Goal: Task Accomplishment & Management: Complete application form

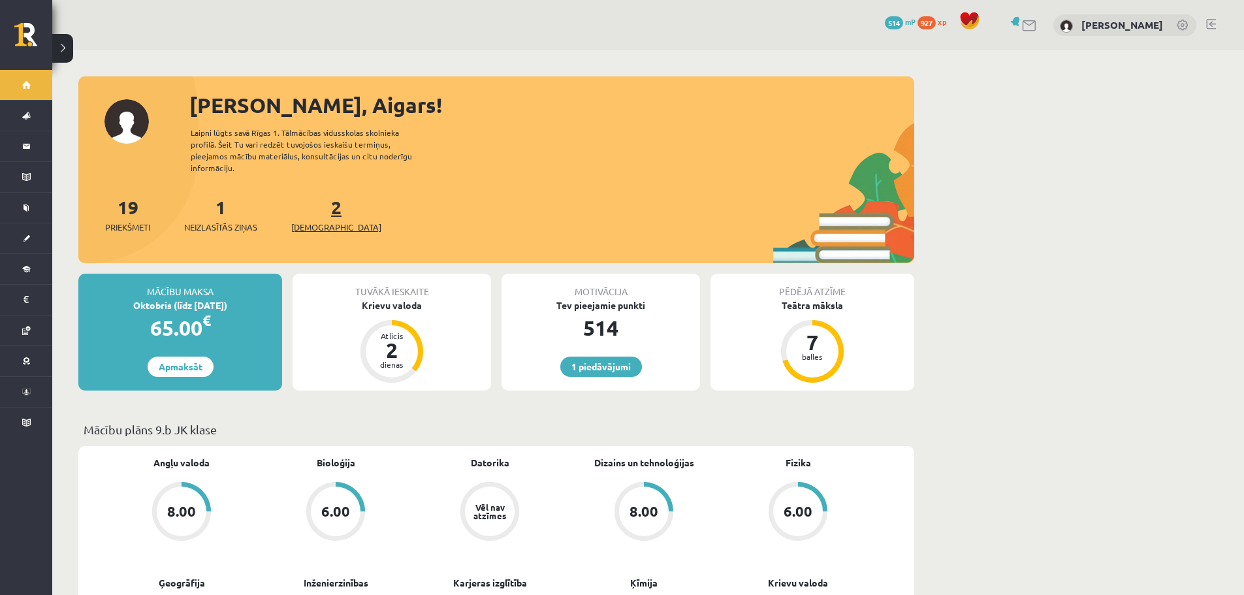
click at [311, 196] on link "2 Ieskaites" at bounding box center [336, 214] width 90 height 39
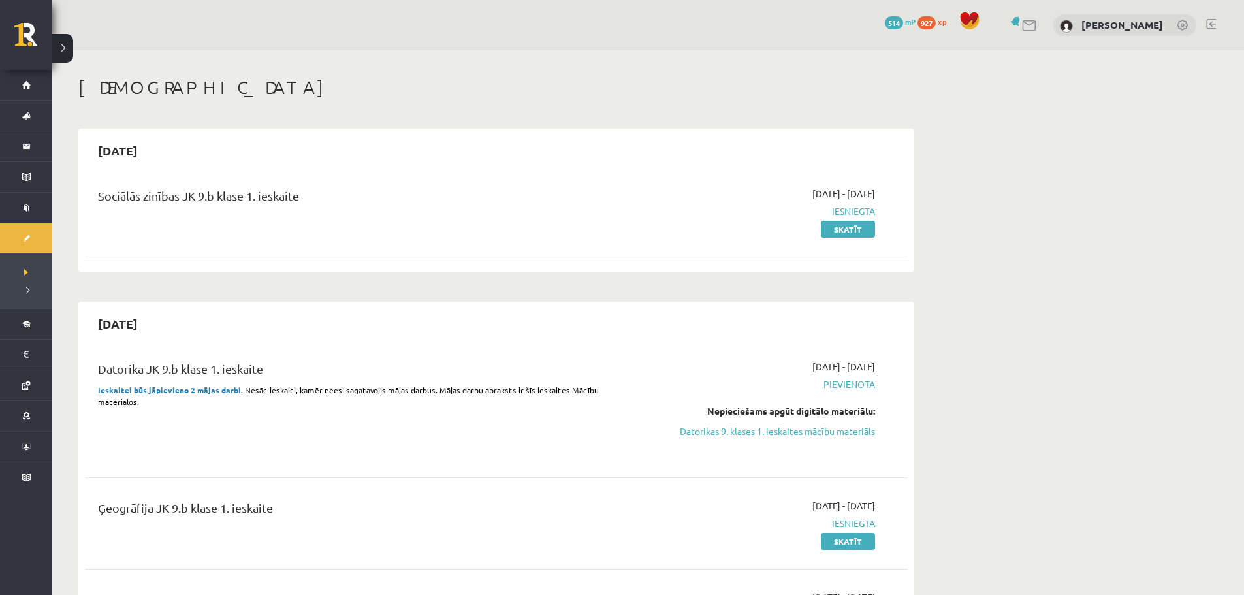
scroll to position [196, 0]
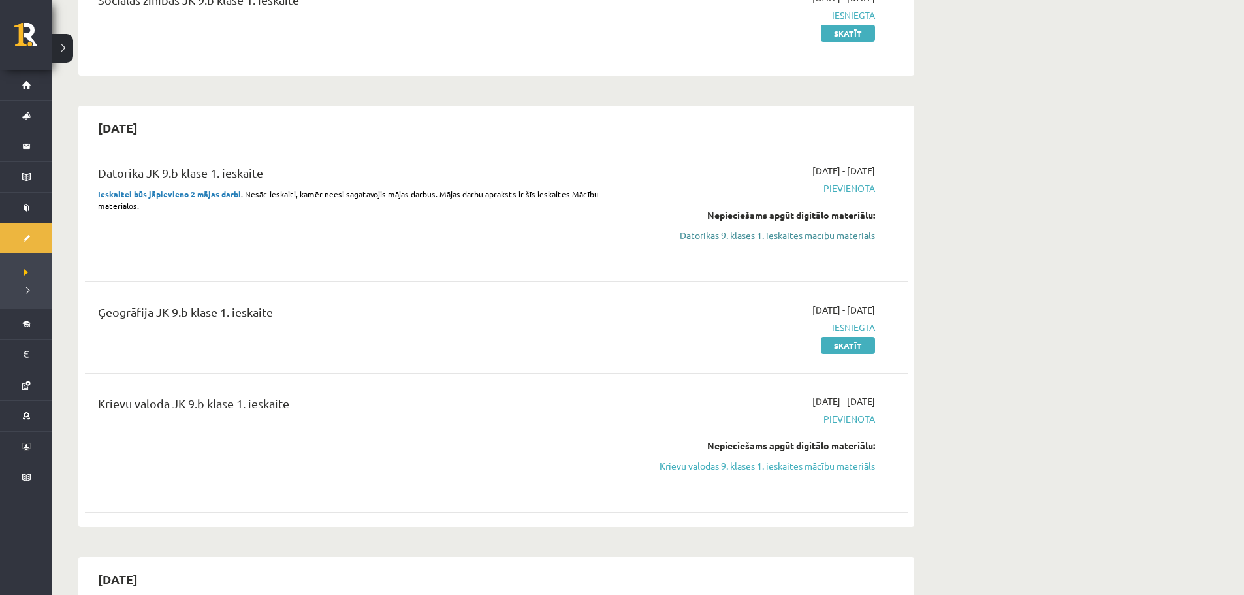
click at [782, 234] on link "Datorikas 9. klases 1. ieskaites mācību materiāls" at bounding box center [752, 235] width 246 height 14
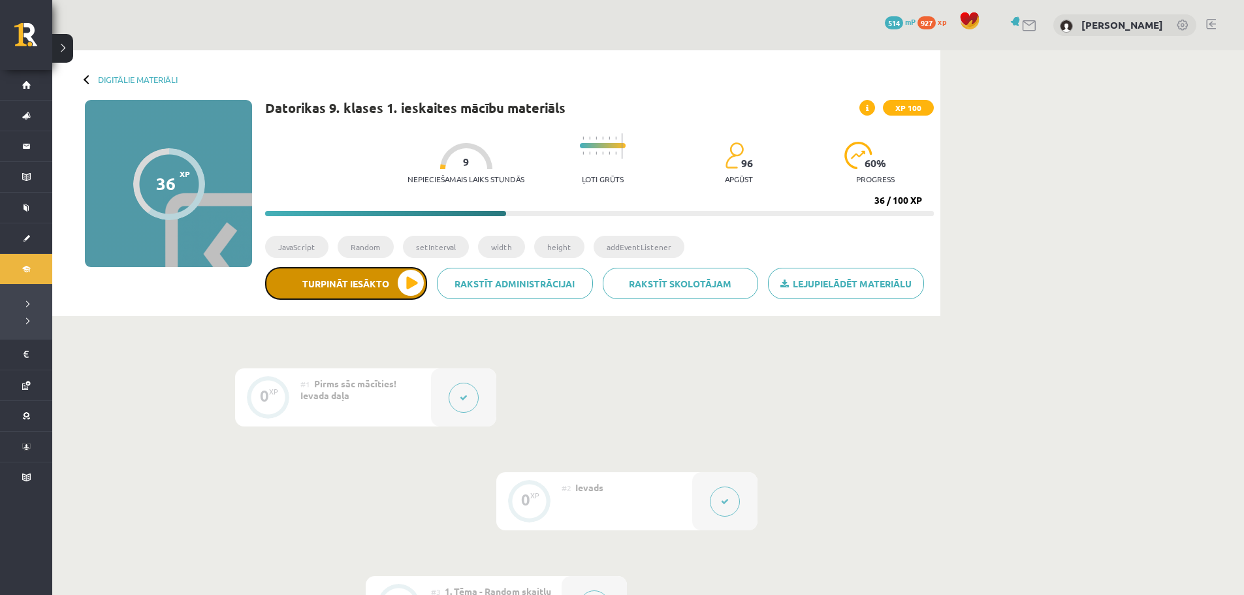
click at [407, 287] on button "Turpināt iesākto" at bounding box center [346, 283] width 162 height 33
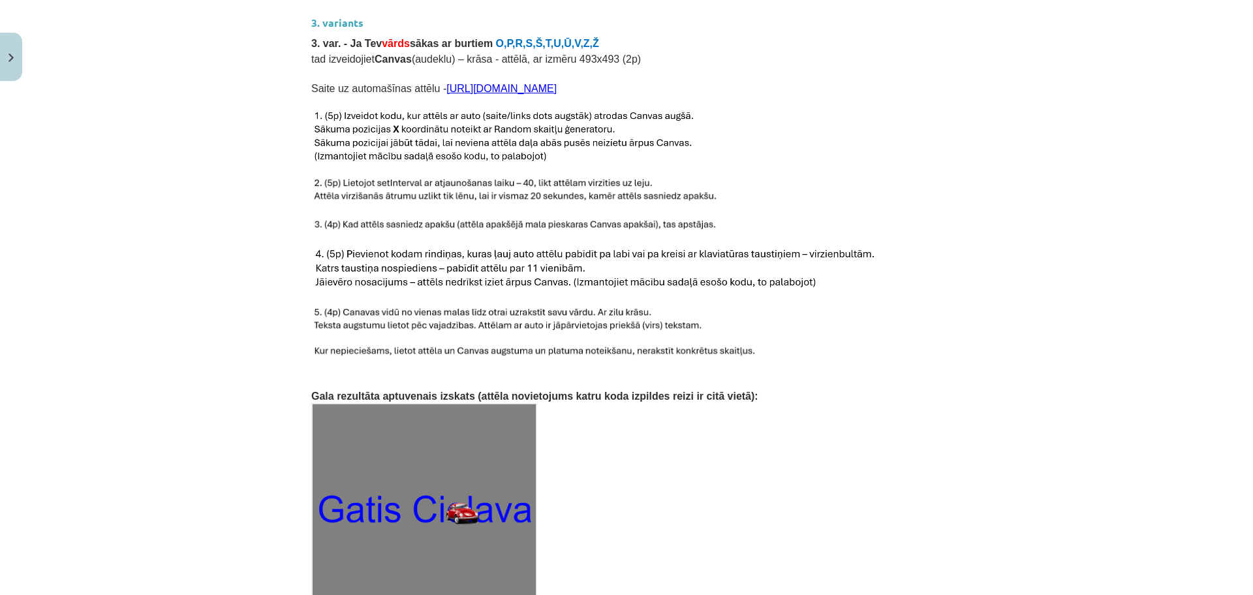
scroll to position [1936, 0]
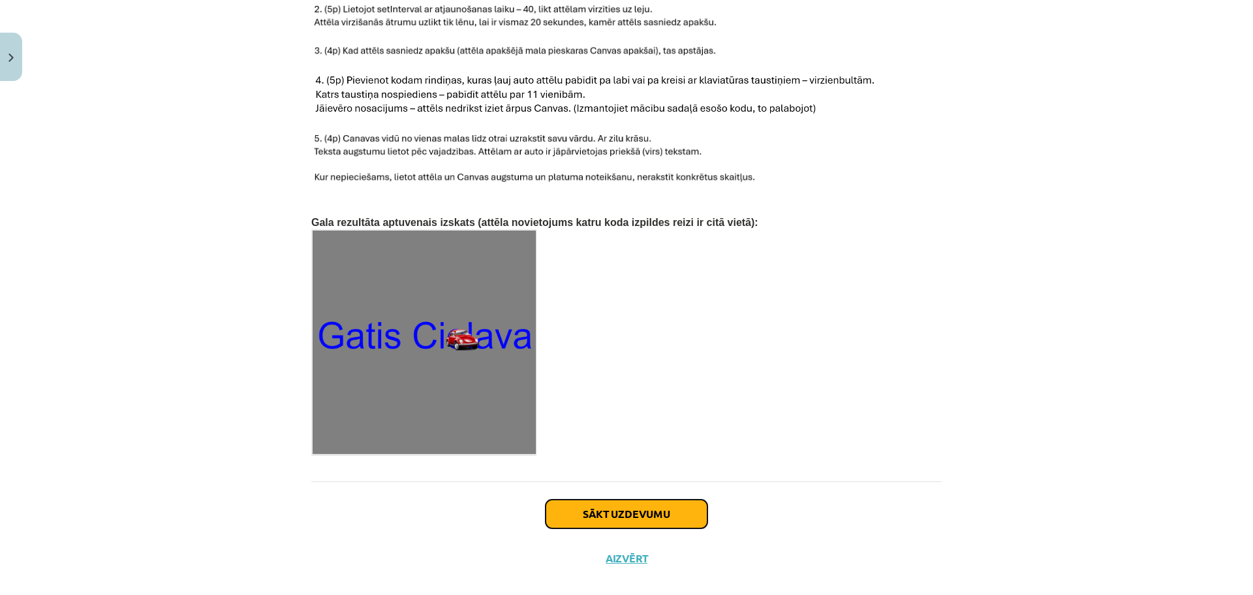
click at [595, 499] on button "Sākt uzdevumu" at bounding box center [627, 513] width 162 height 29
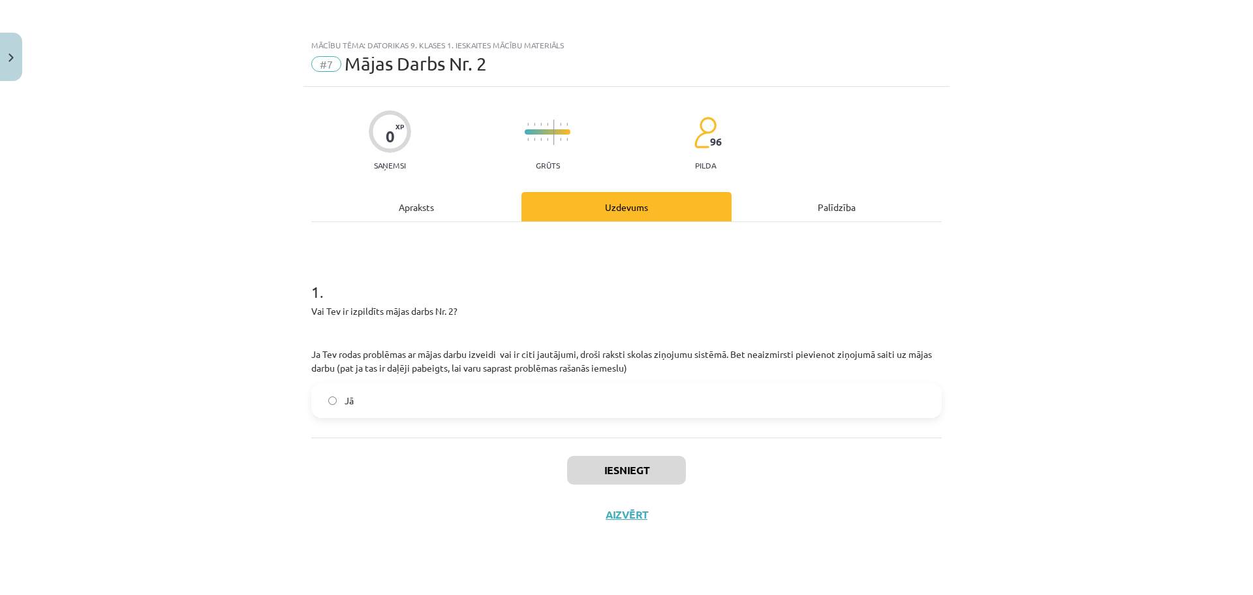
click at [459, 400] on label "Jā" at bounding box center [627, 400] width 628 height 33
drag, startPoint x: 607, startPoint y: 426, endPoint x: 608, endPoint y: 414, distance: 11.8
click at [607, 423] on div "1 . Vai Tev ir izpildīts mājas darbs Nr. 2? Ja Tev rodas problēmas ar mājas dar…" at bounding box center [626, 329] width 631 height 215
click at [609, 408] on label "Jā" at bounding box center [627, 400] width 628 height 33
click at [614, 478] on button "Iesniegt" at bounding box center [626, 470] width 119 height 29
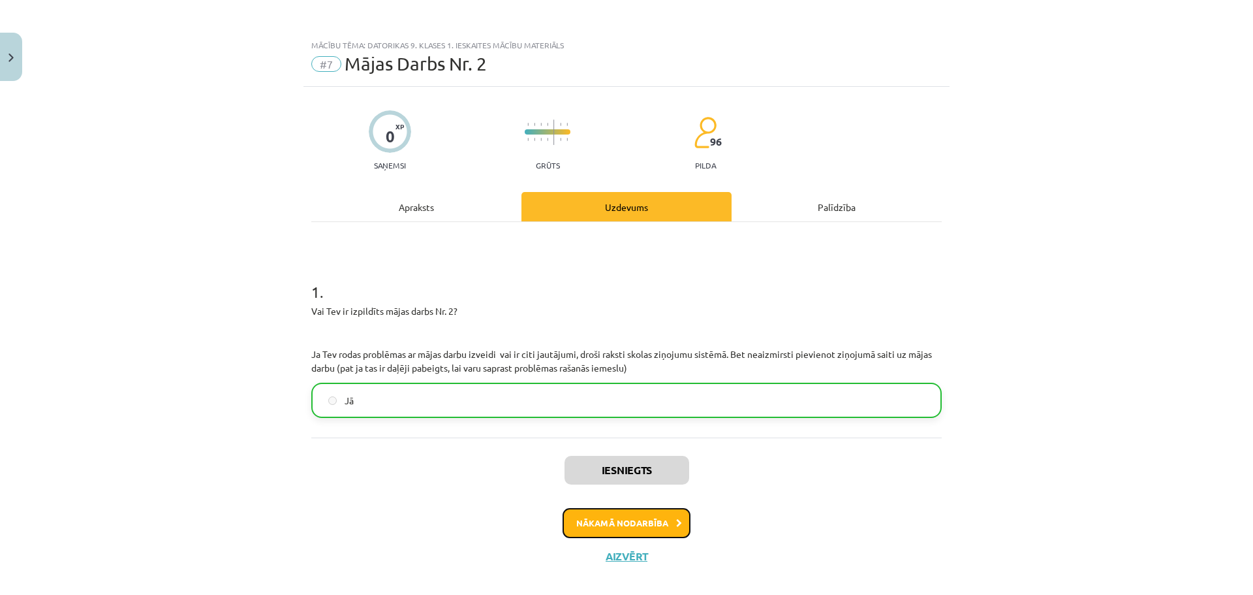
click at [622, 531] on button "Nākamā nodarbība" at bounding box center [627, 523] width 128 height 30
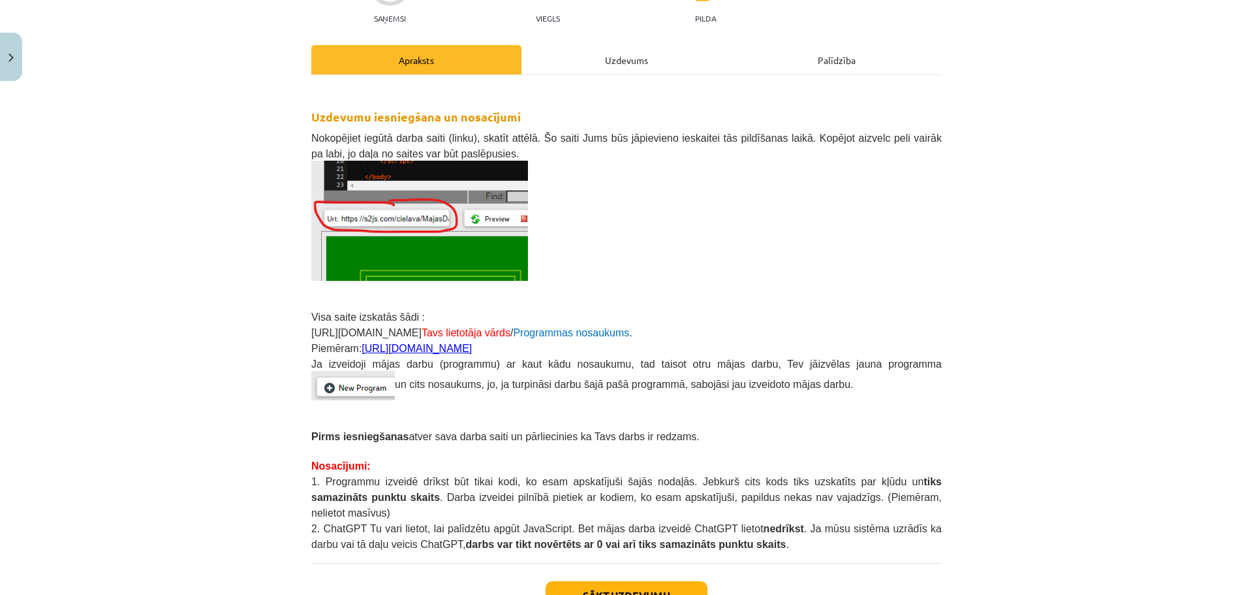
scroll to position [231, 0]
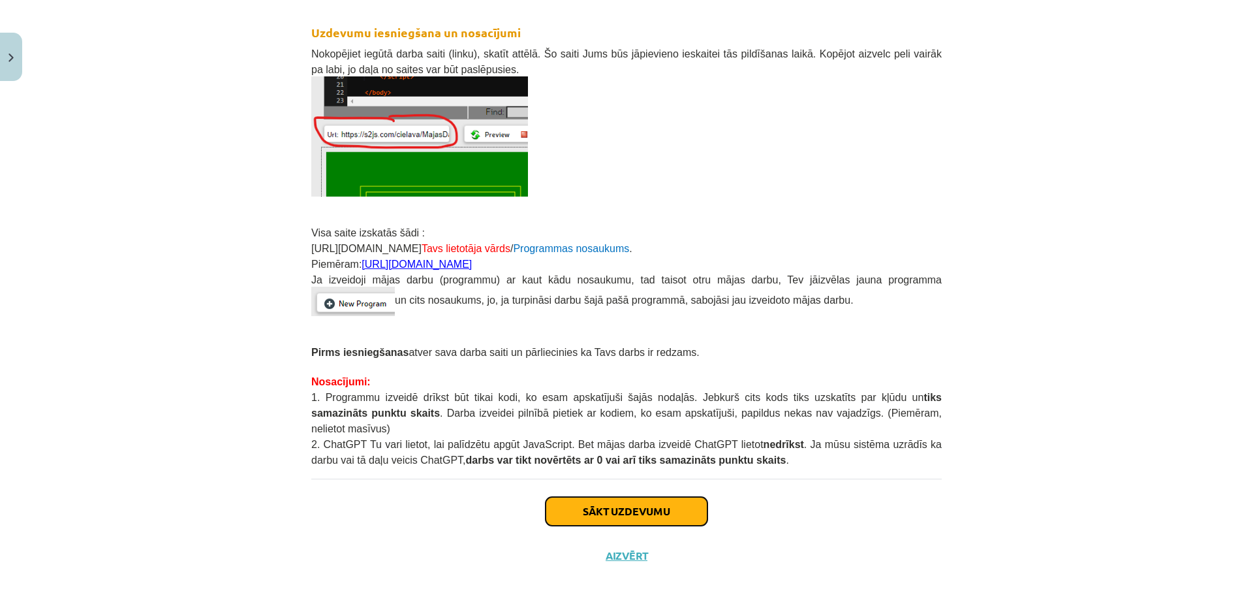
click at [607, 497] on button "Sākt uzdevumu" at bounding box center [627, 511] width 162 height 29
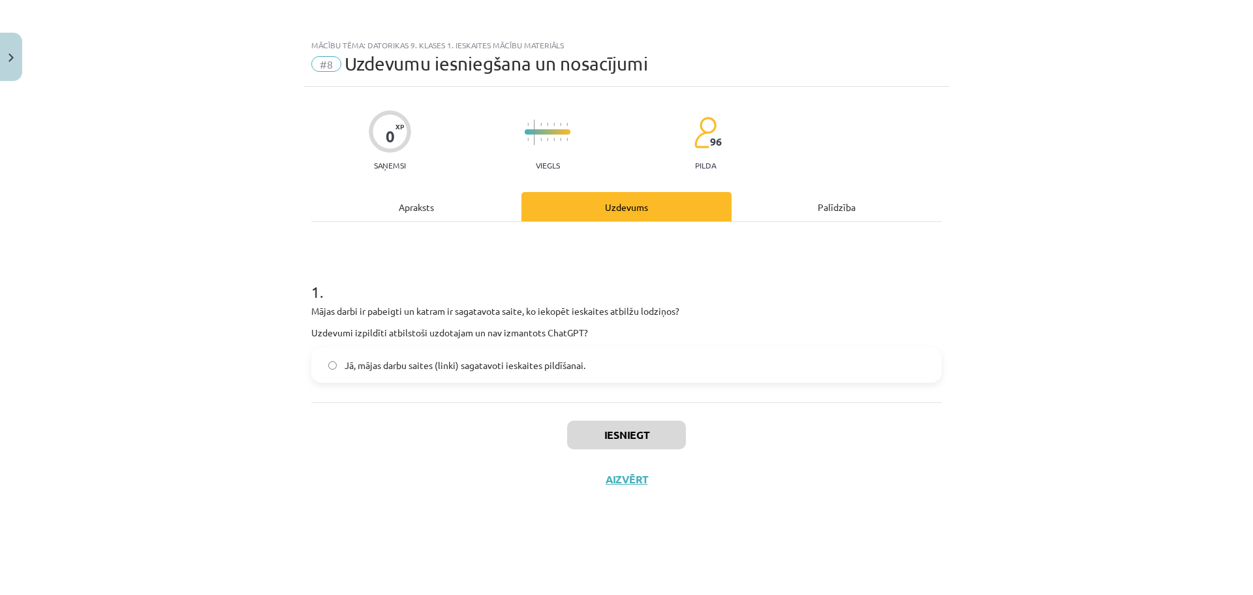
scroll to position [0, 0]
click at [484, 364] on span "Jā, mājas darbu saites (linki) sagatavoti ieskaites pildīšanai." at bounding box center [465, 365] width 241 height 14
click at [611, 451] on div "Iesniegt Aizvērt" at bounding box center [626, 447] width 631 height 91
click at [626, 443] on button "Iesniegt" at bounding box center [626, 434] width 119 height 29
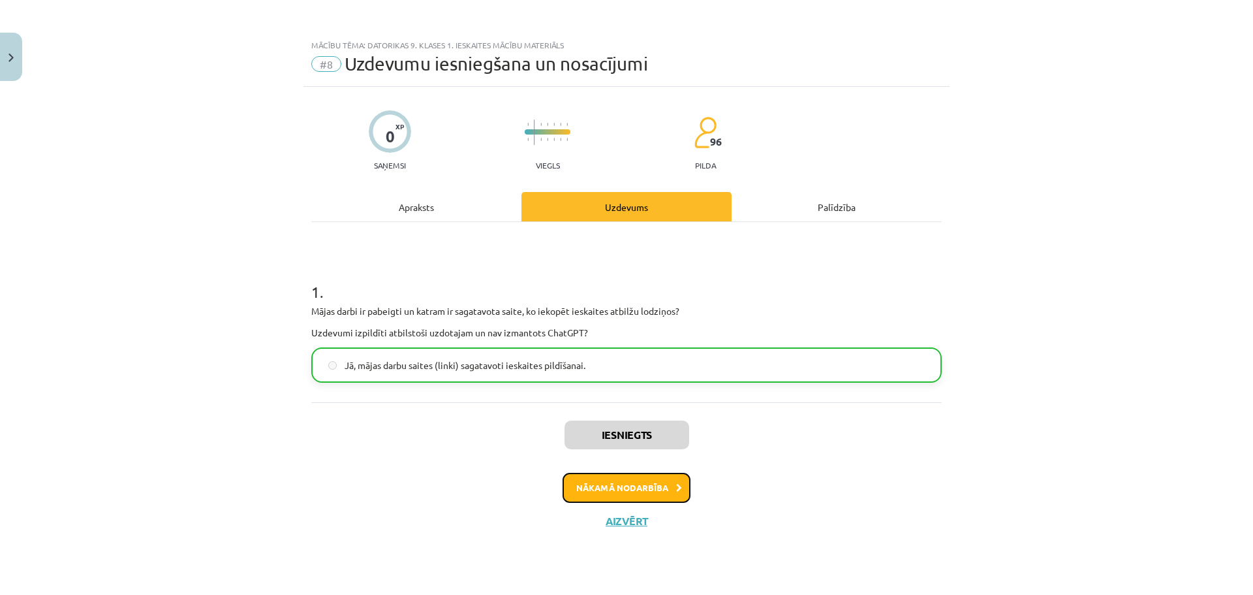
click at [657, 497] on button "Nākamā nodarbība" at bounding box center [627, 488] width 128 height 30
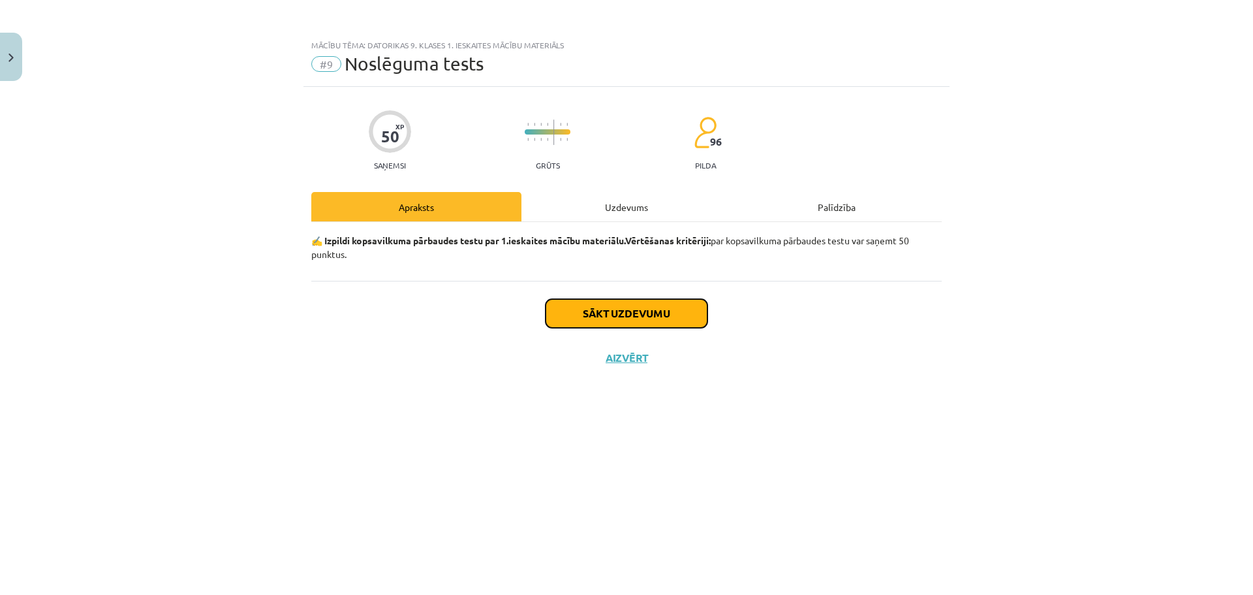
click at [608, 321] on button "Sākt uzdevumu" at bounding box center [627, 313] width 162 height 29
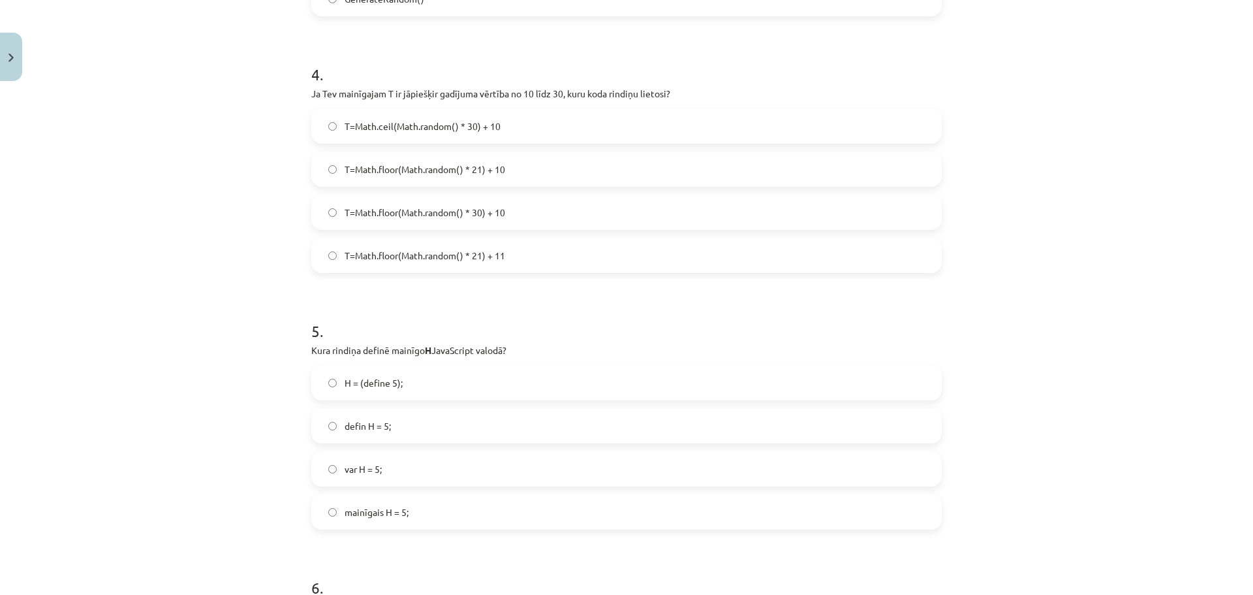
scroll to position [2413, 0]
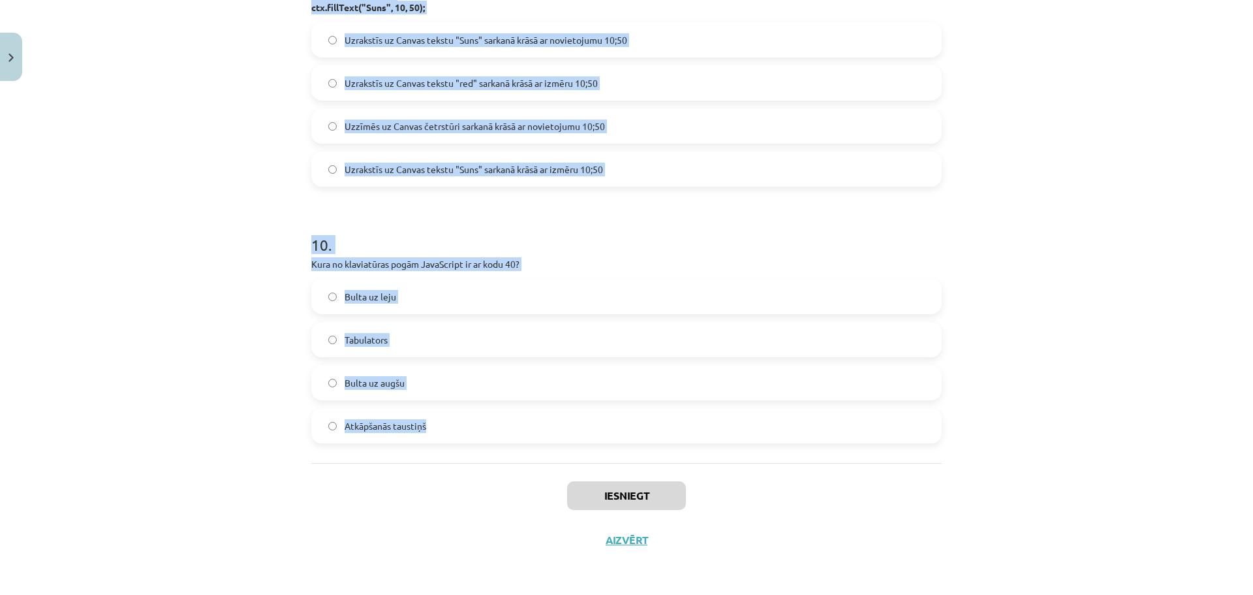
drag, startPoint x: 294, startPoint y: 306, endPoint x: 635, endPoint y: 426, distance: 360.9
click at [635, 426] on div "Mācību tēma: Datorikas 9. klases 1. ieskaites mācību materiāls #9 Noslēguma tes…" at bounding box center [626, 297] width 1253 height 595
copy form "Kura koda rindiņa uzzīmēs neaizpildītu četrstūri? ctx.arc(150, 150, 50, 0, Math…"
click at [272, 412] on div "Mācību tēma: Datorikas 9. klases 1. ieskaites mācību materiāls #9 Noslēguma tes…" at bounding box center [626, 297] width 1253 height 595
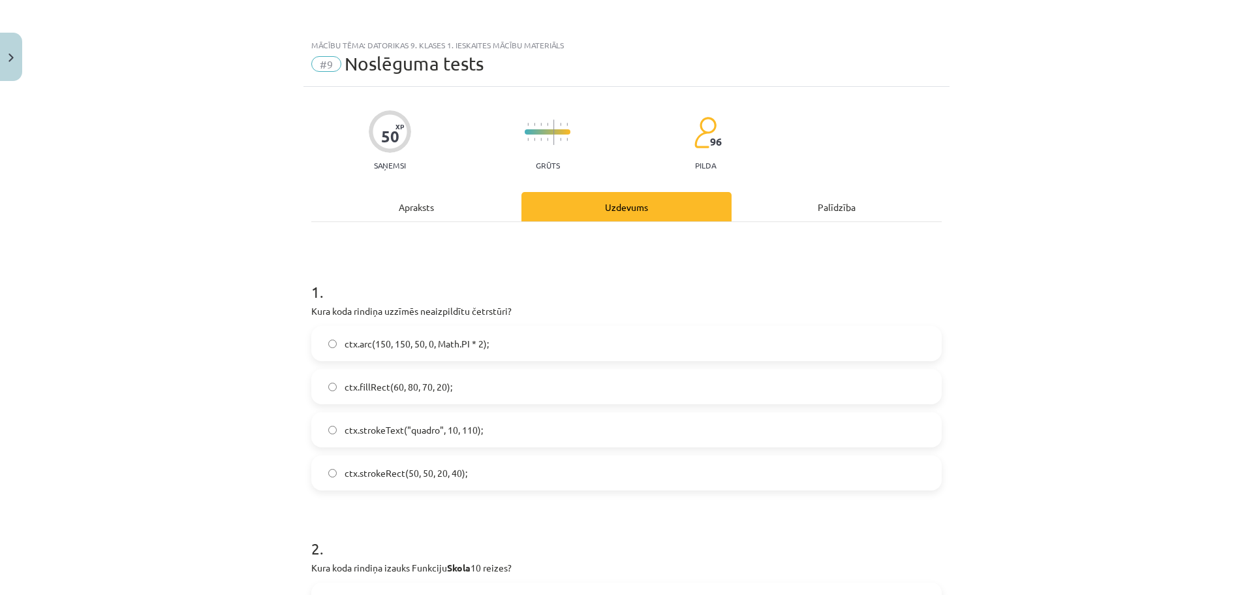
scroll to position [65, 0]
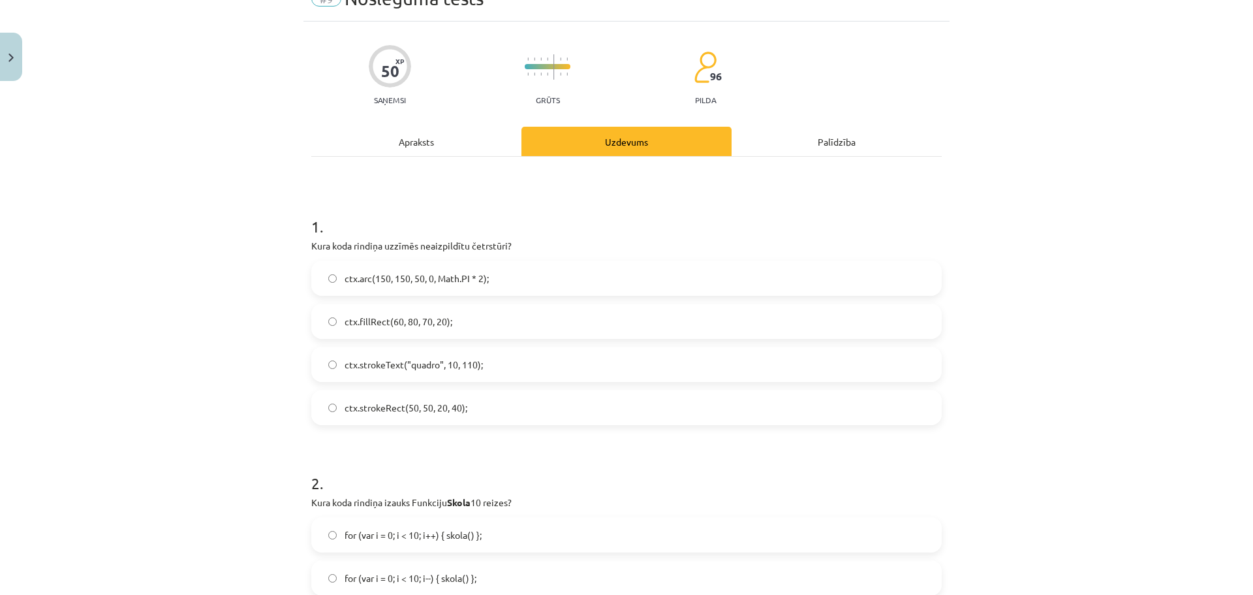
click at [432, 414] on span "ctx.strokeRect(50, 50, 20, 40);" at bounding box center [406, 408] width 123 height 14
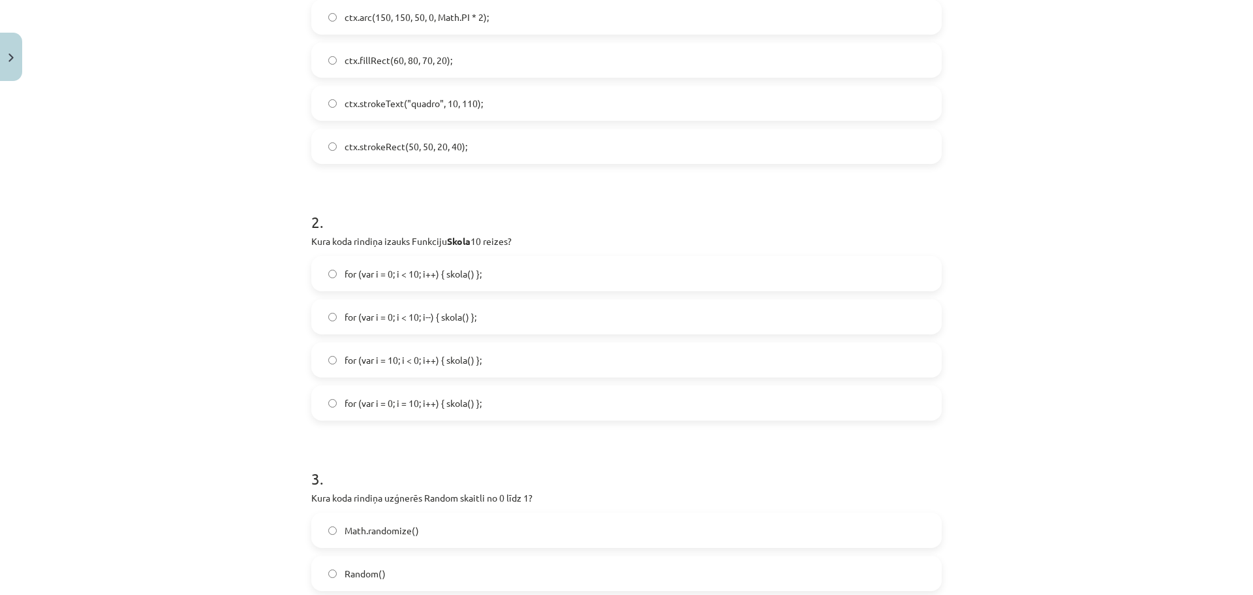
click at [459, 412] on label "for (var i = 0; i = 10; i++) { skola() };" at bounding box center [627, 402] width 628 height 33
click at [422, 364] on span "for (var i = 10; i < 0; i++) { skola() };" at bounding box center [413, 360] width 137 height 14
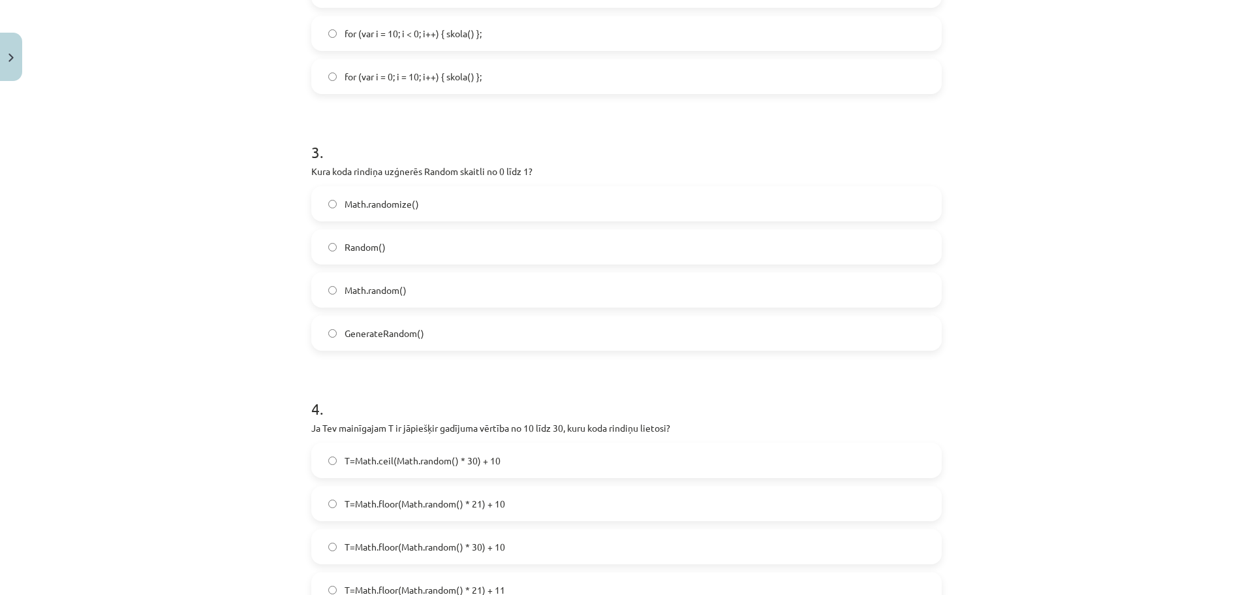
click at [363, 292] on span "Math.random()" at bounding box center [376, 290] width 62 height 14
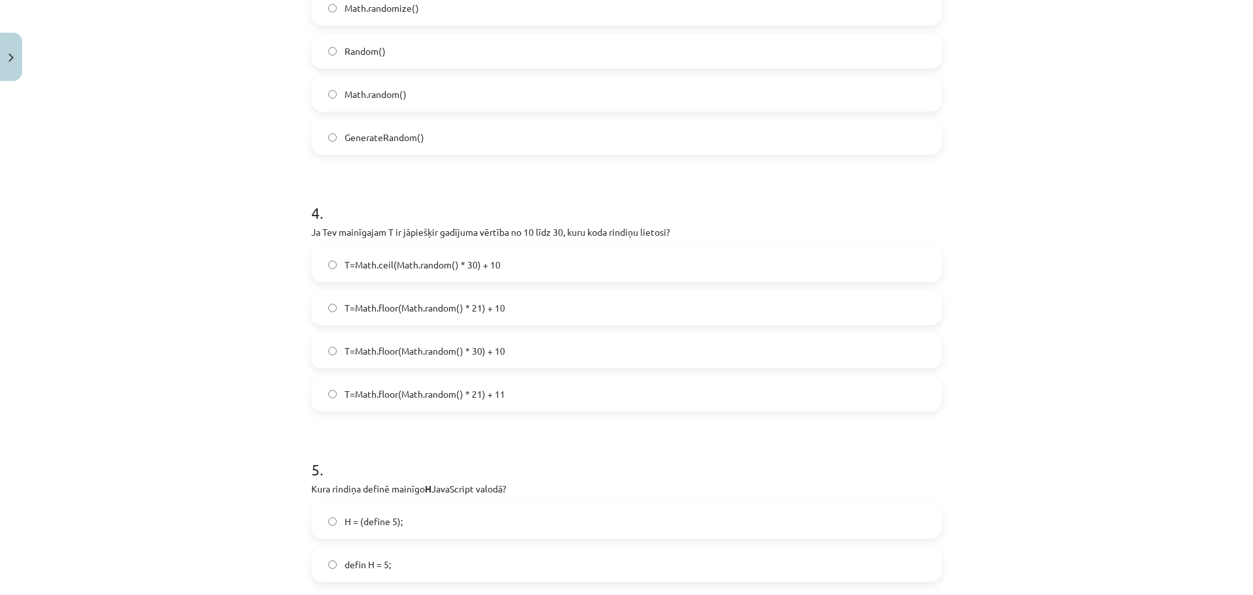
scroll to position [914, 0]
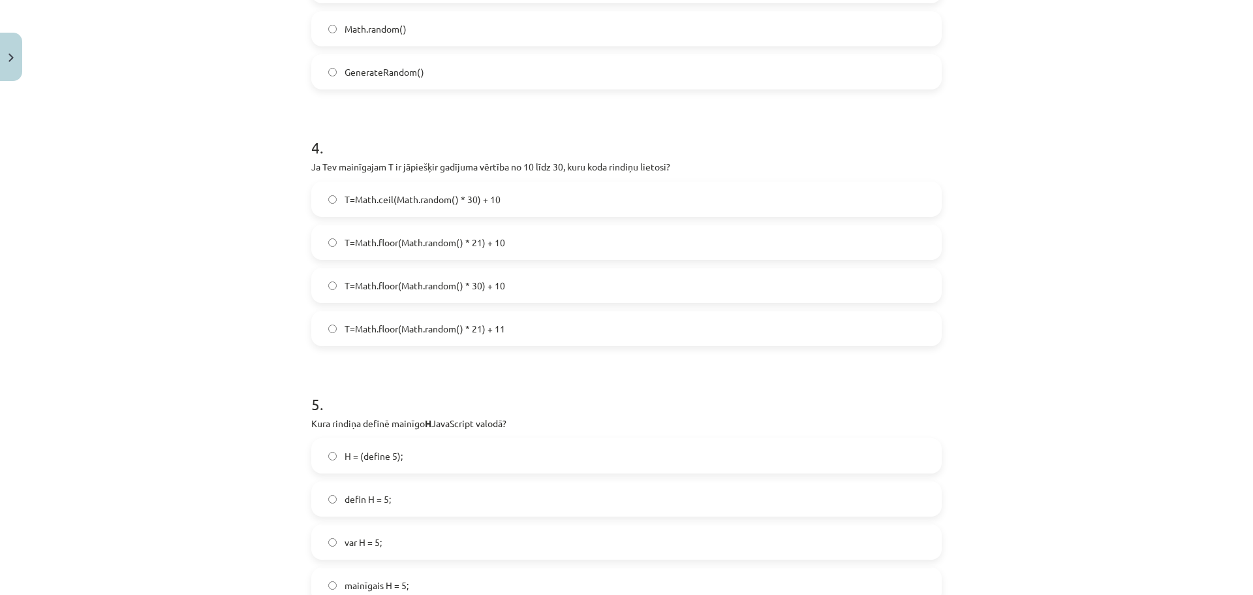
click at [443, 319] on label "T=Math.floor(Math.random() * 21) + 11" at bounding box center [627, 328] width 628 height 33
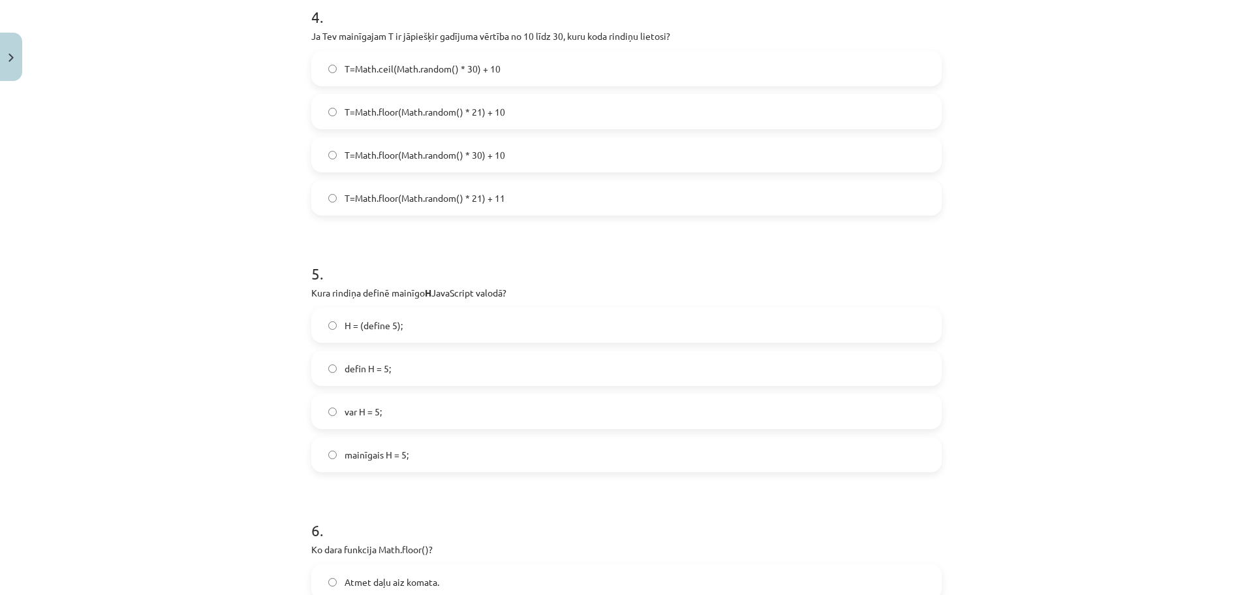
click at [445, 376] on label "defin H = 5;" at bounding box center [627, 368] width 628 height 33
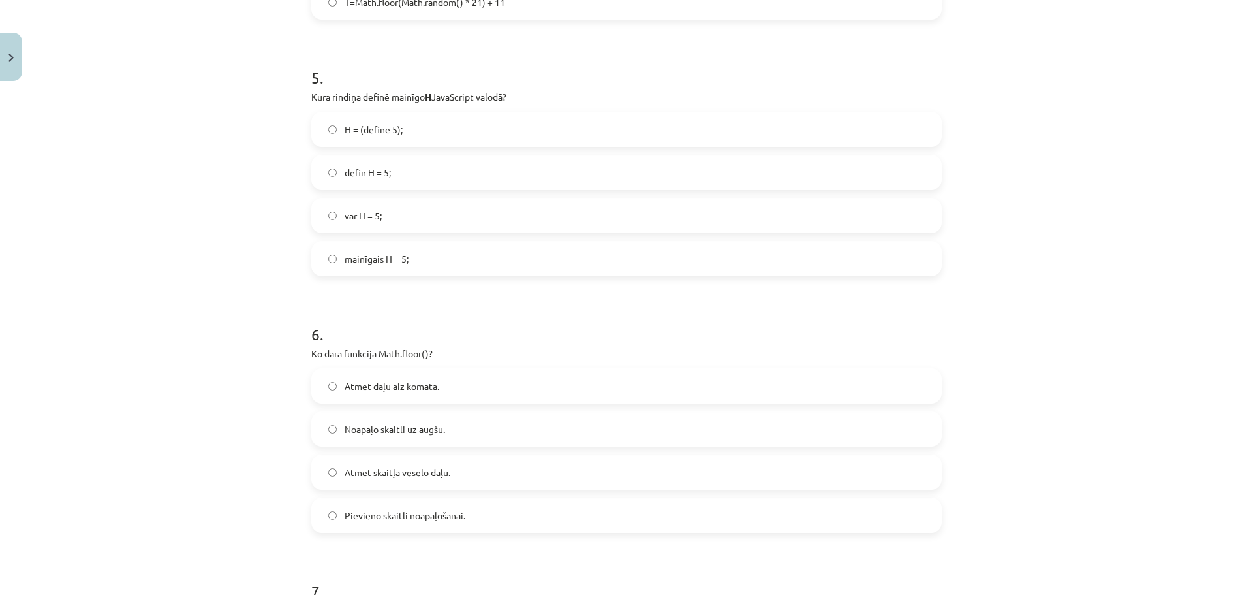
click at [416, 386] on span "Atmet daļu aiz komata." at bounding box center [392, 386] width 95 height 14
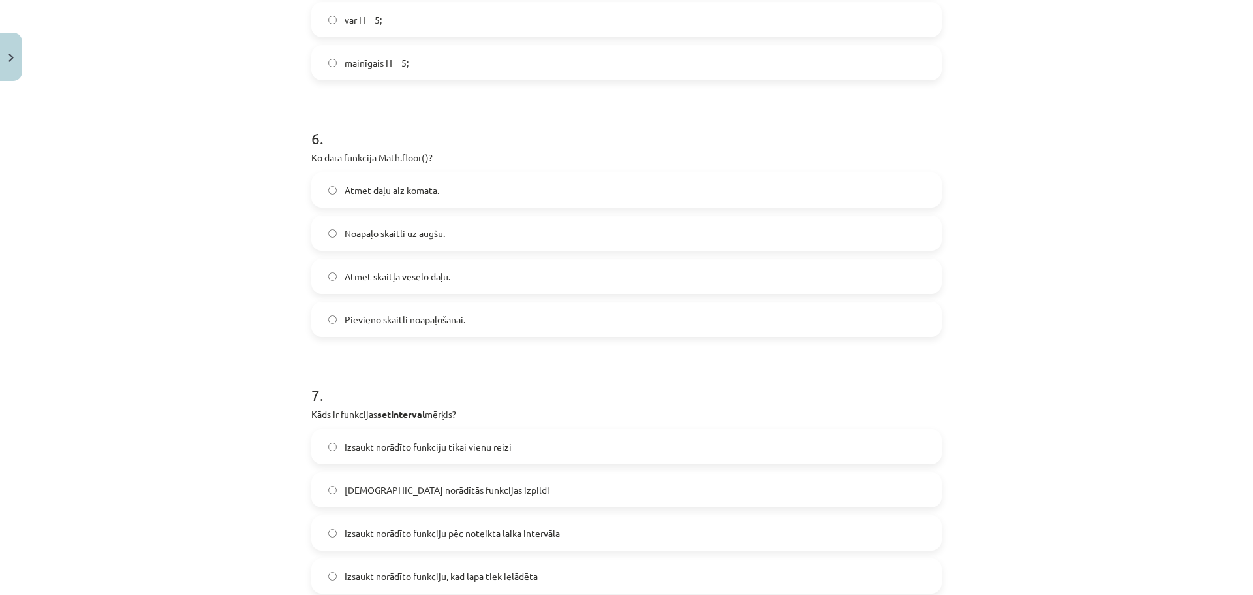
scroll to position [1567, 0]
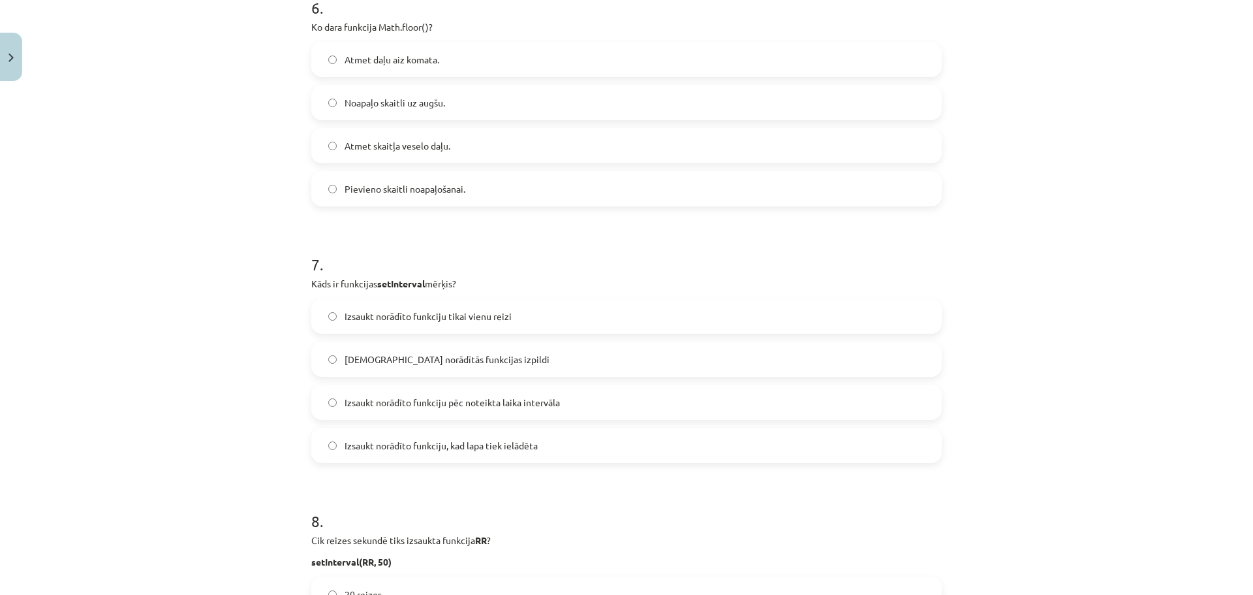
click at [381, 398] on span "Izsaukt norādīto funkciju pēc noteikta laika intervāla" at bounding box center [452, 403] width 215 height 14
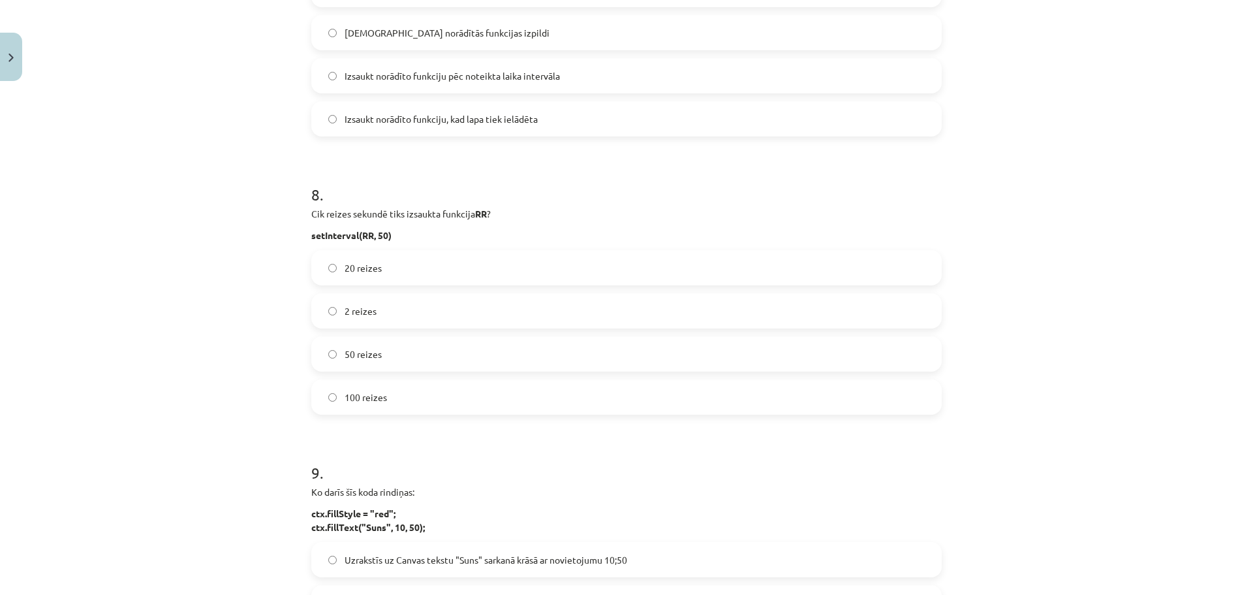
click at [390, 279] on label "20 reizes" at bounding box center [627, 267] width 628 height 33
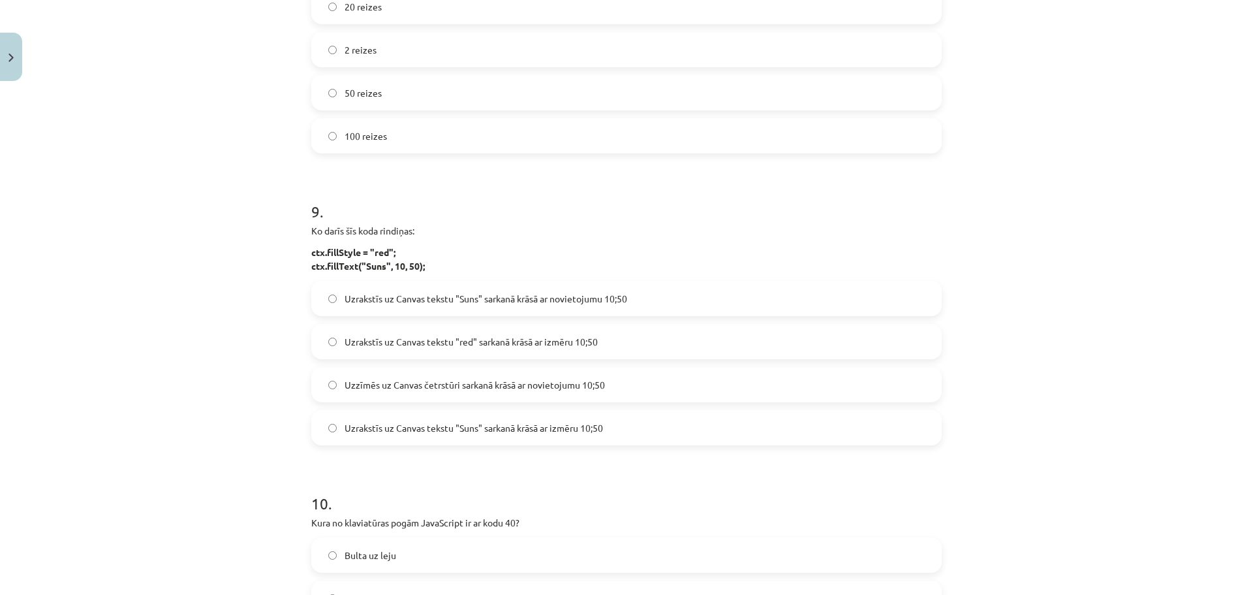
click at [431, 336] on span "Uzrakstīs uz Canvas tekstu "red" sarkanā krāsā ar izmēru 10;50" at bounding box center [471, 342] width 253 height 14
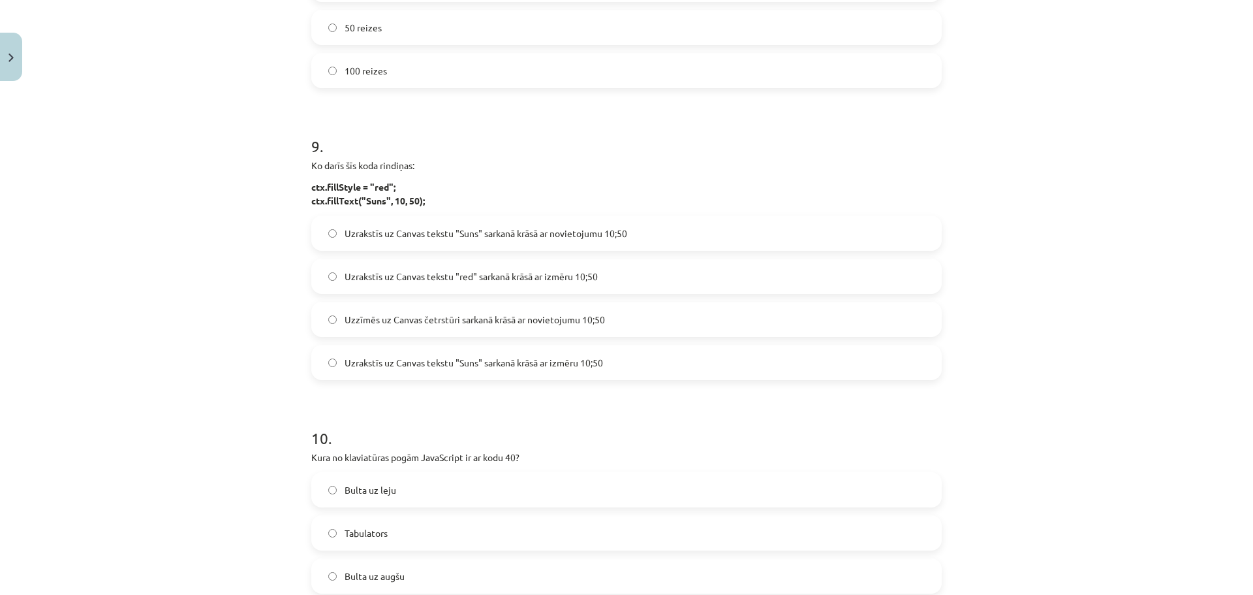
scroll to position [2285, 0]
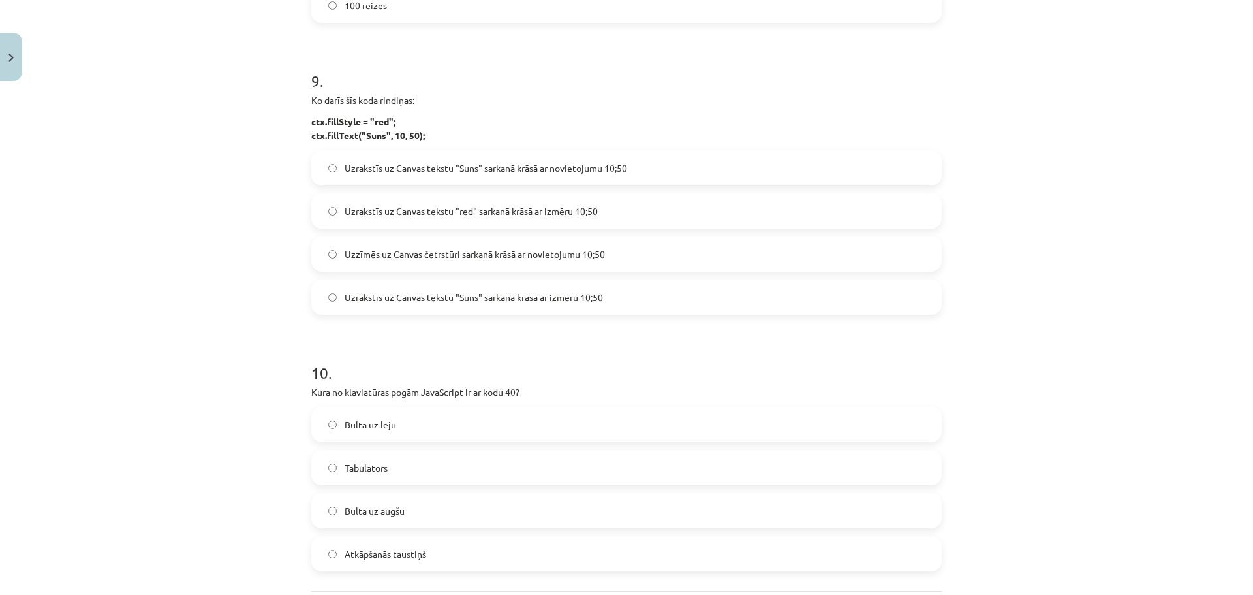
click at [447, 178] on label "Uzrakstīs uz Canvas tekstu "Suns" sarkanā krāsā ar novietojumu 10;50" at bounding box center [627, 167] width 628 height 33
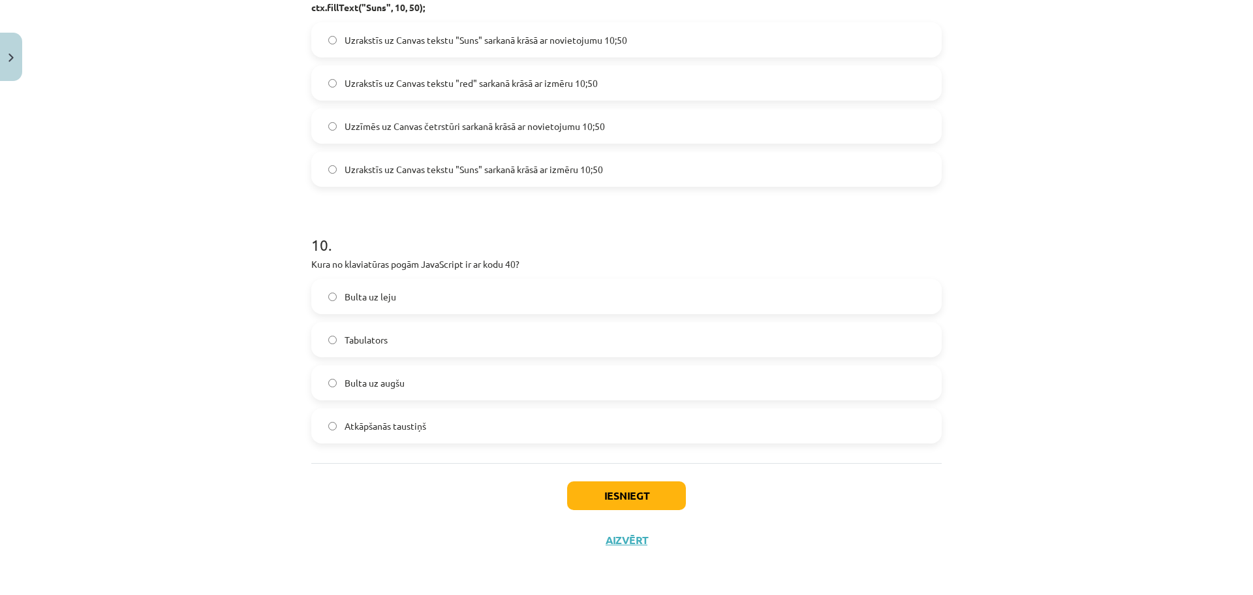
click at [401, 303] on label "Bulta uz leju" at bounding box center [627, 296] width 628 height 33
click at [635, 501] on button "Iesniegt" at bounding box center [626, 495] width 119 height 29
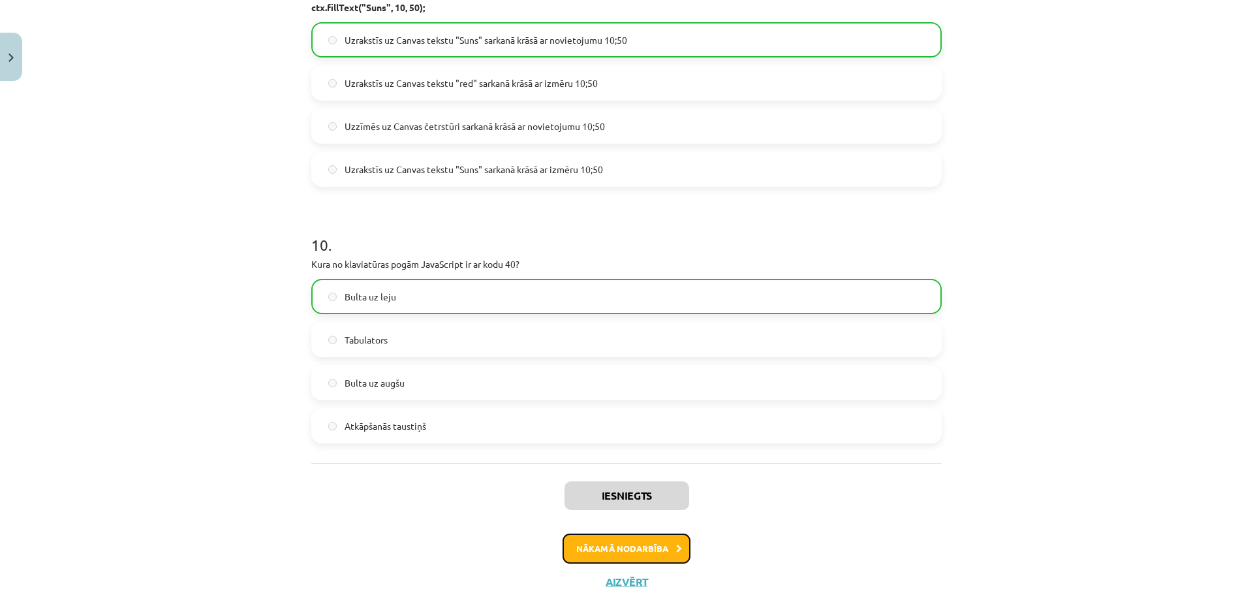
click at [604, 555] on button "Nākamā nodarbība" at bounding box center [627, 548] width 128 height 30
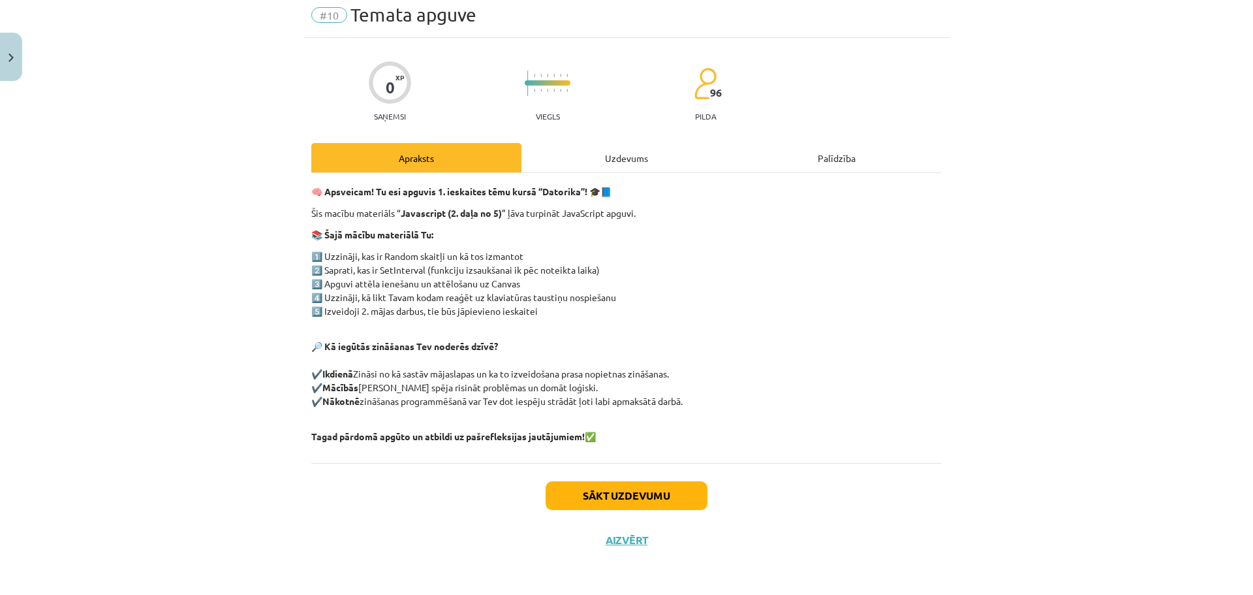
scroll to position [33, 0]
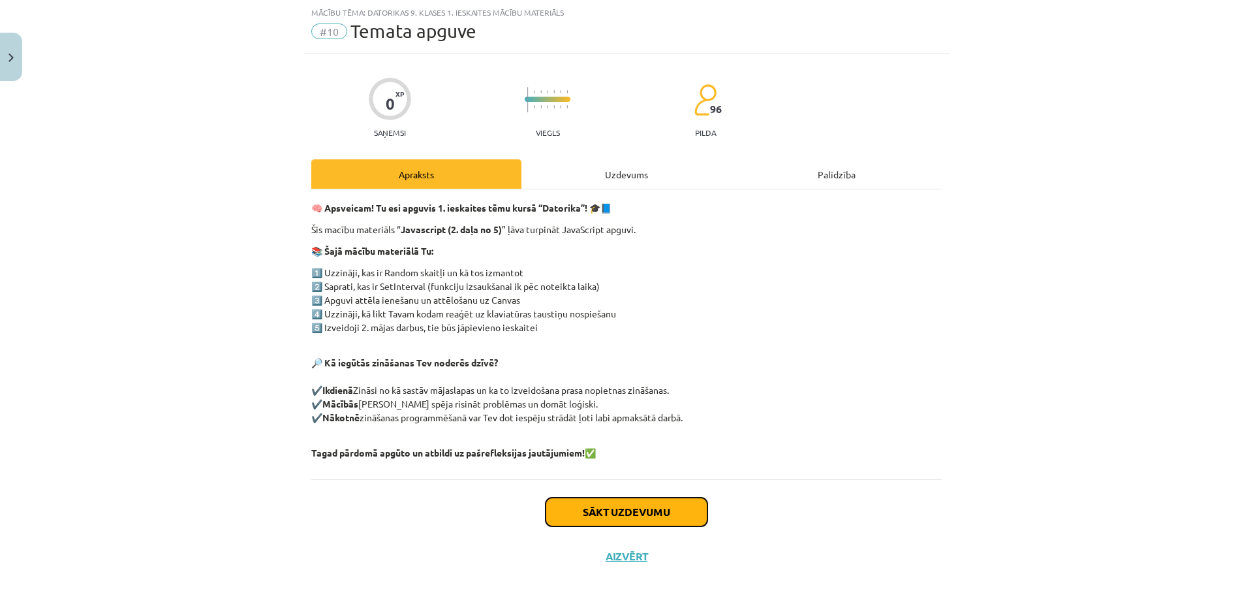
click at [600, 515] on button "Sākt uzdevumu" at bounding box center [627, 511] width 162 height 29
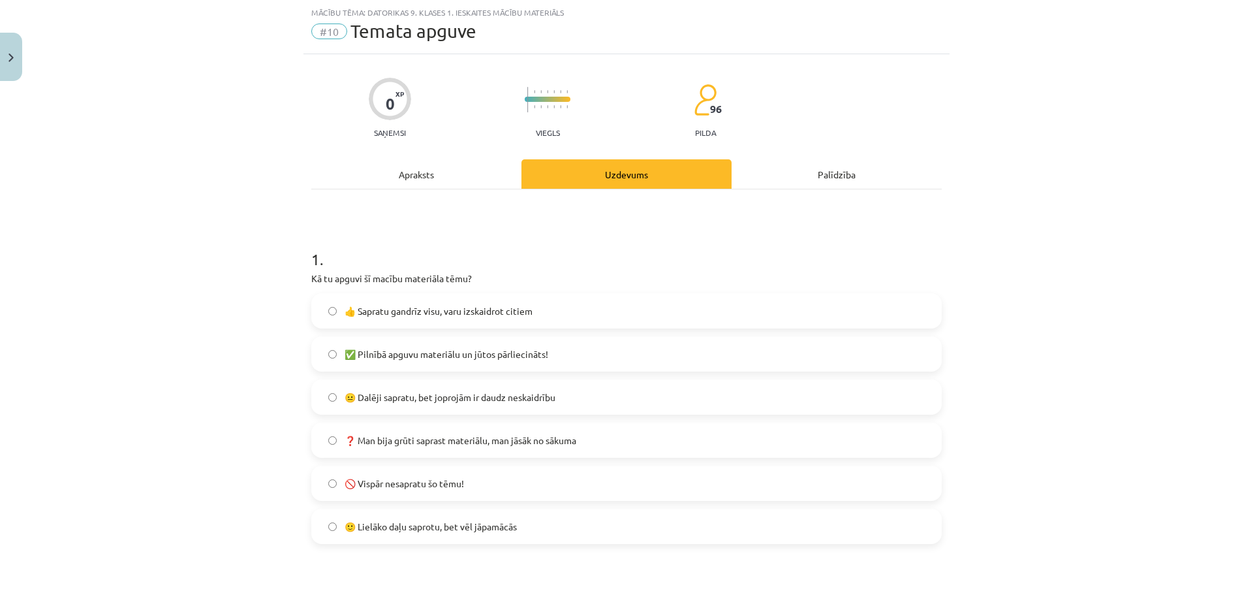
click at [379, 398] on span "😐 Dalēji sapratu, bet joprojām ir daudz neskaidrību" at bounding box center [450, 397] width 211 height 14
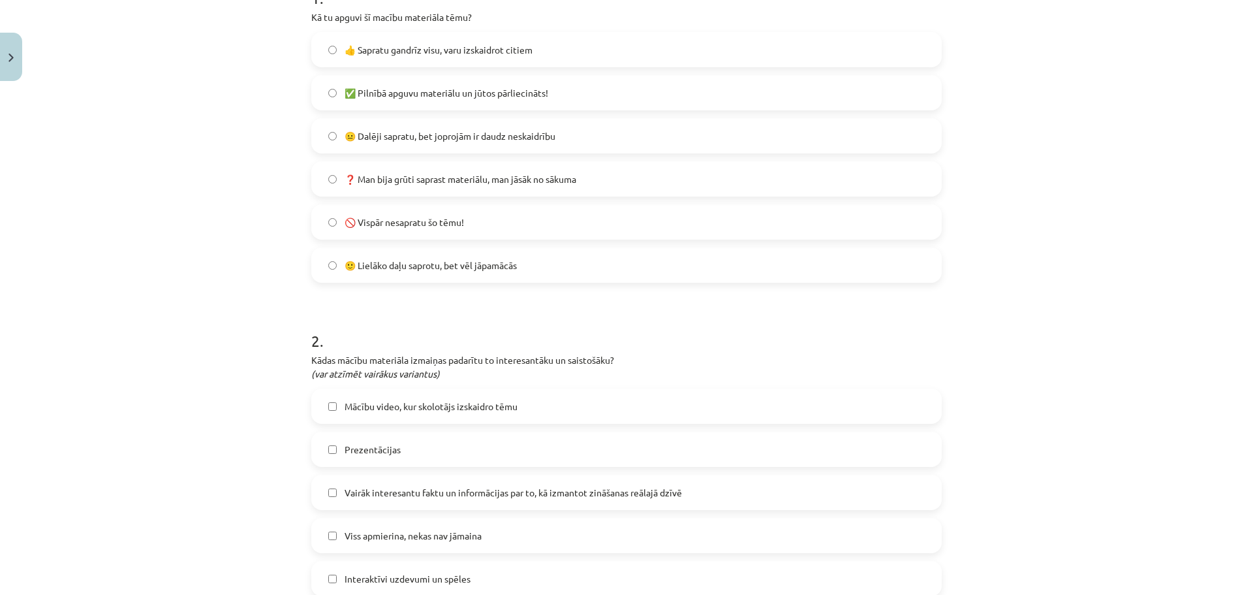
scroll to position [359, 0]
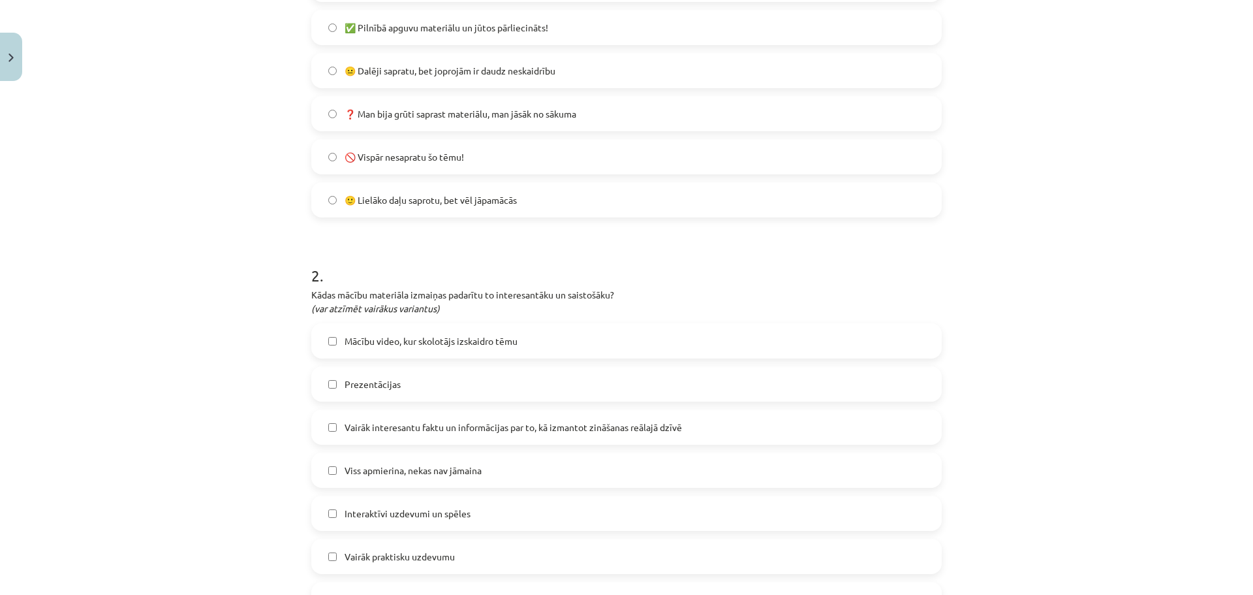
click at [375, 350] on label "Mācību video, kur skolotājs izskaidro tēmu" at bounding box center [627, 340] width 628 height 33
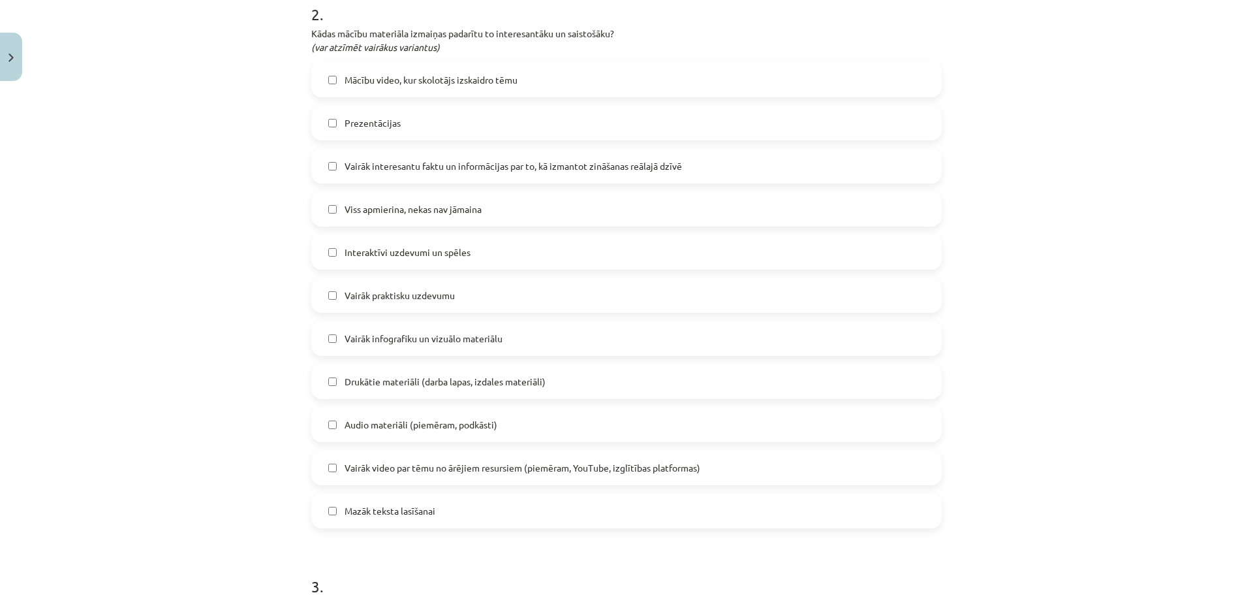
scroll to position [816, 0]
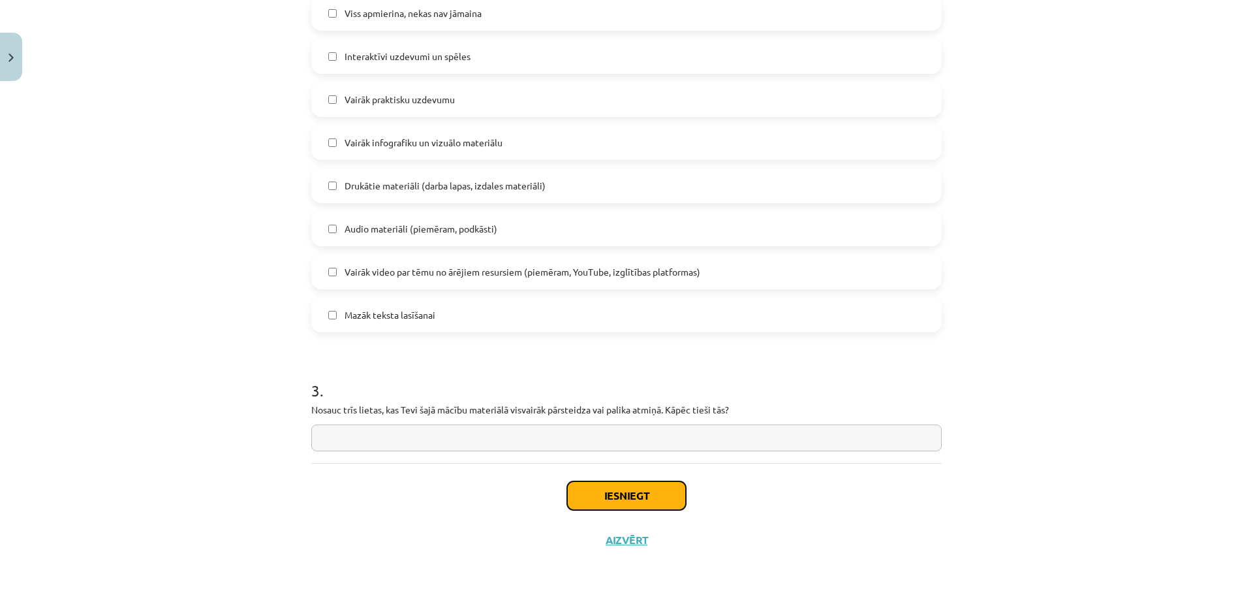
click at [649, 503] on button "Iesniegt" at bounding box center [626, 495] width 119 height 29
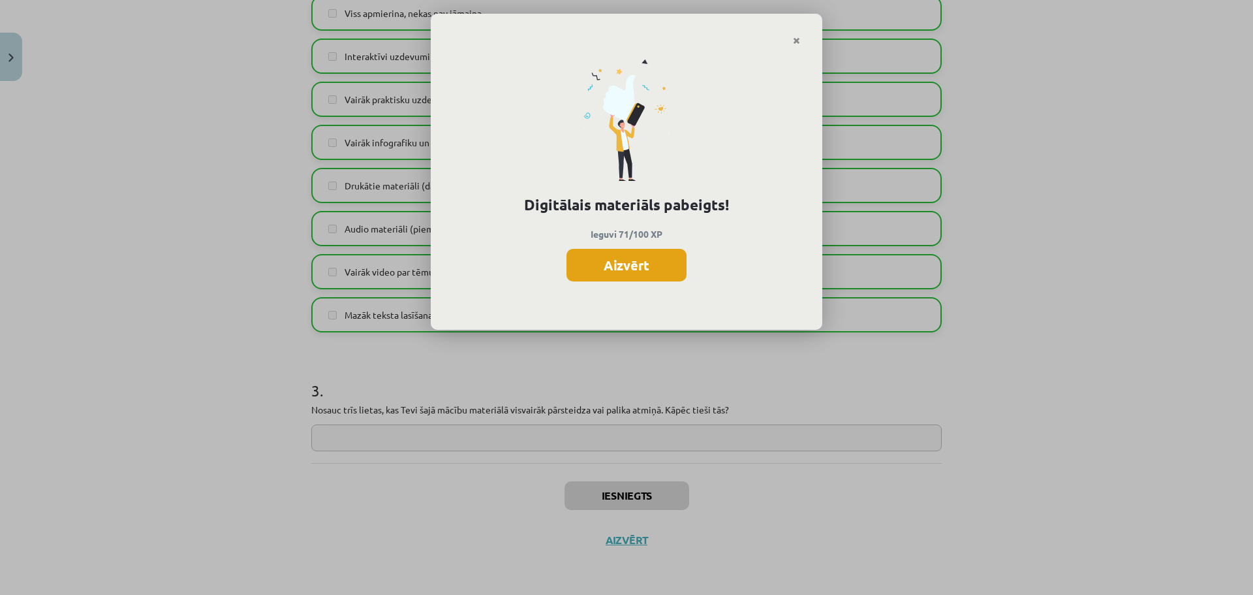
click at [659, 269] on button "Aizvērt" at bounding box center [627, 265] width 120 height 33
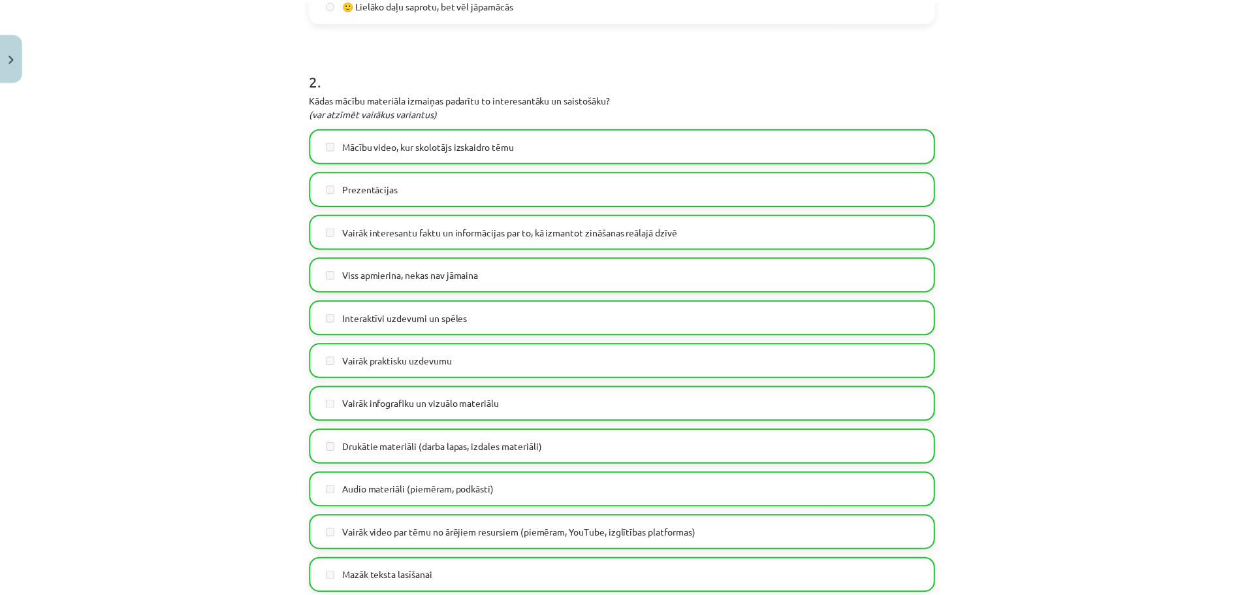
scroll to position [490, 0]
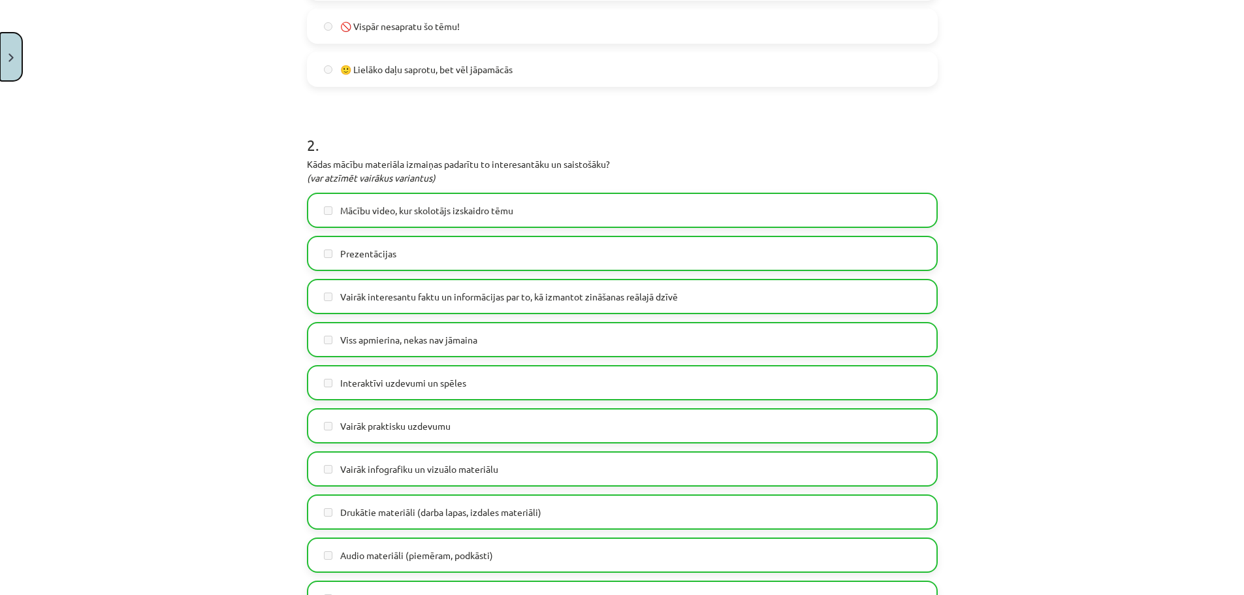
click at [20, 44] on button "Close" at bounding box center [11, 57] width 22 height 48
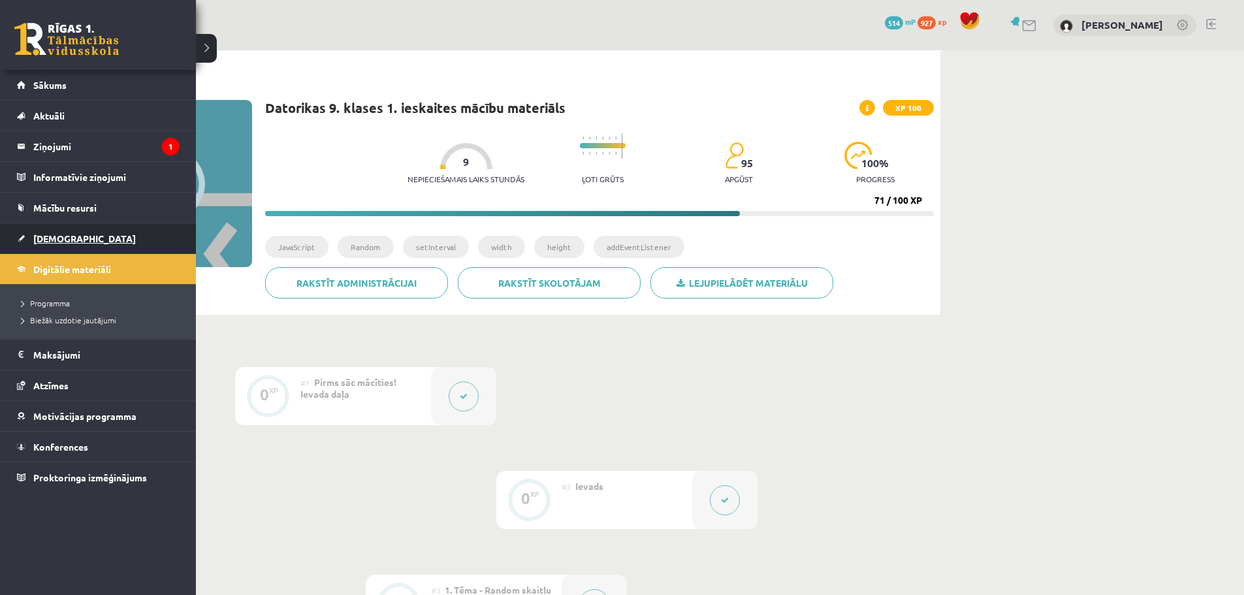
click at [45, 238] on span "[DEMOGRAPHIC_DATA]" at bounding box center [84, 238] width 102 height 12
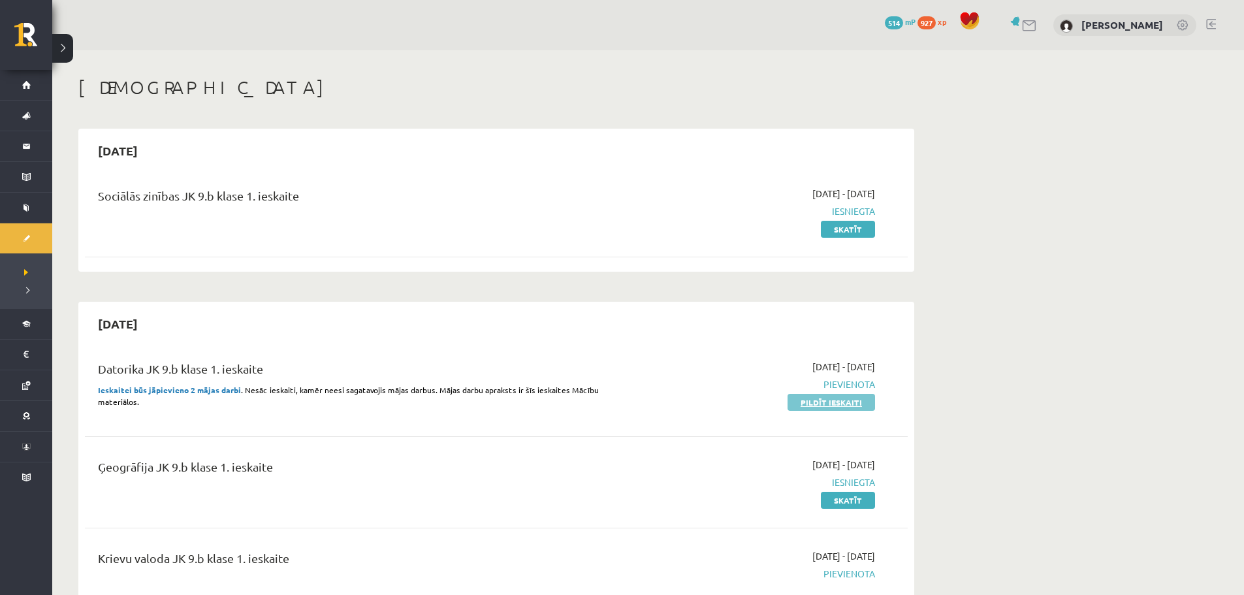
click at [830, 403] on link "Pildīt ieskaiti" at bounding box center [830, 402] width 87 height 17
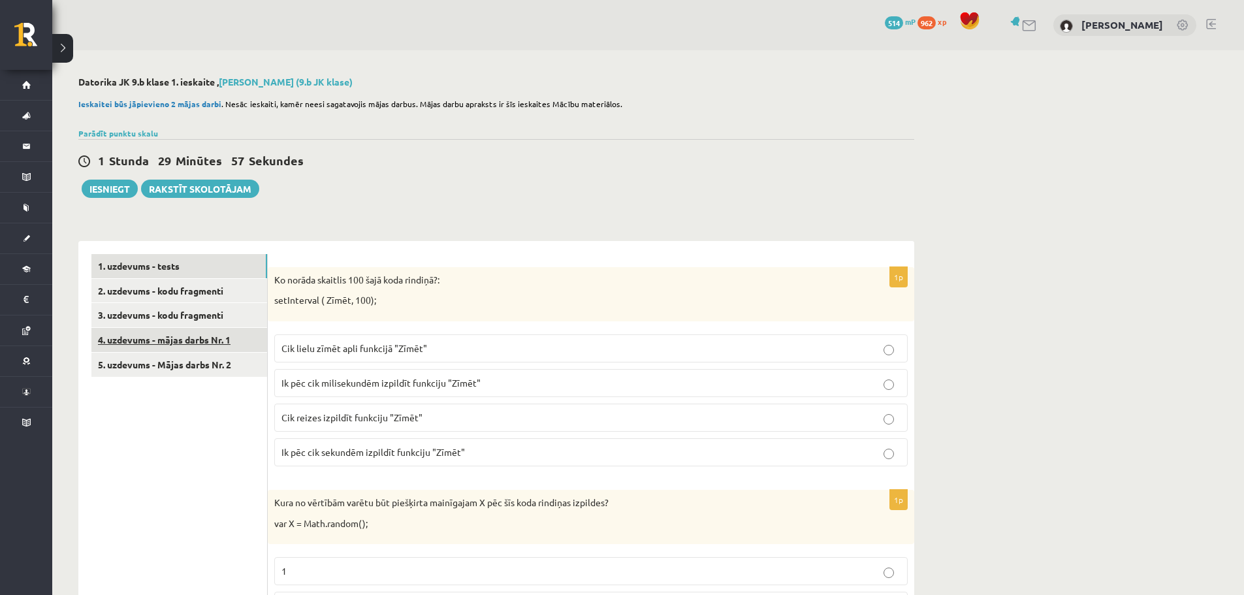
click at [193, 346] on link "4. uzdevums - mājas darbs Nr. 1" at bounding box center [179, 340] width 176 height 24
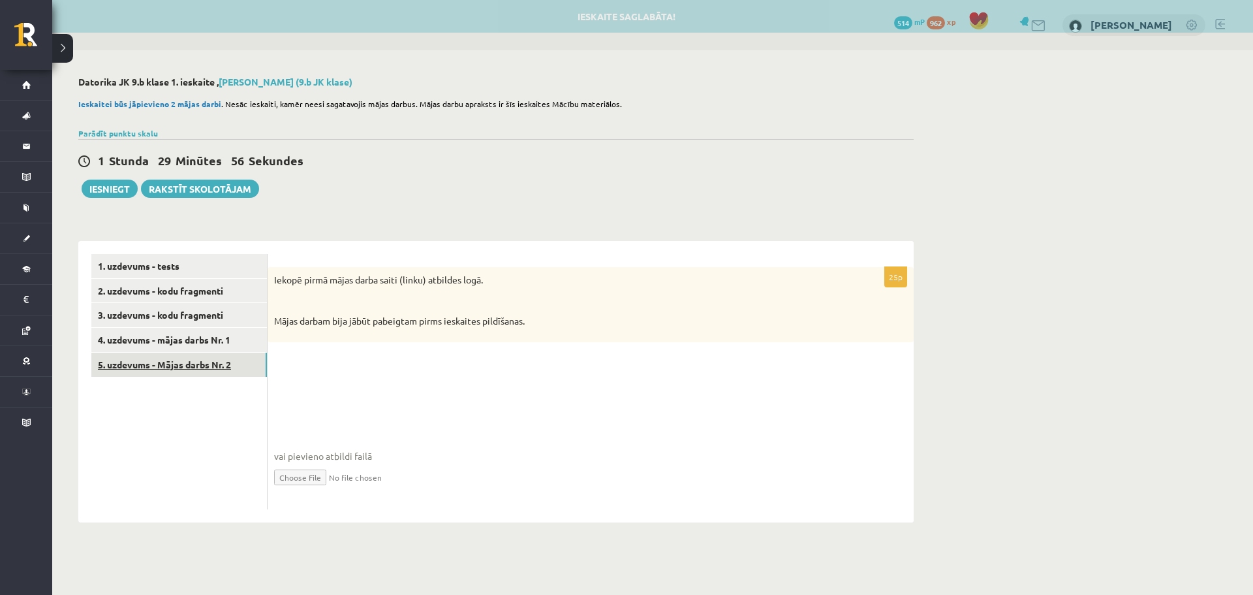
click at [208, 371] on link "5. uzdevums - Mājas darbs Nr. 2" at bounding box center [179, 365] width 176 height 24
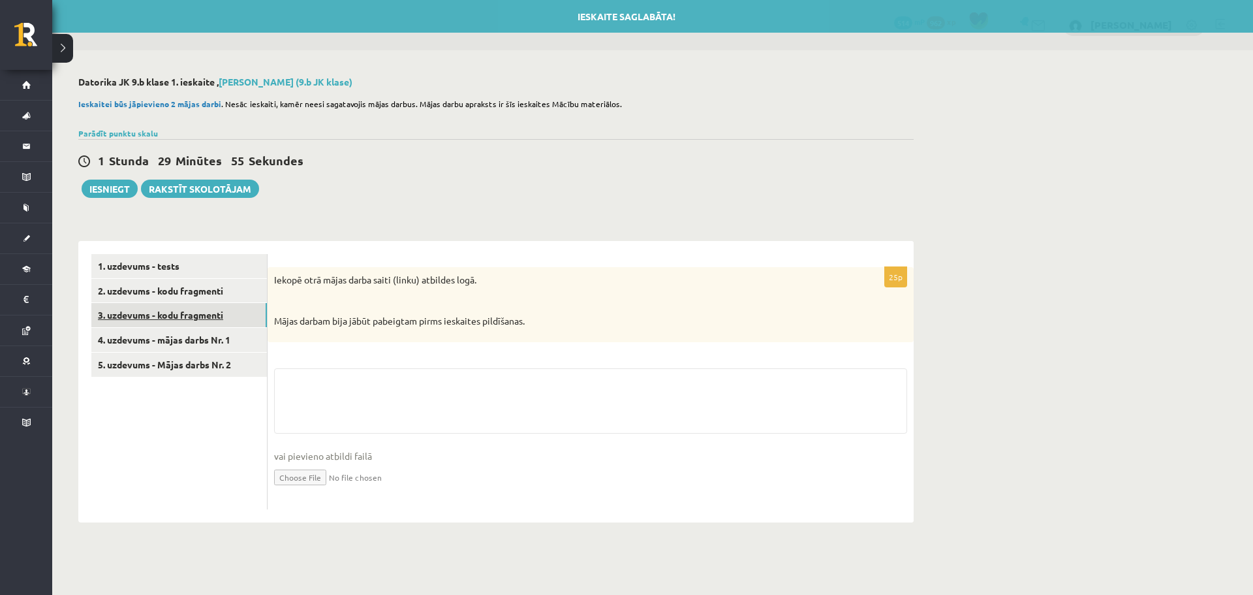
click at [210, 322] on link "3. uzdevums - kodu fragmenti" at bounding box center [179, 315] width 176 height 24
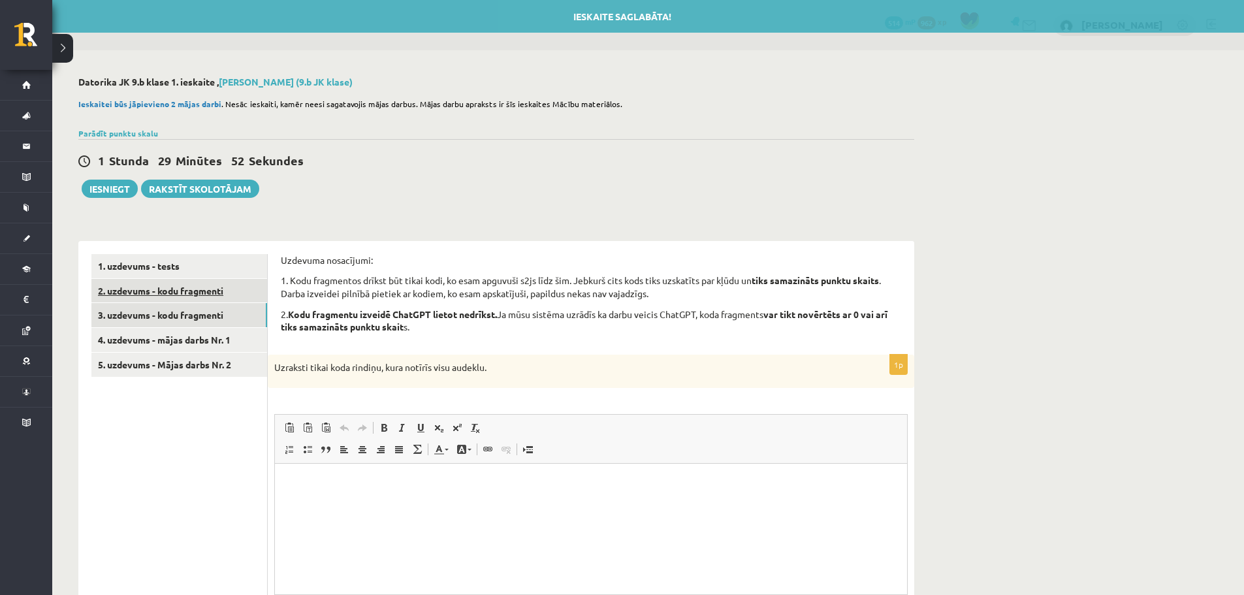
click at [197, 296] on link "2. uzdevums - kodu fragmenti" at bounding box center [179, 291] width 176 height 24
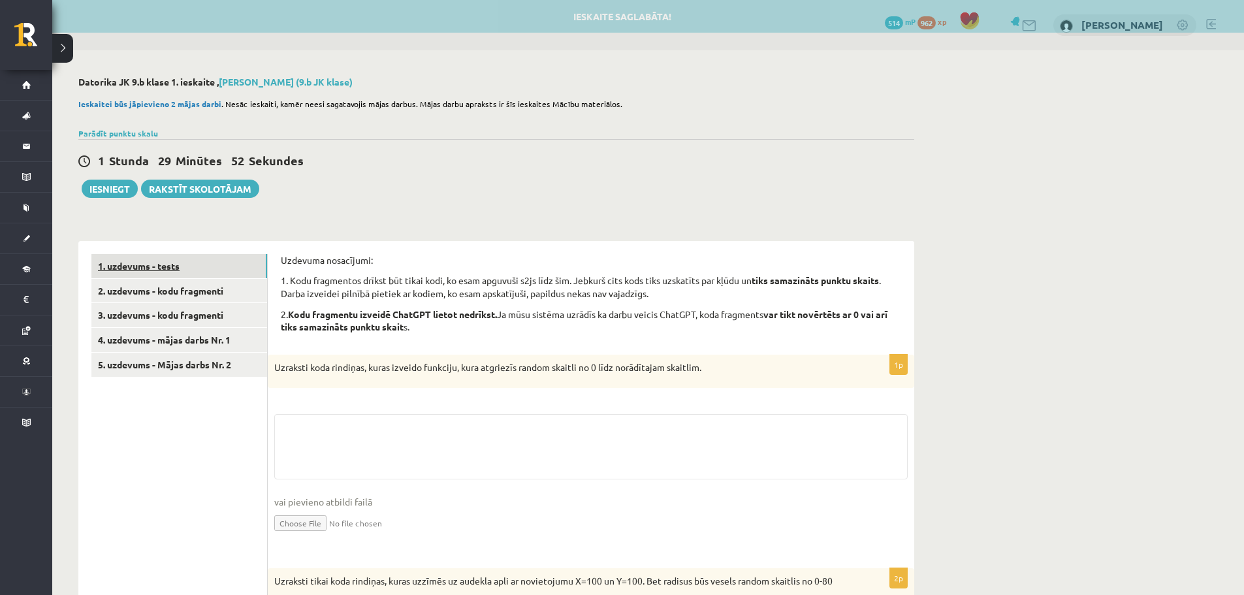
click at [187, 273] on link "1. uzdevums - tests" at bounding box center [179, 266] width 176 height 24
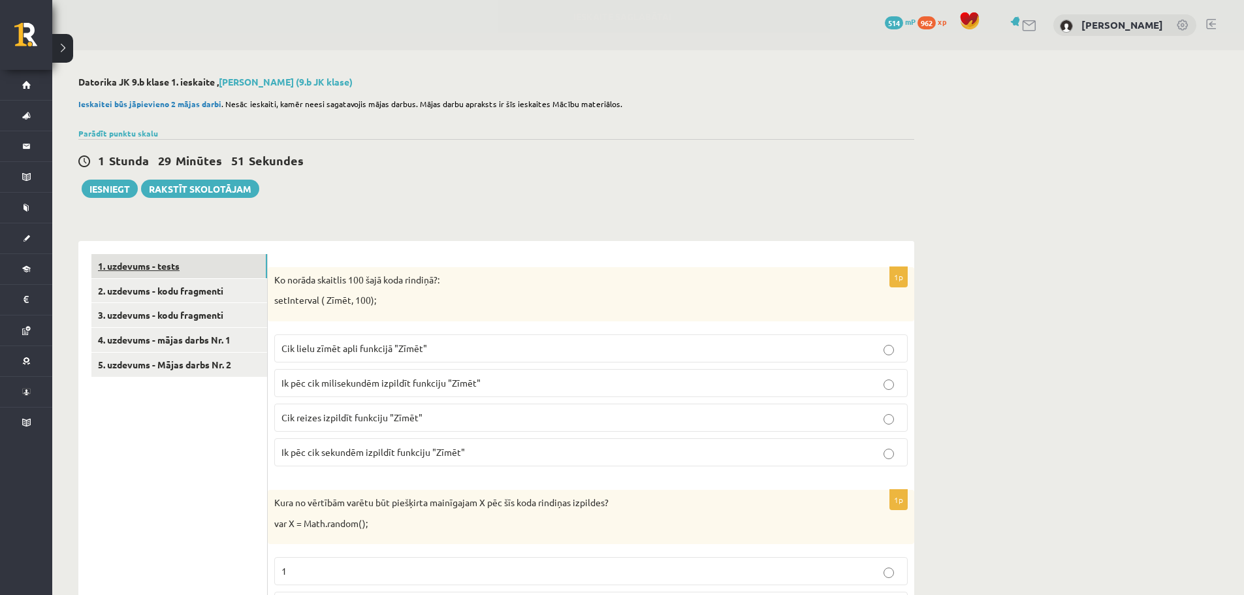
click at [183, 270] on link "1. uzdevums - tests" at bounding box center [179, 266] width 176 height 24
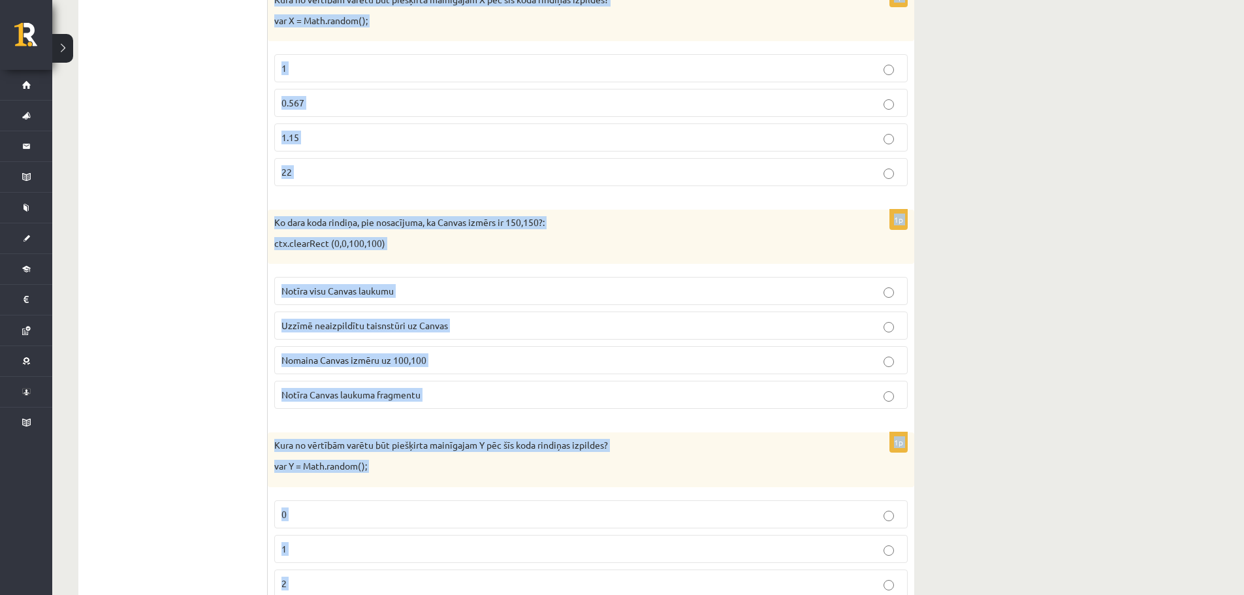
scroll to position [995, 0]
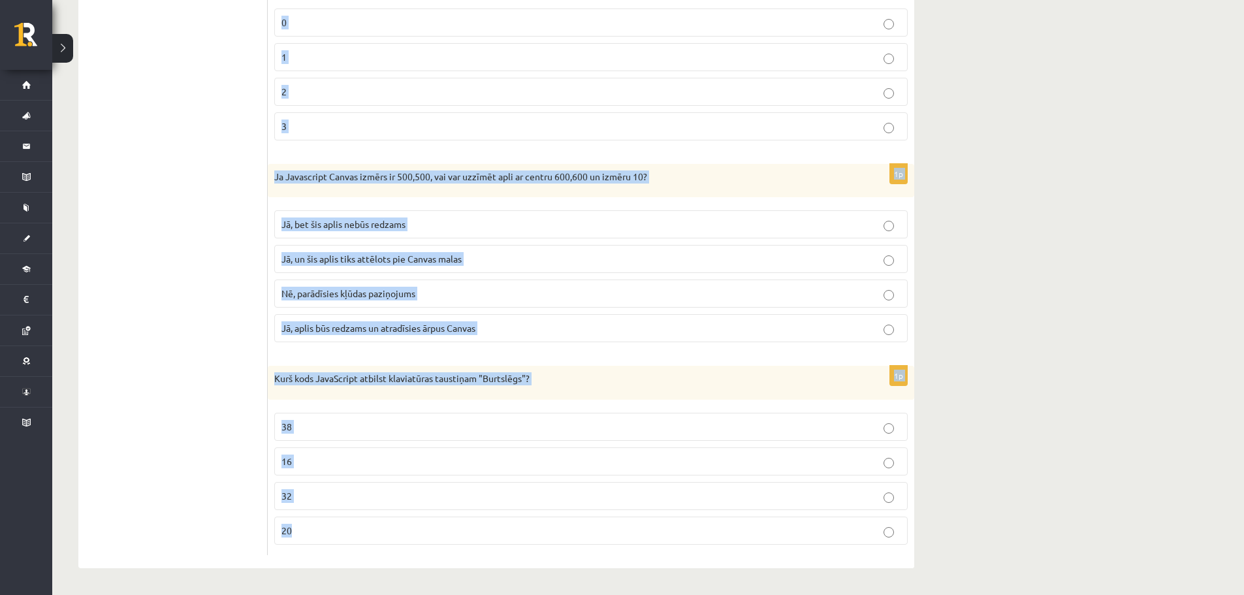
drag, startPoint x: 272, startPoint y: 82, endPoint x: 606, endPoint y: 625, distance: 638.0
copy form "Ko norāda skaitlis 100 šajā koda rindiņā?: setInterval ( Zīmēt, 100); Cik lielu…"
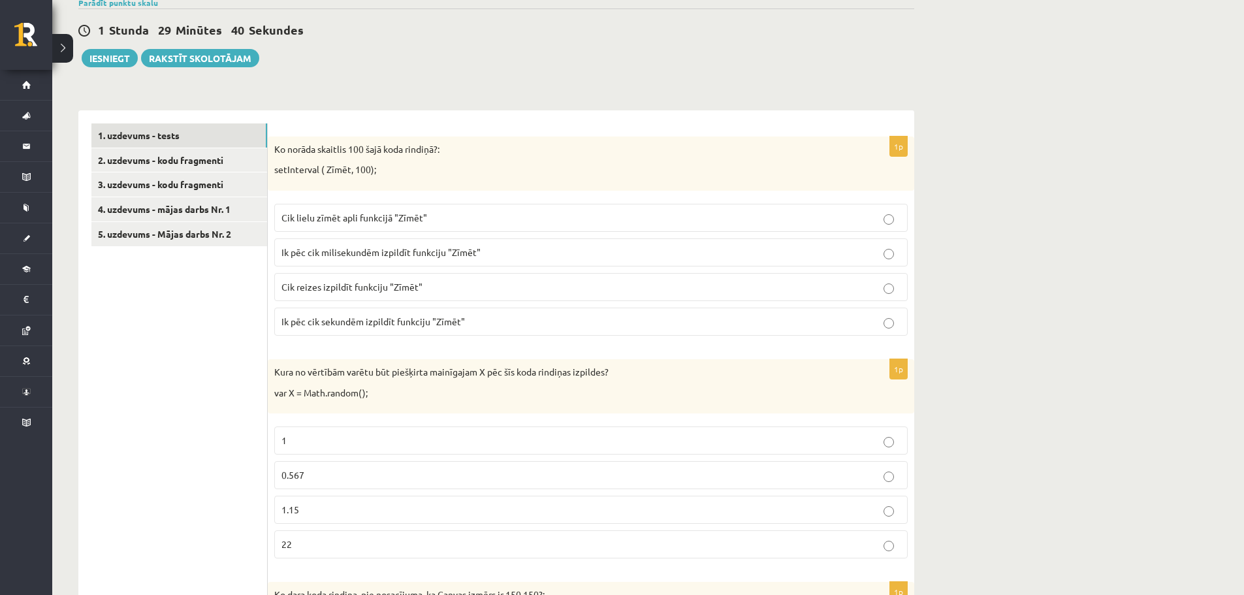
scroll to position [65, 0]
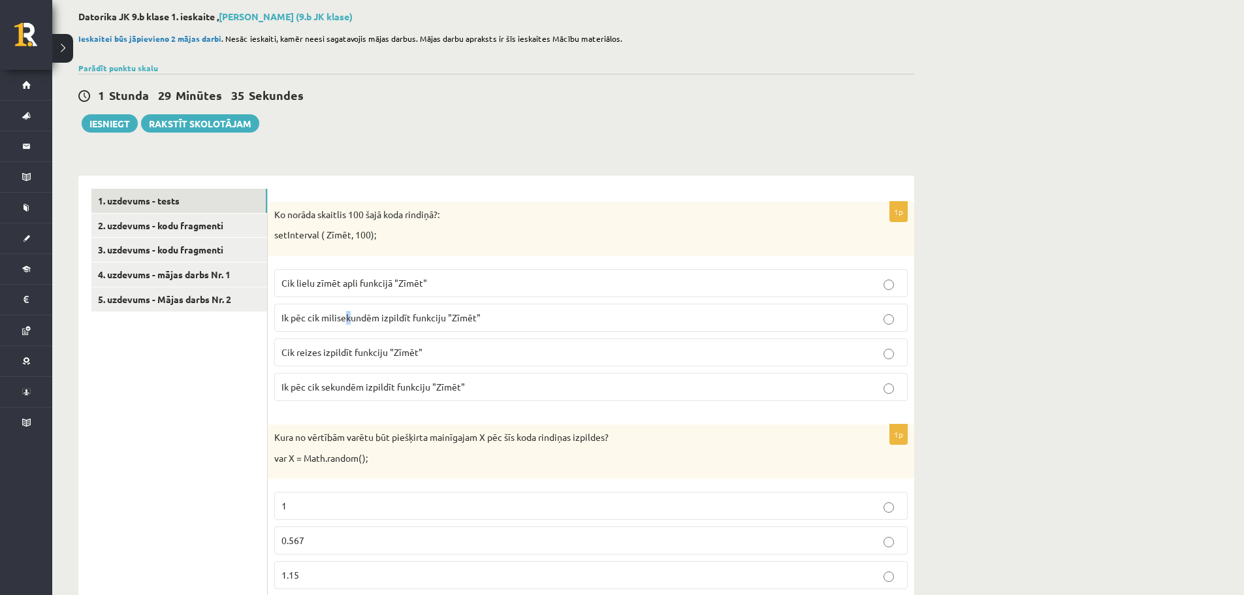
click at [348, 323] on p "Ik pēc cik milisekundēm izpildīt funkciju "Zīmēt"" at bounding box center [590, 318] width 619 height 14
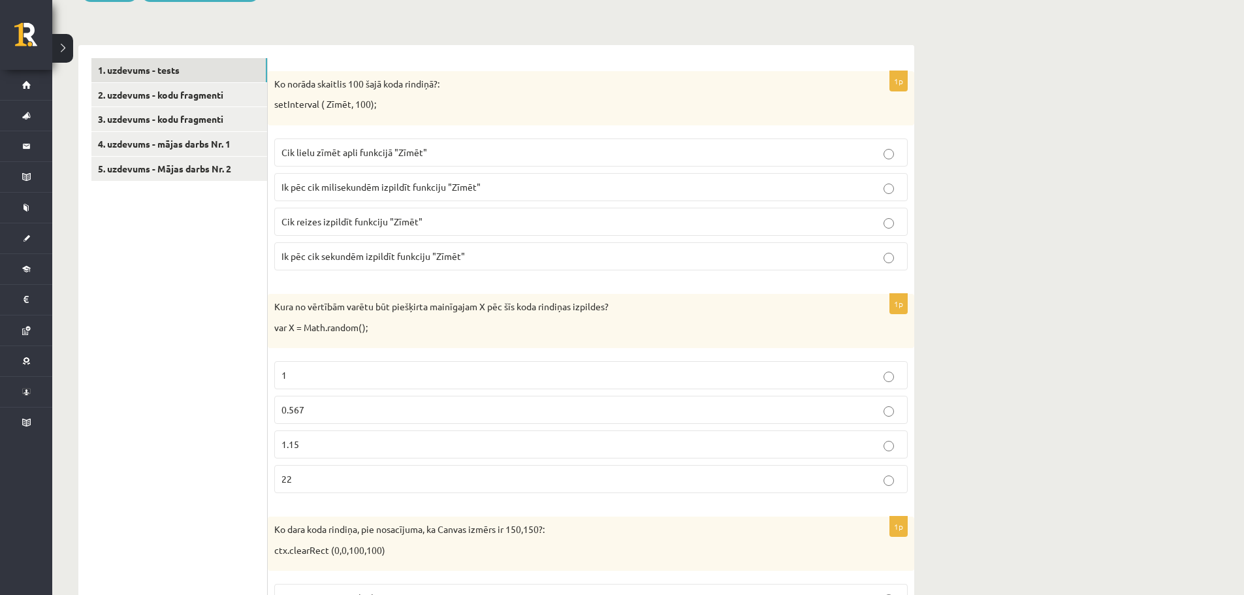
click at [301, 413] on span "0.567" at bounding box center [292, 409] width 23 height 12
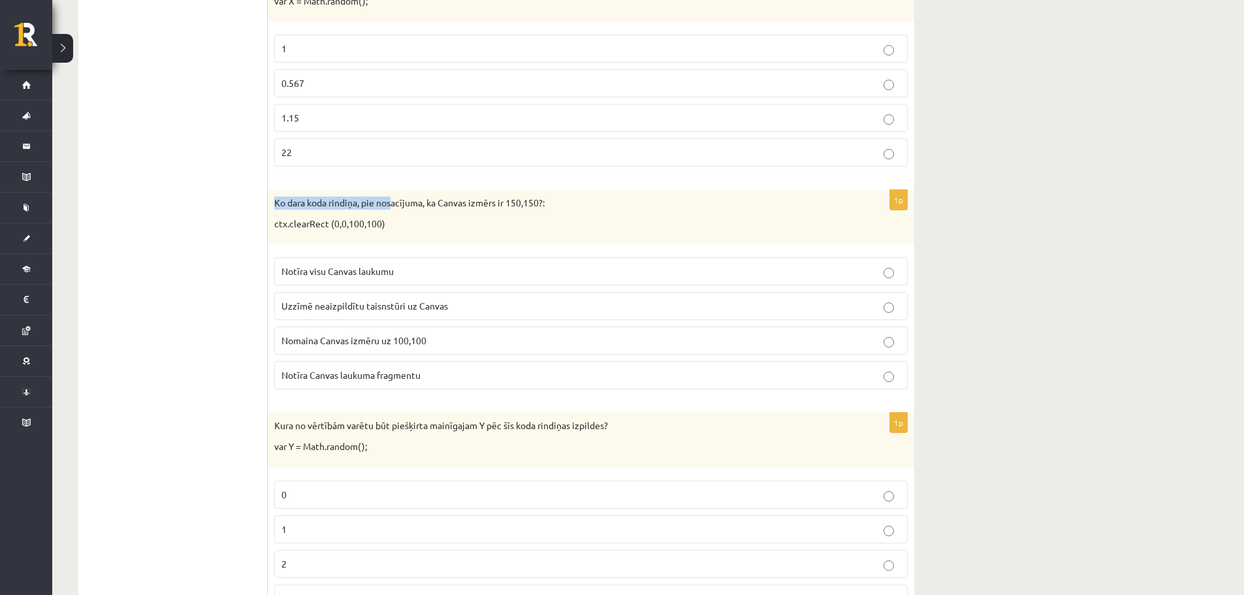
drag, startPoint x: 273, startPoint y: 200, endPoint x: 394, endPoint y: 191, distance: 121.8
click at [394, 191] on div "Ko dara koda rindiņa, pie nosacījuma, ka Canvas izmērs ir 150,150?: ctx.clearRe…" at bounding box center [591, 217] width 646 height 54
click at [422, 225] on p "ctx.clearRect (0,0,100,100)" at bounding box center [558, 223] width 568 height 13
click at [392, 347] on p "Nomaina Canvas izmēru uz 100,100" at bounding box center [590, 341] width 619 height 14
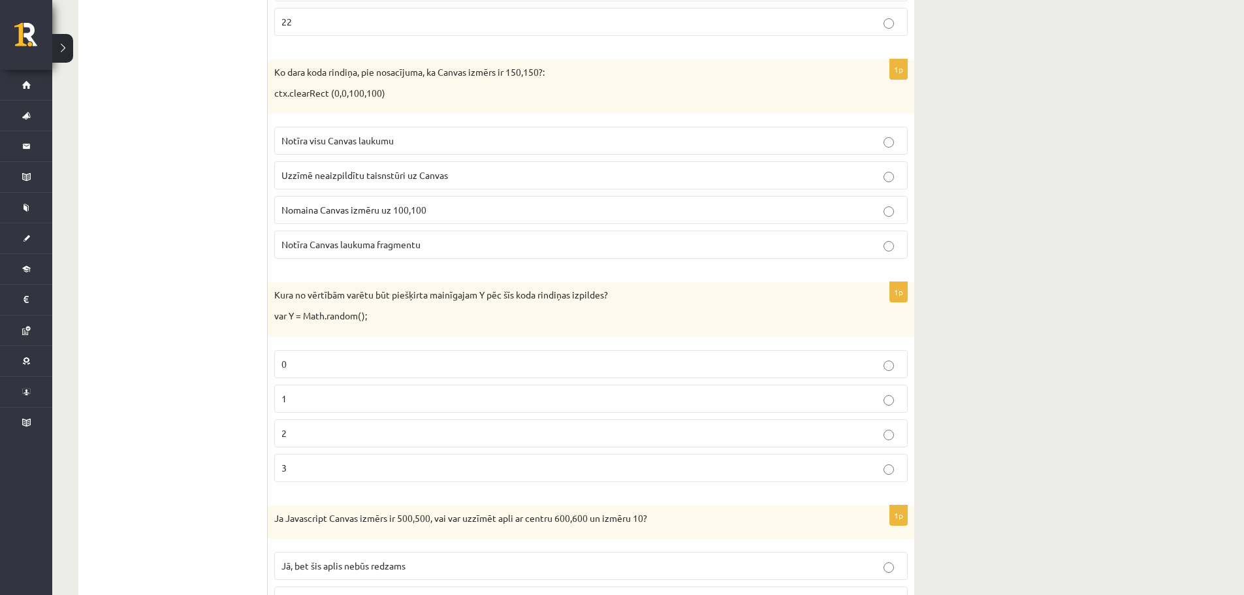
scroll to position [718, 0]
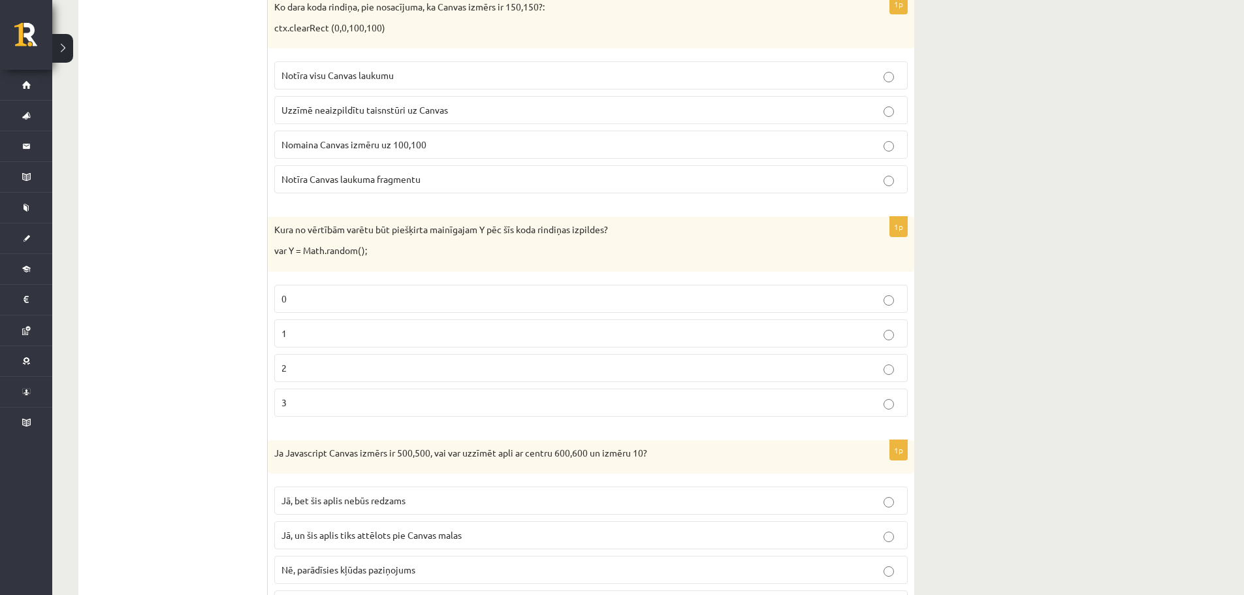
click at [298, 307] on label "0" at bounding box center [590, 299] width 633 height 28
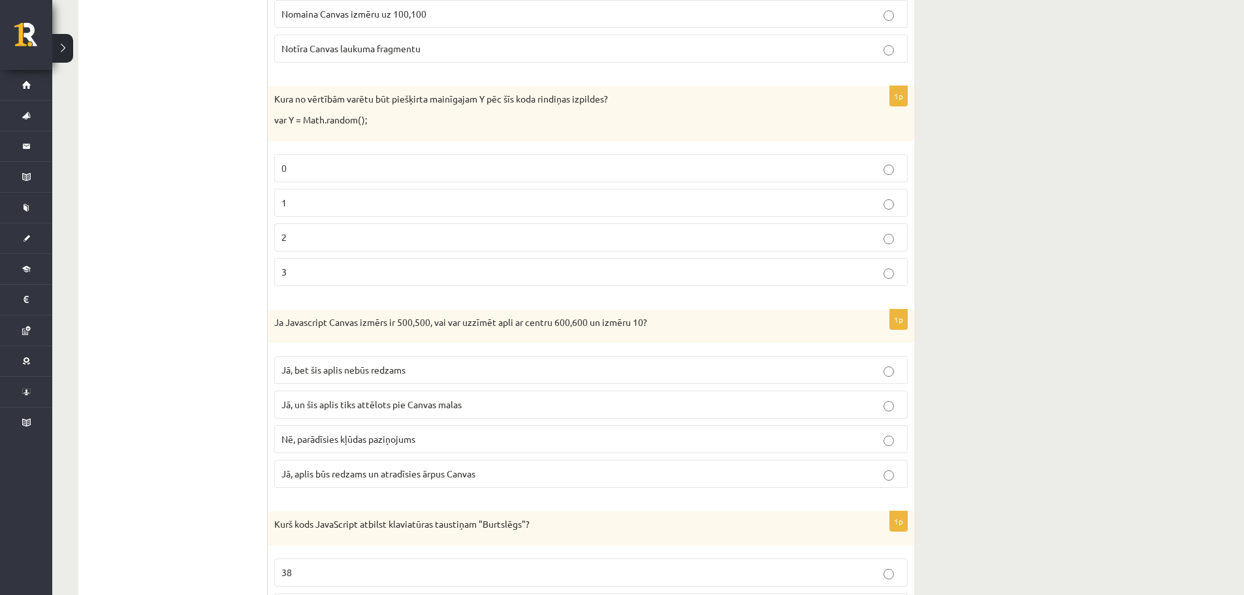
scroll to position [979, 0]
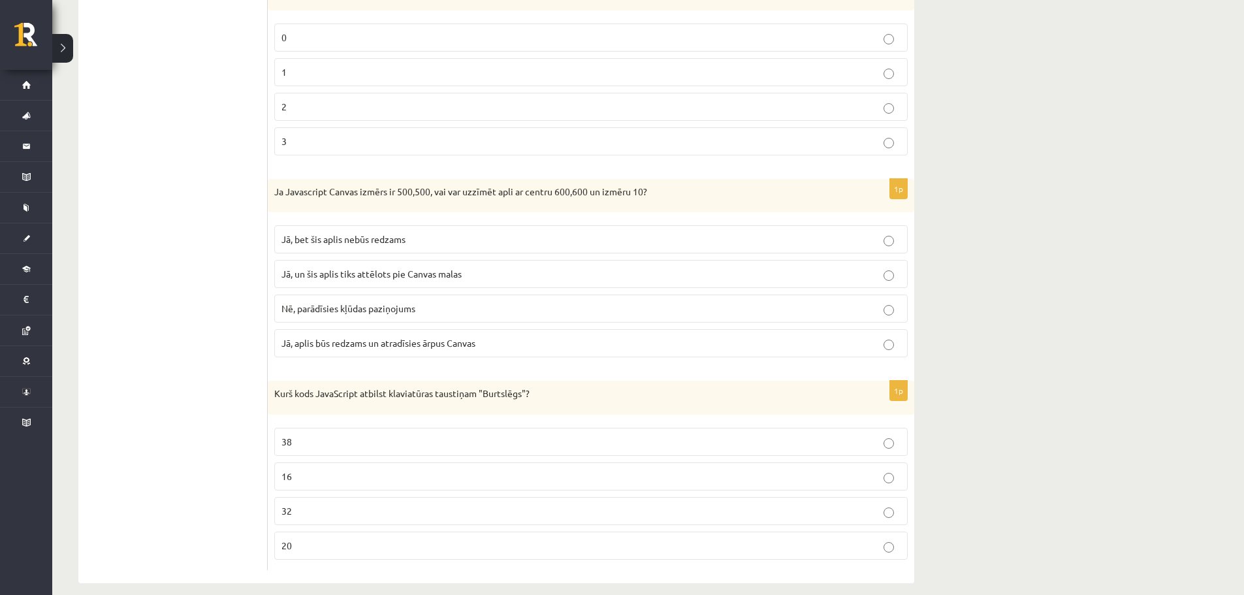
click at [306, 244] on span "Jā, bet šis aplis nebūs redzams" at bounding box center [343, 239] width 124 height 12
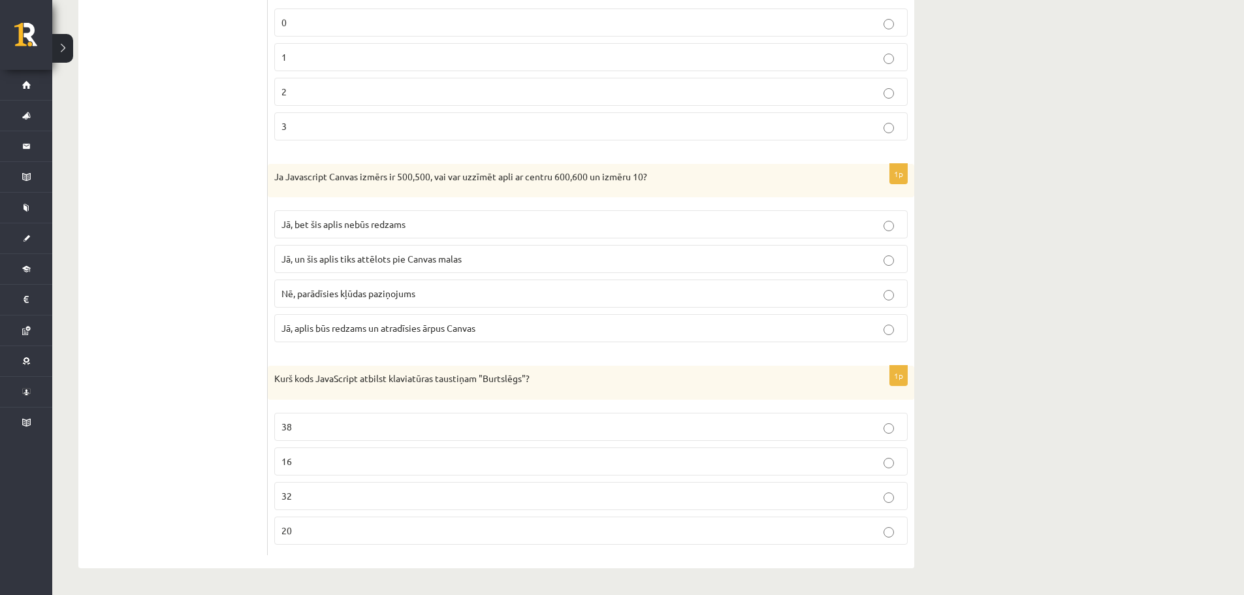
click at [325, 533] on p "20" at bounding box center [590, 531] width 619 height 14
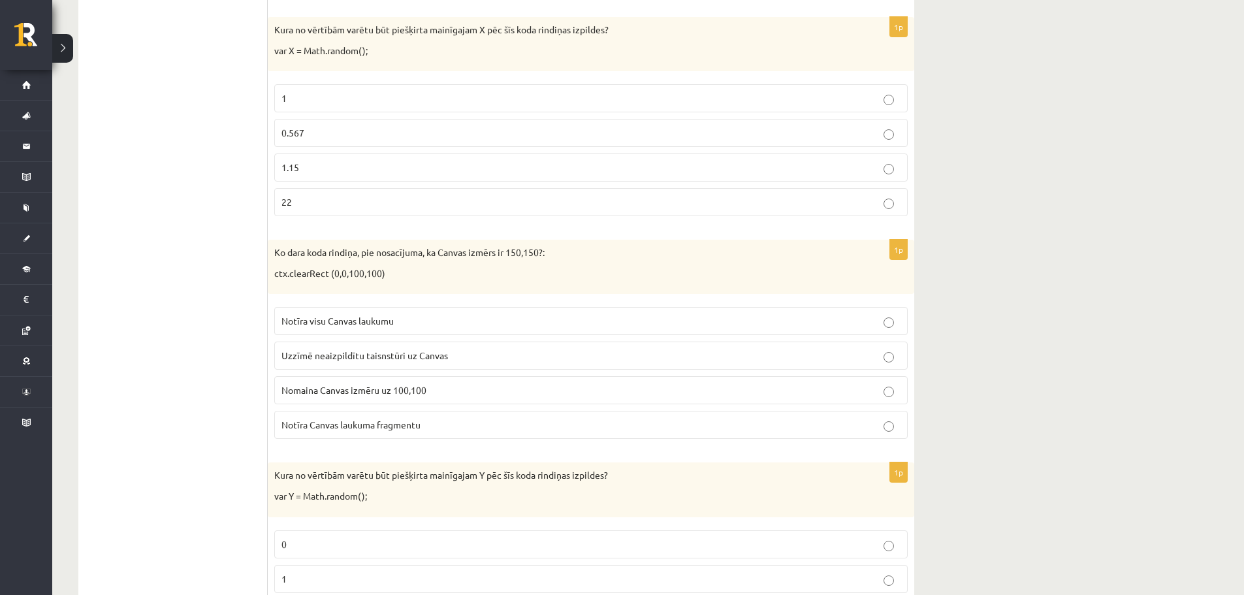
scroll to position [81, 0]
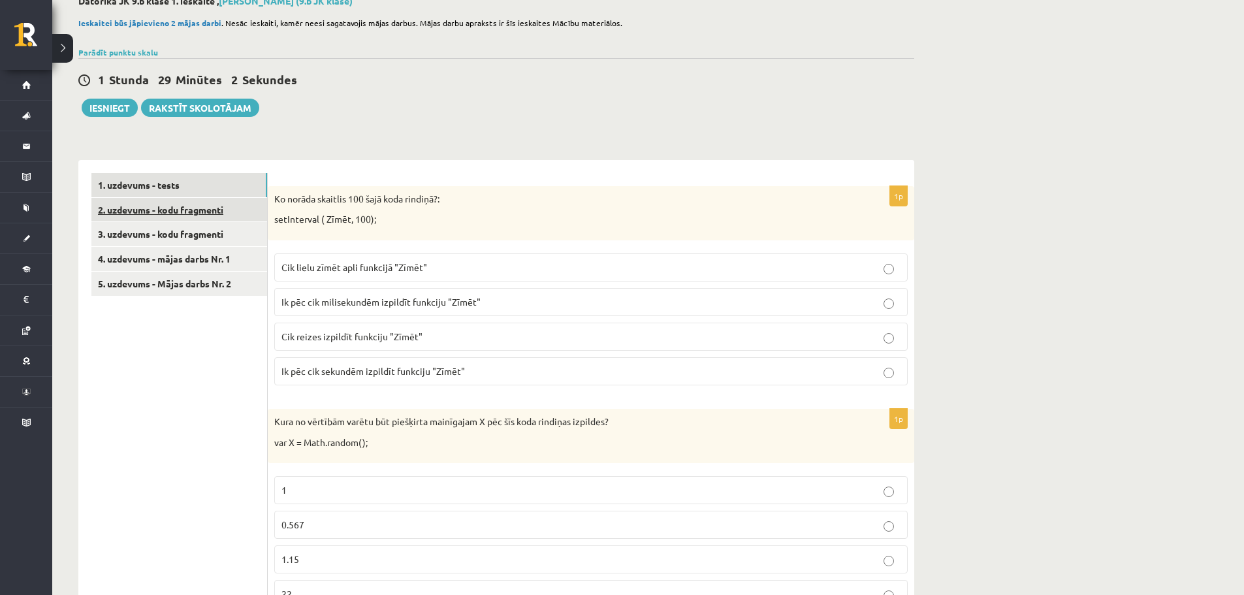
click at [187, 213] on link "2. uzdevums - kodu fragmenti" at bounding box center [179, 210] width 176 height 24
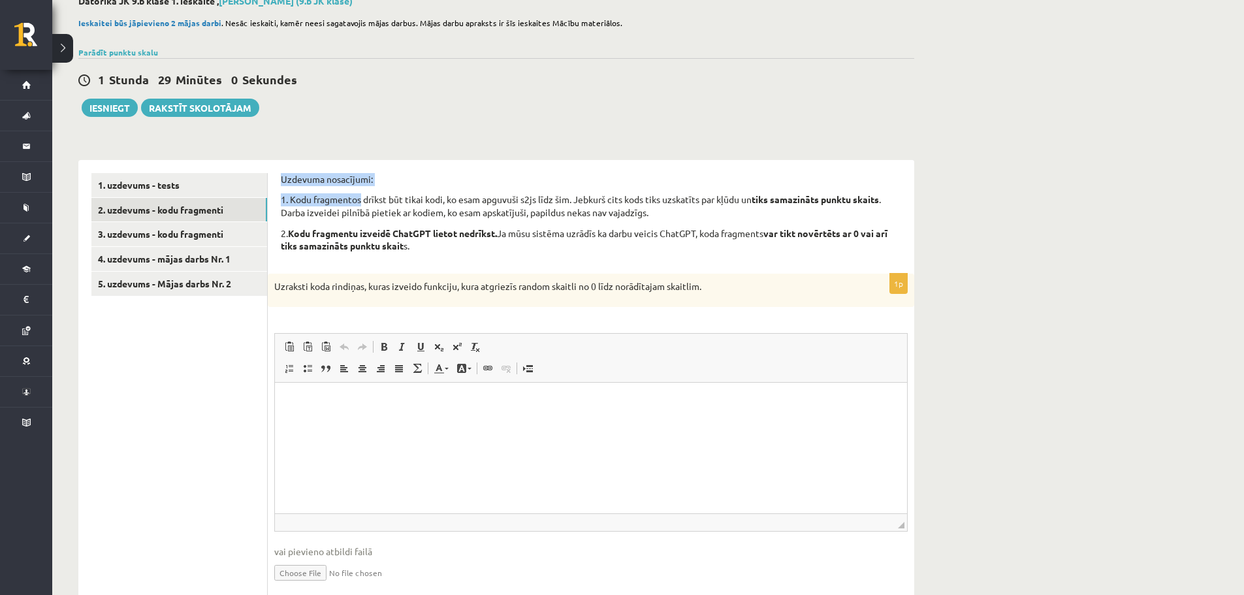
scroll to position [0, 0]
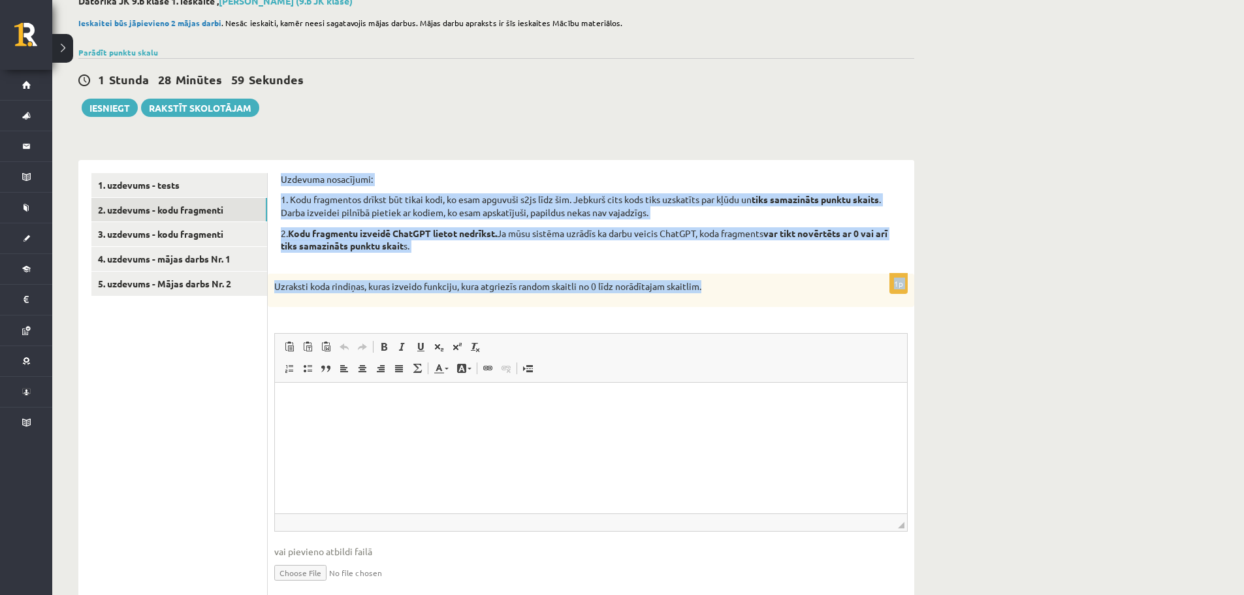
drag, startPoint x: 280, startPoint y: 174, endPoint x: 743, endPoint y: 294, distance: 478.0
copy form "Uzdevuma nosacījumi: 1. Kodu fragmentos drīkst būt tikai kodi, ko esam apguvuši…"
click at [370, 279] on div "Uzraksti koda rindiņas, kuras izveido funkciju, kura atgriezīs random skaitli n…" at bounding box center [591, 291] width 646 height 34
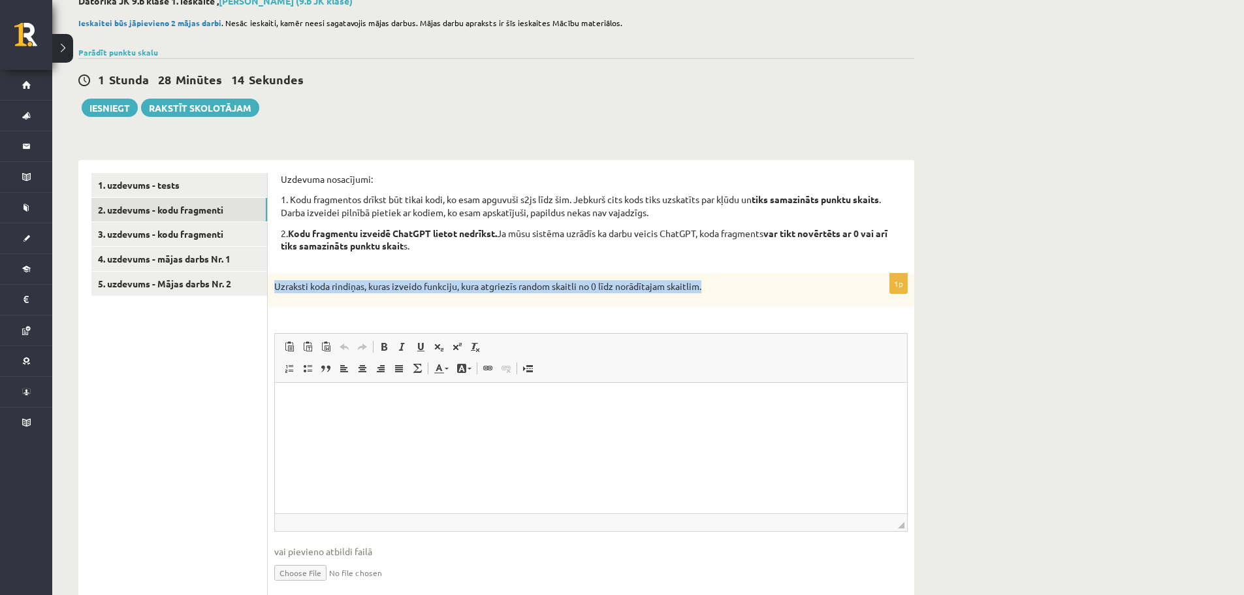
drag, startPoint x: 273, startPoint y: 284, endPoint x: 727, endPoint y: 299, distance: 454.0
click at [727, 299] on div "Uzraksti koda rindiņas, kuras izveido funkciju, kura atgriezīs random skaitli n…" at bounding box center [591, 291] width 646 height 34
copy p "Uzraksti koda rindiņas, kuras izveido funkciju, kura atgriezīs random skaitli n…"
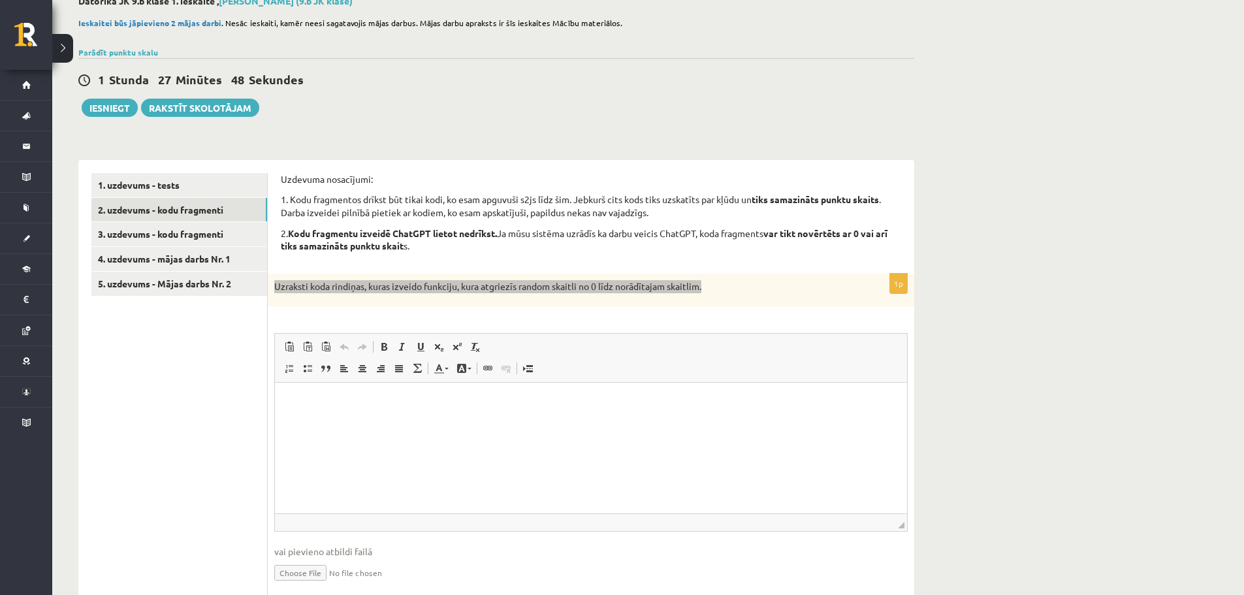
click at [419, 422] on html at bounding box center [591, 403] width 632 height 40
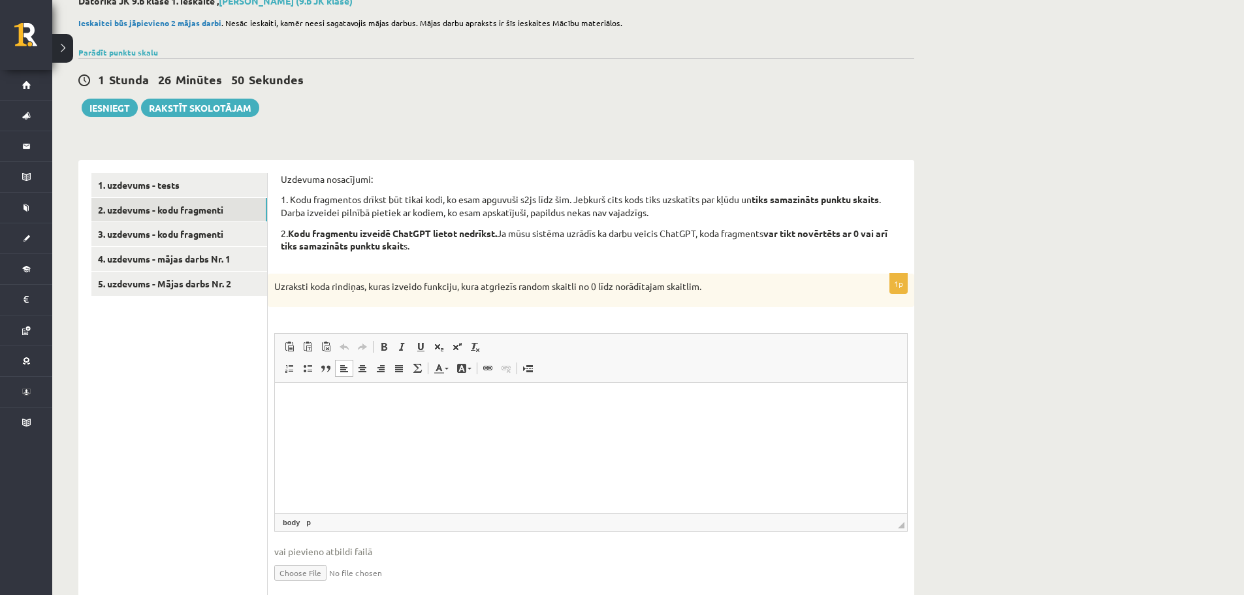
click at [382, 309] on div "1p Uzraksti koda rindiņas, kuras izveido funkciju, kura atgriezīs random skaitl…" at bounding box center [591, 440] width 646 height 332
click at [351, 396] on p "Bagātinātā teksta redaktors, wiswyg-editor-user-answer-47433823487780" at bounding box center [591, 403] width 606 height 14
click at [144, 238] on link "3. uzdevums - kodu fragmenti" at bounding box center [179, 234] width 176 height 24
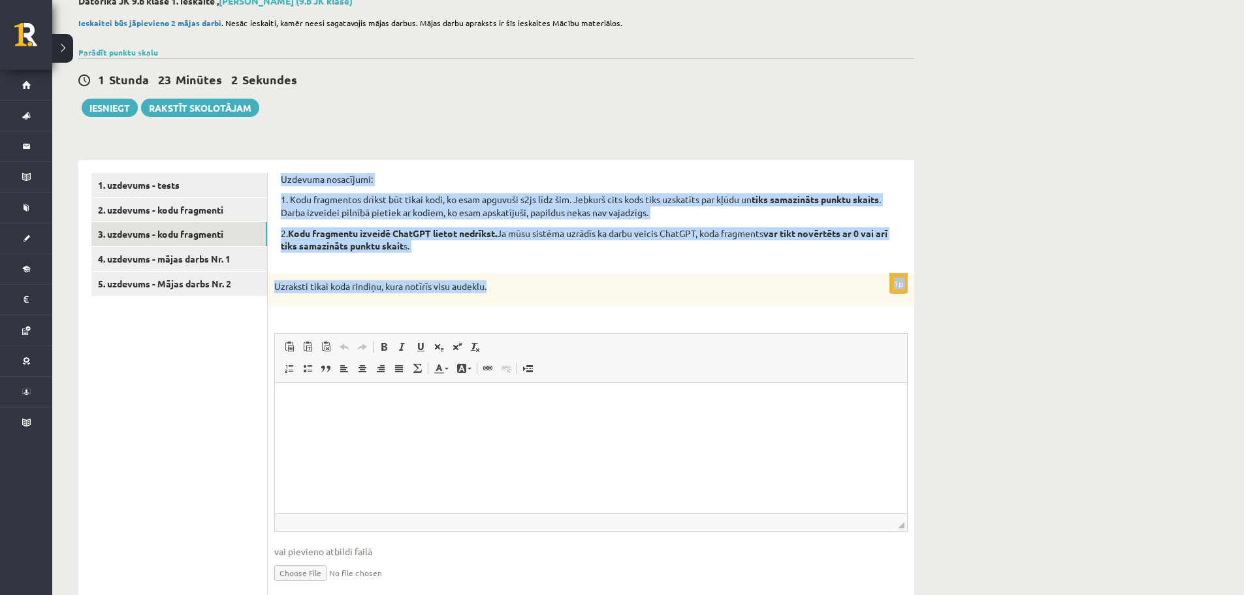
drag, startPoint x: 279, startPoint y: 178, endPoint x: 522, endPoint y: 279, distance: 262.8
copy form "Uzdevuma nosacījumi: 1. Kodu fragmentos drīkst būt tikai kodi, ko esam apguvuši…"
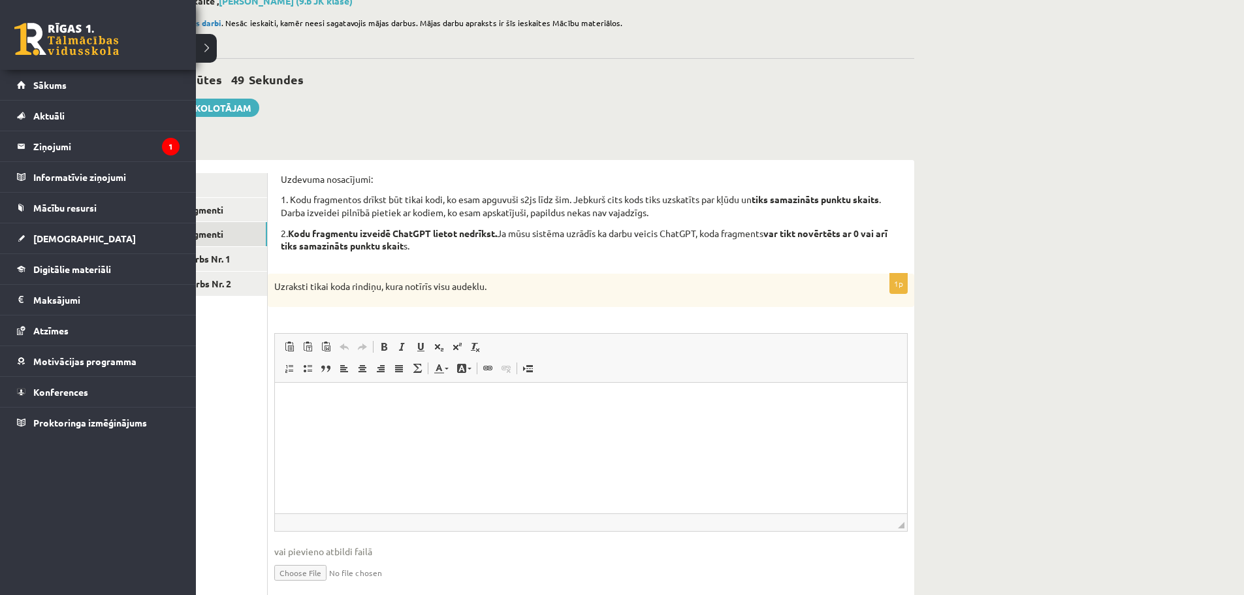
drag, startPoint x: 119, startPoint y: 475, endPoint x: 133, endPoint y: 468, distance: 14.9
click at [119, 475] on div "0 Dāvanas 514 mP 962 xp Aigars Laķis Sākums Aktuāli Kā mācīties eSKOLĀ Kontakti…" at bounding box center [98, 297] width 196 height 595
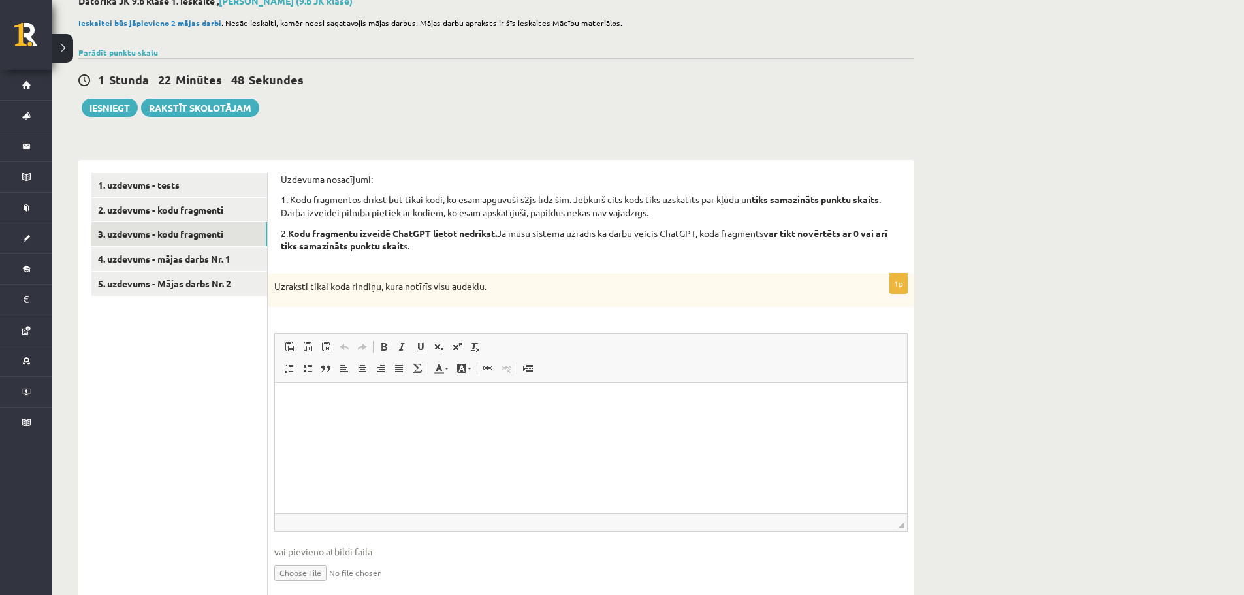
click at [330, 419] on html at bounding box center [591, 403] width 632 height 40
click at [185, 260] on link "4. uzdevums - mājas darbs Nr. 1" at bounding box center [179, 259] width 176 height 24
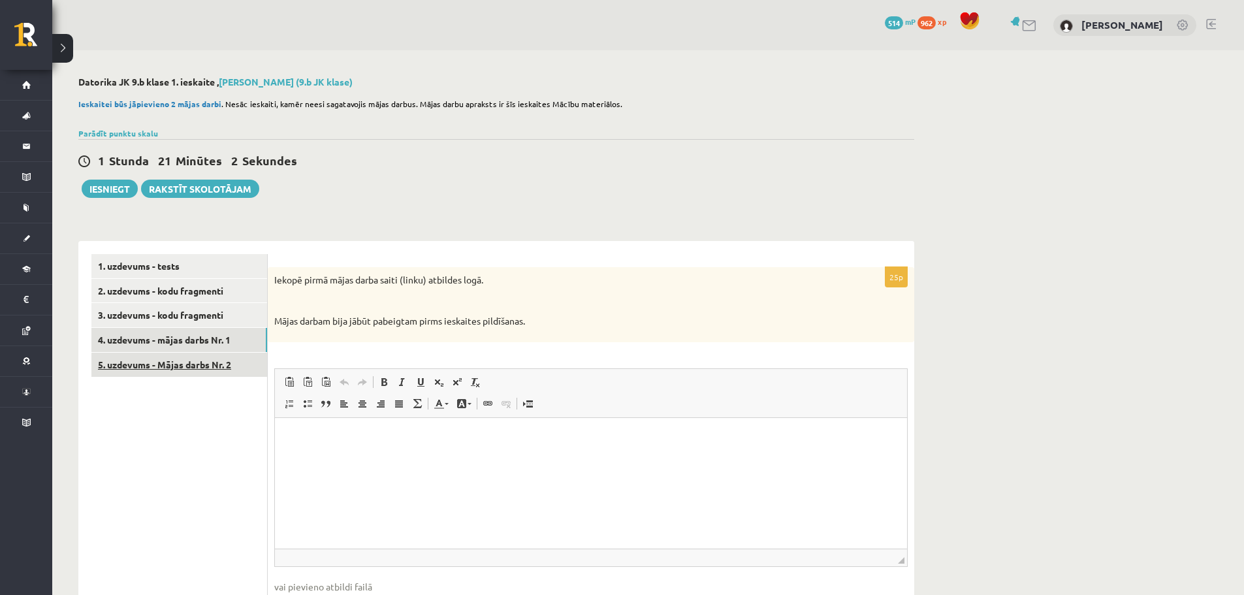
click at [187, 368] on link "5. uzdevums - Mājas darbs Nr. 2" at bounding box center [179, 365] width 176 height 24
click at [189, 343] on link "4. uzdevums - mājas darbs Nr. 1" at bounding box center [179, 340] width 176 height 24
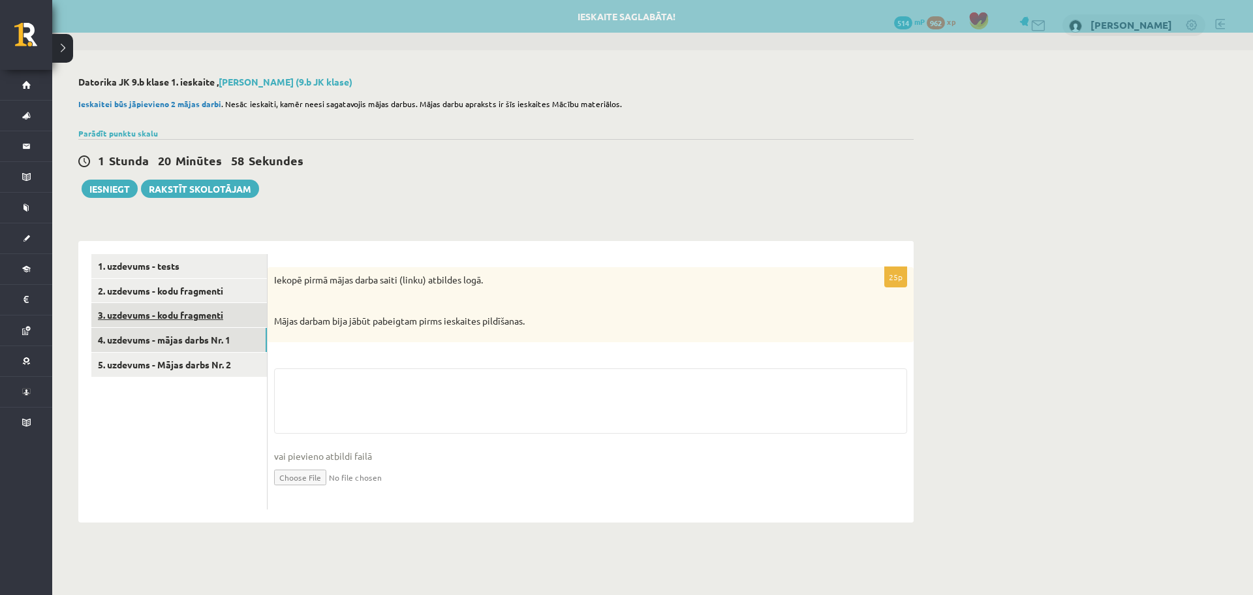
click at [184, 319] on link "3. uzdevums - kodu fragmenti" at bounding box center [179, 315] width 176 height 24
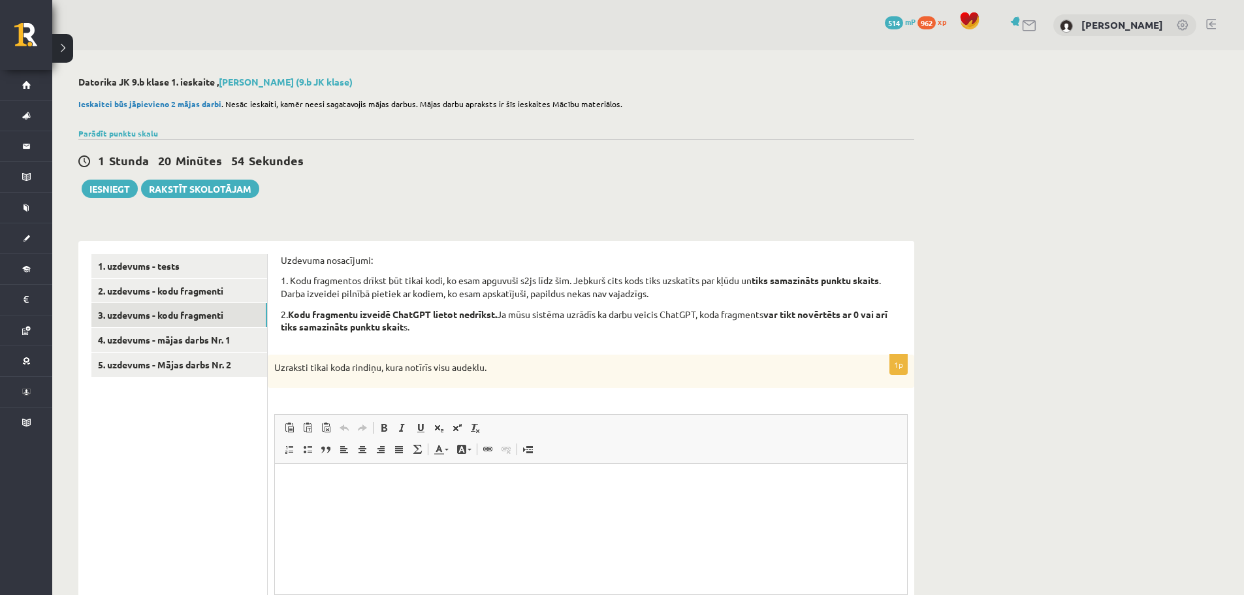
drag, startPoint x: 364, startPoint y: 364, endPoint x: 508, endPoint y: 386, distance: 145.4
click at [508, 386] on div "Uzraksti tikai koda rindiņu, kura notīrīs visu audeklu." at bounding box center [591, 371] width 646 height 34
click at [515, 384] on div "Uzraksti tikai koda rindiņu, kura notīrīs visu audeklu." at bounding box center [591, 371] width 646 height 34
drag, startPoint x: 303, startPoint y: 368, endPoint x: 295, endPoint y: 387, distance: 21.1
click at [303, 368] on p "Uzraksti tikai koda rindiņu, kura notīrīs visu audeklu." at bounding box center [558, 367] width 568 height 13
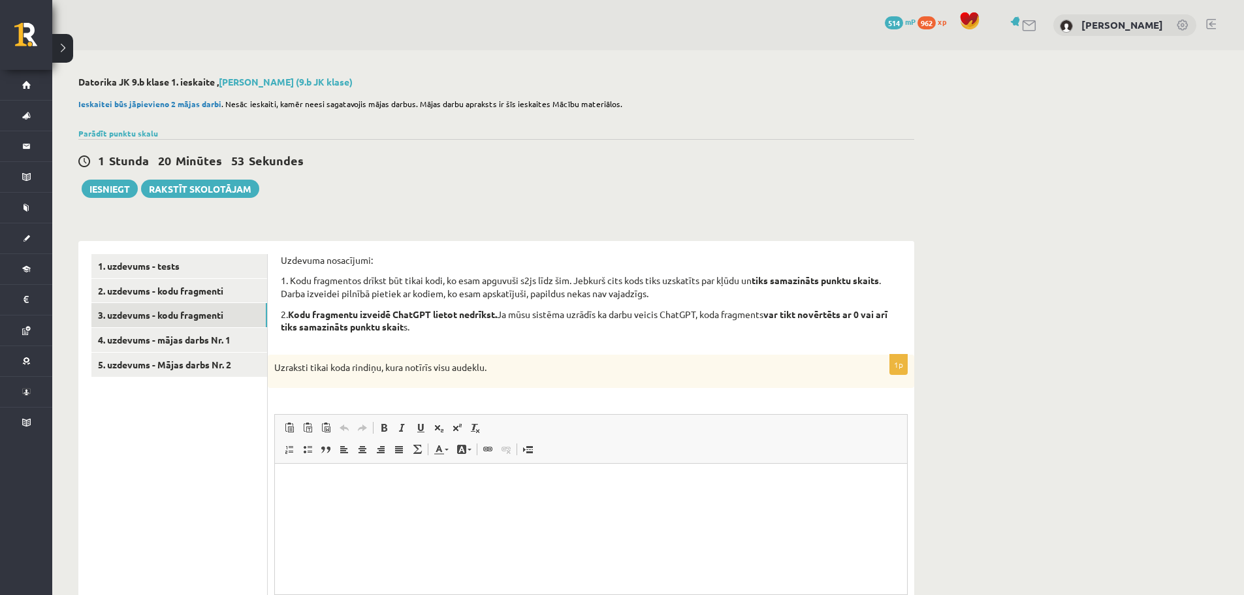
click at [294, 387] on div "Uzraksti tikai koda rindiņu, kura notīrīs visu audeklu." at bounding box center [591, 371] width 646 height 34
drag, startPoint x: 273, startPoint y: 371, endPoint x: 517, endPoint y: 384, distance: 244.5
click at [517, 384] on div "Uzraksti tikai koda rindiņu, kura notīrīs visu audeklu." at bounding box center [591, 371] width 646 height 34
copy p "Uzraksti tikai koda rindiņu, kura notīrīs visu audeklu."
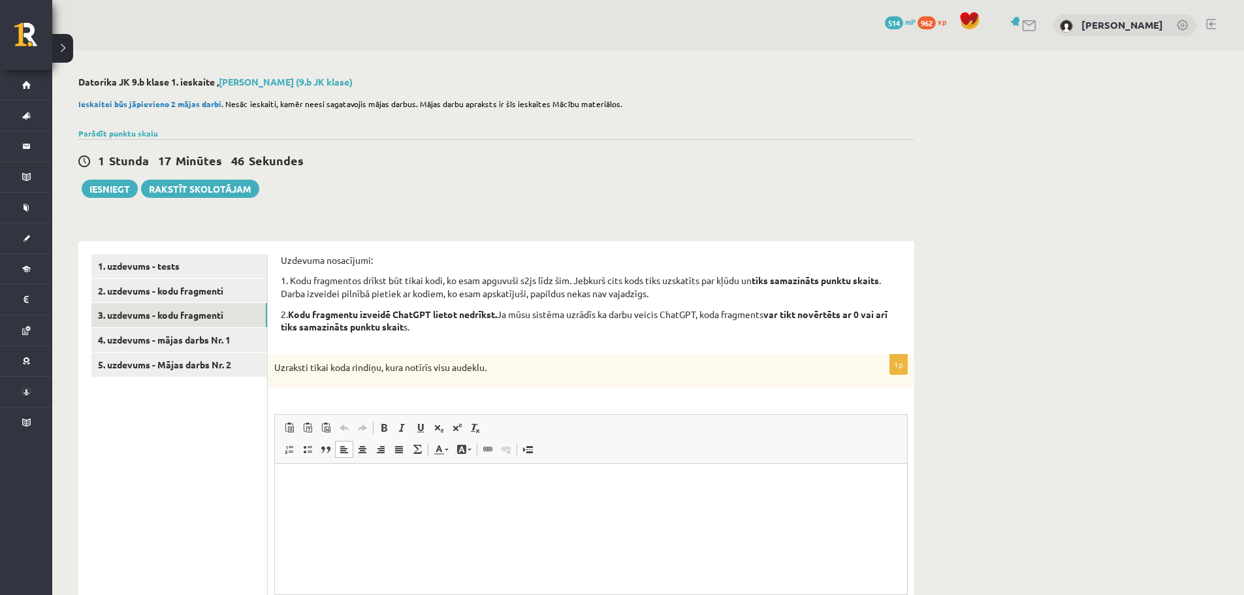
click at [400, 501] on html at bounding box center [591, 484] width 632 height 40
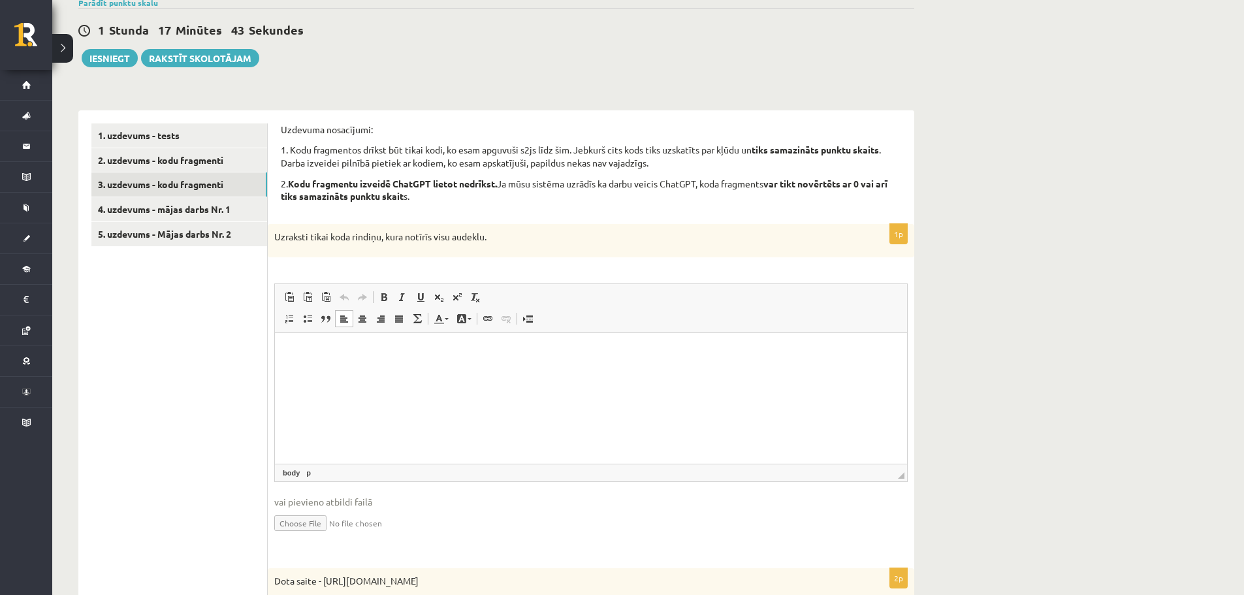
scroll to position [65, 0]
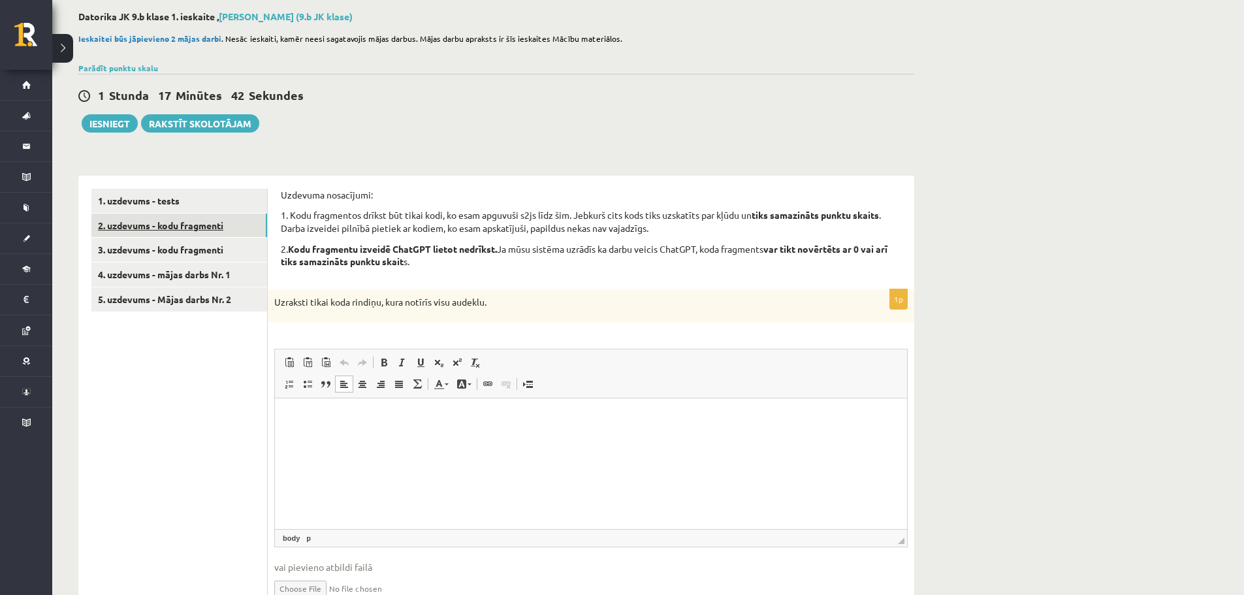
click at [200, 228] on link "2. uzdevums - kodu fragmenti" at bounding box center [179, 225] width 176 height 24
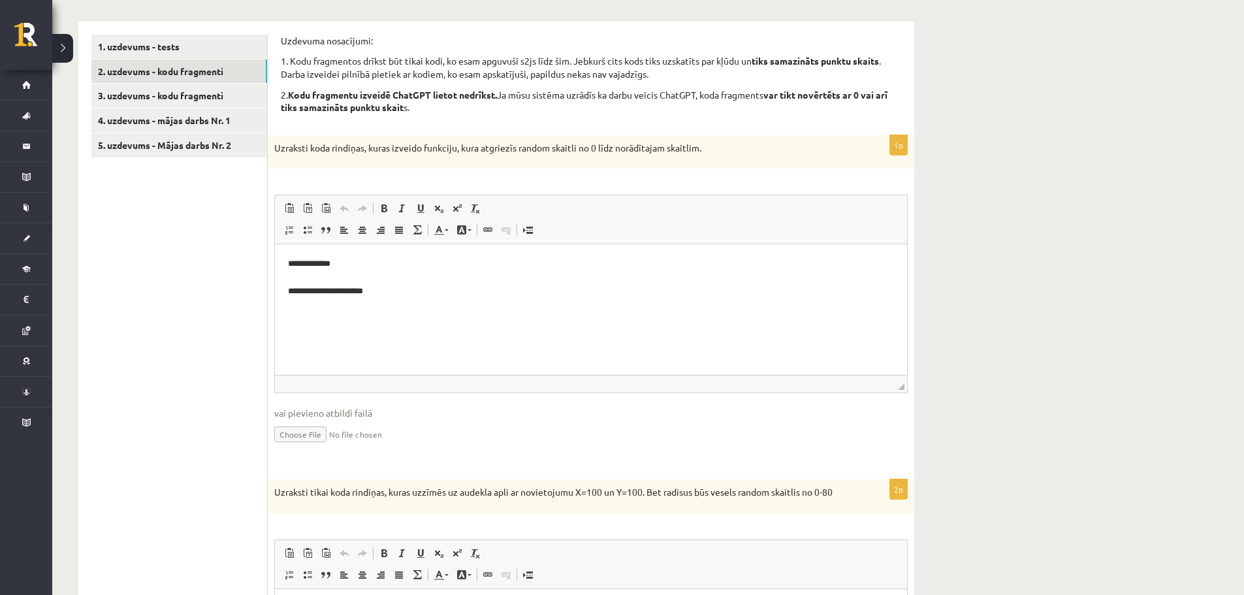
scroll to position [0, 0]
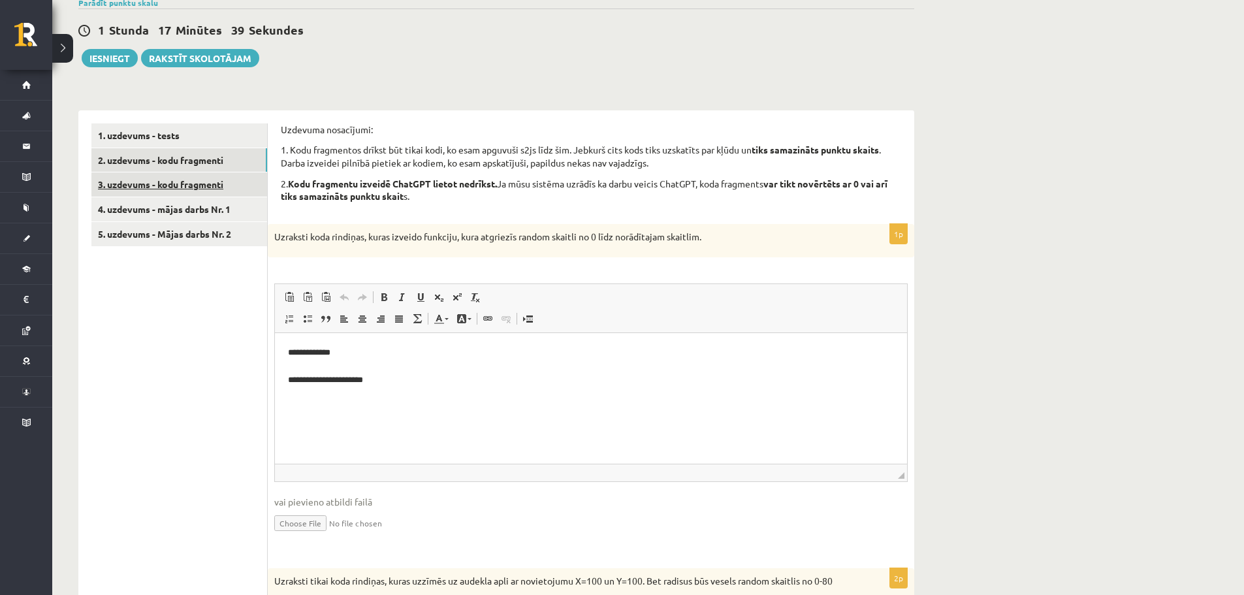
click at [205, 190] on link "3. uzdevums - kodu fragmenti" at bounding box center [179, 184] width 176 height 24
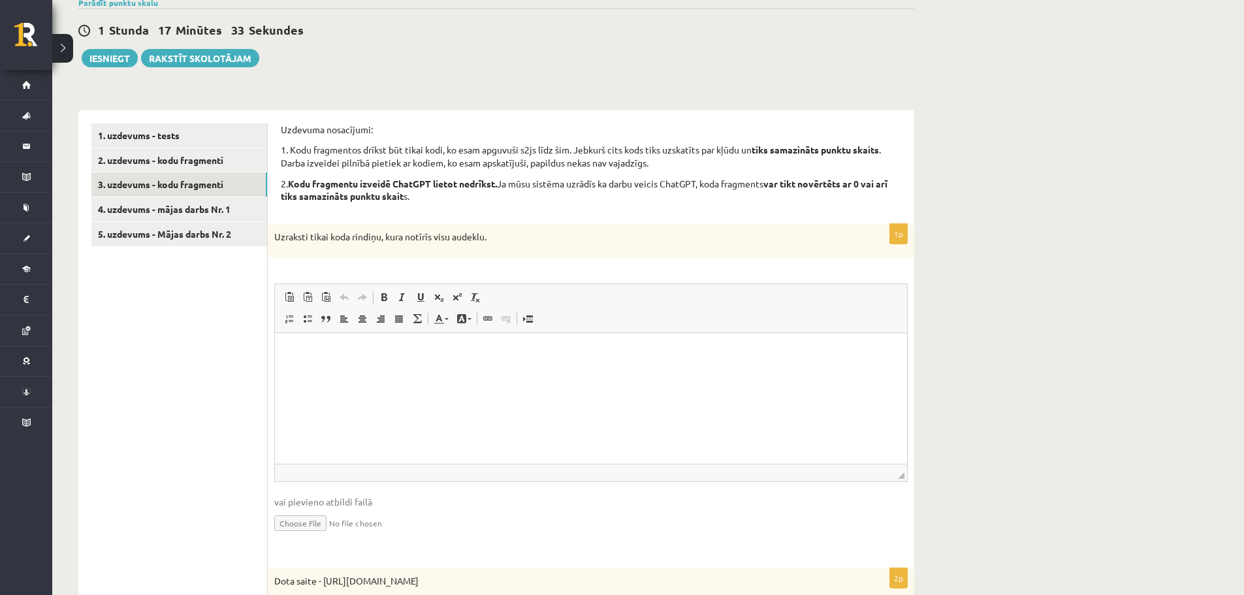
scroll to position [196, 0]
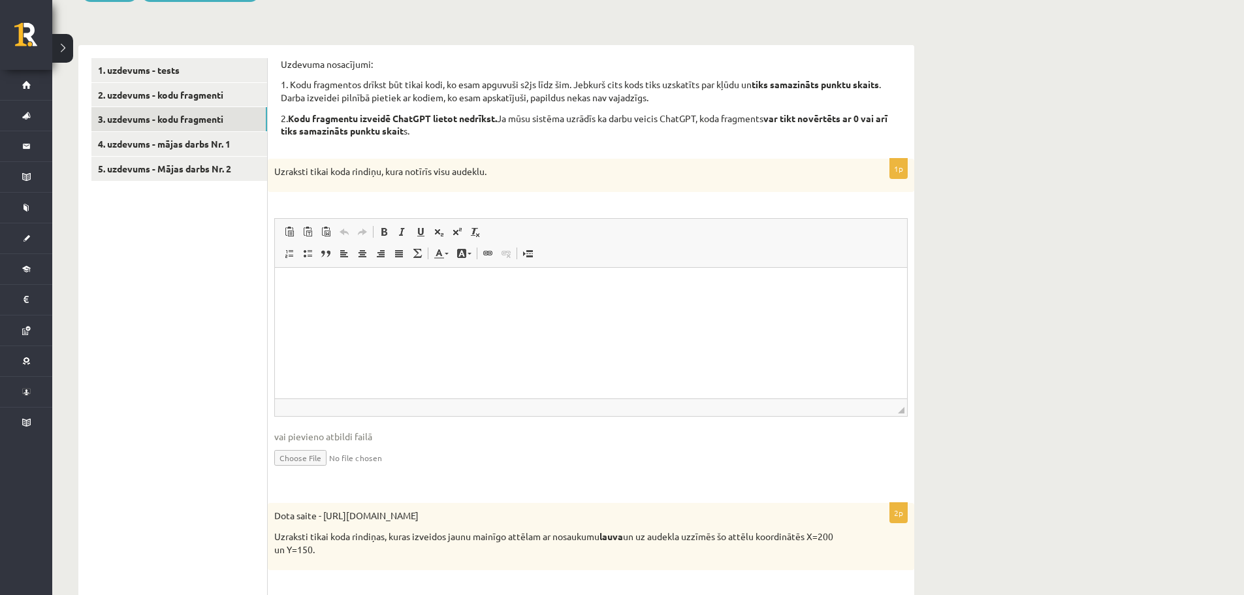
click at [370, 307] on html at bounding box center [591, 288] width 632 height 40
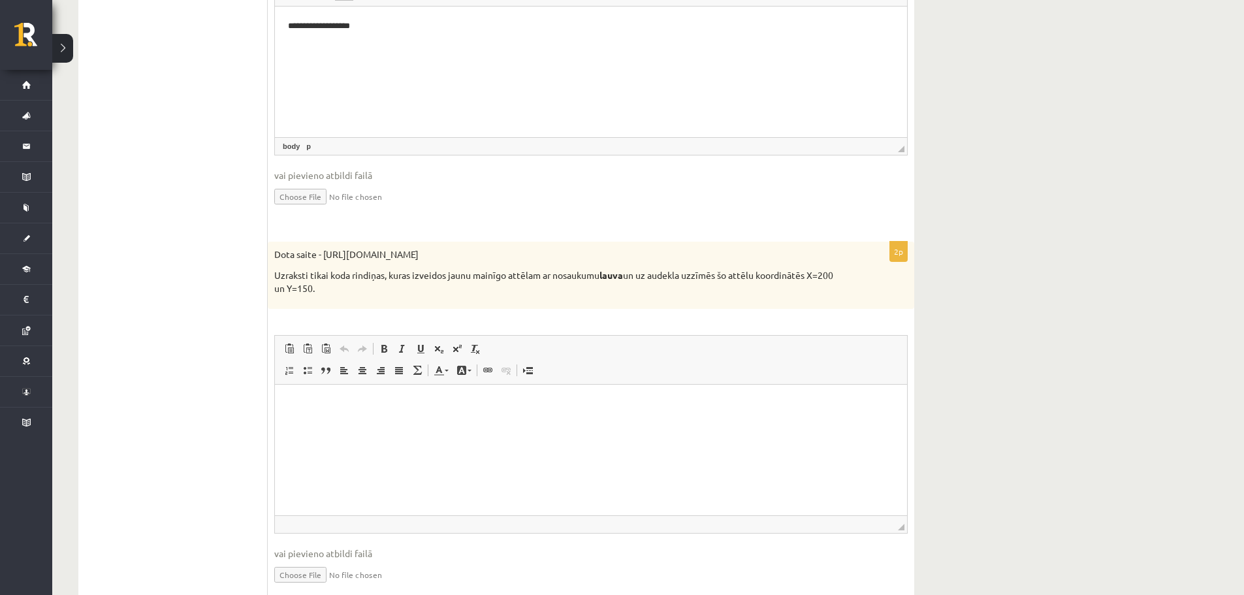
scroll to position [522, 0]
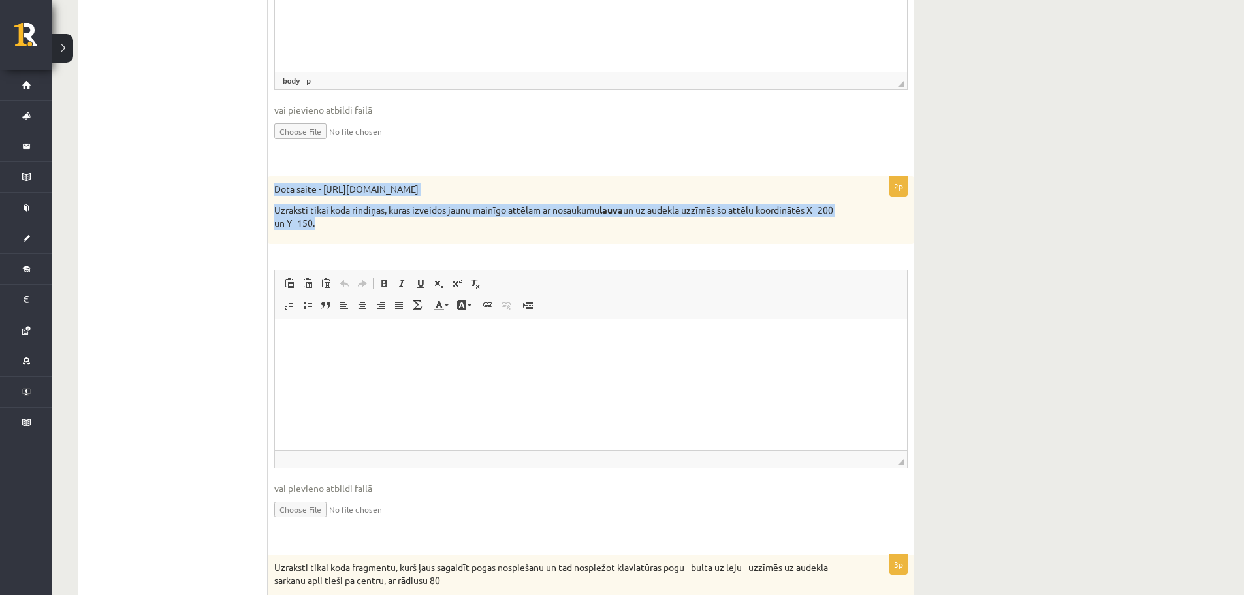
drag, startPoint x: 269, startPoint y: 189, endPoint x: 366, endPoint y: 220, distance: 101.6
click at [366, 220] on div "Dota saite - https://clipart4school.com/wp-content/uploads/2018/03/lion-color-p…" at bounding box center [591, 209] width 646 height 67
copy div "Dota saite - https://clipart4school.com/wp-content/uploads/2018/03/lion-color-p…"
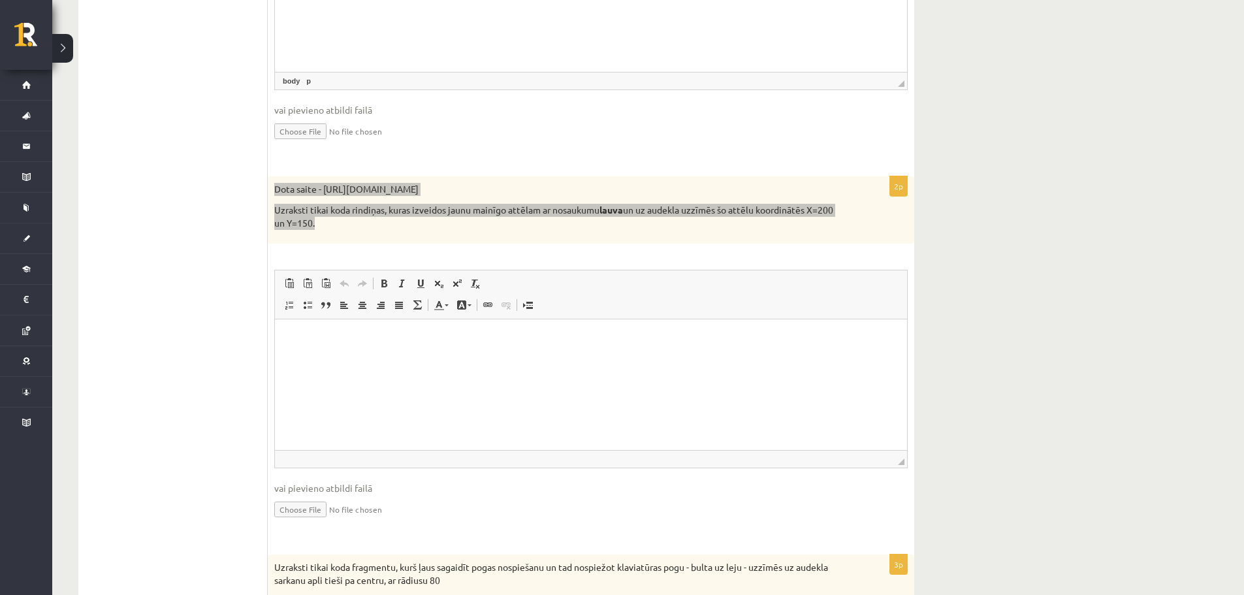
click at [437, 359] on html at bounding box center [591, 339] width 632 height 40
click at [436, 359] on html at bounding box center [591, 339] width 632 height 40
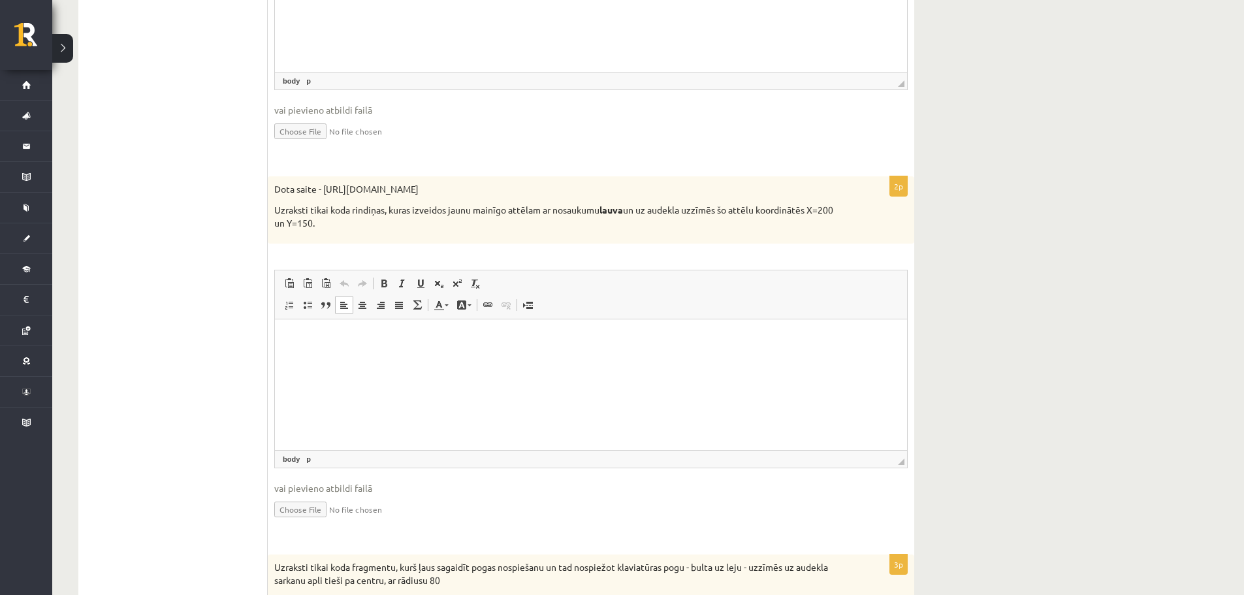
click at [137, 311] on ul "1. uzdevums - tests 2. uzdevums - kodu fragmenti 3. uzdevums - kodu fragmenti 4…" at bounding box center [179, 315] width 176 height 1167
click at [593, 353] on html at bounding box center [591, 339] width 632 height 40
drag, startPoint x: 323, startPoint y: 191, endPoint x: 653, endPoint y: 194, distance: 330.3
click at [653, 194] on p "Dota saite - https://clipart4school.com/wp-content/uploads/2018/03/lion-color-p…" at bounding box center [558, 189] width 568 height 13
copy p "https://clipart4school.com/wp-content/uploads/2018/03/lion-color-preview.jpg"
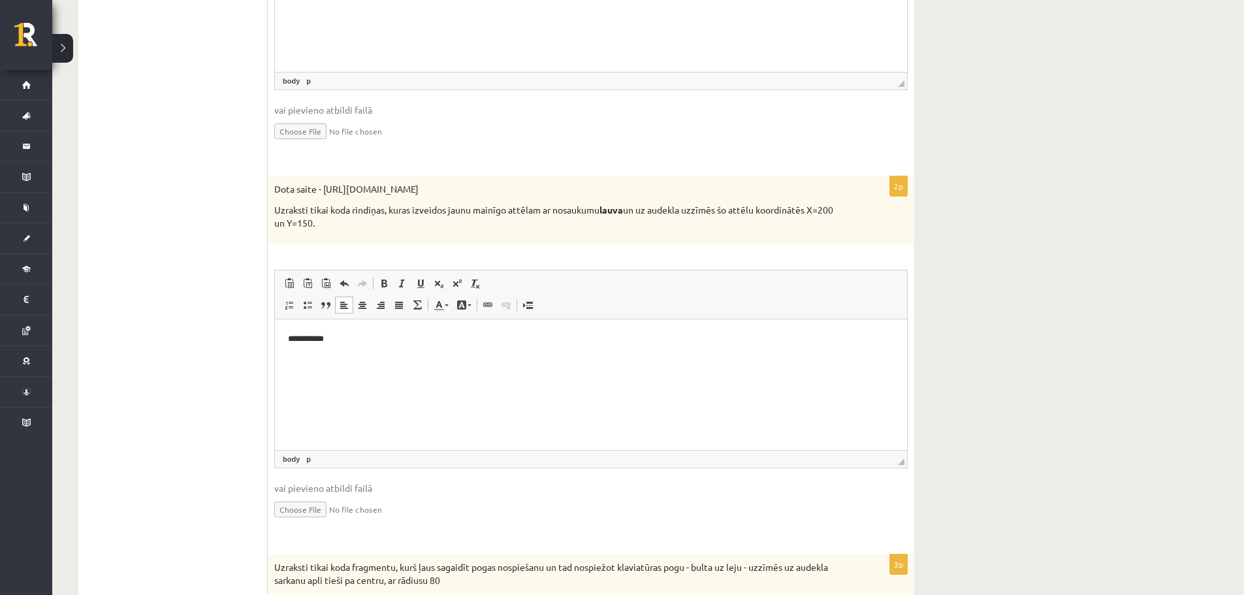
click at [404, 346] on html "**********" at bounding box center [591, 339] width 632 height 40
click at [287, 339] on html "**********" at bounding box center [591, 339] width 632 height 40
click at [299, 346] on body "**********" at bounding box center [591, 360] width 606 height 57
click at [307, 377] on html "**********" at bounding box center [591, 349] width 632 height 61
click at [710, 366] on p "**********" at bounding box center [591, 361] width 606 height 14
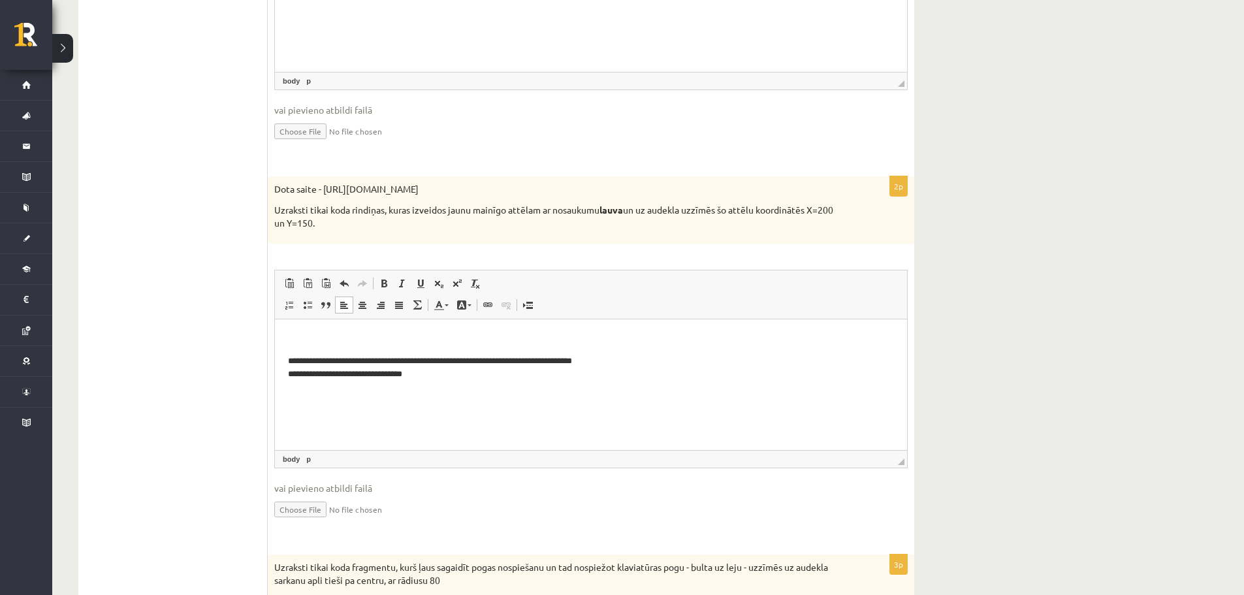
click at [343, 340] on p "Bagātinātā teksta redaktors, wiswyg-editor-user-answer-47433863780740" at bounding box center [591, 339] width 606 height 14
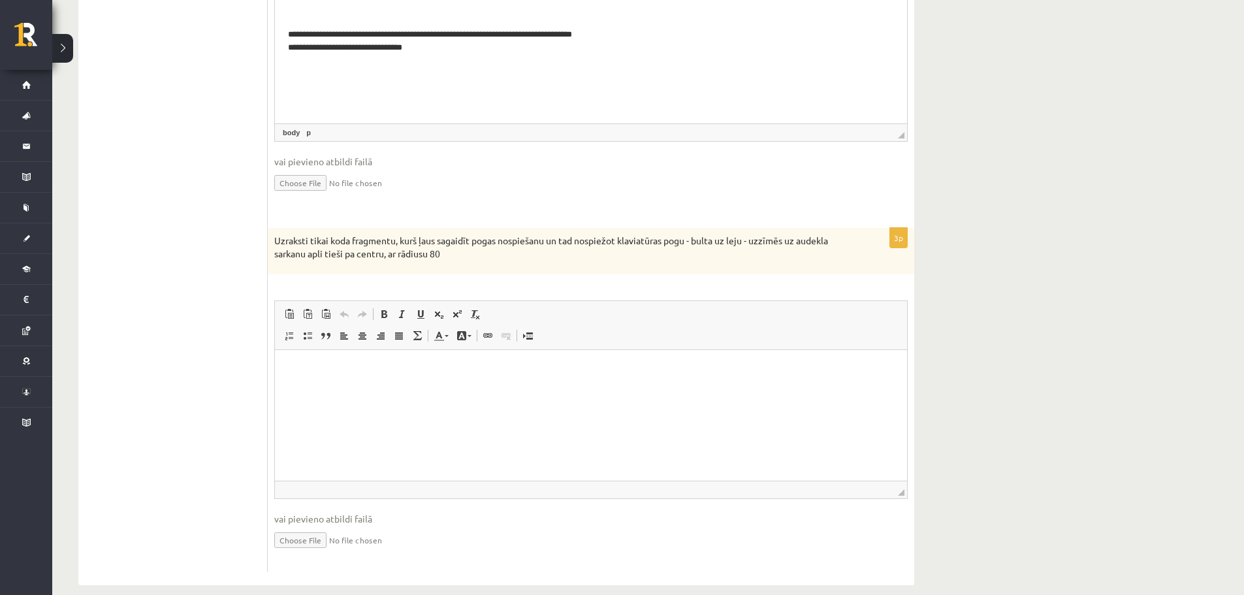
scroll to position [866, 0]
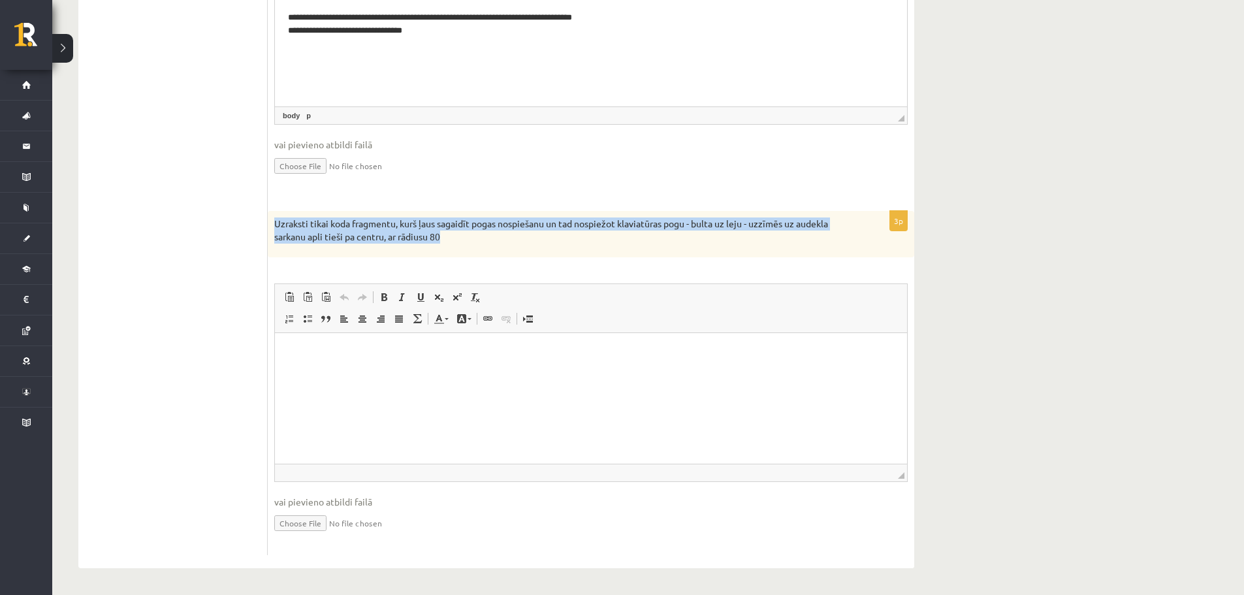
drag, startPoint x: 272, startPoint y: 223, endPoint x: 471, endPoint y: 241, distance: 199.2
click at [471, 241] on div "Uzraksti tikai koda fragmentu, kurš ļaus sagaidīt pogas nospiešanu un tad nospi…" at bounding box center [591, 234] width 646 height 46
copy p "Uzraksti tikai koda fragmentu, kurš ļaus sagaidīt pogas nospiešanu un tad nospi…"
click at [445, 249] on div "Uzraksti tikai koda fragmentu, kurš ļaus sagaidīt pogas nospiešanu un tad nospi…" at bounding box center [591, 234] width 646 height 46
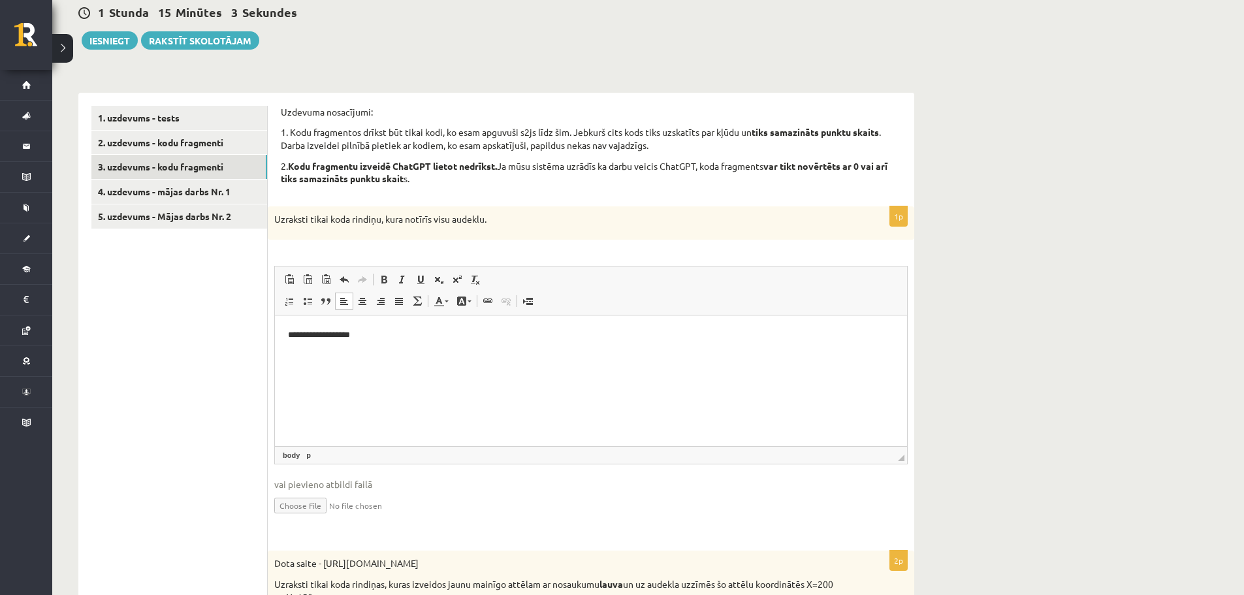
scroll to position [18, 0]
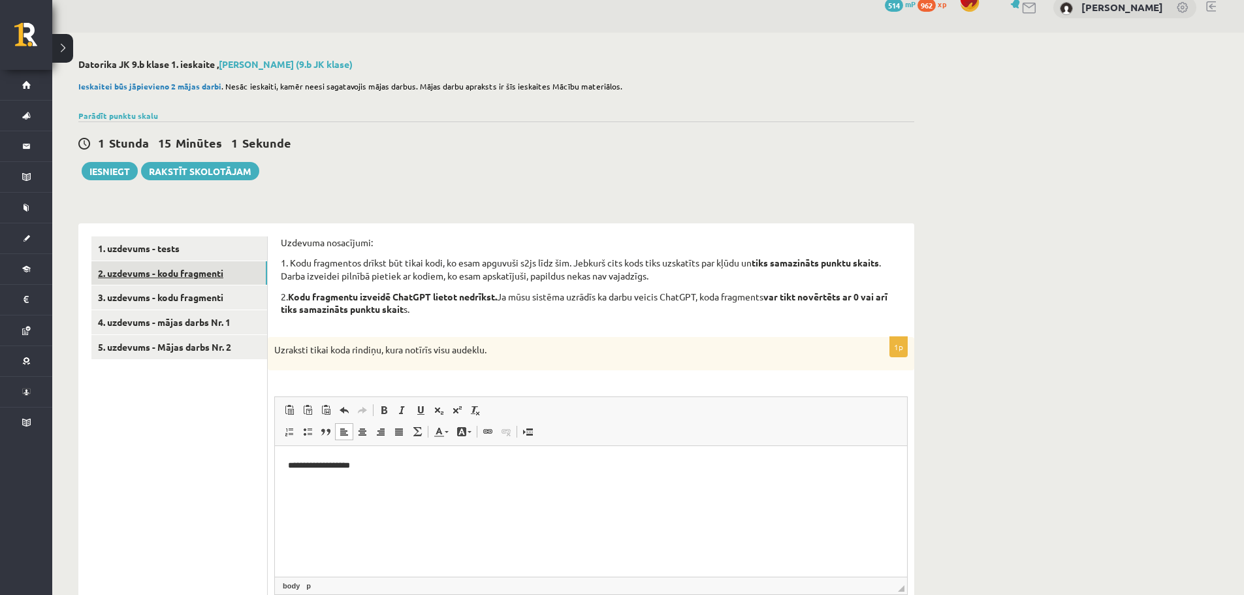
click at [209, 276] on link "2. uzdevums - kodu fragmenti" at bounding box center [179, 273] width 176 height 24
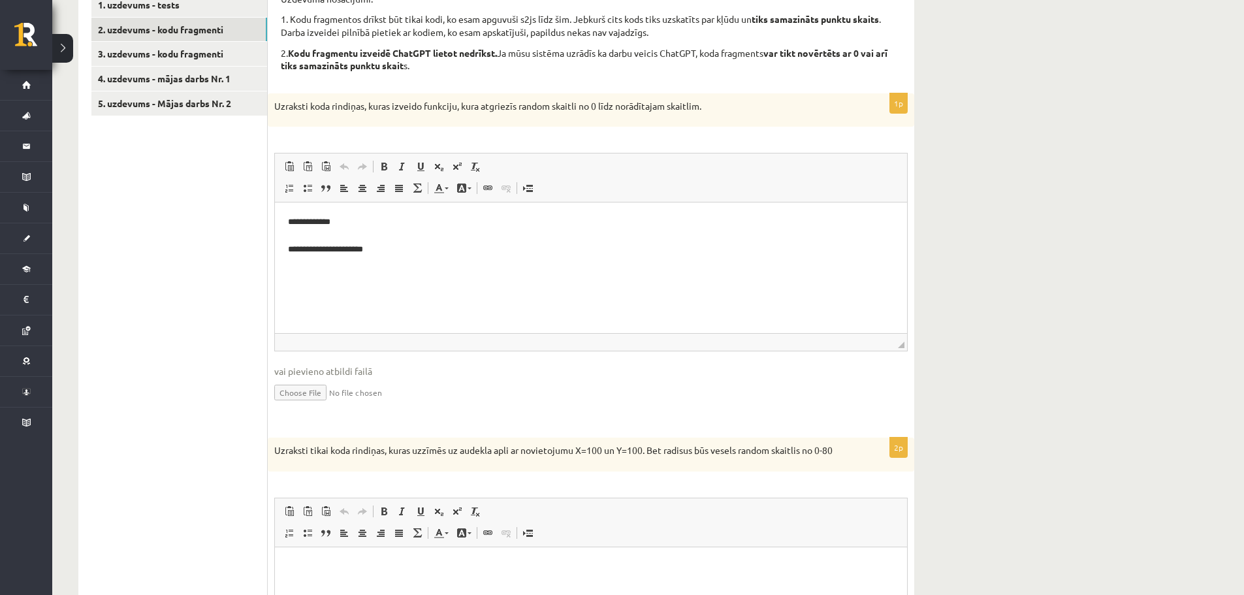
scroll to position [392, 0]
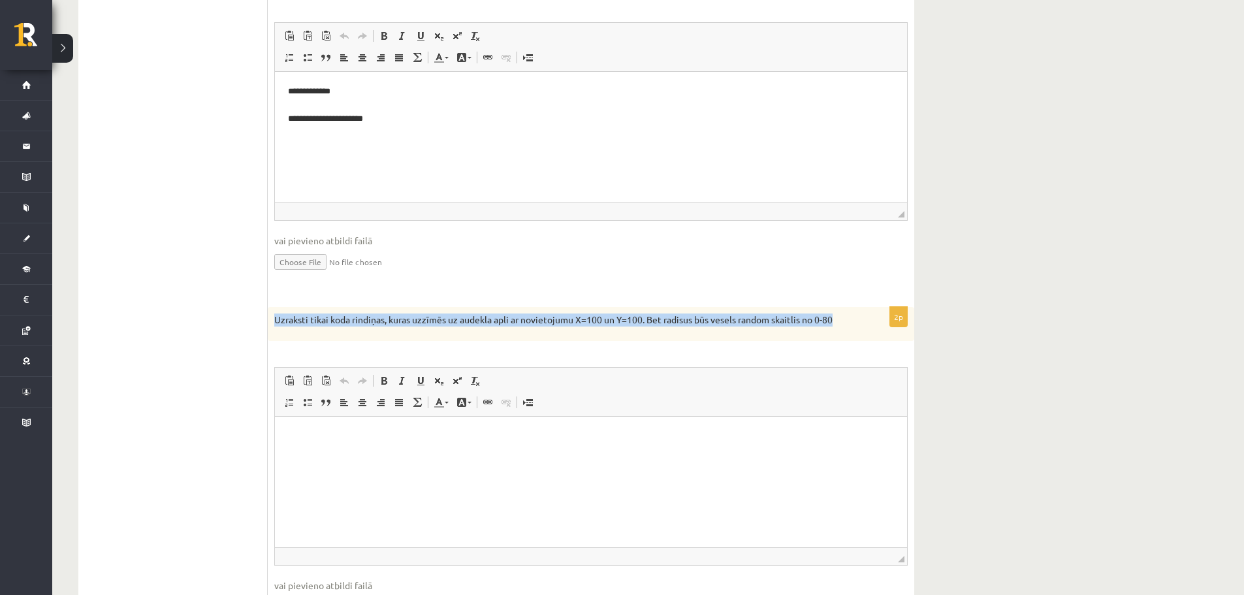
drag, startPoint x: 271, startPoint y: 322, endPoint x: 844, endPoint y: 341, distance: 573.5
click at [844, 341] on div "Uzraksti tikai koda rindiņas, kuras uzzīmēs uz audekla apli ar novietojumu X=10…" at bounding box center [591, 324] width 646 height 34
copy p "Uzraksti tikai koda rindiņas, kuras uzzīmēs uz audekla apli ar novietojumu X=10…"
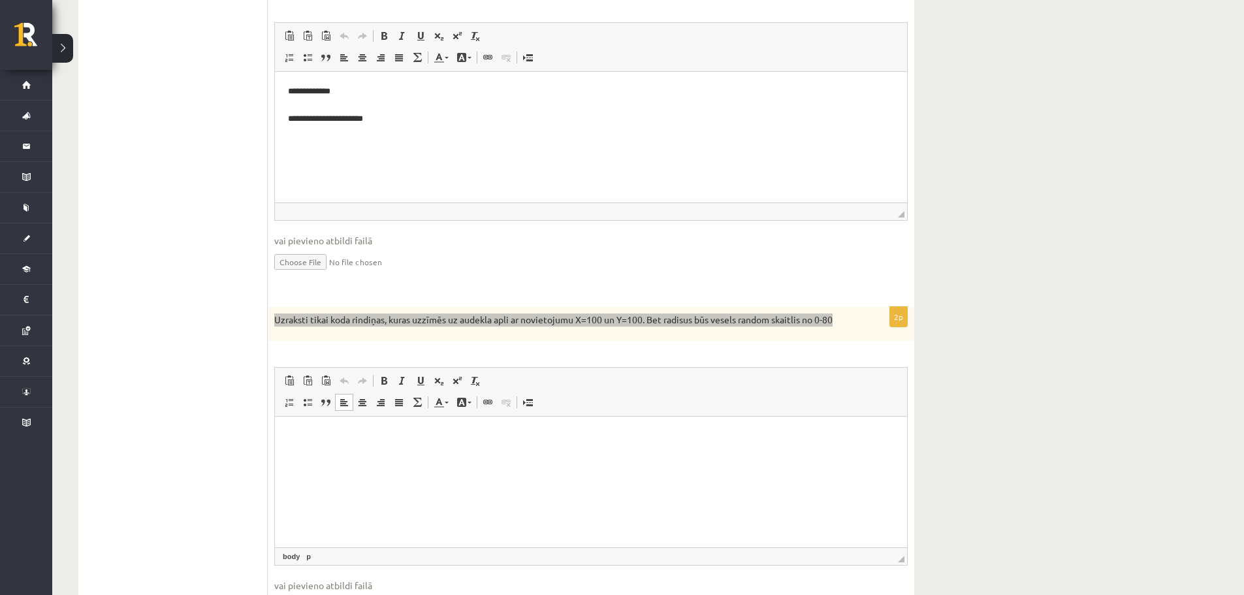
click at [335, 454] on html at bounding box center [591, 436] width 632 height 40
click at [341, 453] on html at bounding box center [591, 436] width 632 height 40
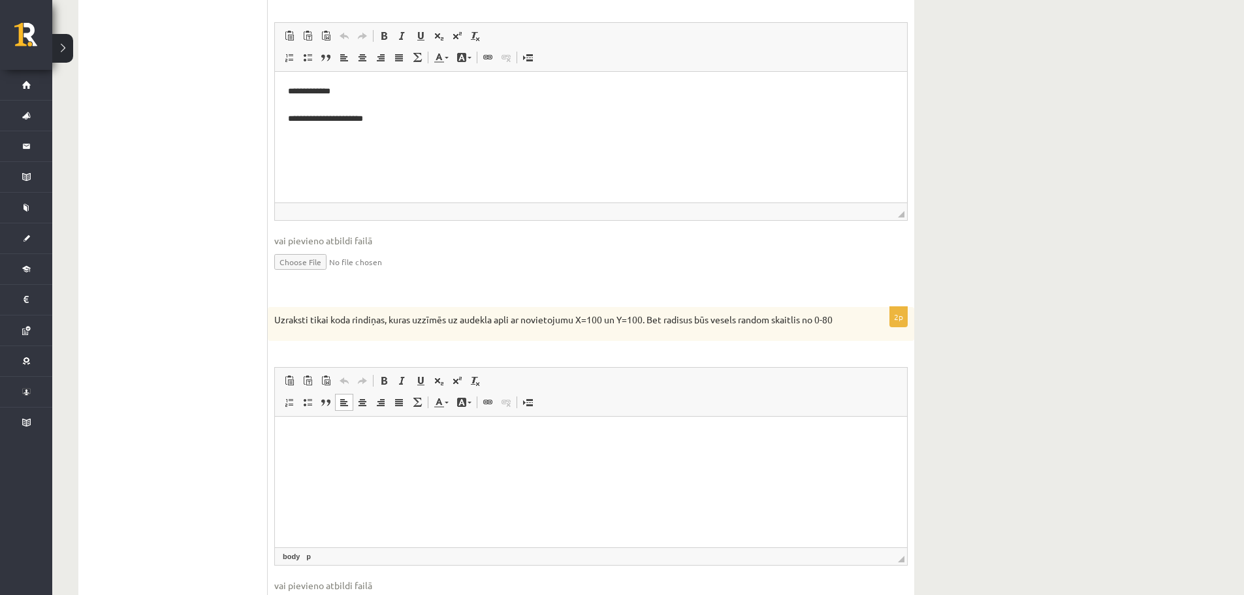
click at [366, 351] on div "2p Uzraksti tikai koda rindiņas, kuras uzzīmēs uz audekla apli ar novietojumu X…" at bounding box center [591, 473] width 646 height 332
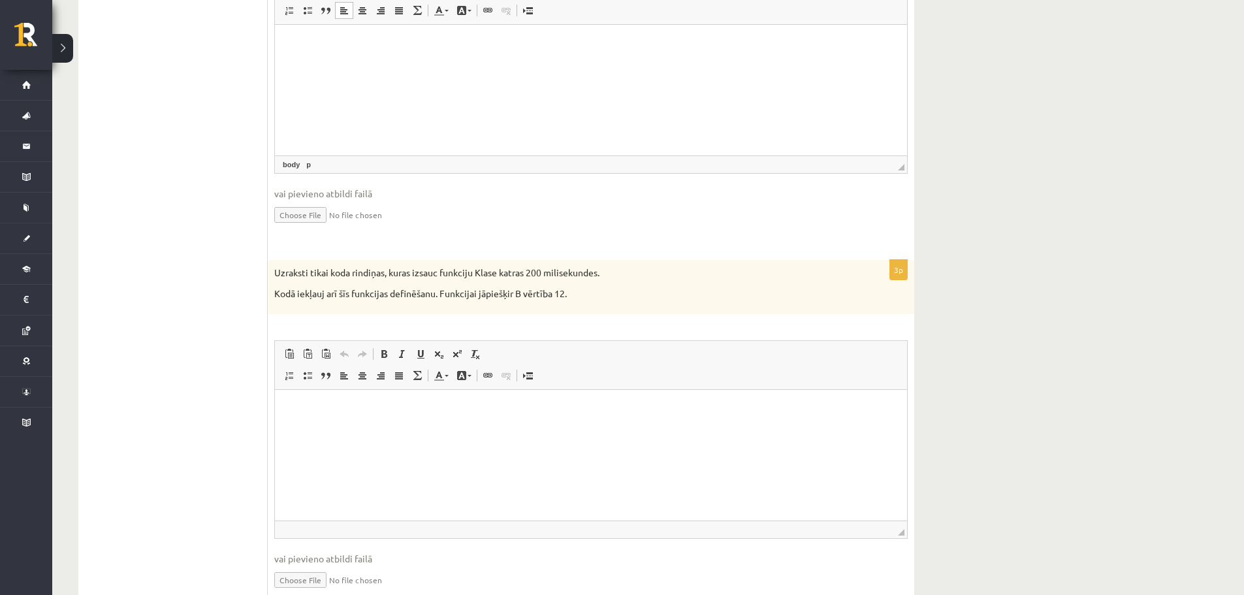
scroll to position [841, 0]
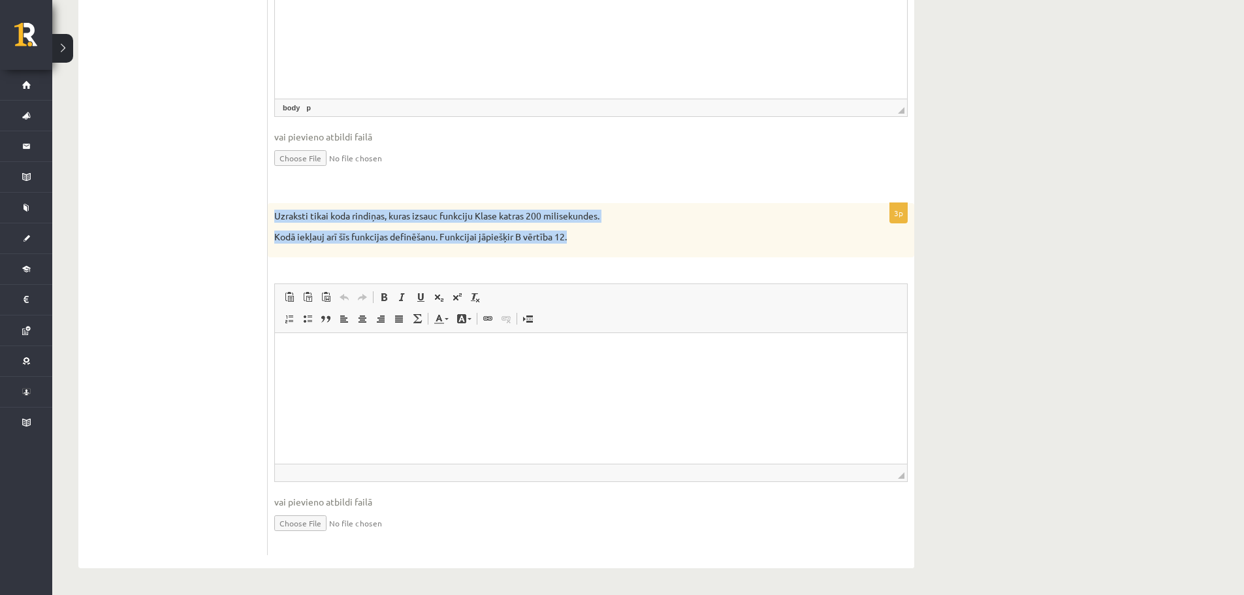
drag, startPoint x: 271, startPoint y: 218, endPoint x: 588, endPoint y: 251, distance: 319.0
click at [588, 251] on div "Uzraksti tikai koda rindiņas, kuras izsauc funkciju Klase katras 200 milisekund…" at bounding box center [591, 230] width 646 height 54
copy div "Uzraksti tikai koda rindiņas, kuras izsauc funkciju Klase katras 200 milisekund…"
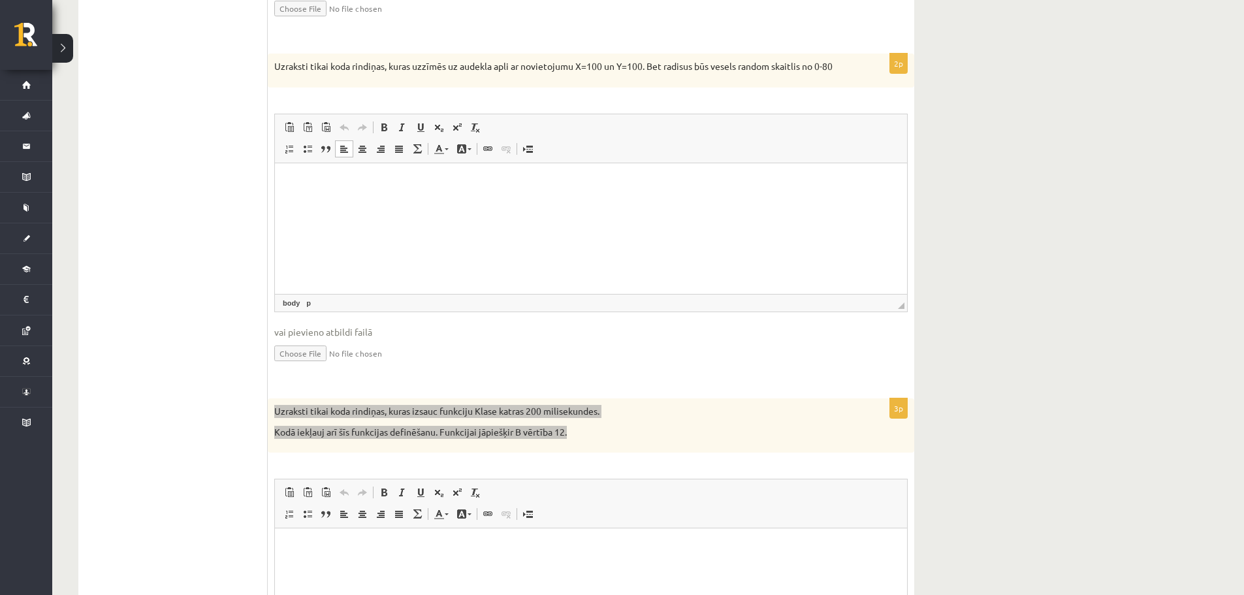
scroll to position [776, 0]
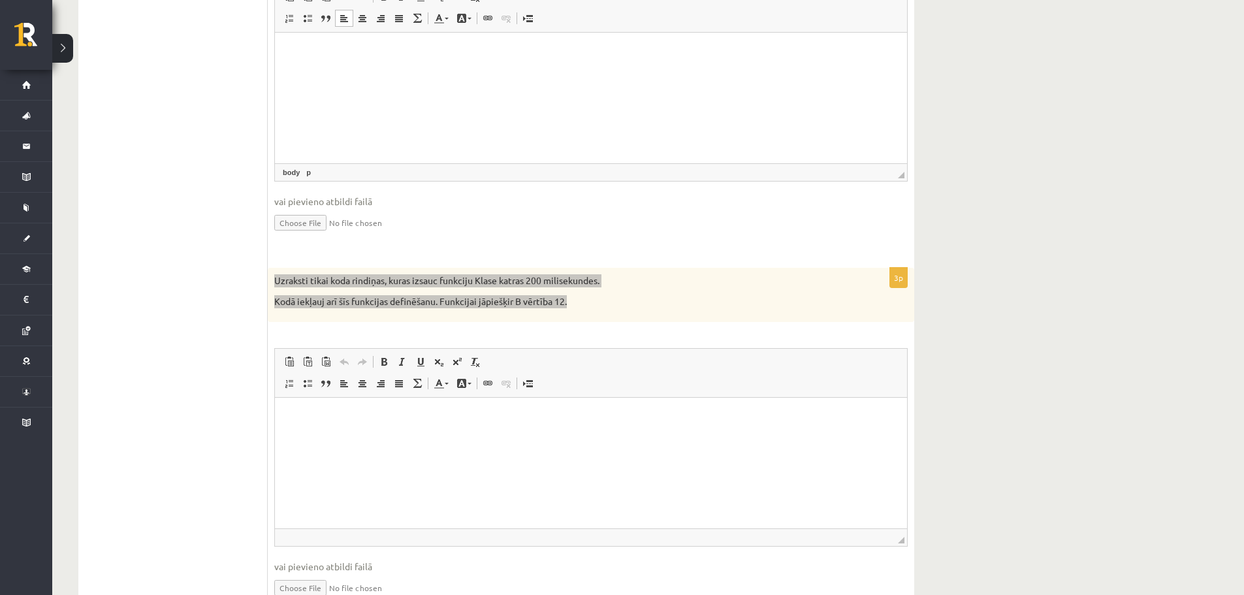
click at [458, 435] on html at bounding box center [591, 418] width 632 height 40
click at [449, 437] on html at bounding box center [591, 418] width 632 height 40
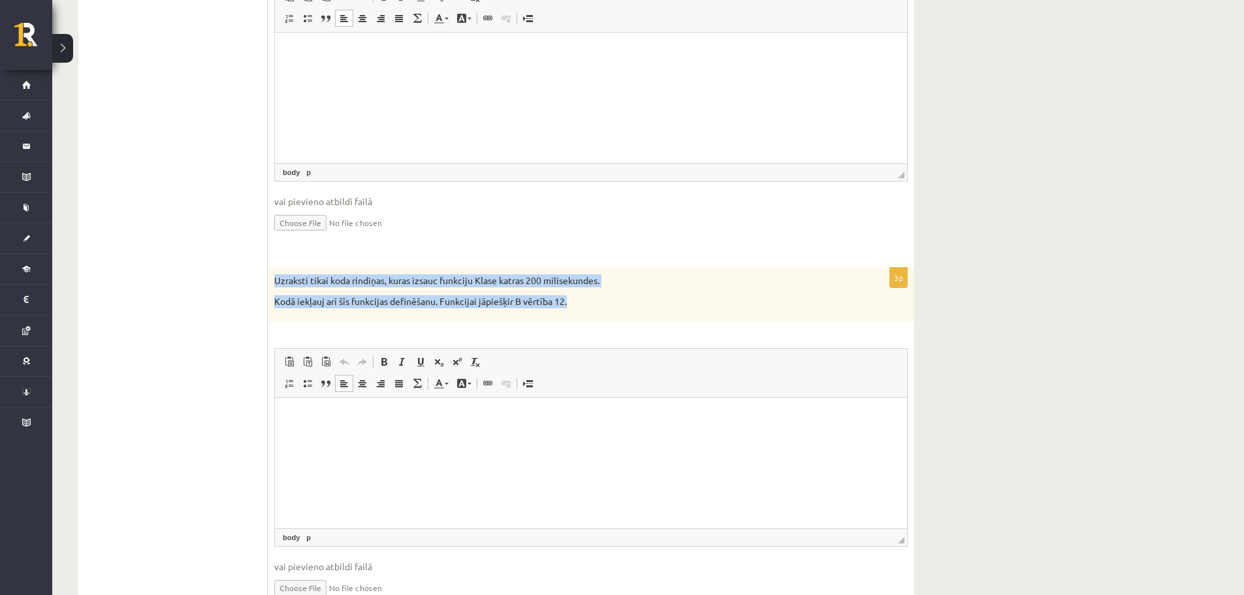
click at [637, 315] on div "Uzraksti tikai koda rindiņas, kuras izsauc funkciju Klase katras 200 milisekund…" at bounding box center [591, 295] width 646 height 54
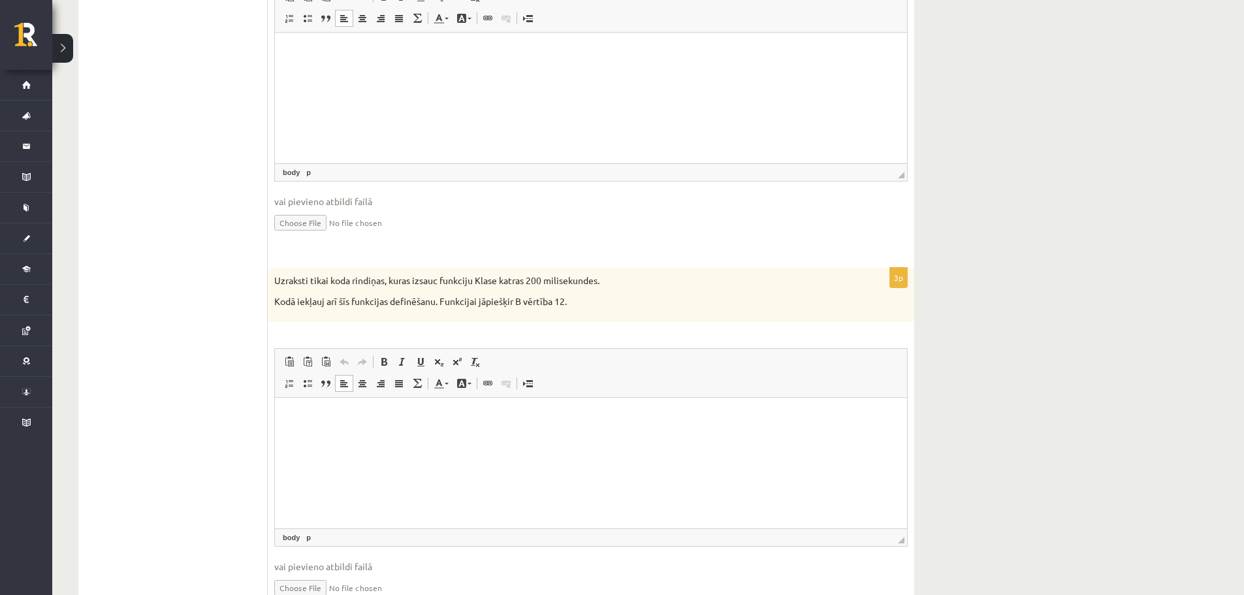
click at [360, 437] on html at bounding box center [591, 418] width 632 height 40
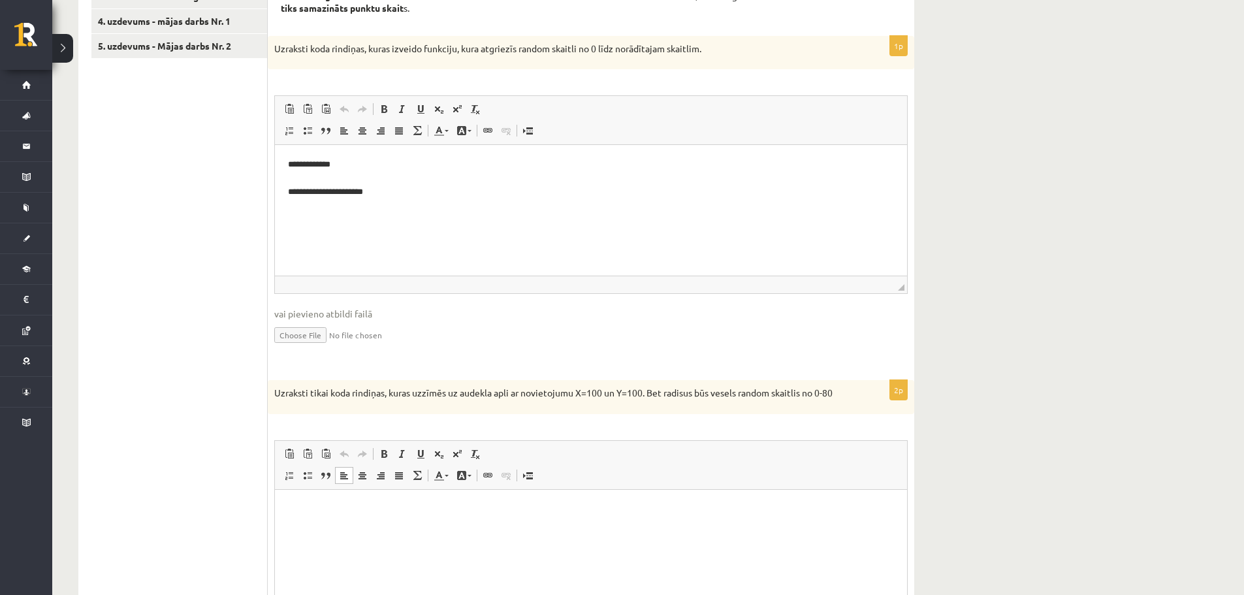
scroll to position [0, 0]
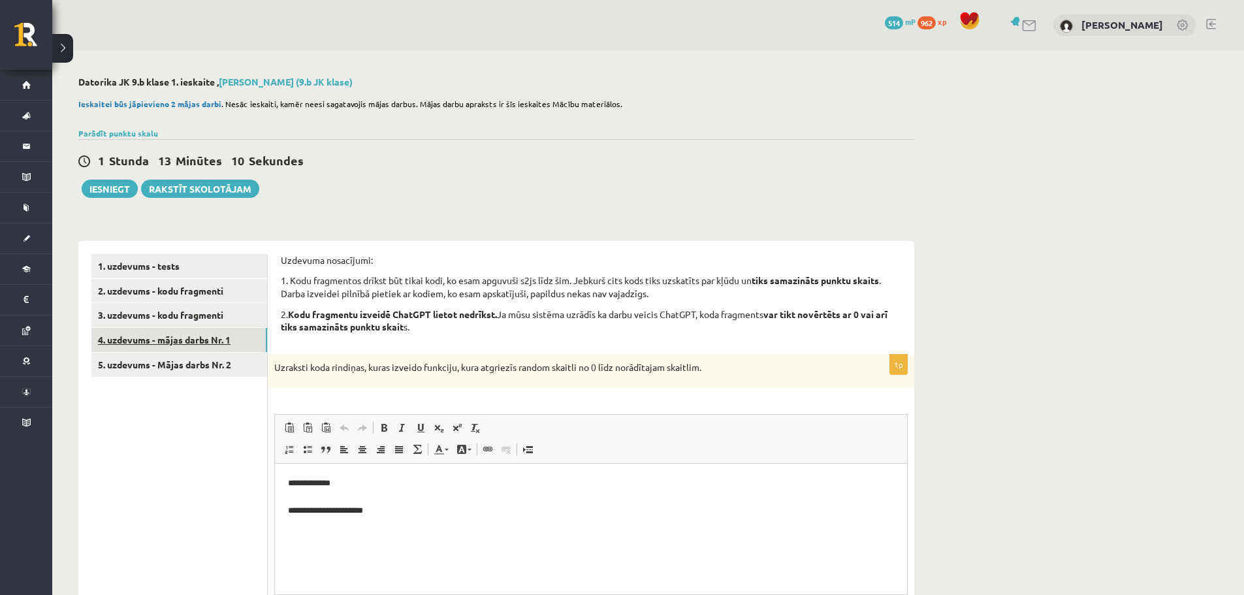
click at [232, 348] on link "4. uzdevums - mājas darbs Nr. 1" at bounding box center [179, 340] width 176 height 24
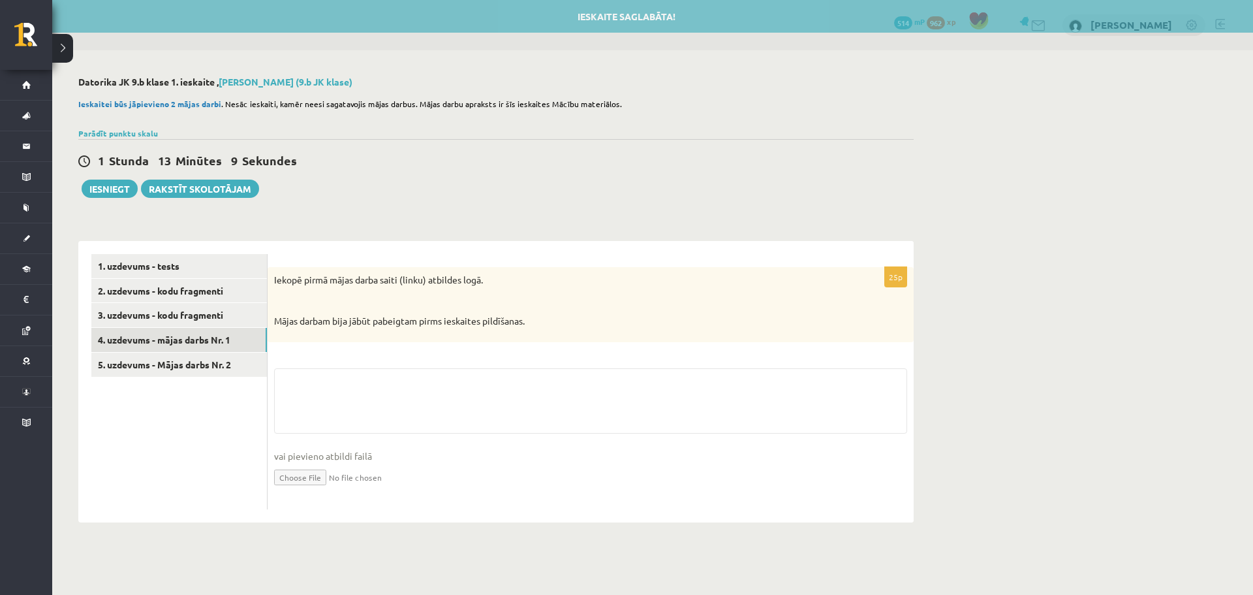
click at [101, 198] on div "**********" at bounding box center [496, 299] width 888 height 498
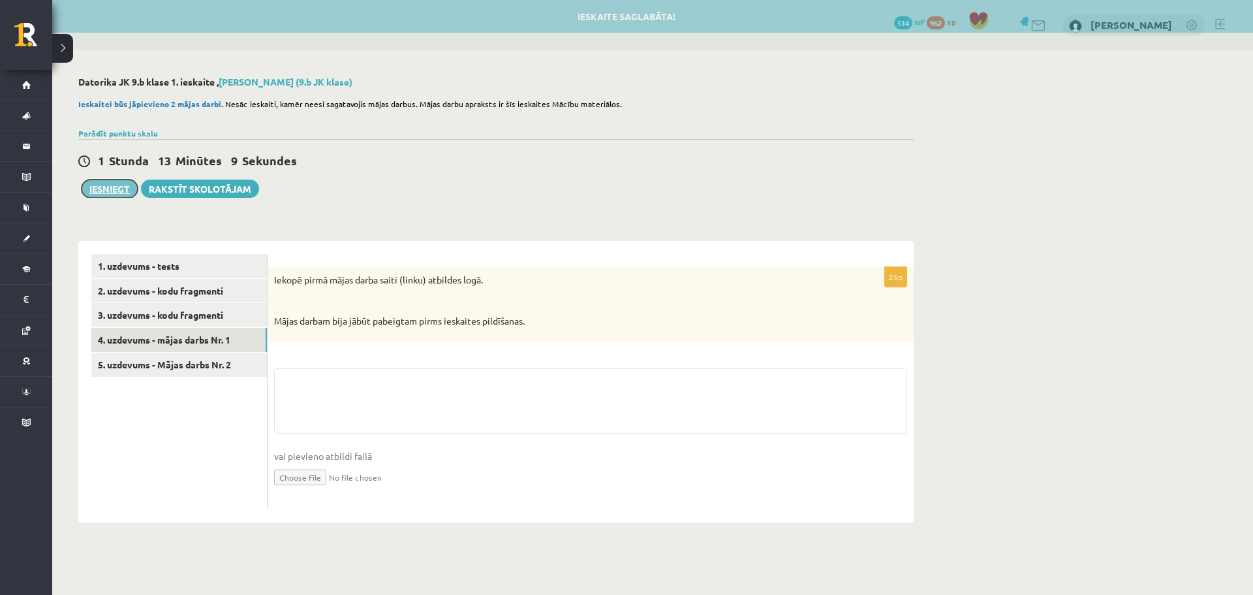
click at [101, 185] on button "Iesniegt" at bounding box center [110, 189] width 56 height 18
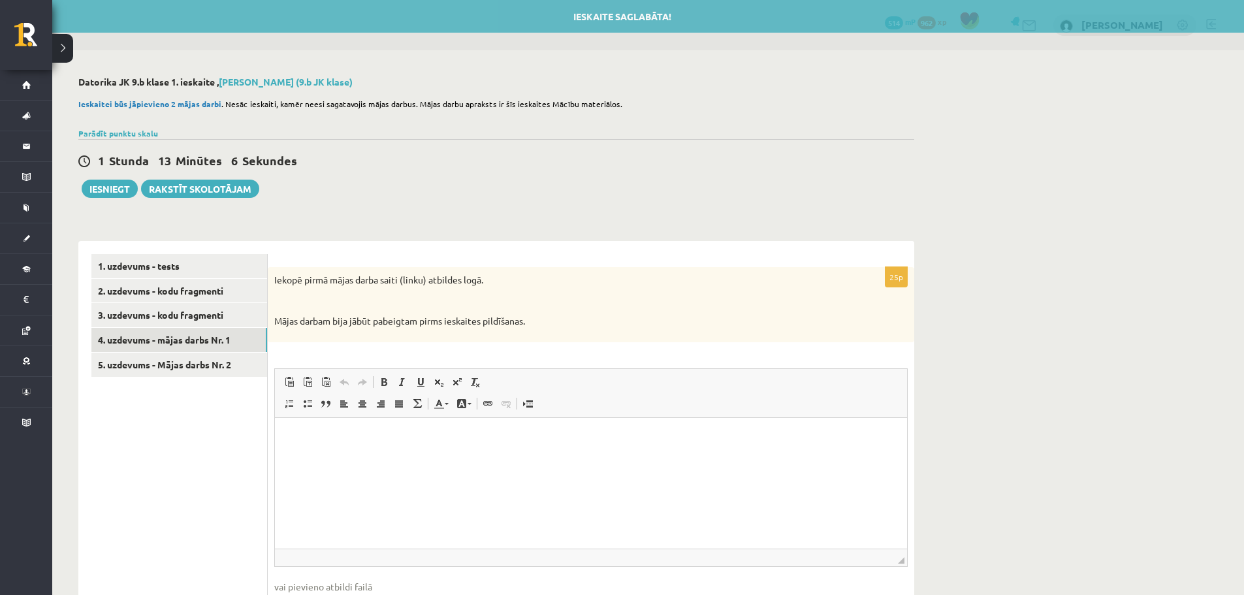
click at [67, 189] on div "**********" at bounding box center [496, 364] width 888 height 629
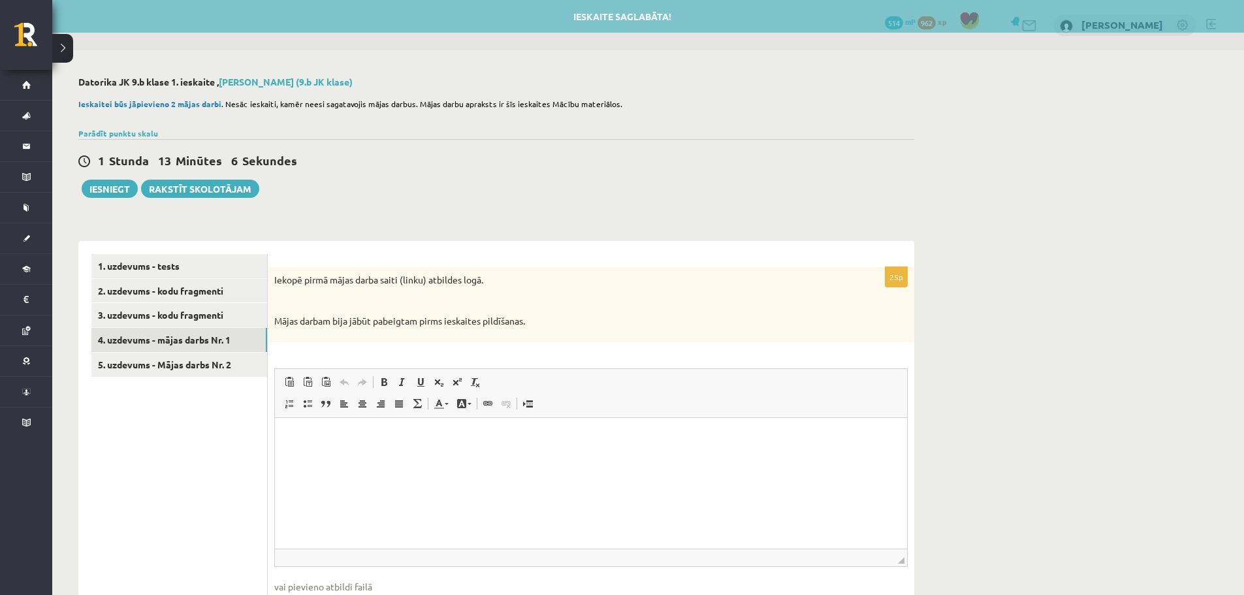
click at [77, 189] on div "**********" at bounding box center [496, 364] width 888 height 629
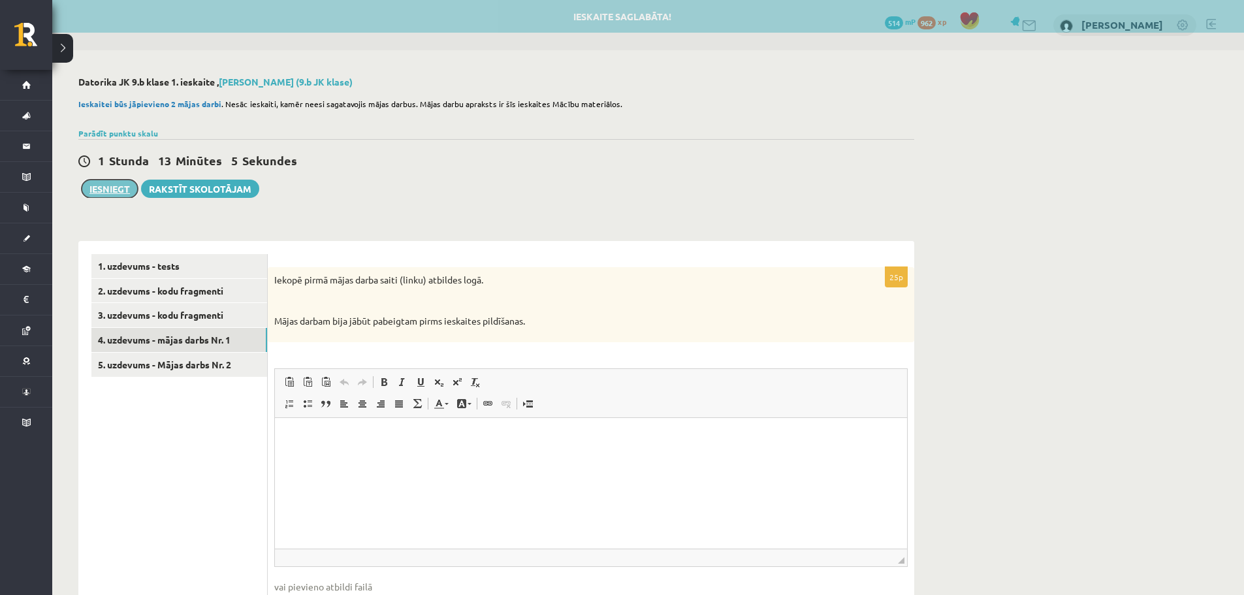
click at [108, 192] on button "Iesniegt" at bounding box center [110, 189] width 56 height 18
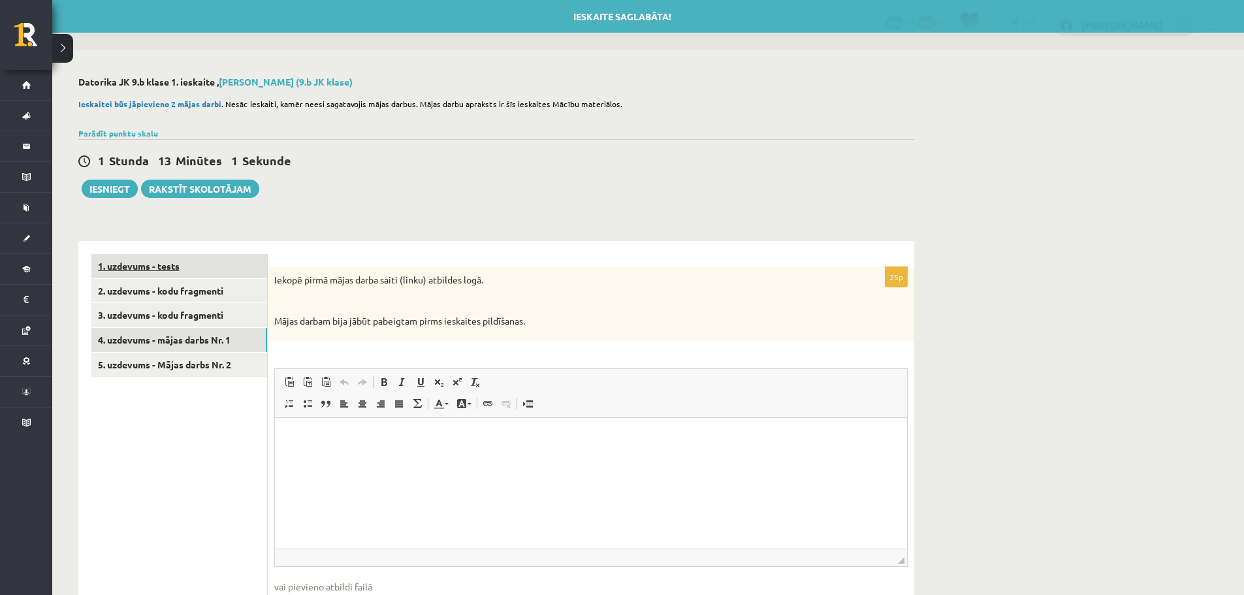
click at [148, 270] on link "1. uzdevums - tests" at bounding box center [179, 266] width 176 height 24
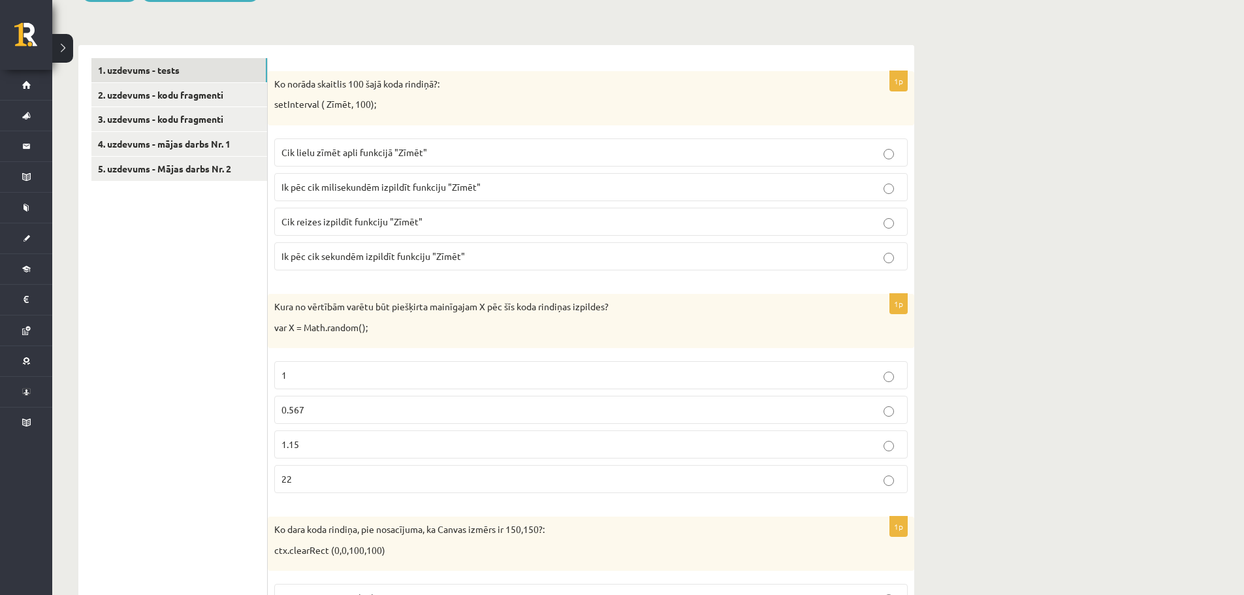
scroll to position [131, 0]
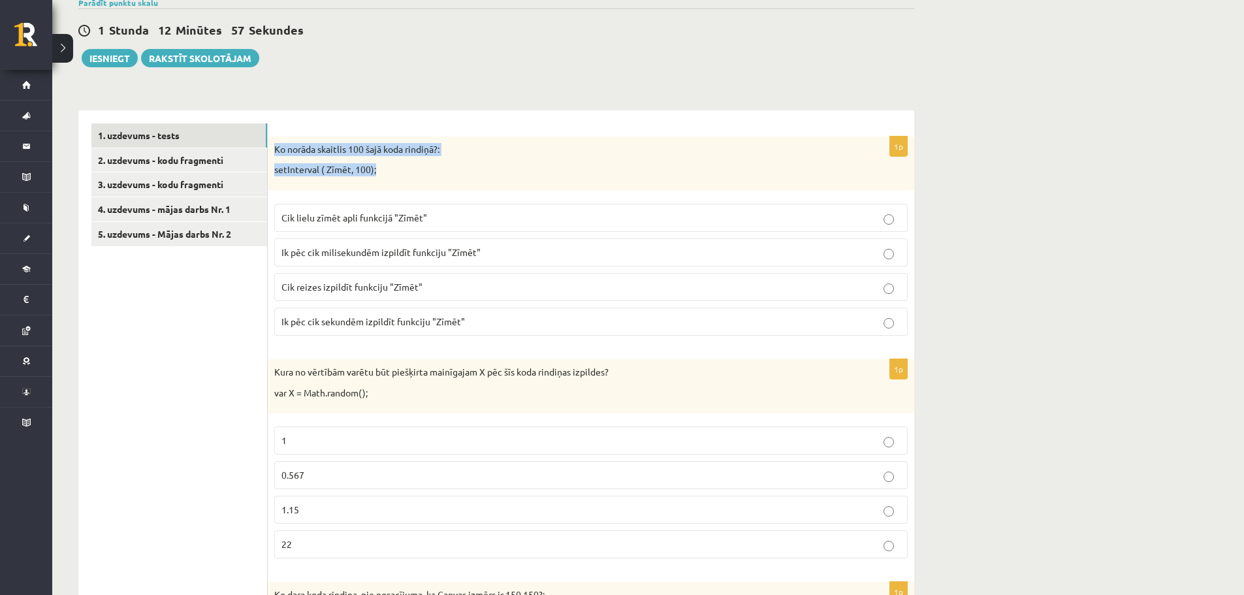
drag, startPoint x: 269, startPoint y: 148, endPoint x: 433, endPoint y: 182, distance: 168.0
click at [433, 182] on div "Ko norāda skaitlis 100 šajā koda rindiņā?: setInterval ( Zīmēt, 100);" at bounding box center [591, 163] width 646 height 54
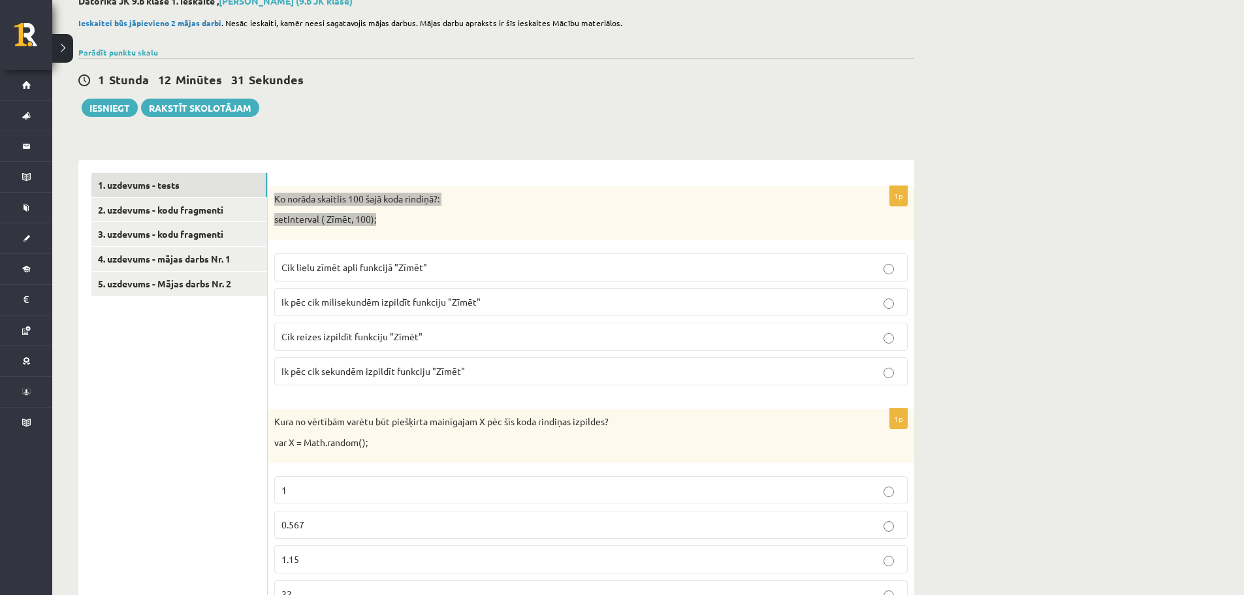
scroll to position [0, 0]
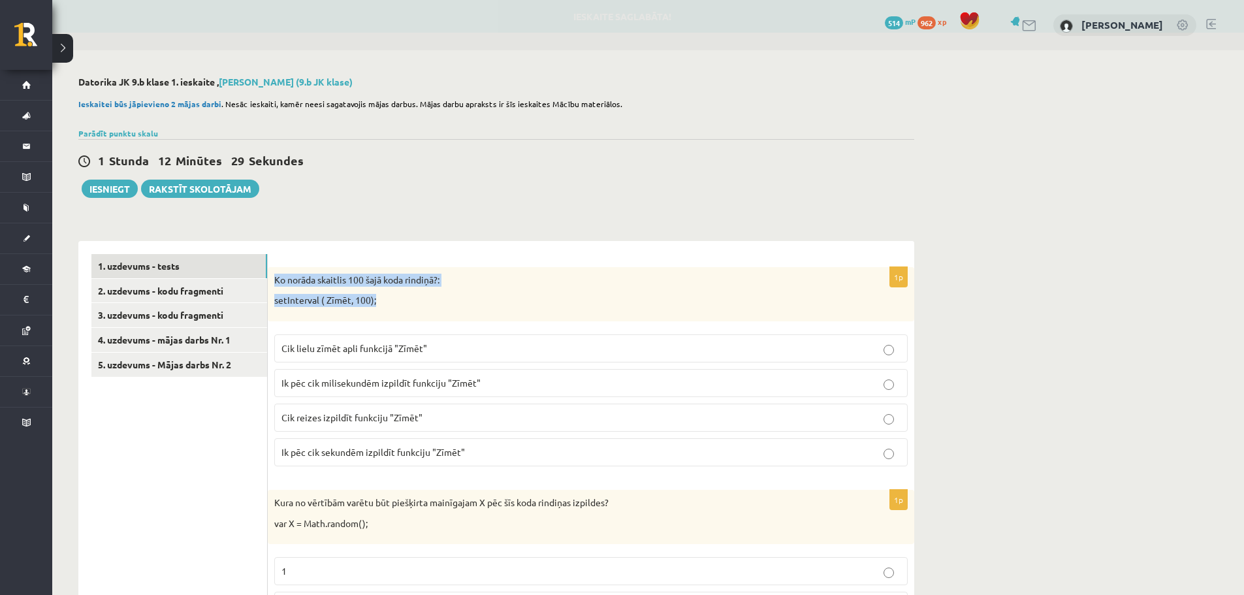
click at [392, 315] on div "Ko norāda skaitlis 100 šajā koda rindiņā?: setInterval ( Zīmēt, 100);" at bounding box center [591, 294] width 646 height 54
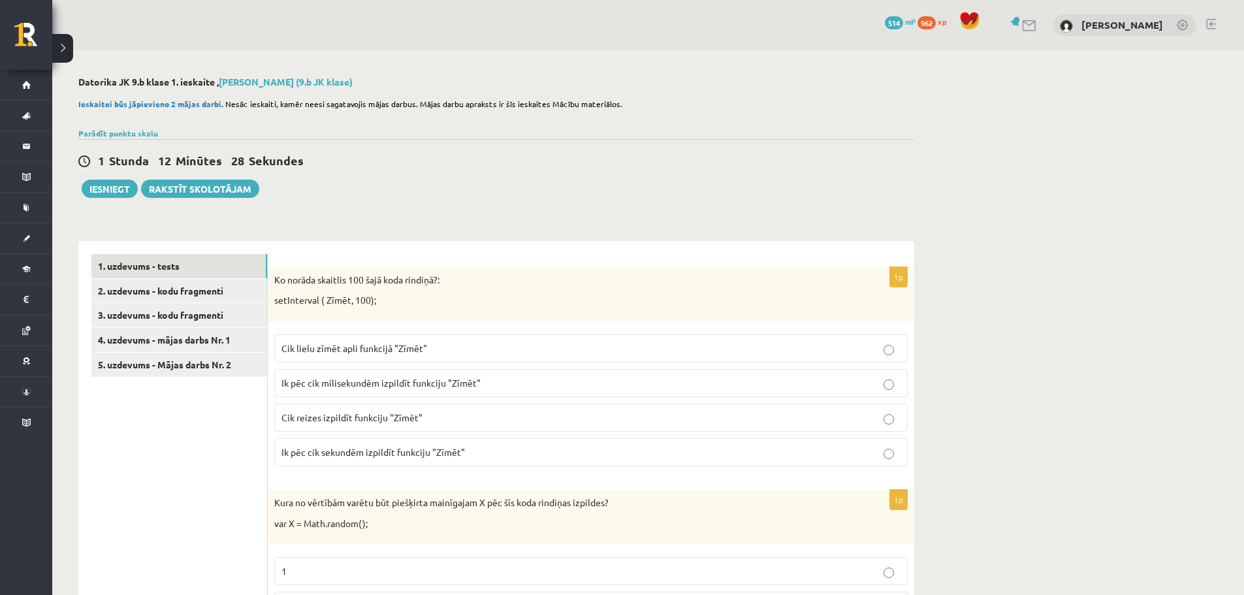
click at [406, 339] on label "Cik lielu zīmēt apli funkcijā "Zīmēt"" at bounding box center [590, 348] width 633 height 28
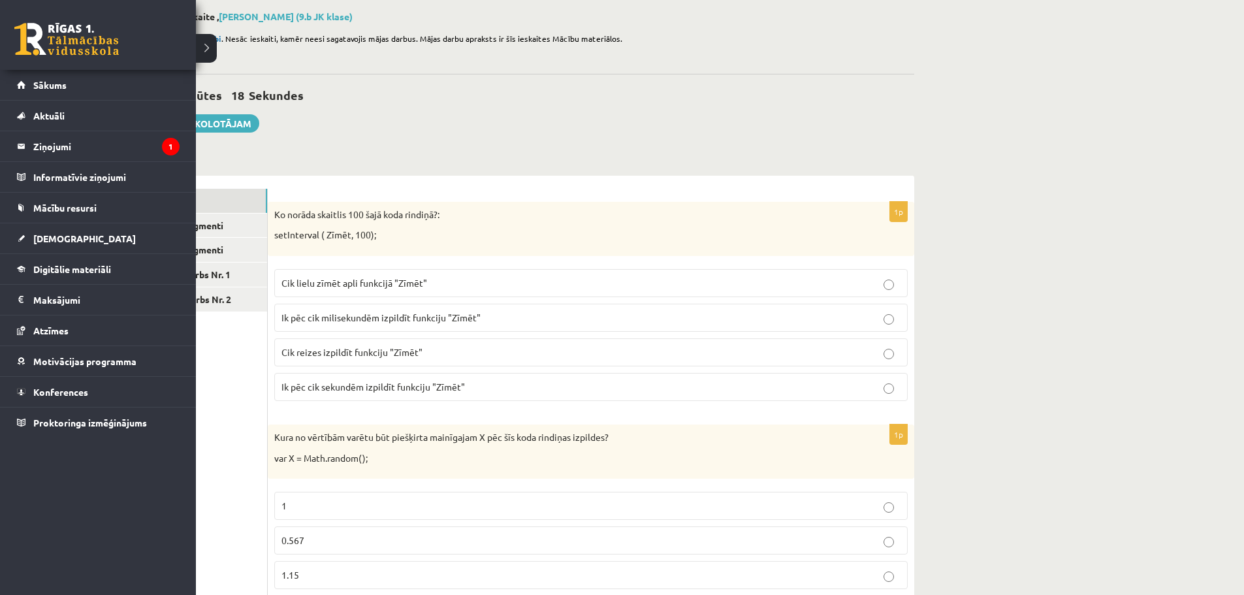
scroll to position [131, 0]
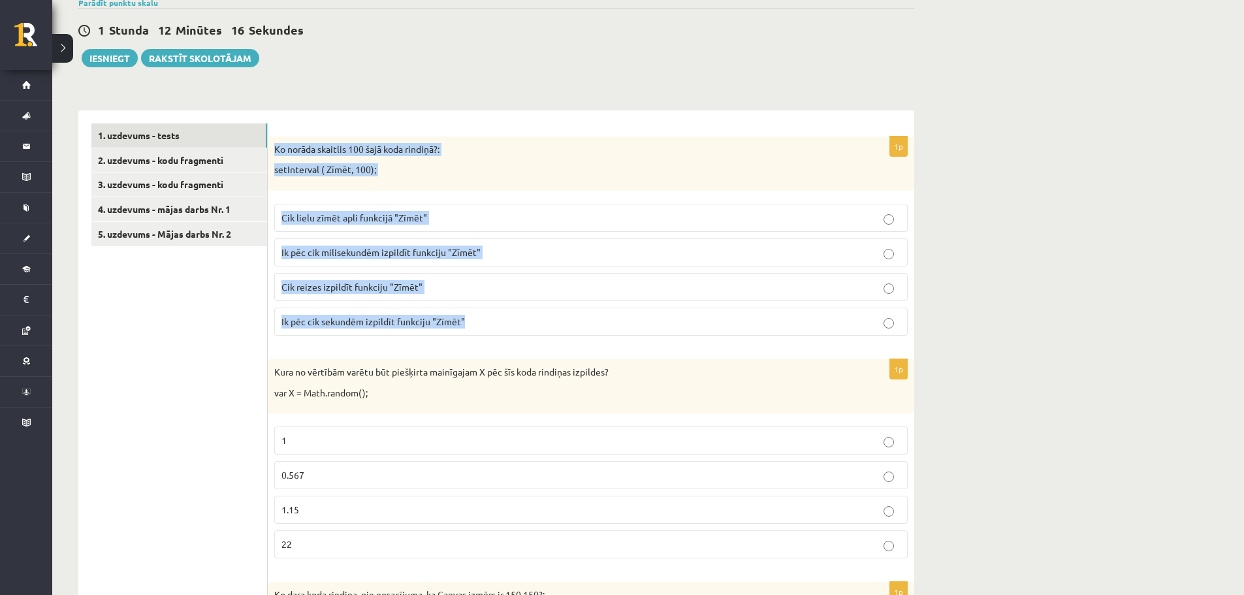
drag, startPoint x: 271, startPoint y: 150, endPoint x: 524, endPoint y: 328, distance: 309.2
click at [524, 328] on div "1p Ko norāda skaitlis 100 šajā koda rindiņā?: setInterval ( Zīmēt, 100); Cik li…" at bounding box center [591, 241] width 646 height 210
click at [436, 339] on fieldset "Cik lielu zīmēt apli funkcijā "Zīmēt" Ik pēc cik milisekundēm izpildīt funkciju…" at bounding box center [590, 268] width 633 height 142
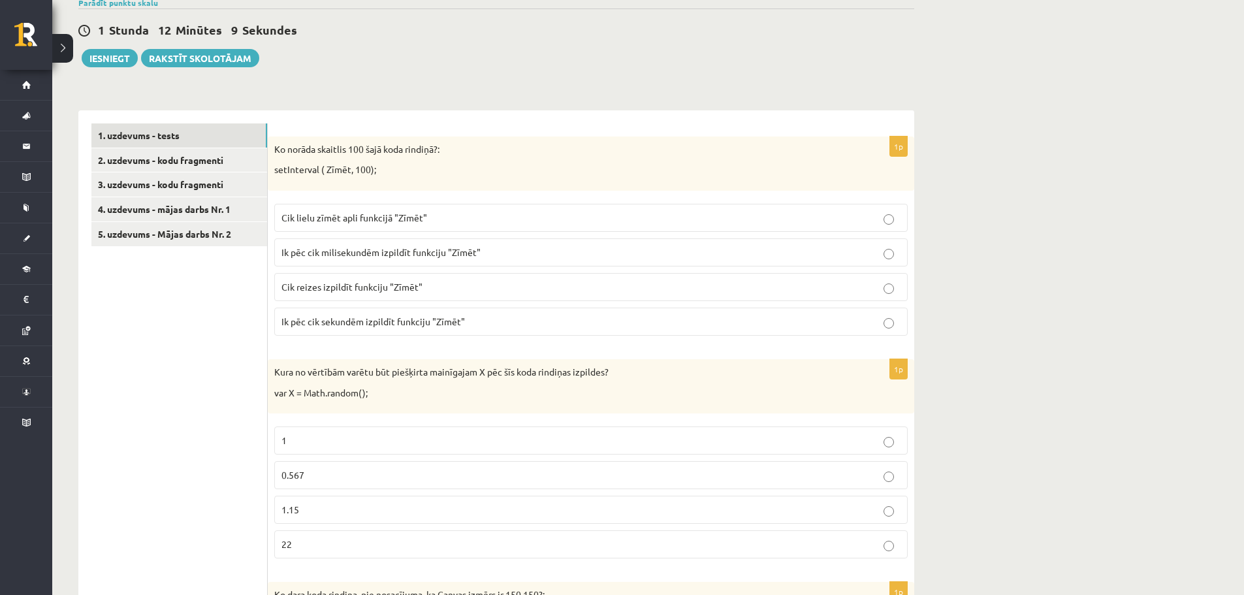
click at [391, 262] on label "Ik pēc cik milisekundēm izpildīt funkciju "Zīmēt"" at bounding box center [590, 252] width 633 height 28
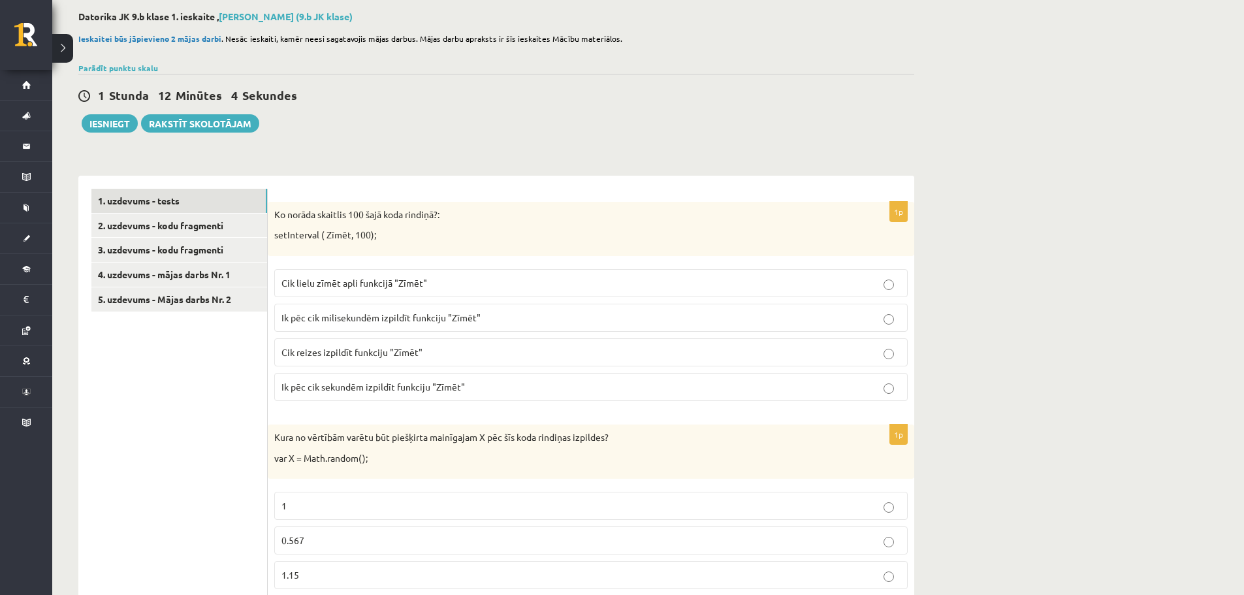
scroll to position [0, 0]
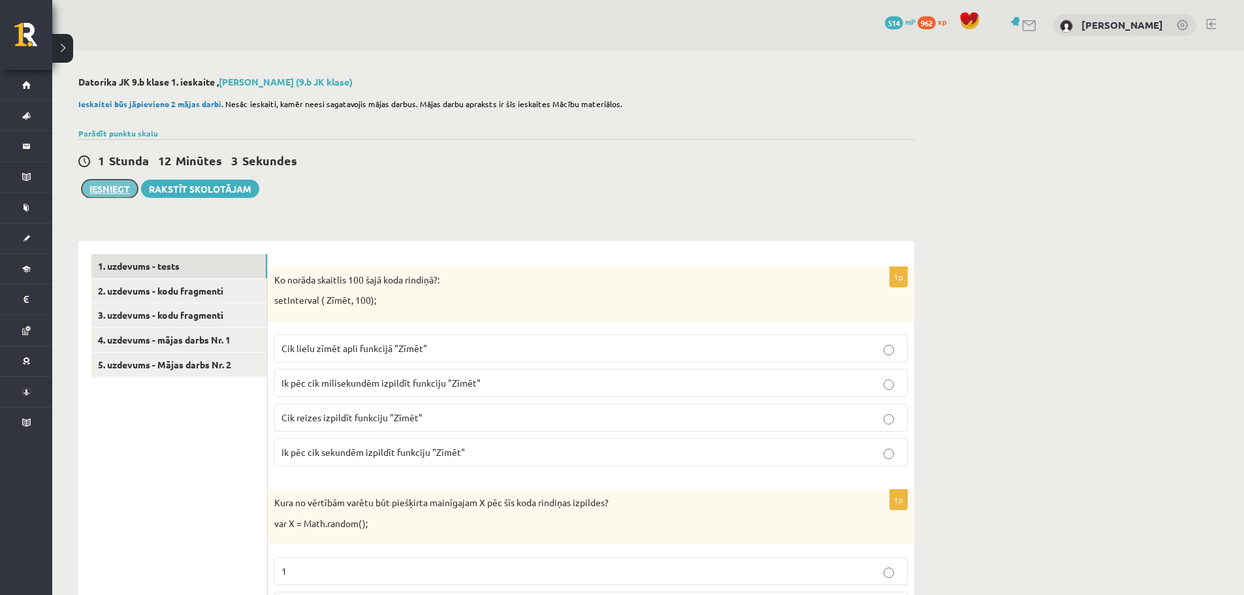
click at [118, 195] on button "Iesniegt" at bounding box center [110, 189] width 56 height 18
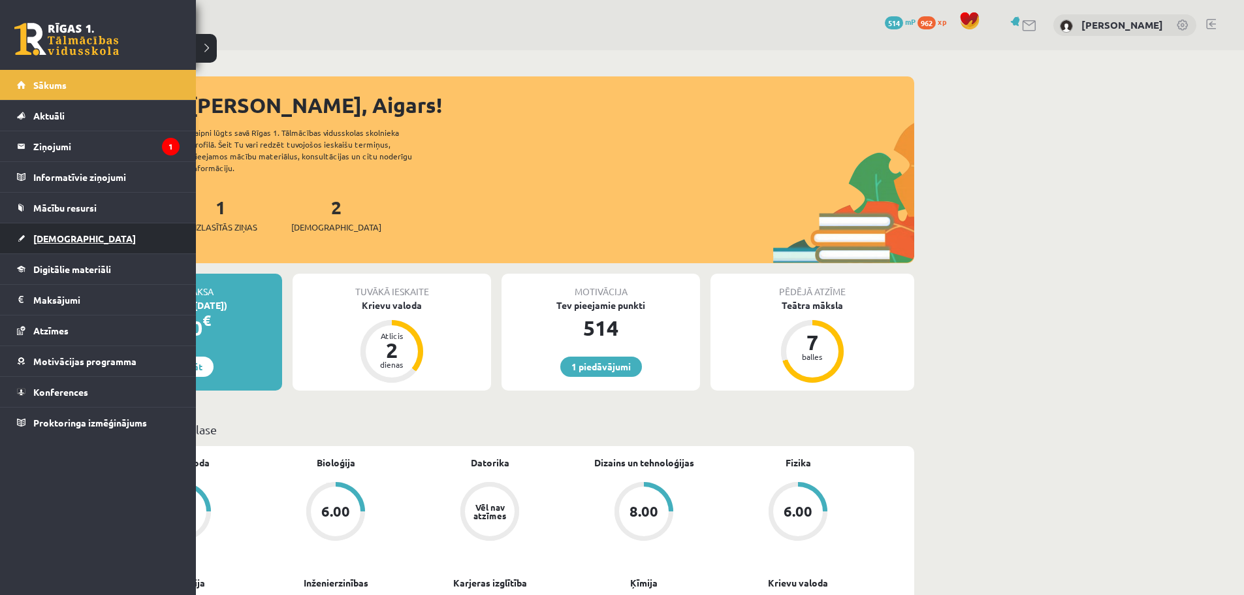
click at [39, 237] on span "[DEMOGRAPHIC_DATA]" at bounding box center [84, 238] width 102 height 12
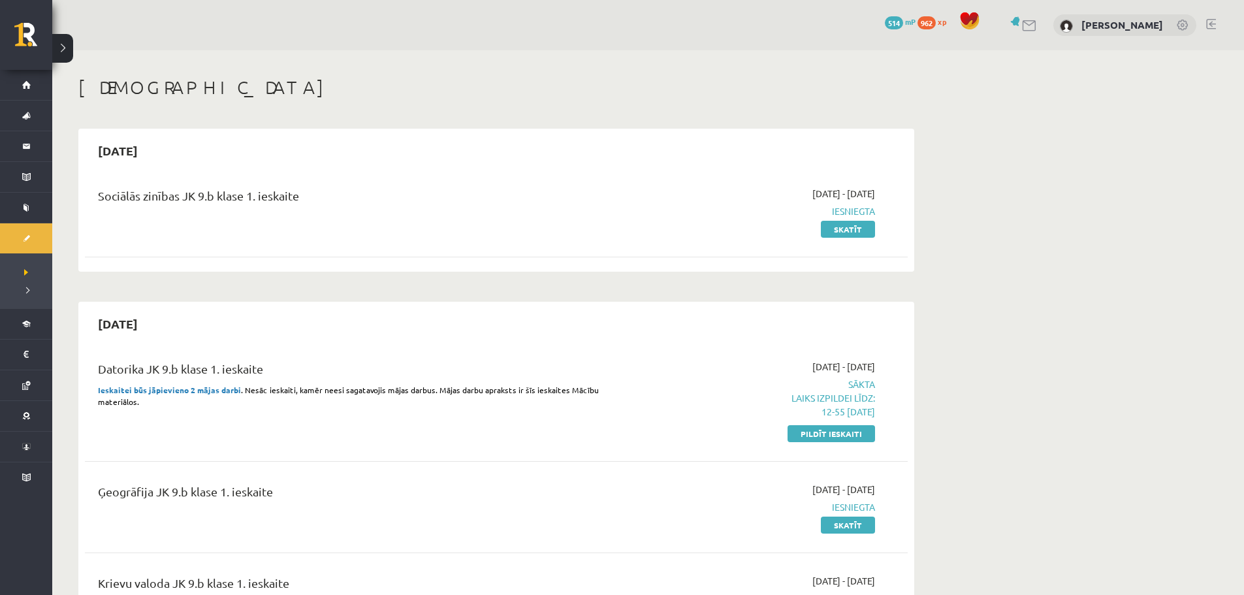
click at [163, 395] on p "Ieskaitei būs jāpievieno 2 mājas darbi . Nesāc ieskaiti, kamēr neesi sagatavoji…" at bounding box center [353, 396] width 511 height 24
click at [161, 392] on strong "Ieskaitei būs jāpievieno 2 mājas darbi" at bounding box center [169, 390] width 143 height 10
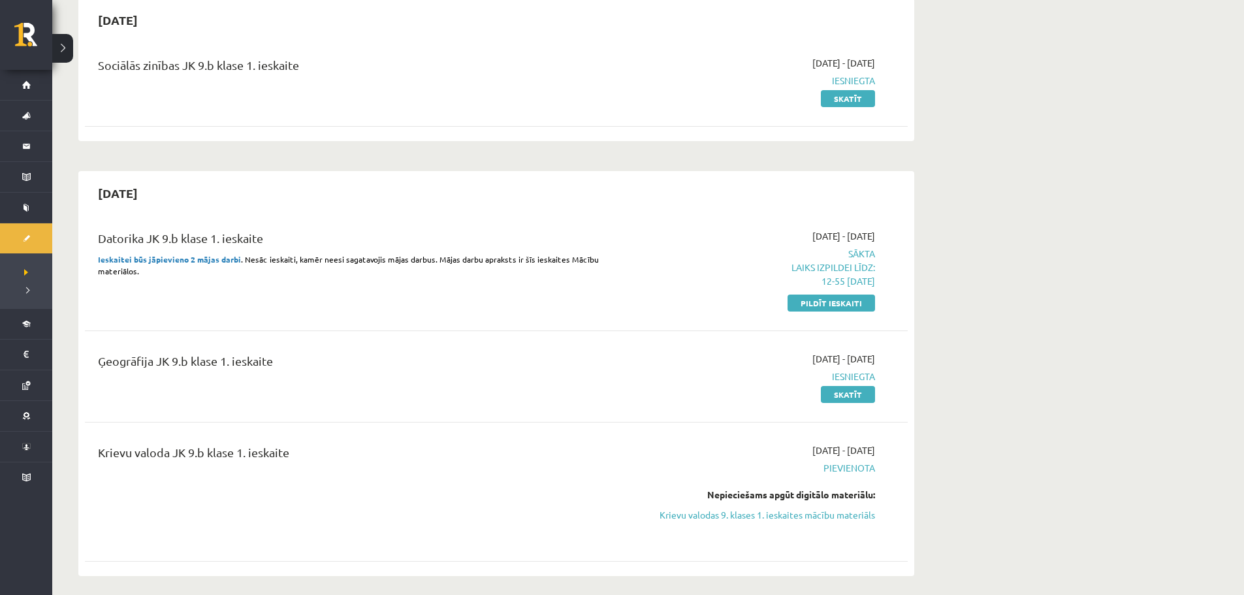
scroll to position [196, 0]
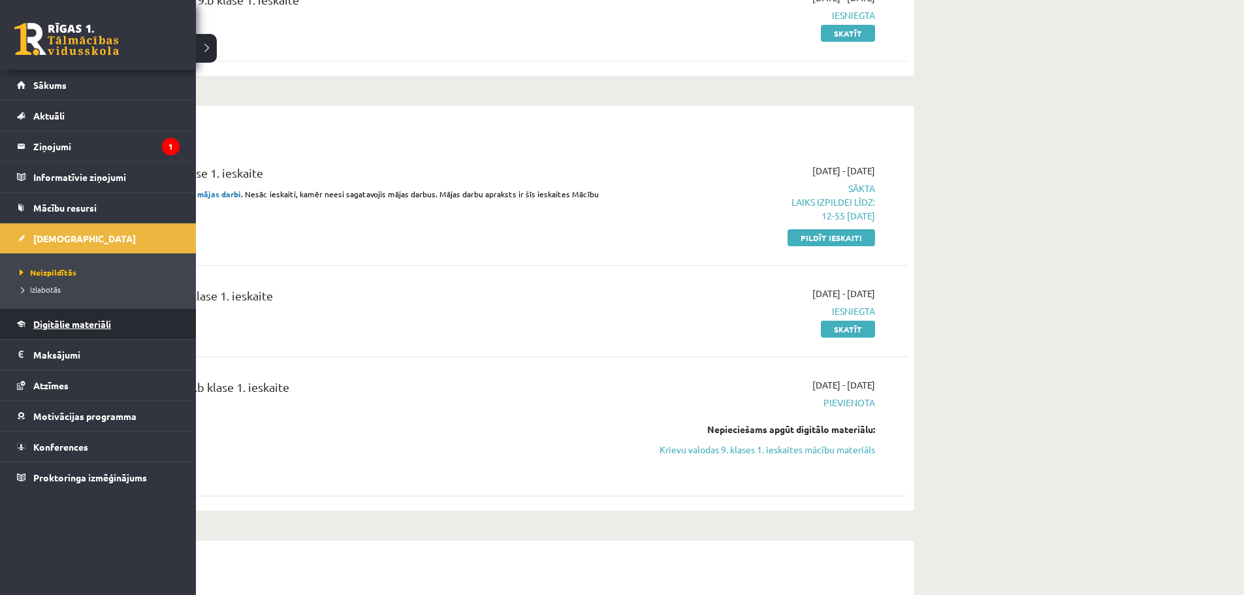
click at [74, 327] on span "Digitālie materiāli" at bounding box center [72, 324] width 78 height 12
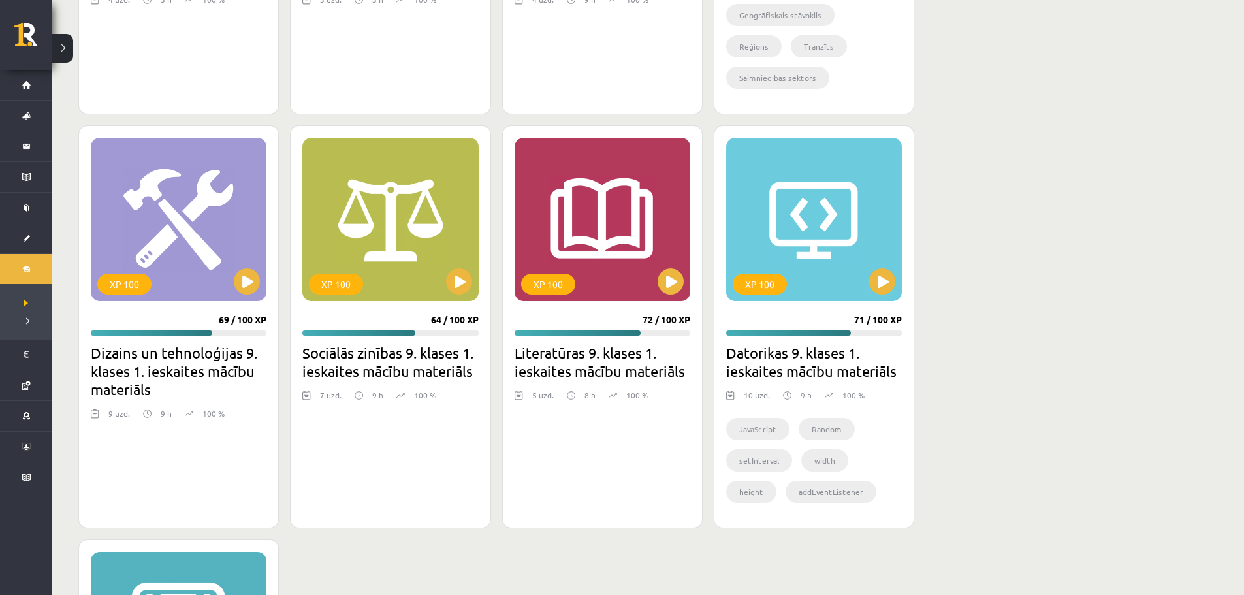
scroll to position [2673, 0]
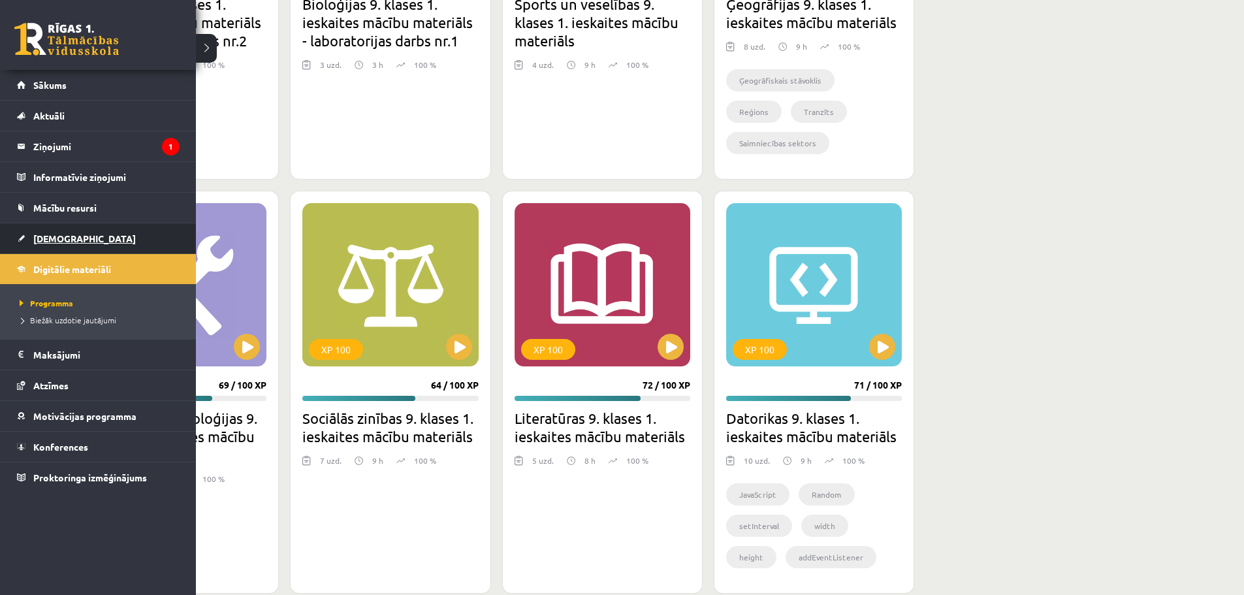
click at [52, 243] on span "[DEMOGRAPHIC_DATA]" at bounding box center [84, 238] width 102 height 12
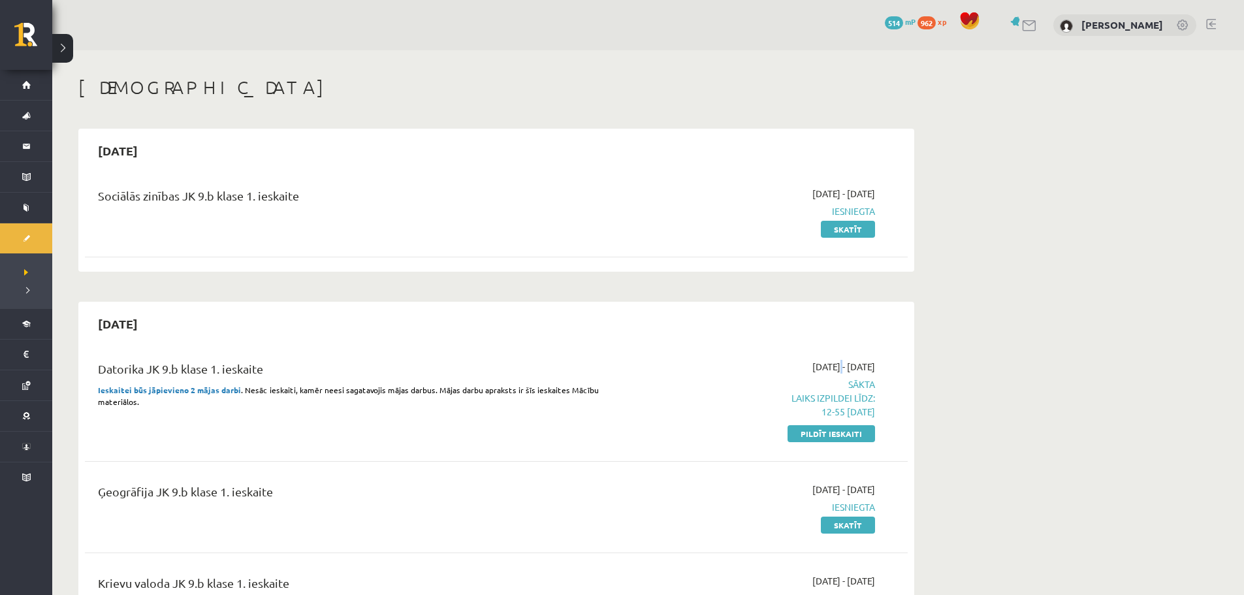
drag, startPoint x: 798, startPoint y: 362, endPoint x: 661, endPoint y: 381, distance: 137.7
click at [812, 363] on span "[DATE] - [DATE]" at bounding box center [843, 367] width 63 height 14
click at [396, 370] on div "Datorika JK 9.b klase 1. ieskaite" at bounding box center [353, 372] width 511 height 24
click at [260, 383] on div "Datorika JK 9.b klase 1. ieskaite" at bounding box center [353, 372] width 511 height 24
click at [222, 390] on strong "Ieskaitei būs jāpievieno 2 mājas darbi" at bounding box center [169, 390] width 143 height 10
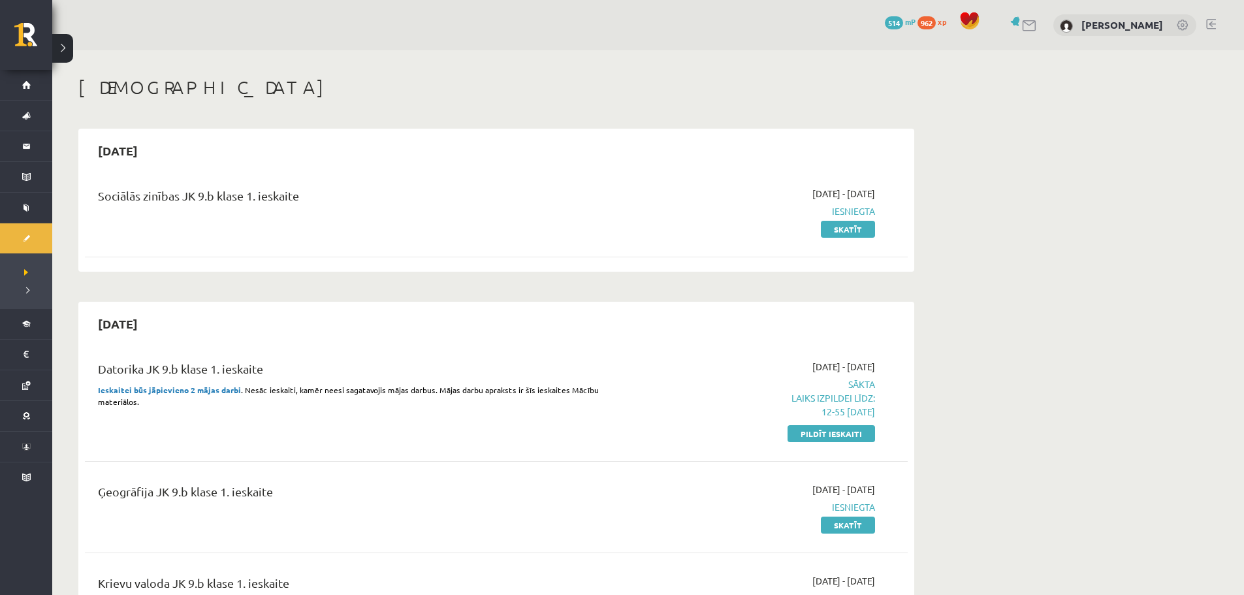
click at [223, 408] on div "Datorika JK 9.b klase 1. ieskaite Ieskaitei būs jāpievieno 2 mājas darbi . Nesā…" at bounding box center [353, 400] width 531 height 80
drag, startPoint x: 368, startPoint y: 400, endPoint x: 420, endPoint y: 400, distance: 52.2
click at [370, 400] on p "Ieskaitei būs jāpievieno 2 mājas darbi . Nesāc ieskaiti, kamēr neesi sagatavoji…" at bounding box center [353, 396] width 511 height 24
drag, startPoint x: 497, startPoint y: 405, endPoint x: 546, endPoint y: 405, distance: 49.0
click at [534, 405] on p "Ieskaitei būs jāpievieno 2 mājas darbi . Nesāc ieskaiti, kamēr neesi sagatavoji…" at bounding box center [353, 396] width 511 height 24
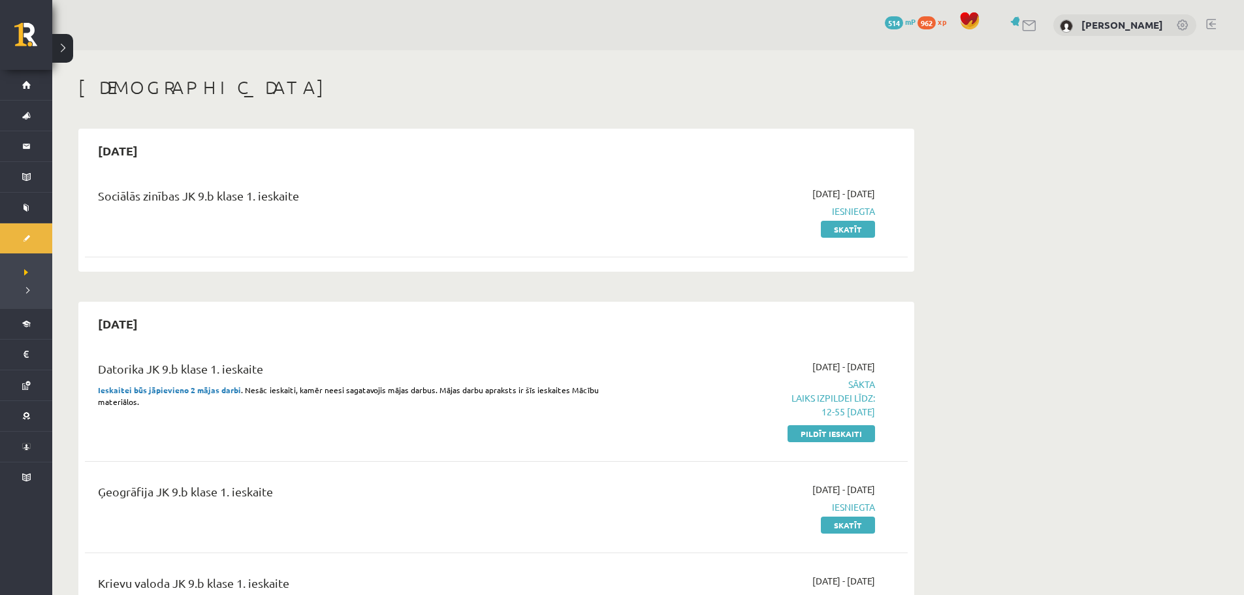
click at [546, 405] on p "Ieskaitei būs jāpievieno 2 mājas darbi . Nesāc ieskaiti, kamēr neesi sagatavoji…" at bounding box center [353, 396] width 511 height 24
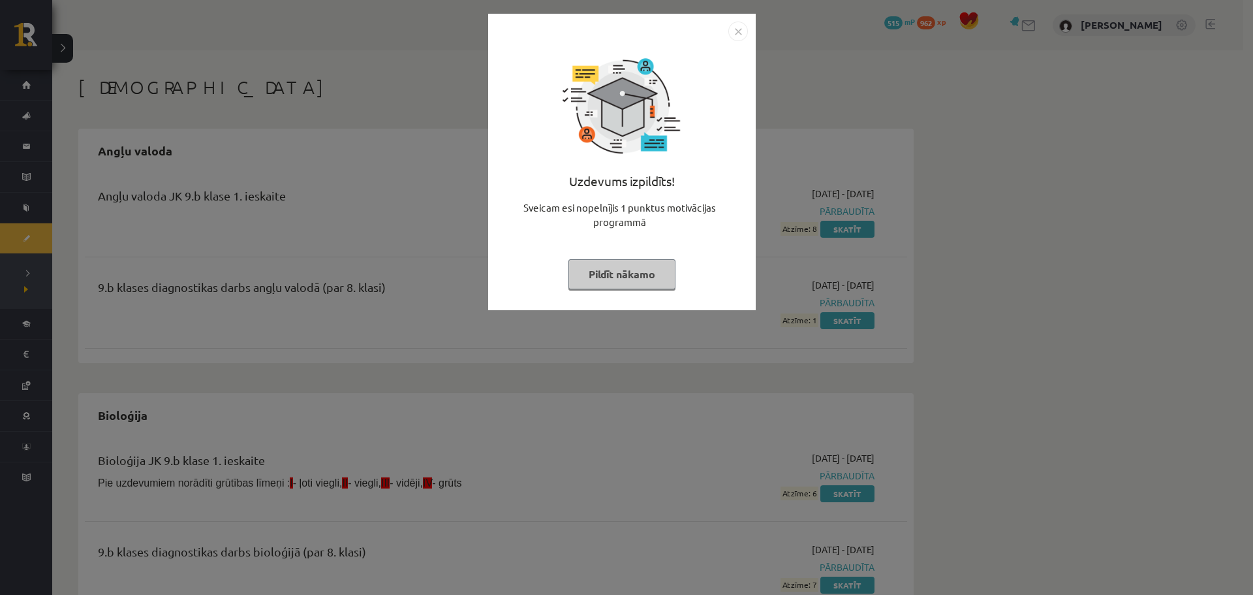
click at [737, 27] on img "Close" at bounding box center [739, 32] width 20 height 20
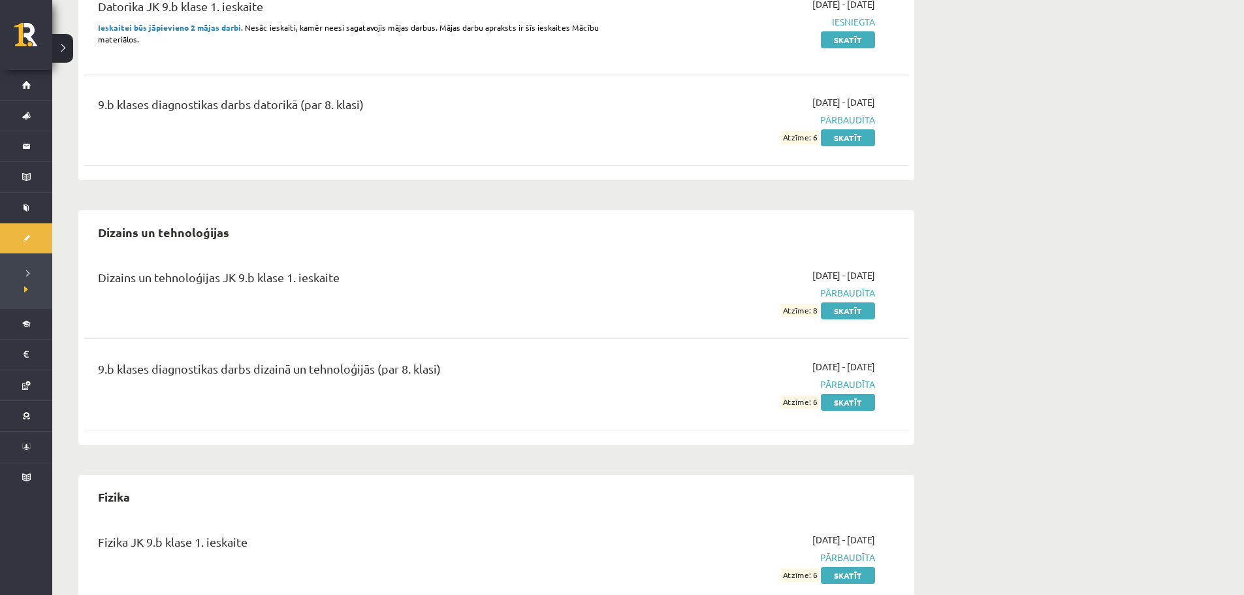
scroll to position [457, 0]
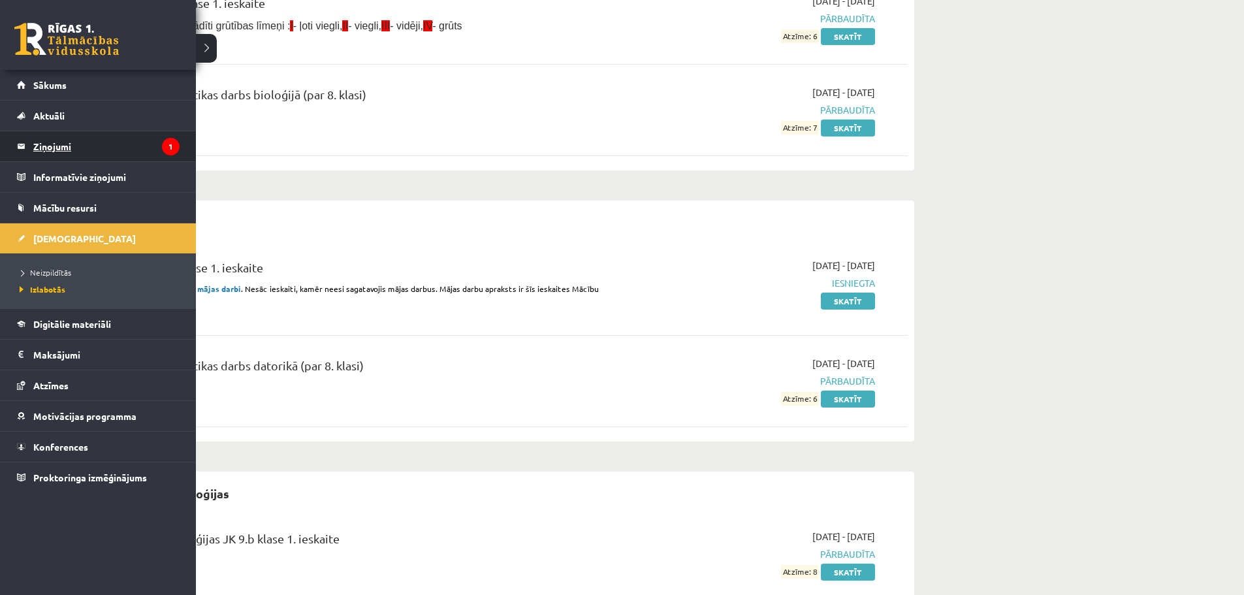
click at [97, 144] on legend "Ziņojumi 1" at bounding box center [106, 146] width 146 height 30
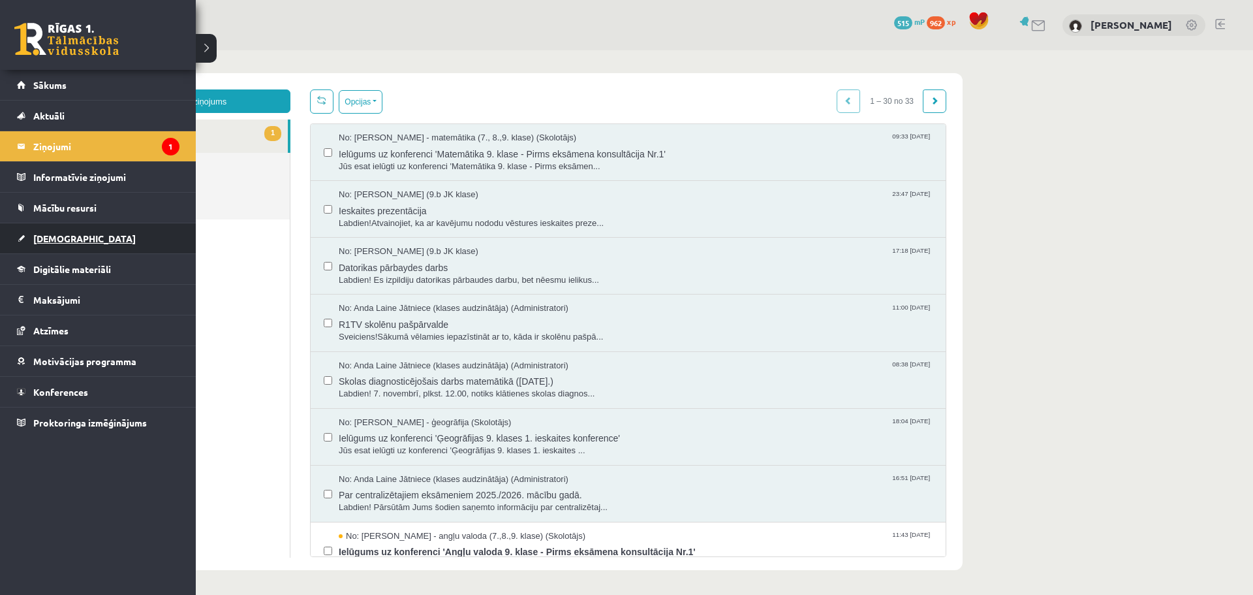
click at [54, 245] on link "[DEMOGRAPHIC_DATA]" at bounding box center [98, 238] width 163 height 30
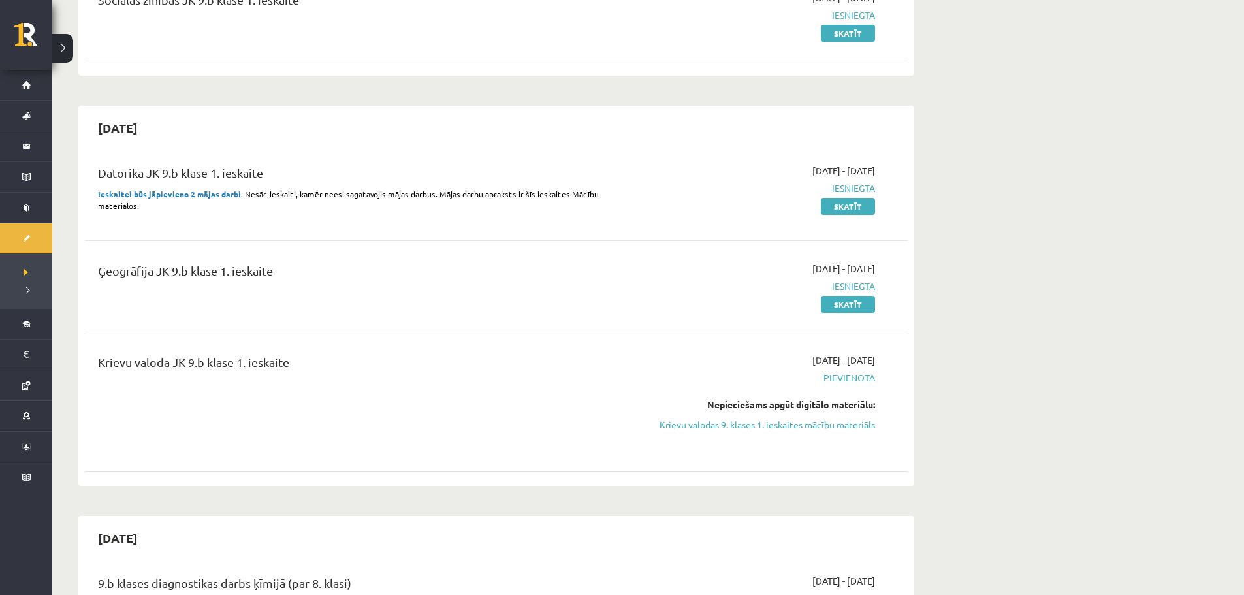
scroll to position [261, 0]
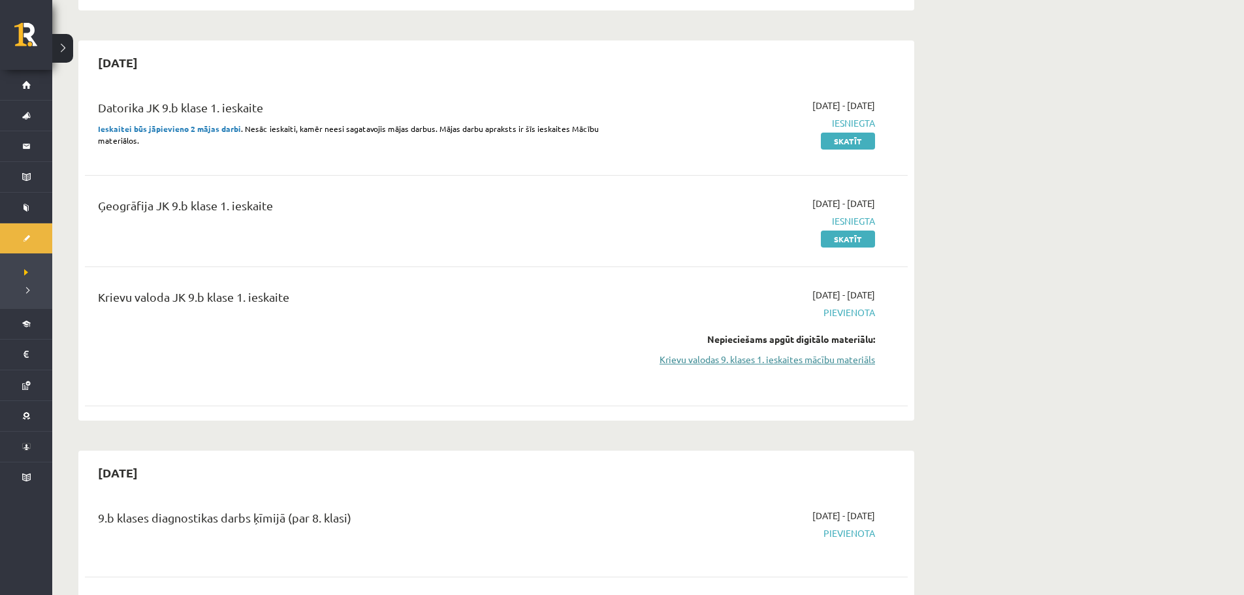
click at [735, 362] on link "Krievu valodas 9. klases 1. ieskaites mācību materiāls" at bounding box center [752, 360] width 246 height 14
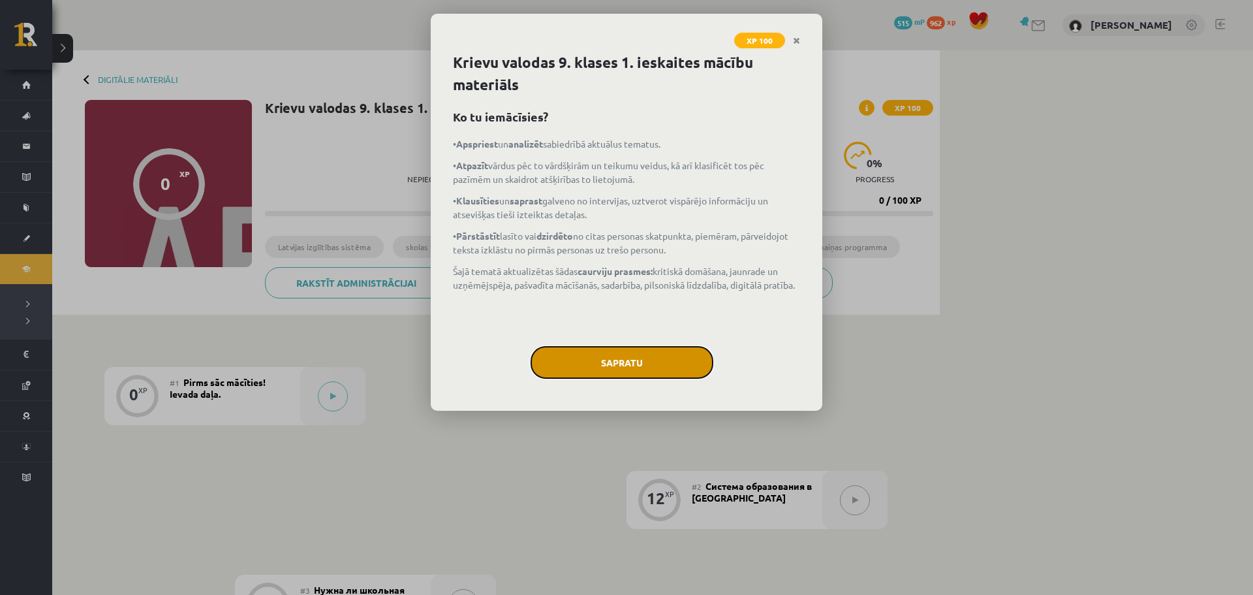
click at [655, 353] on button "Sapratu" at bounding box center [622, 362] width 183 height 33
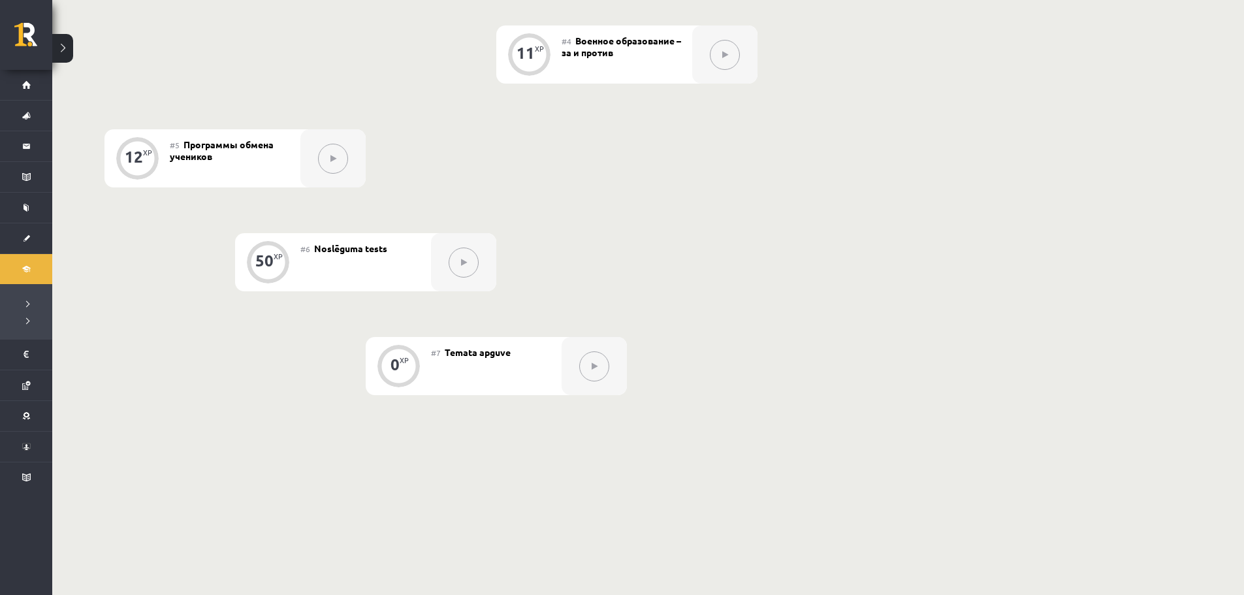
scroll to position [682, 0]
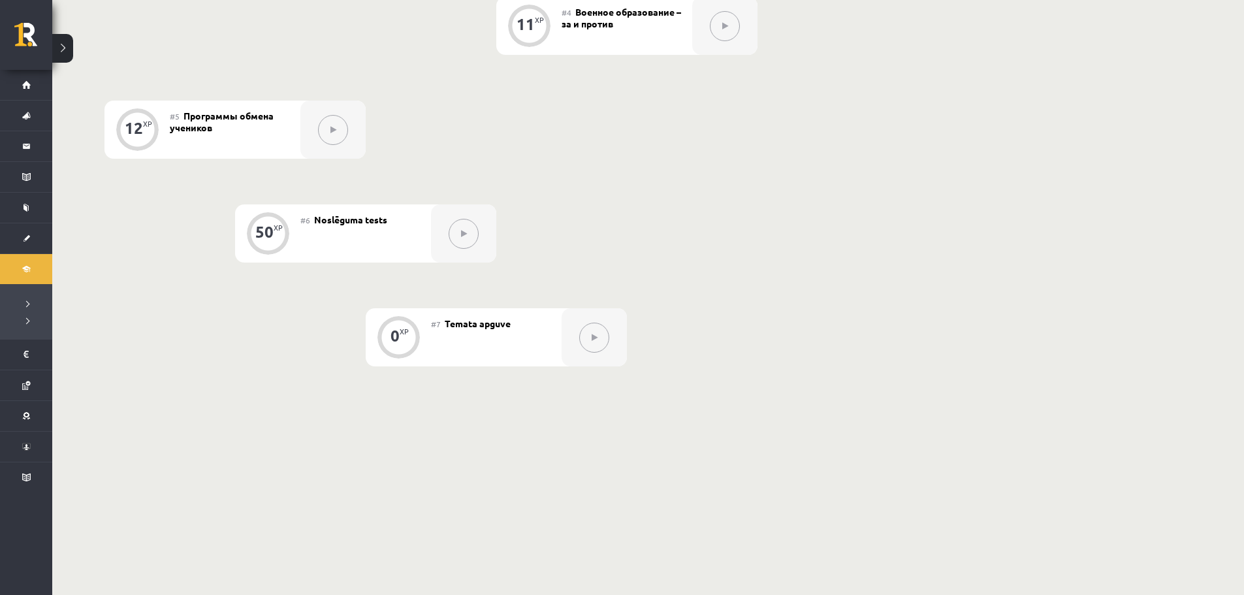
click at [597, 341] on button at bounding box center [594, 338] width 30 height 30
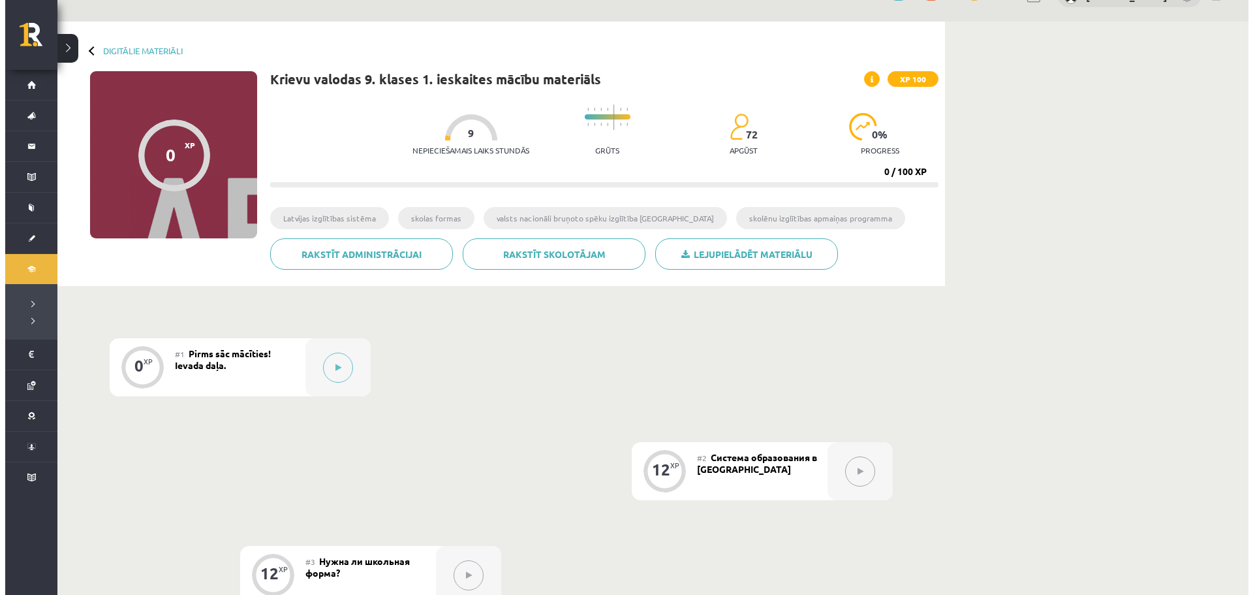
scroll to position [0, 0]
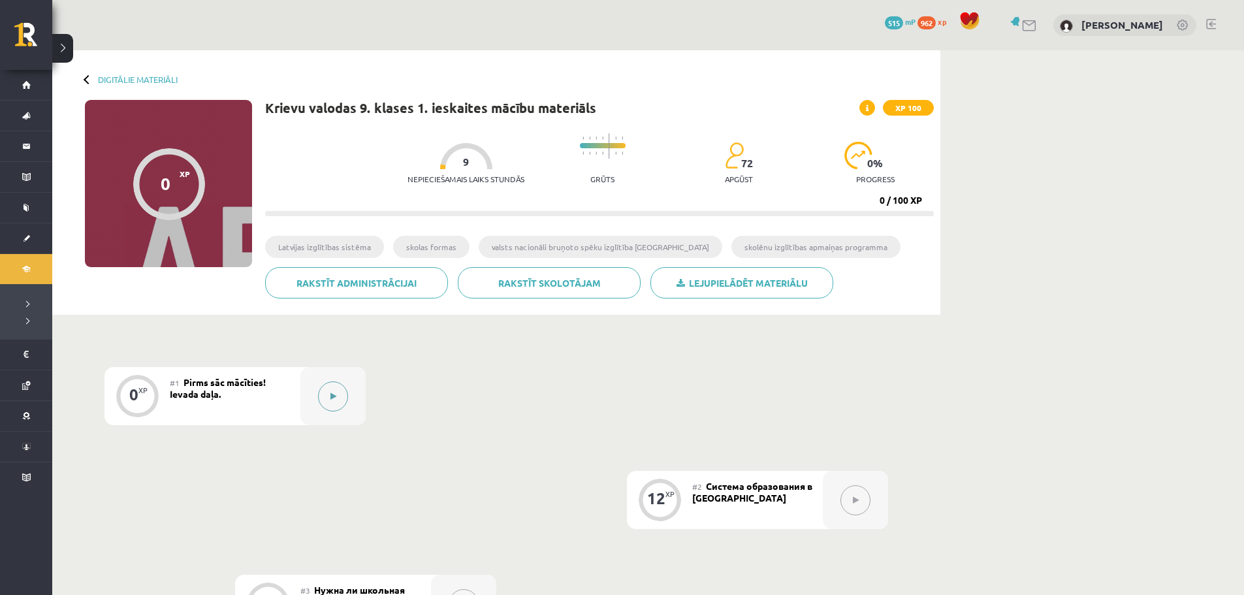
click at [330, 397] on icon at bounding box center [333, 396] width 6 height 8
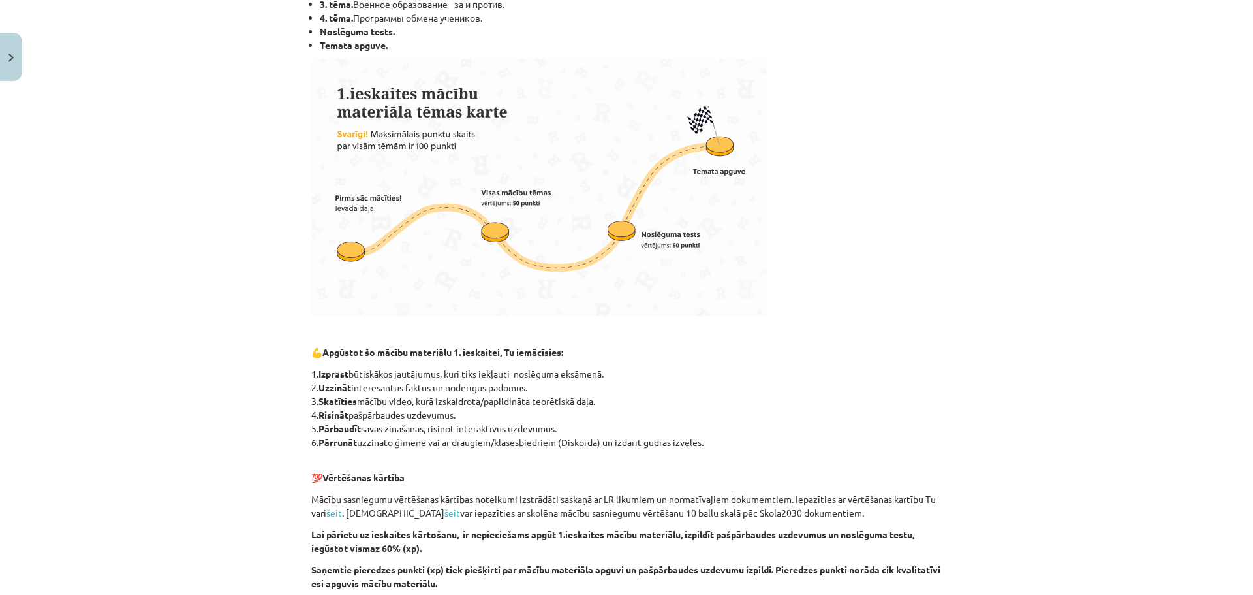
scroll to position [588, 0]
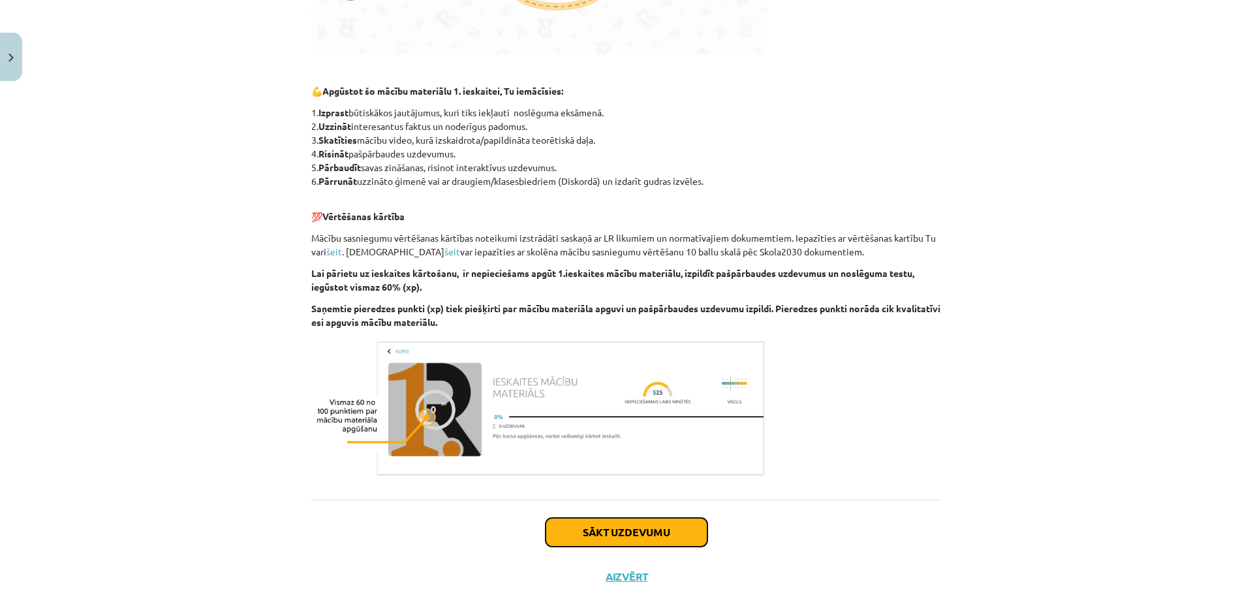
click at [615, 534] on button "Sākt uzdevumu" at bounding box center [627, 532] width 162 height 29
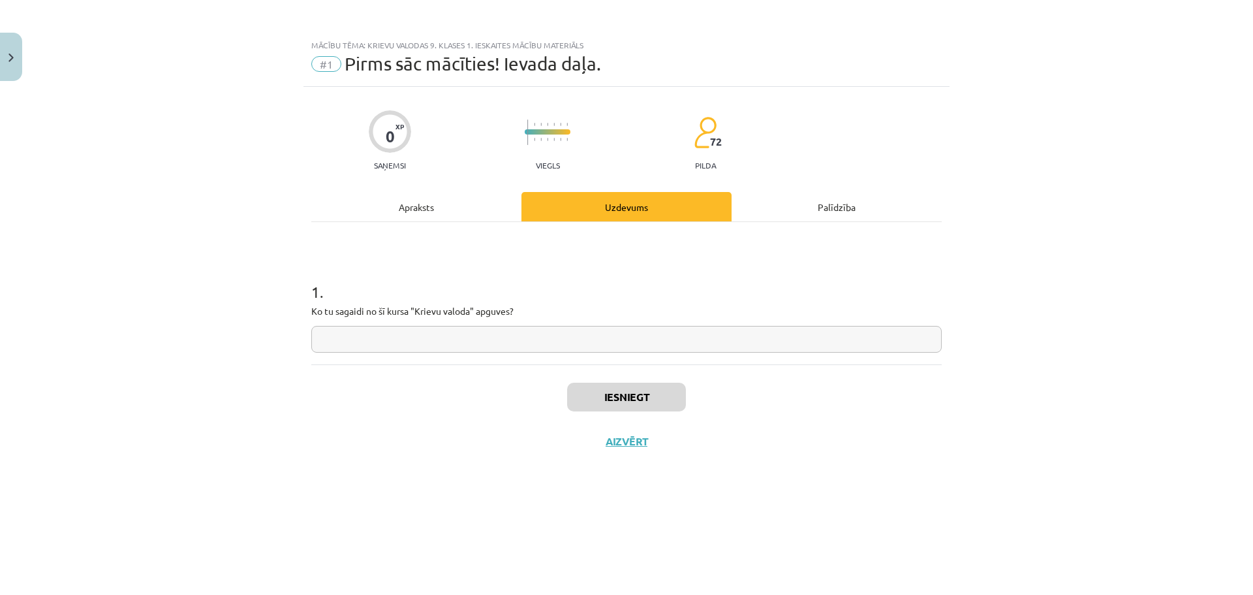
scroll to position [0, 0]
click at [556, 342] on input "text" at bounding box center [626, 339] width 631 height 27
type input "*"
click at [626, 397] on button "Iesniegt" at bounding box center [626, 397] width 119 height 29
click at [605, 462] on button "Nākamā nodarbība" at bounding box center [627, 450] width 128 height 30
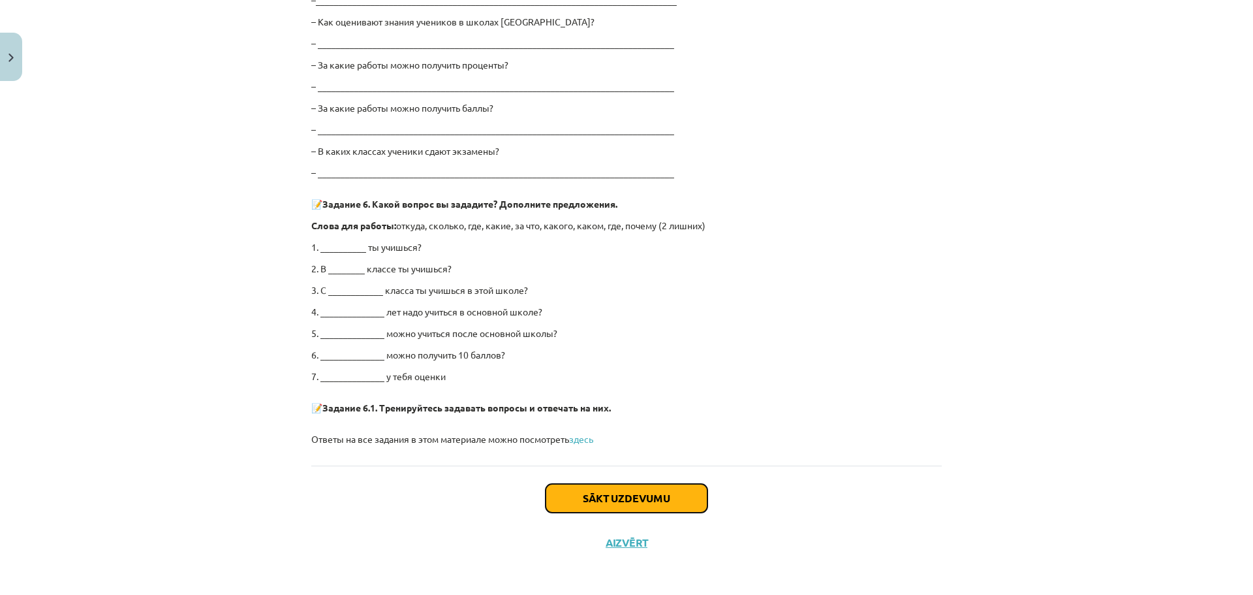
click at [642, 488] on button "Sākt uzdevumu" at bounding box center [627, 498] width 162 height 29
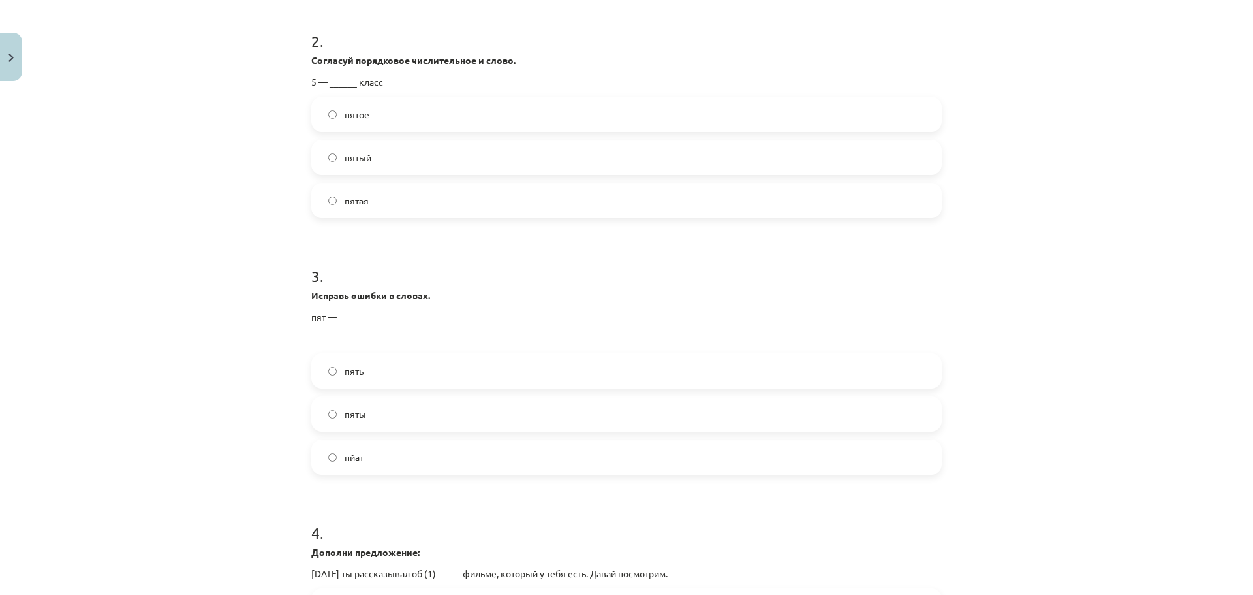
scroll to position [752, 0]
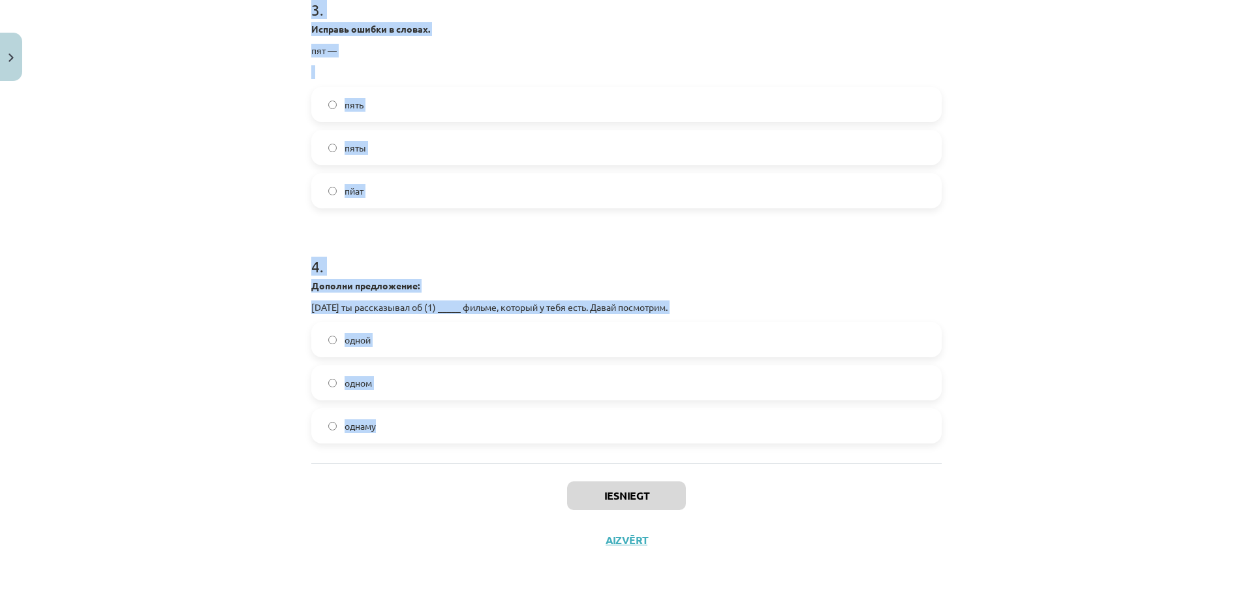
drag, startPoint x: 304, startPoint y: 254, endPoint x: 623, endPoint y: 415, distance: 357.7
copy form "1 . Дополни предложение: Моей бабушке уже (90) ______ лет. девяноста девяностэ …"
drag, startPoint x: 234, startPoint y: 323, endPoint x: 226, endPoint y: 324, distance: 8.5
click at [234, 323] on div "Mācību tēma: Krievu valodas 9. klases 1. ieskaites mācību materiāls #2 Система …" at bounding box center [626, 297] width 1253 height 595
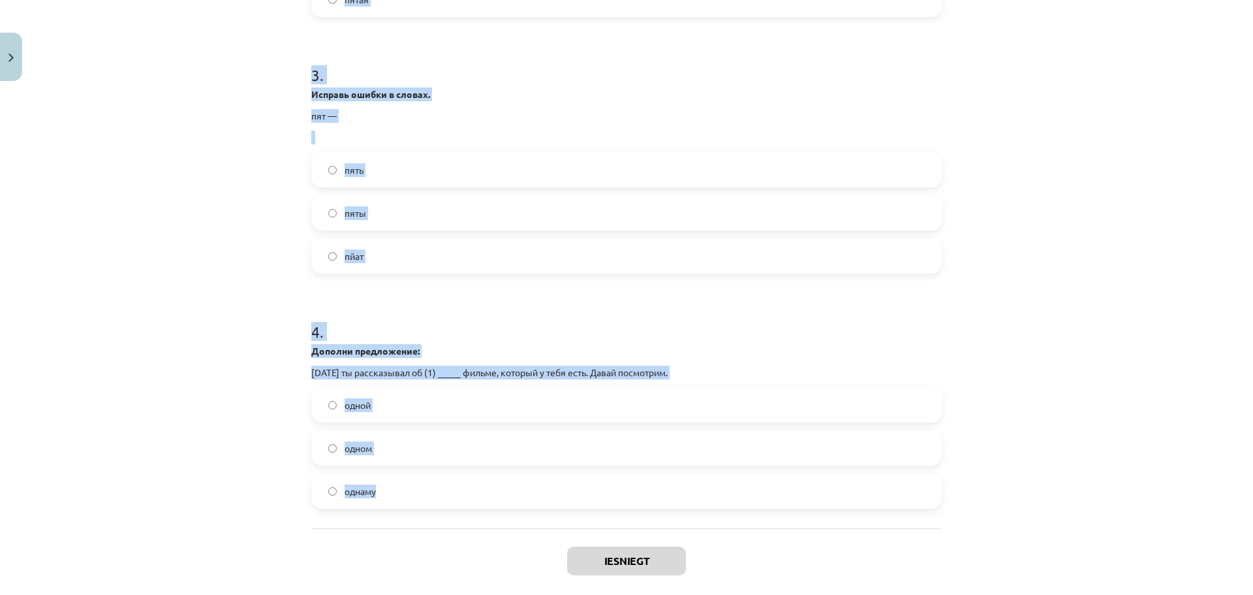
click at [248, 320] on div "Mācību tēma: Krievu valodas 9. klases 1. ieskaites mācību materiāls #2 Система …" at bounding box center [626, 297] width 1253 height 595
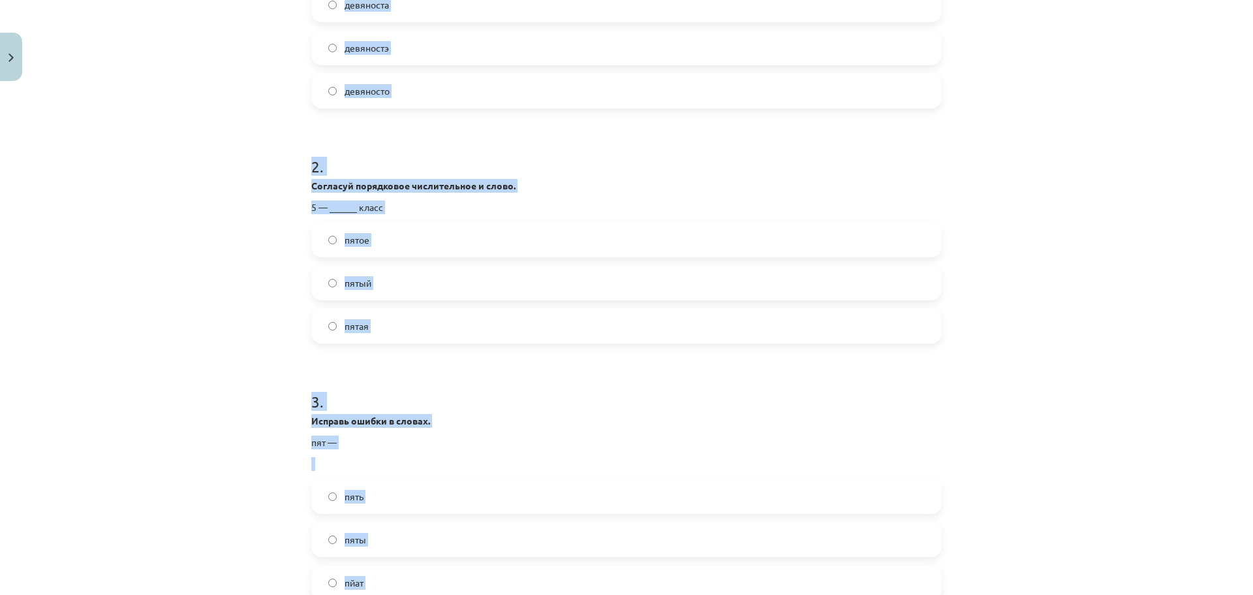
scroll to position [295, 0]
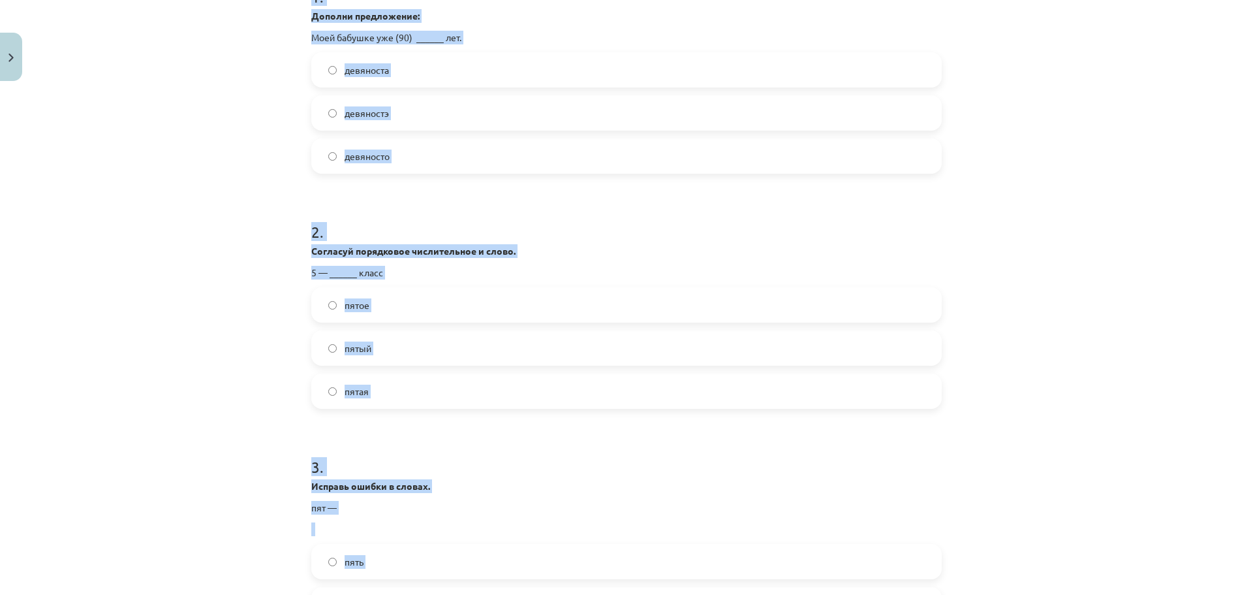
click at [252, 310] on div "Mācību tēma: Krievu valodas 9. klases 1. ieskaites mācību materiāls #2 Система …" at bounding box center [626, 297] width 1253 height 595
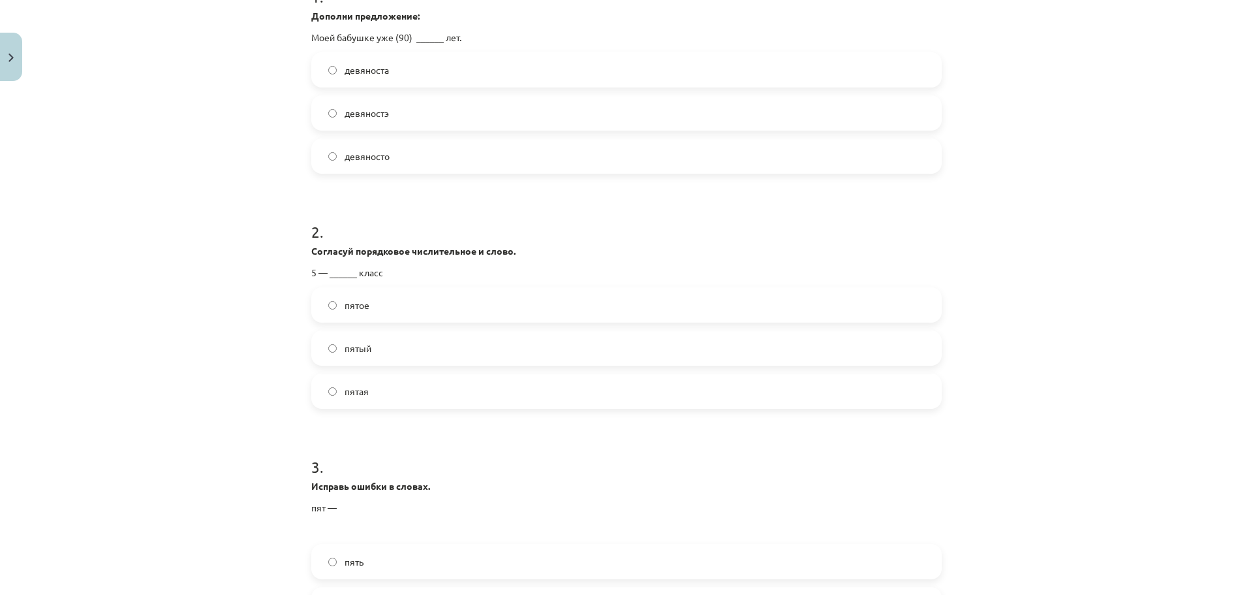
scroll to position [34, 0]
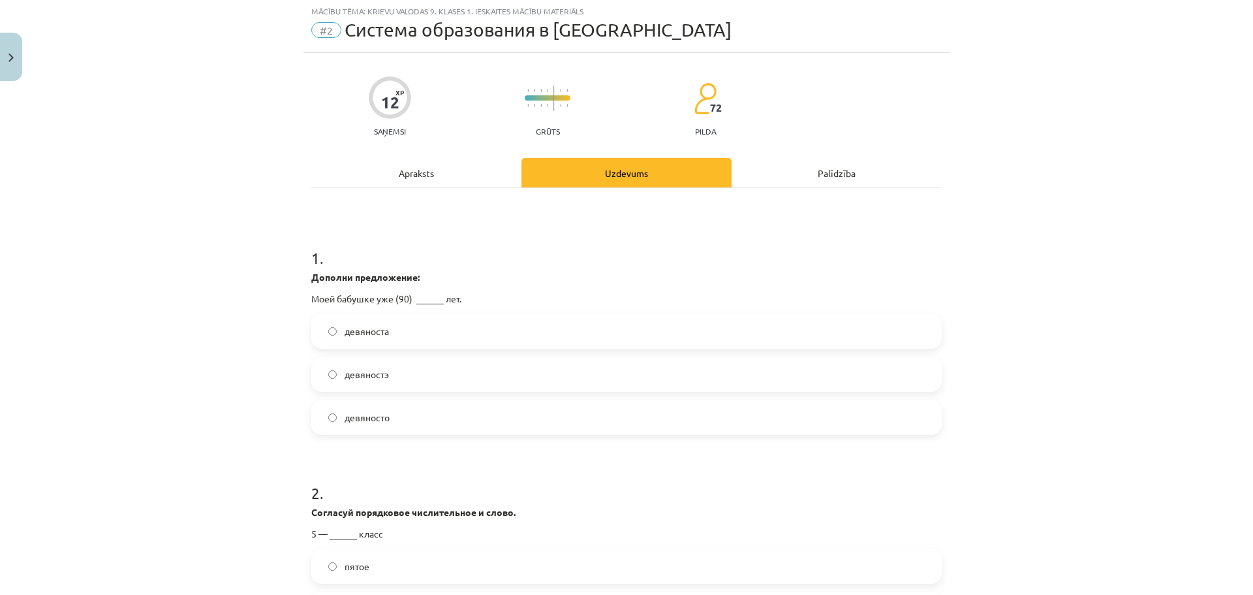
click at [395, 423] on label "девяносто" at bounding box center [627, 417] width 628 height 33
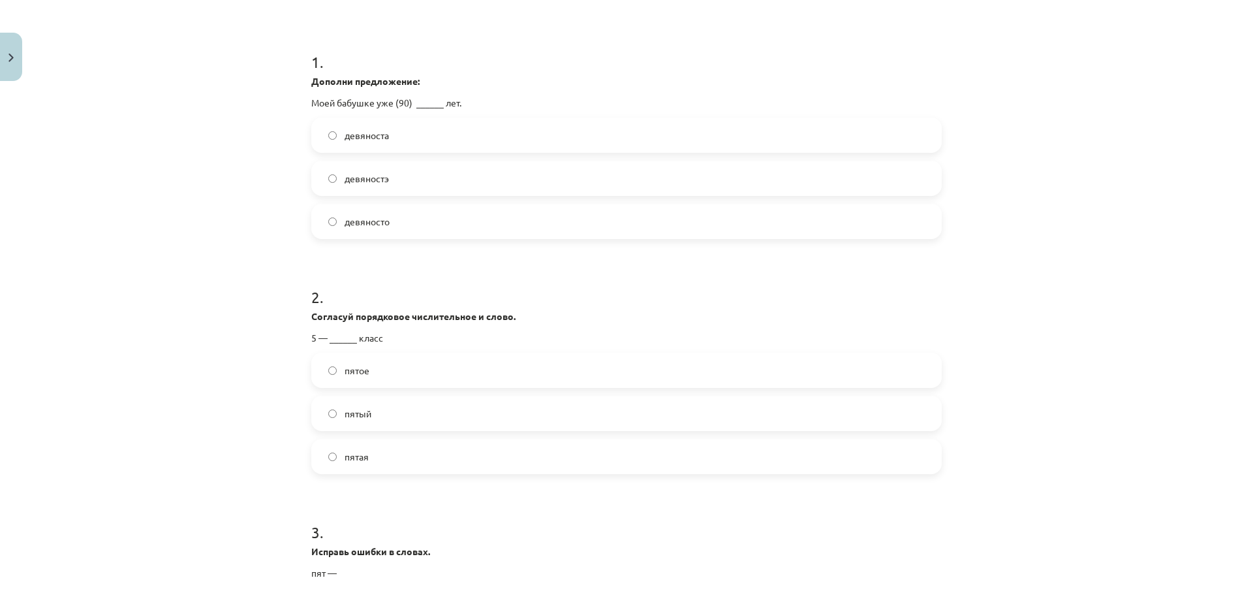
scroll to position [360, 0]
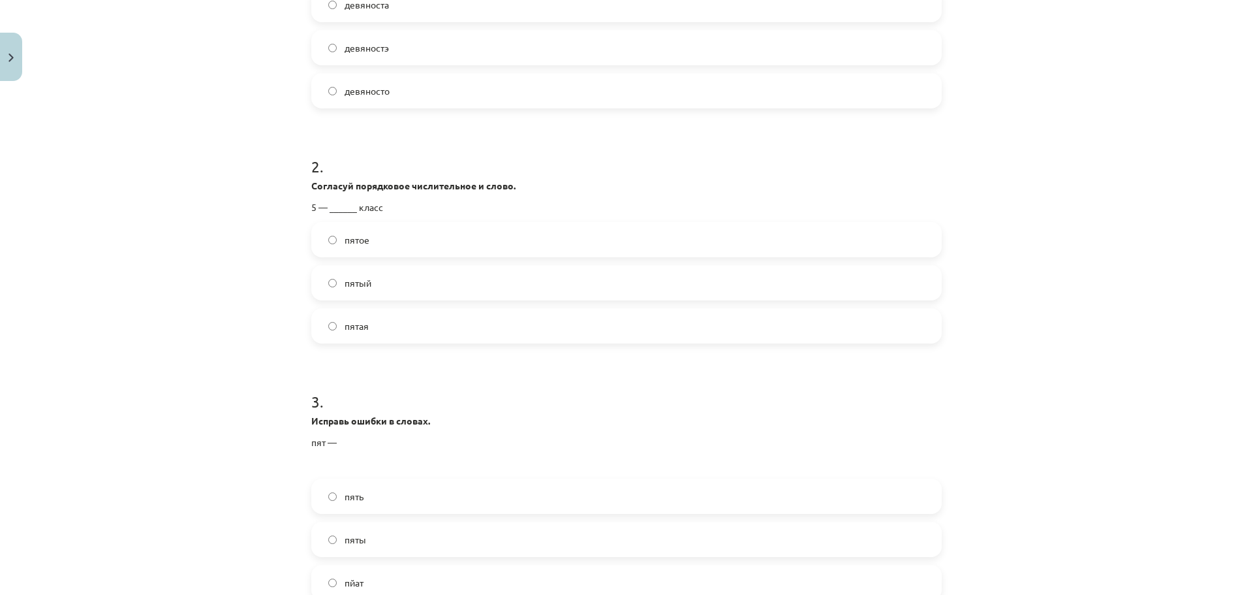
click at [393, 281] on label "пятый" at bounding box center [627, 282] width 628 height 33
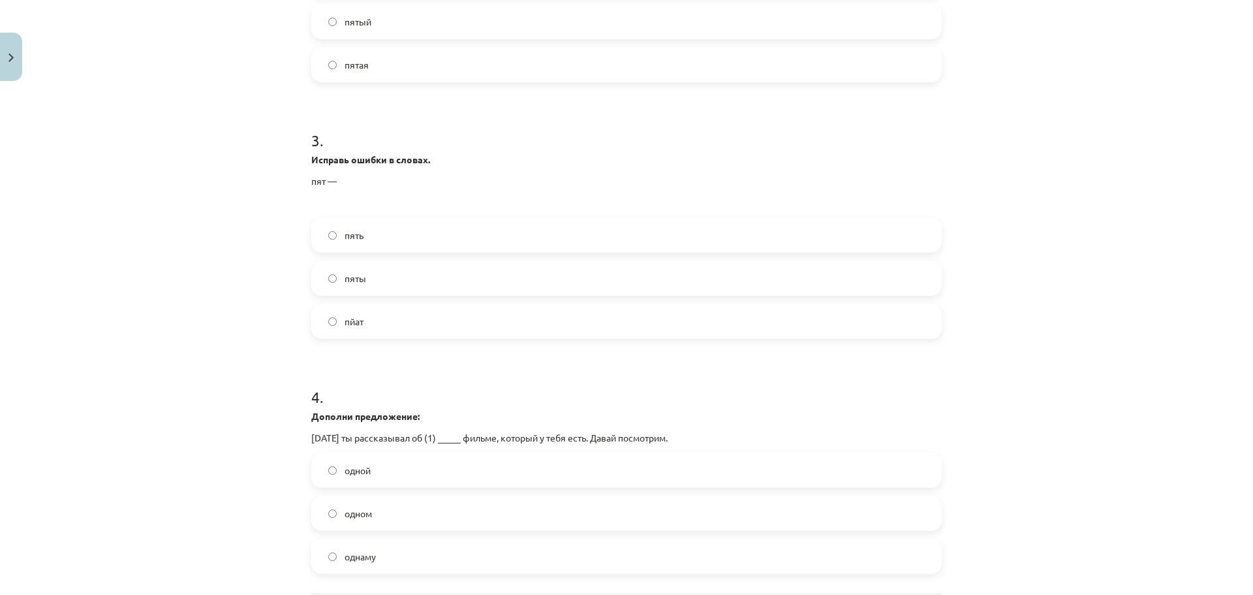
click at [386, 294] on label "пяты" at bounding box center [627, 278] width 628 height 33
click at [379, 251] on div "пять" at bounding box center [626, 234] width 631 height 35
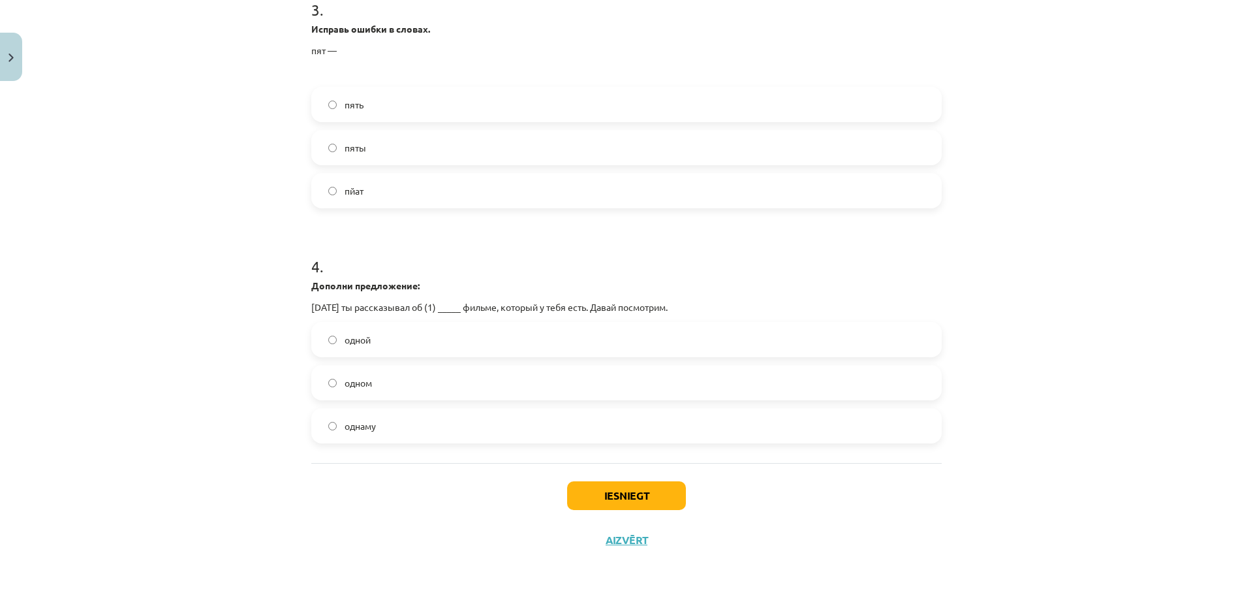
click at [379, 384] on label "одном" at bounding box center [627, 382] width 628 height 33
click at [631, 497] on button "Iesniegt" at bounding box center [626, 495] width 119 height 29
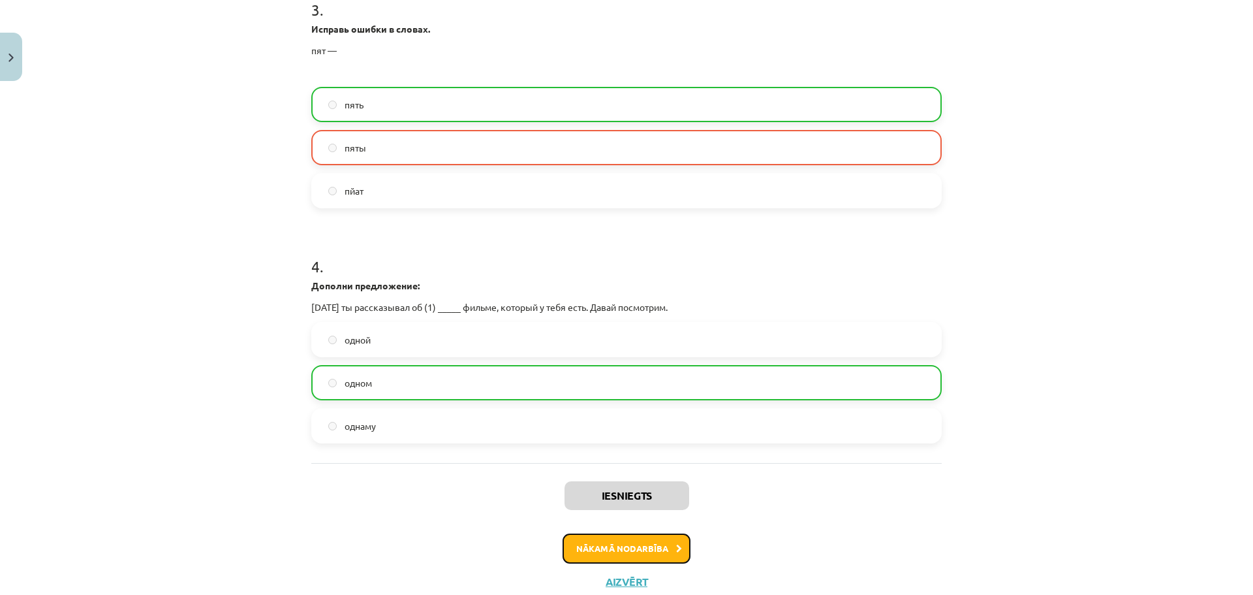
click at [625, 548] on button "Nākamā nodarbība" at bounding box center [627, 548] width 128 height 30
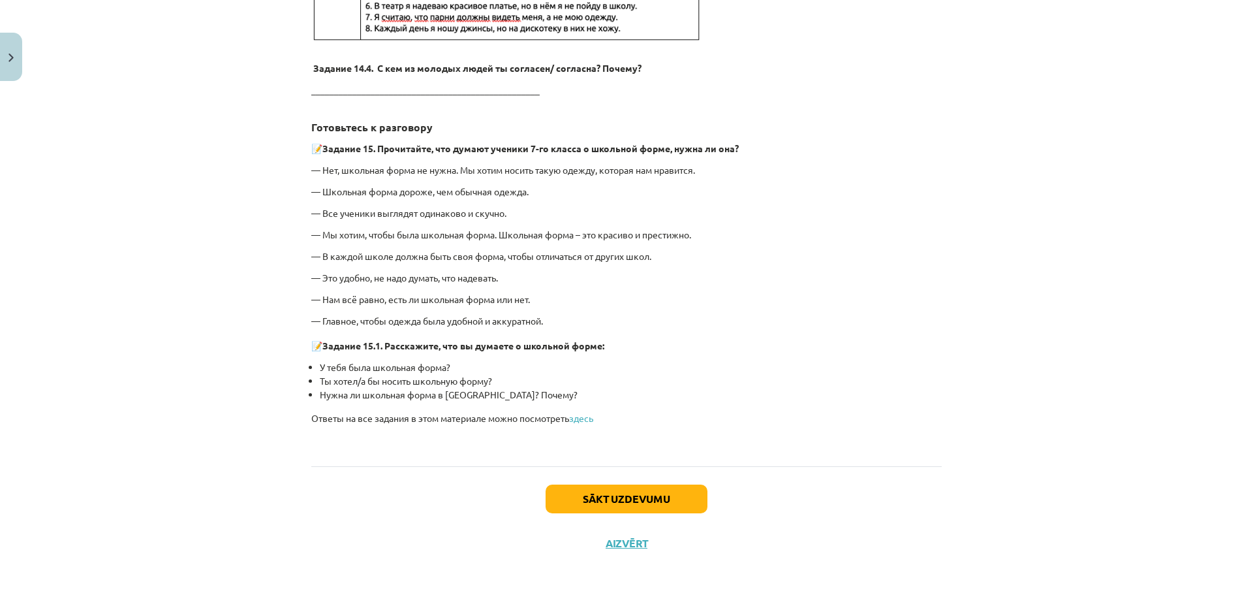
drag, startPoint x: 608, startPoint y: 480, endPoint x: 606, endPoint y: 493, distance: 13.2
click at [607, 481] on div "Sākt uzdevumu Aizvērt" at bounding box center [626, 511] width 631 height 91
click at [605, 494] on button "Sākt uzdevumu" at bounding box center [627, 498] width 162 height 29
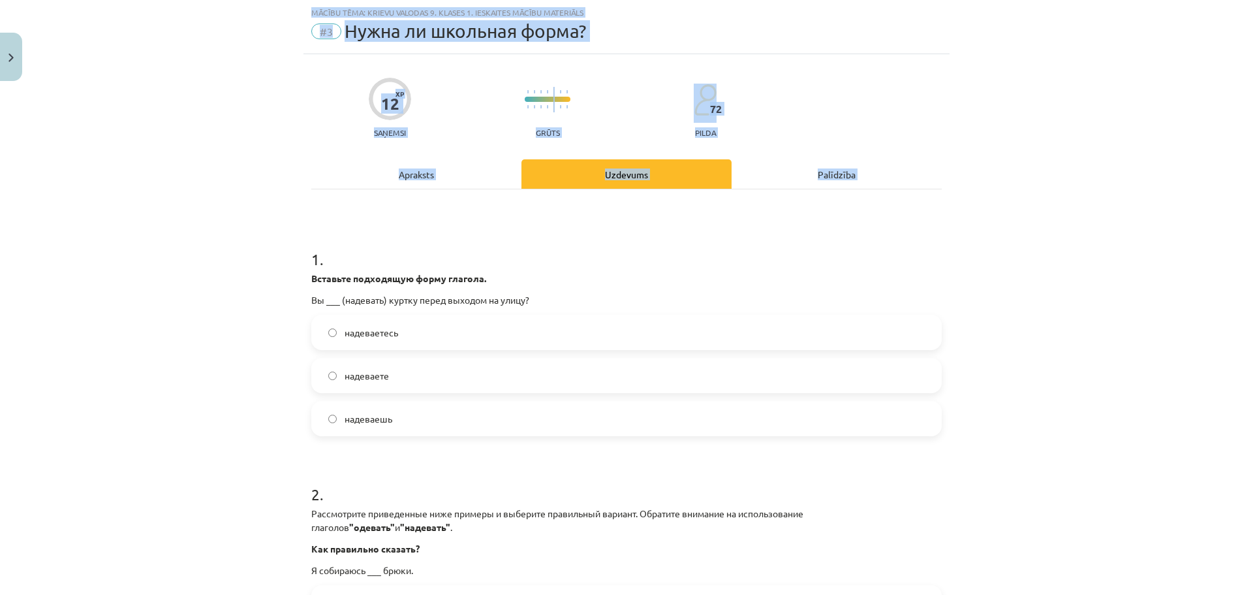
scroll to position [715, 0]
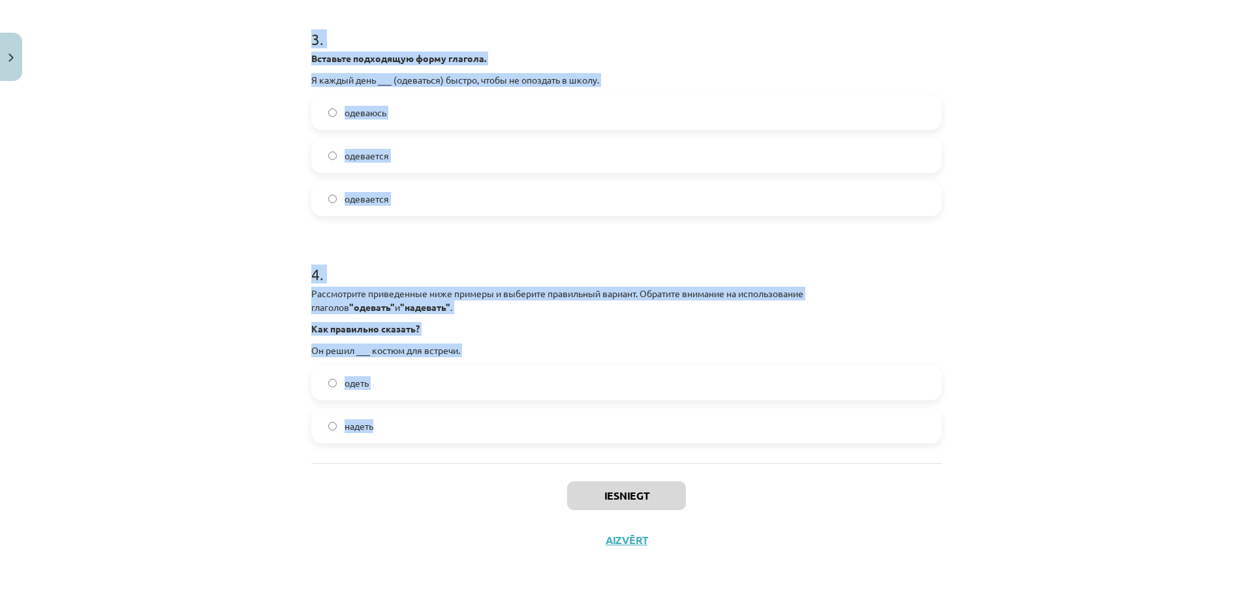
drag, startPoint x: 293, startPoint y: 250, endPoint x: 635, endPoint y: 416, distance: 380.2
click at [635, 416] on div "Mācību tēma: Krievu valodas 9. klases 1. ieskaites mācību materiāls #3 Нужна ли…" at bounding box center [626, 297] width 1253 height 595
copy form "1 . Вставьте подходящую форму глагола. Вы ___ (надевать) куртку перед выходом н…"
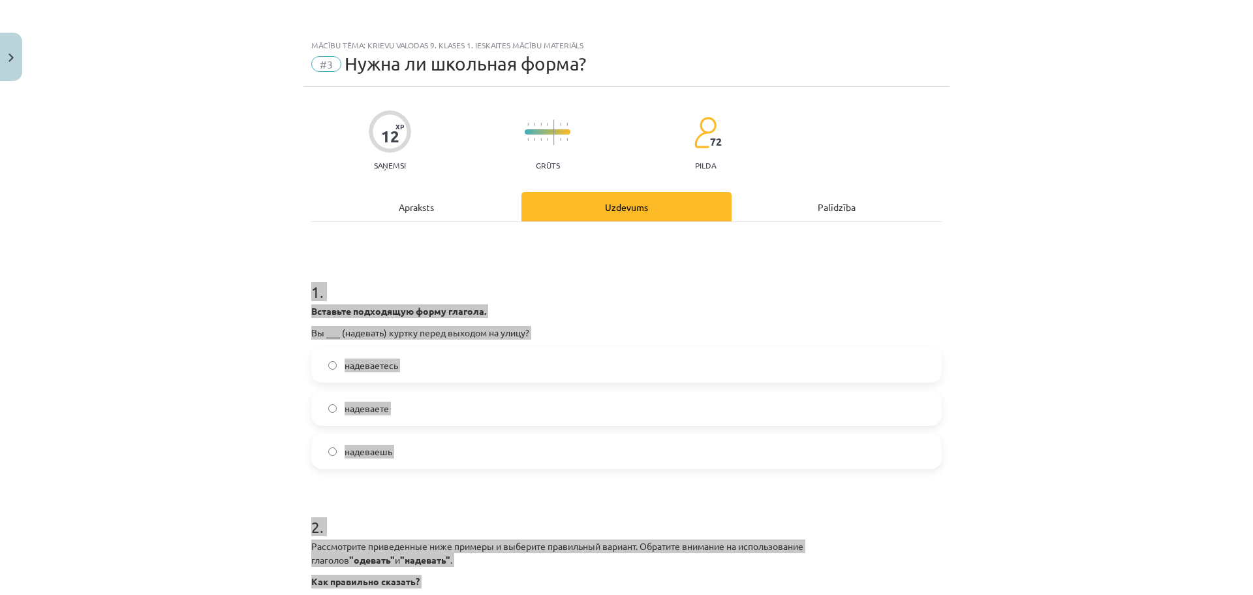
scroll to position [715, 0]
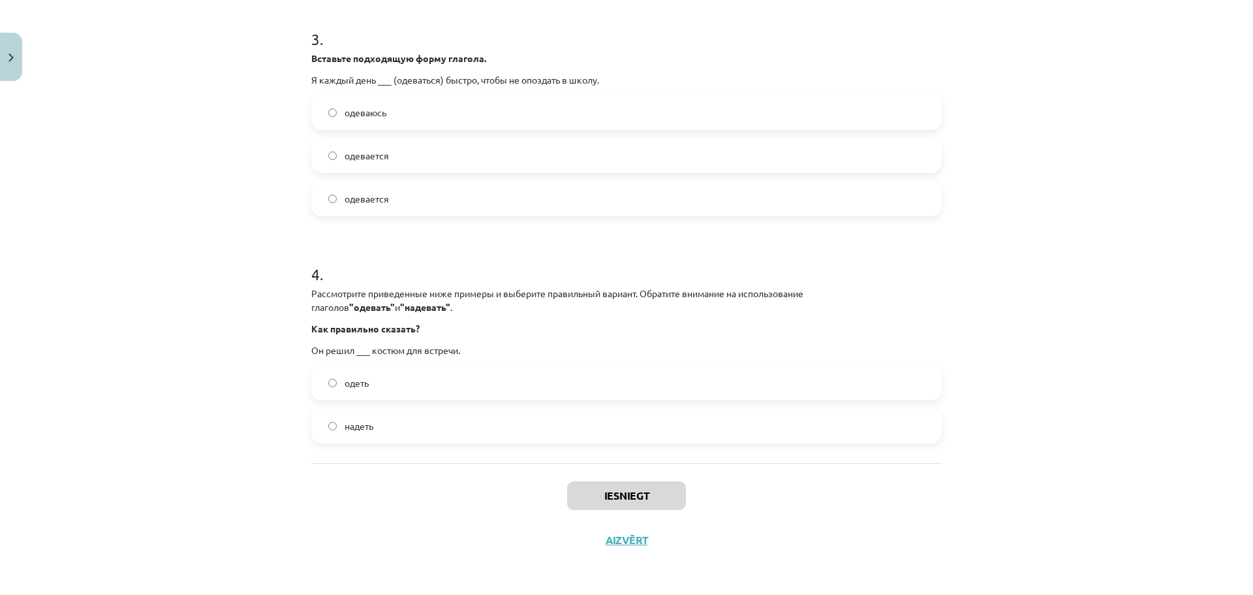
click at [262, 511] on div "Mācību tēma: Krievu valodas 9. klases 1. ieskaites mācību materiāls #3 Нужна ли…" at bounding box center [626, 297] width 1253 height 595
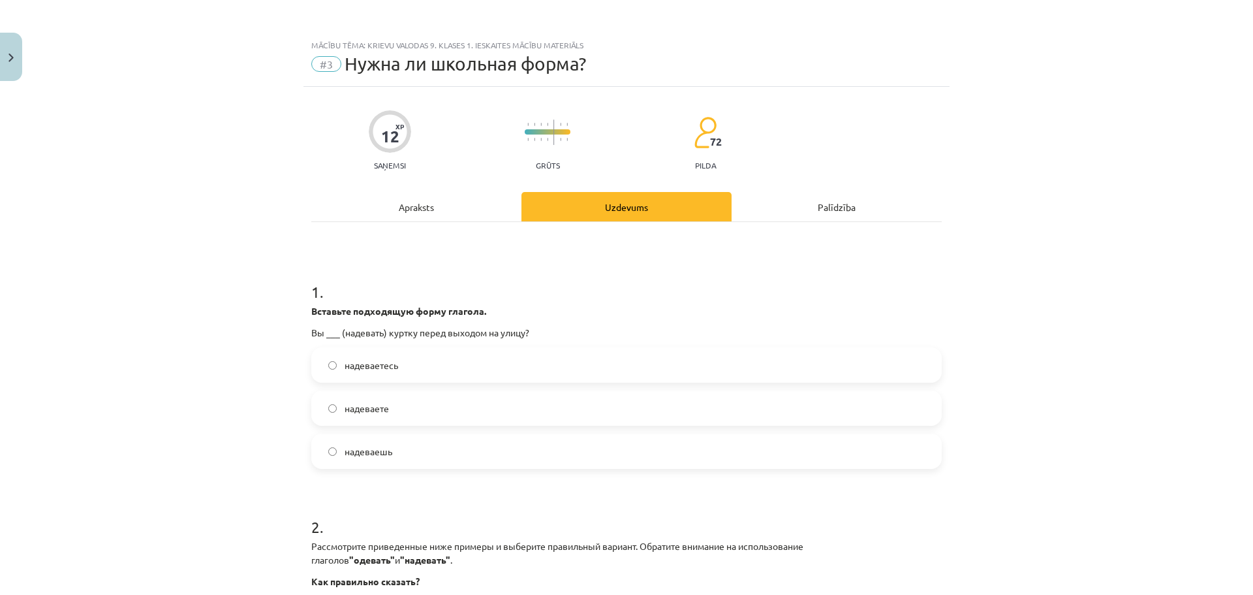
scroll to position [131, 0]
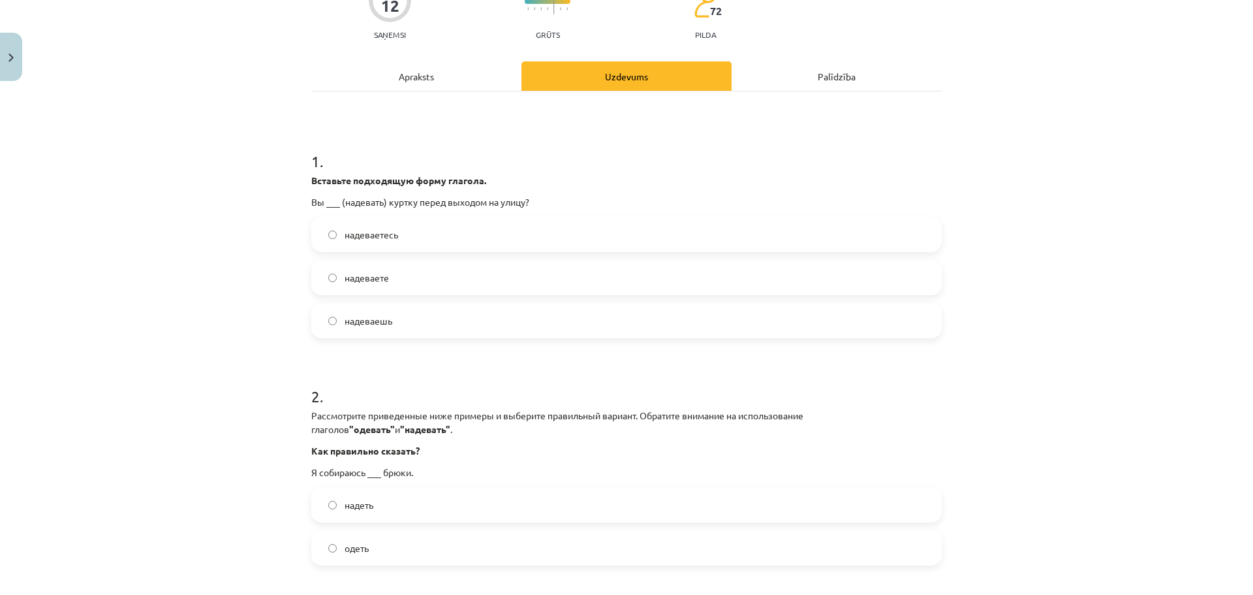
click at [391, 283] on label "надеваете" at bounding box center [627, 277] width 628 height 33
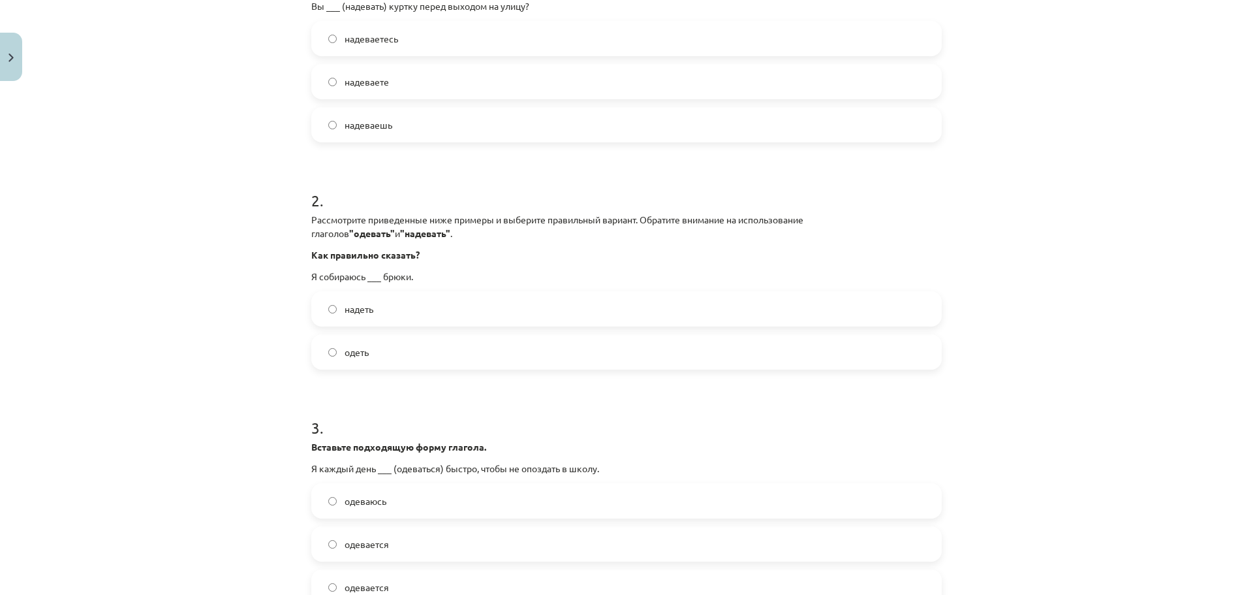
scroll to position [392, 0]
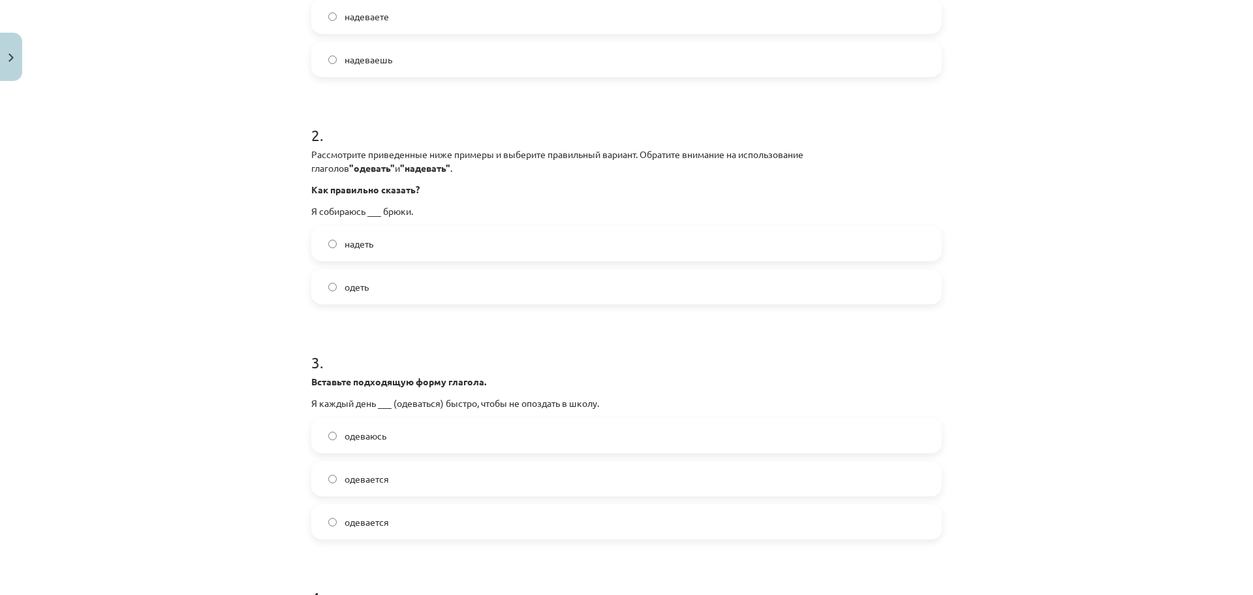
click at [400, 247] on label "надеть" at bounding box center [627, 243] width 628 height 33
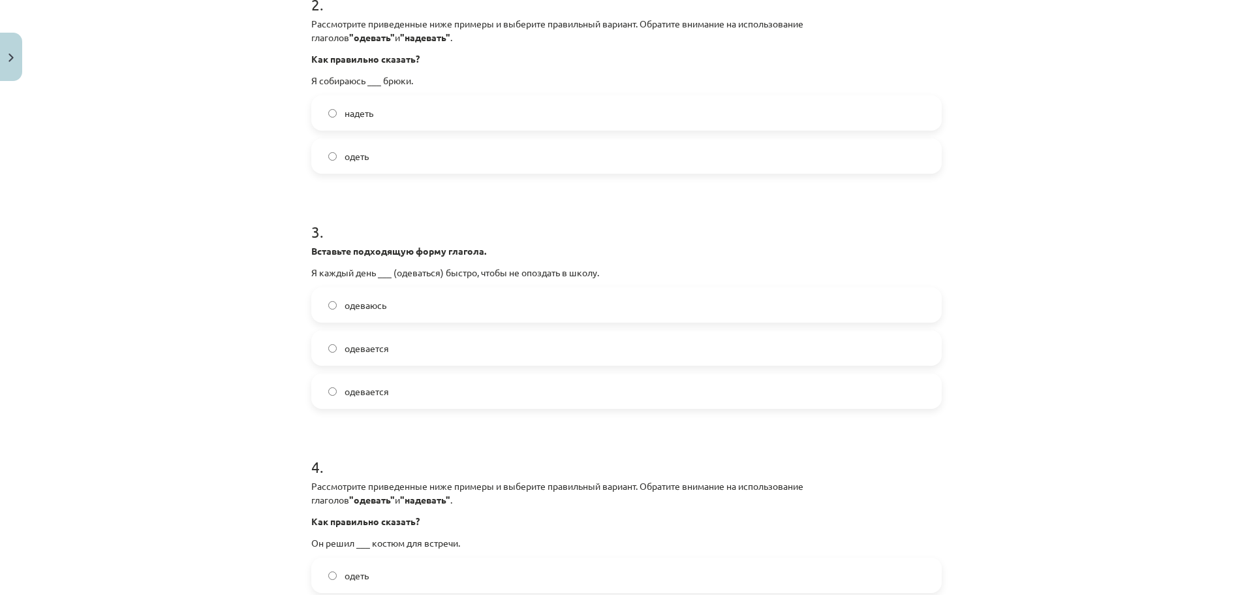
click at [402, 333] on label "одевается" at bounding box center [627, 348] width 628 height 33
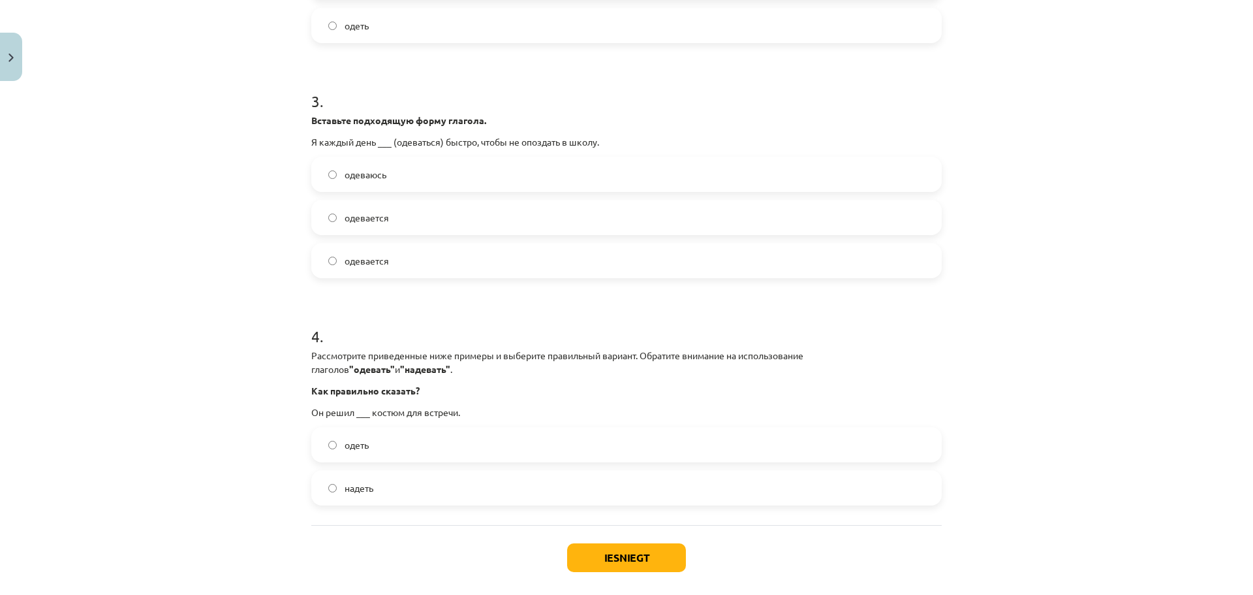
click at [409, 454] on label "одеть" at bounding box center [627, 444] width 628 height 33
click at [606, 567] on button "Iesniegt" at bounding box center [626, 557] width 119 height 29
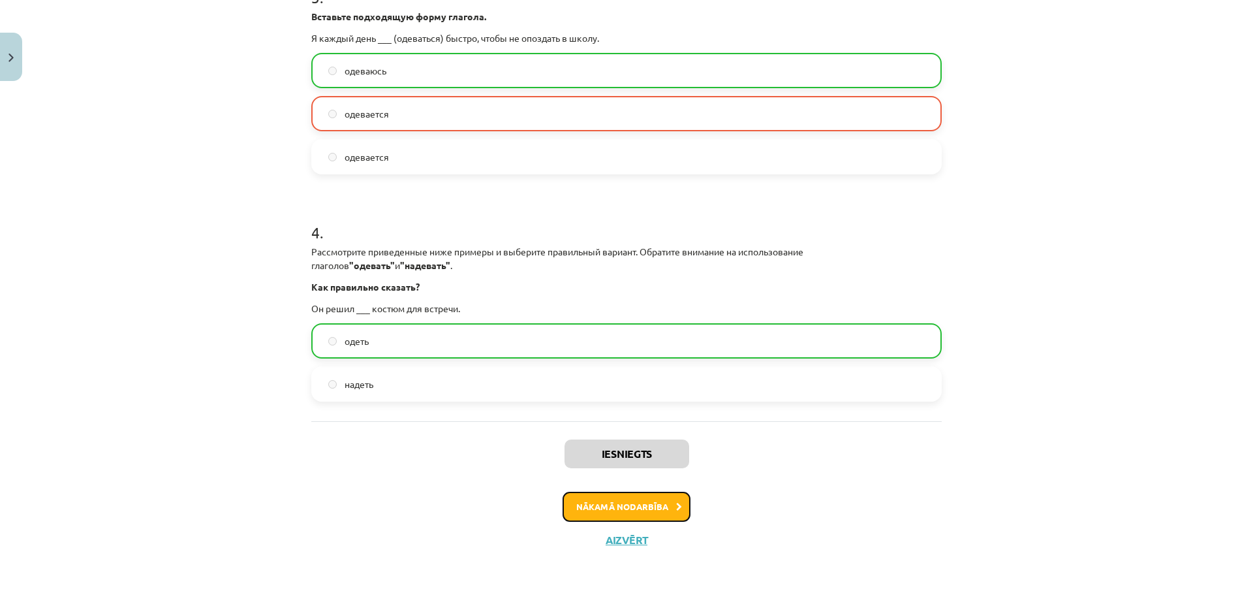
click at [601, 508] on button "Nākamā nodarbība" at bounding box center [627, 507] width 128 height 30
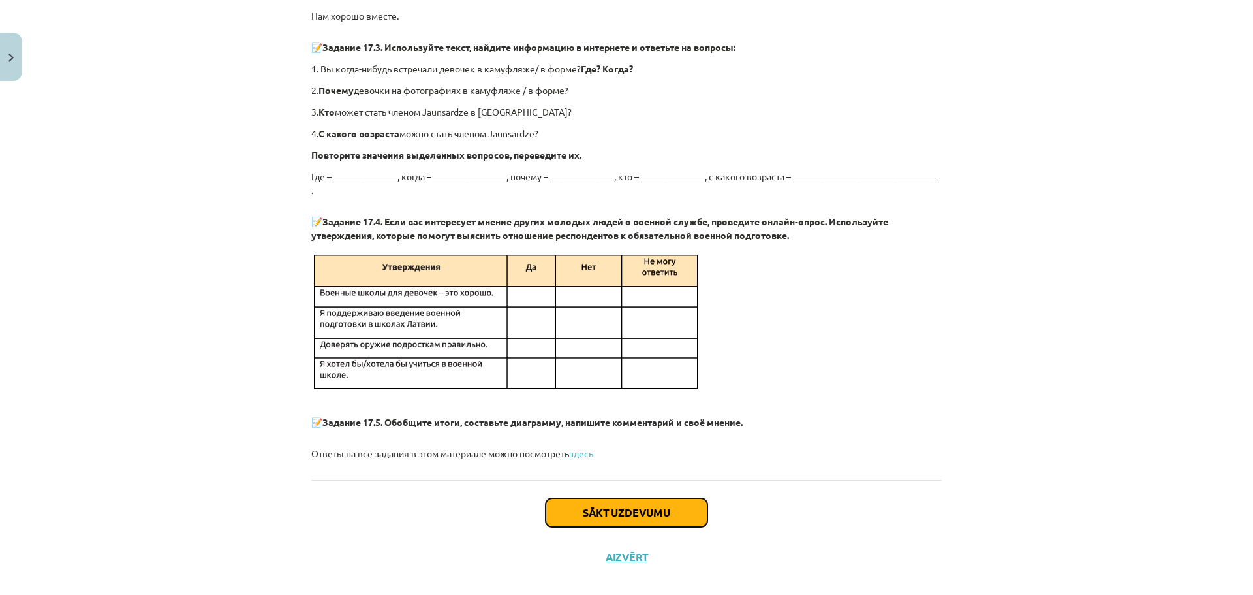
click at [638, 498] on button "Sākt uzdevumu" at bounding box center [627, 512] width 162 height 29
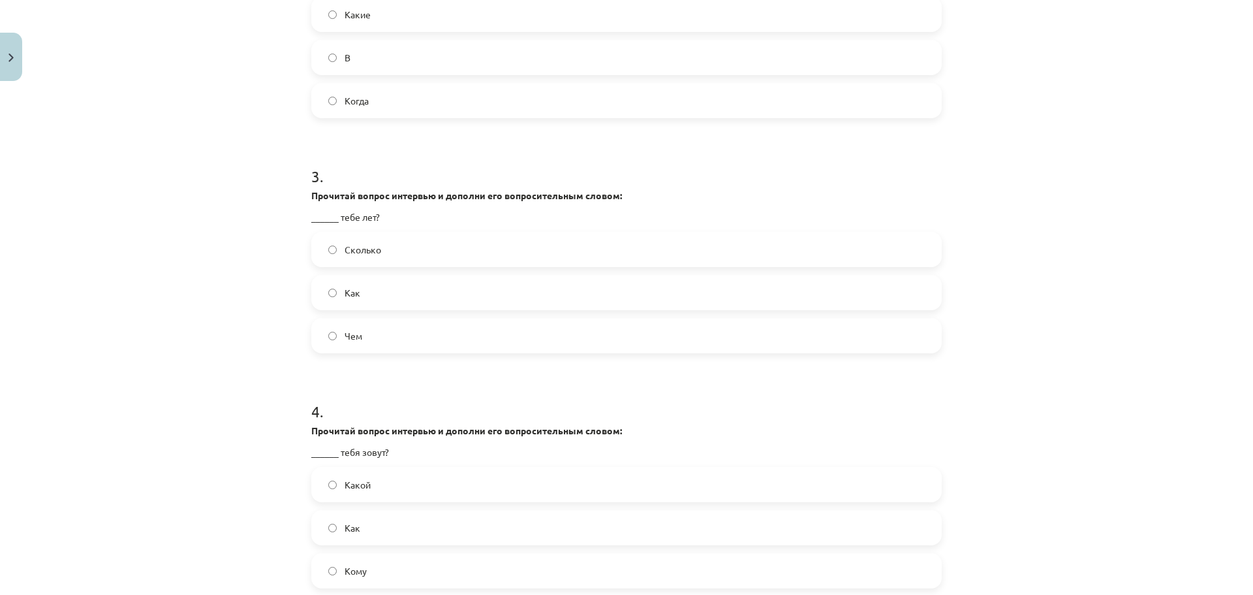
scroll to position [986, 0]
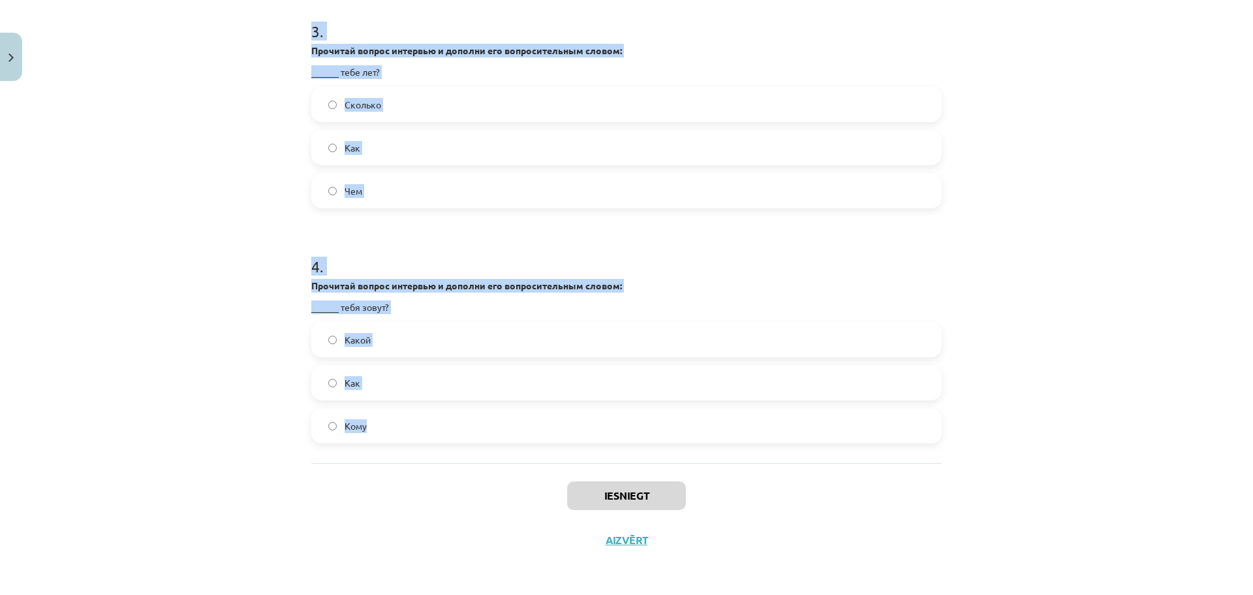
drag, startPoint x: 323, startPoint y: 324, endPoint x: 608, endPoint y: 457, distance: 314.8
copy form "2 . Прочитай вопрос интервью и дополни его вопросительным словом: ______ ты ока…"
click at [210, 400] on div "Mācību tēma: Krievu valodas 9. klases 1. ieskaites mācību materiāls #4 Военное …" at bounding box center [626, 297] width 1253 height 595
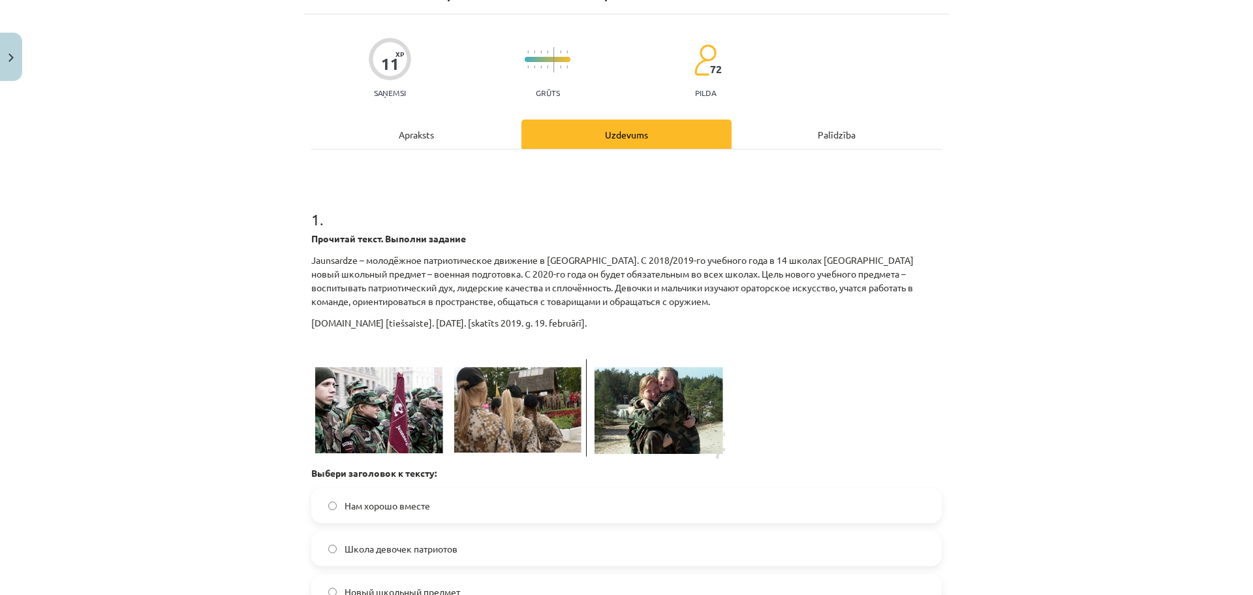
scroll to position [334, 0]
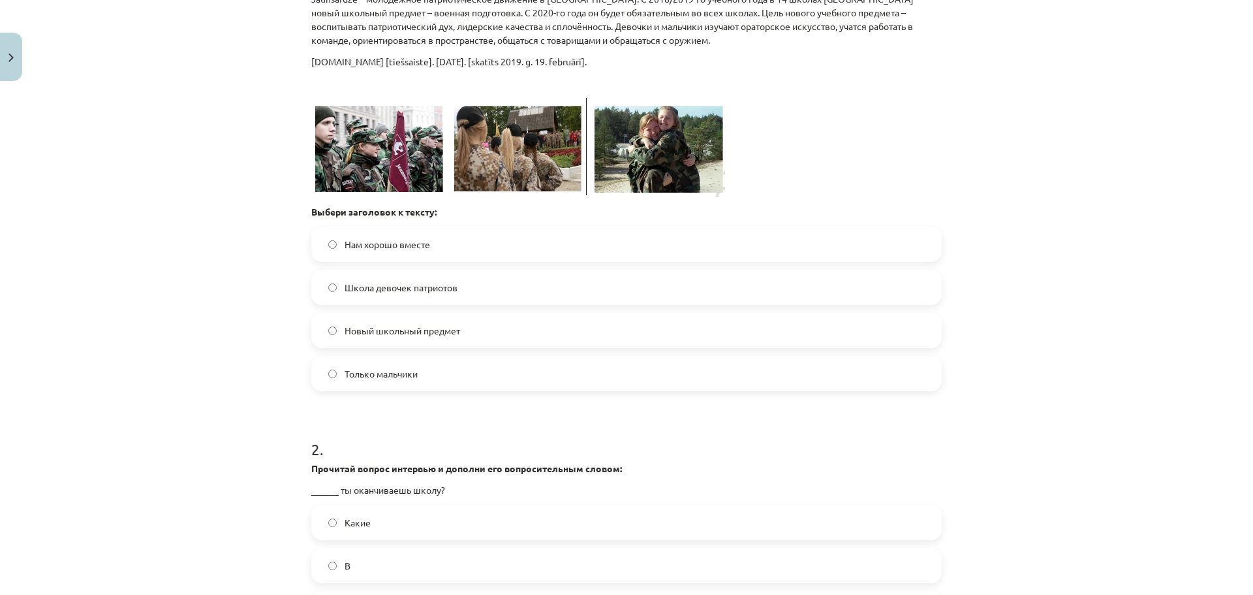
click at [387, 339] on label "Новый школьный предмет" at bounding box center [627, 330] width 628 height 33
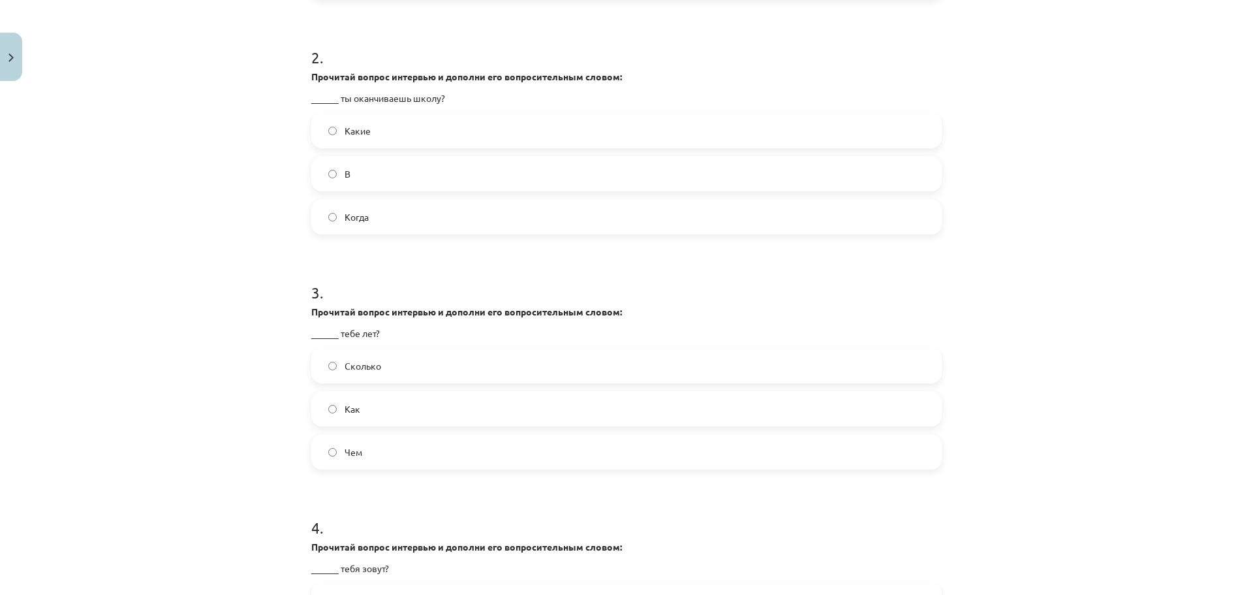
scroll to position [660, 0]
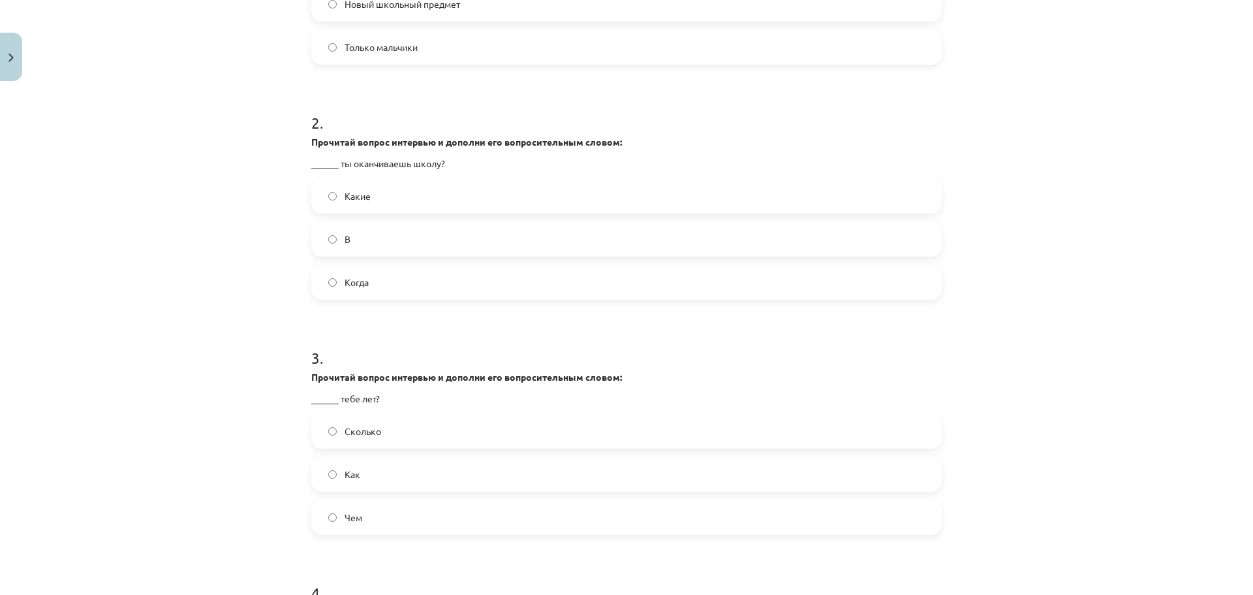
click at [370, 300] on form "1 . Прочитай текст. Выполни задание [GEOGRAPHIC_DATA] – молодёжное патриотическ…" at bounding box center [626, 185] width 631 height 1170
click at [370, 291] on label "Когда" at bounding box center [627, 282] width 628 height 33
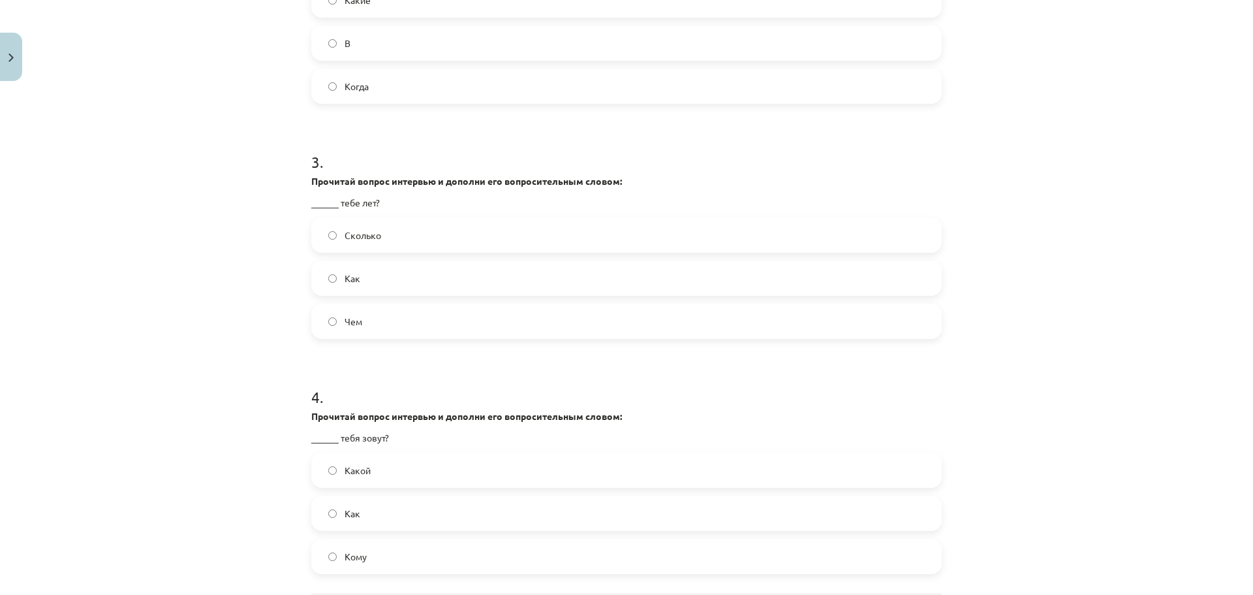
scroll to position [986, 0]
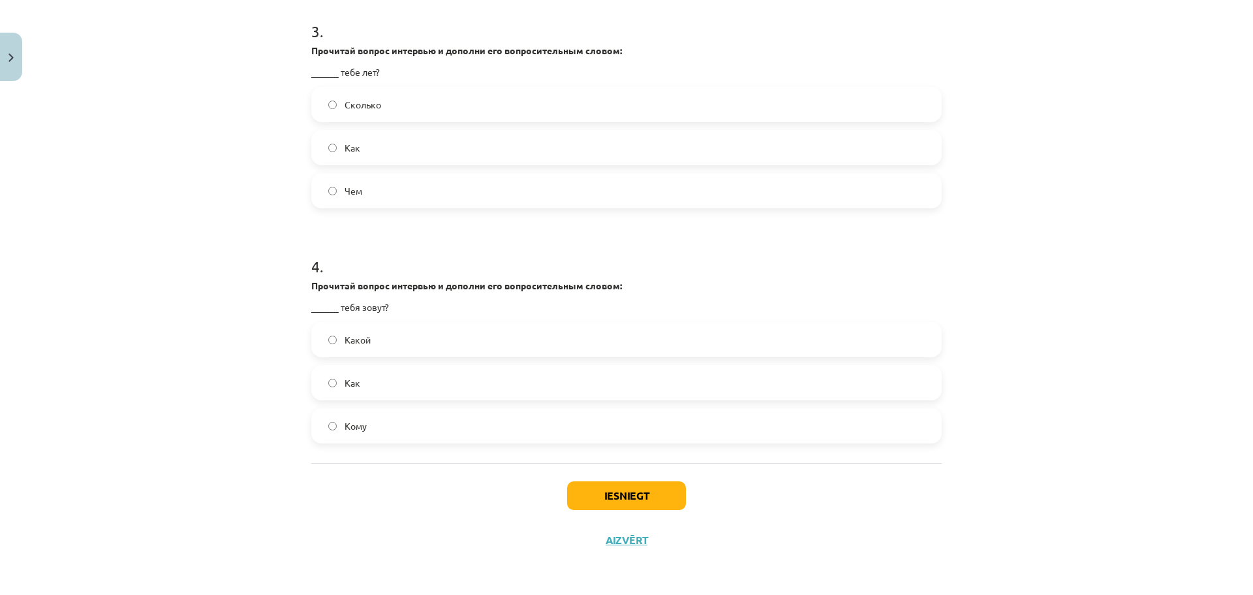
click at [383, 117] on label "Сколько" at bounding box center [627, 104] width 628 height 33
click at [356, 342] on span "Какой" at bounding box center [358, 340] width 26 height 14
click at [631, 495] on button "Iesniegt" at bounding box center [626, 495] width 119 height 29
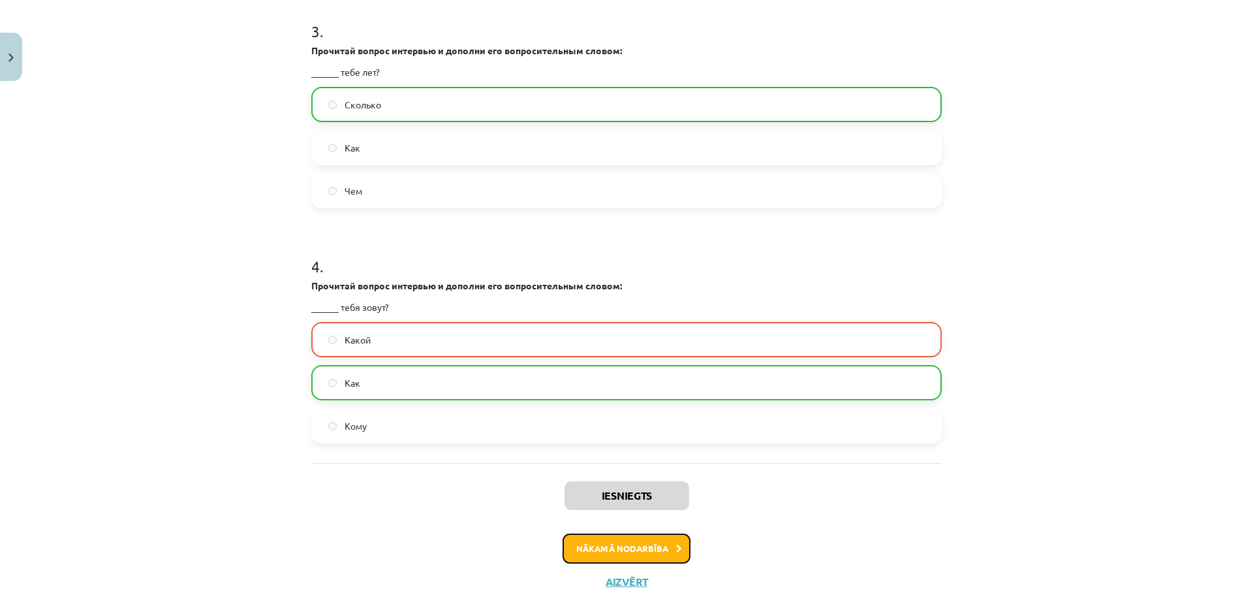
click at [598, 548] on button "Nākamā nodarbība" at bounding box center [627, 548] width 128 height 30
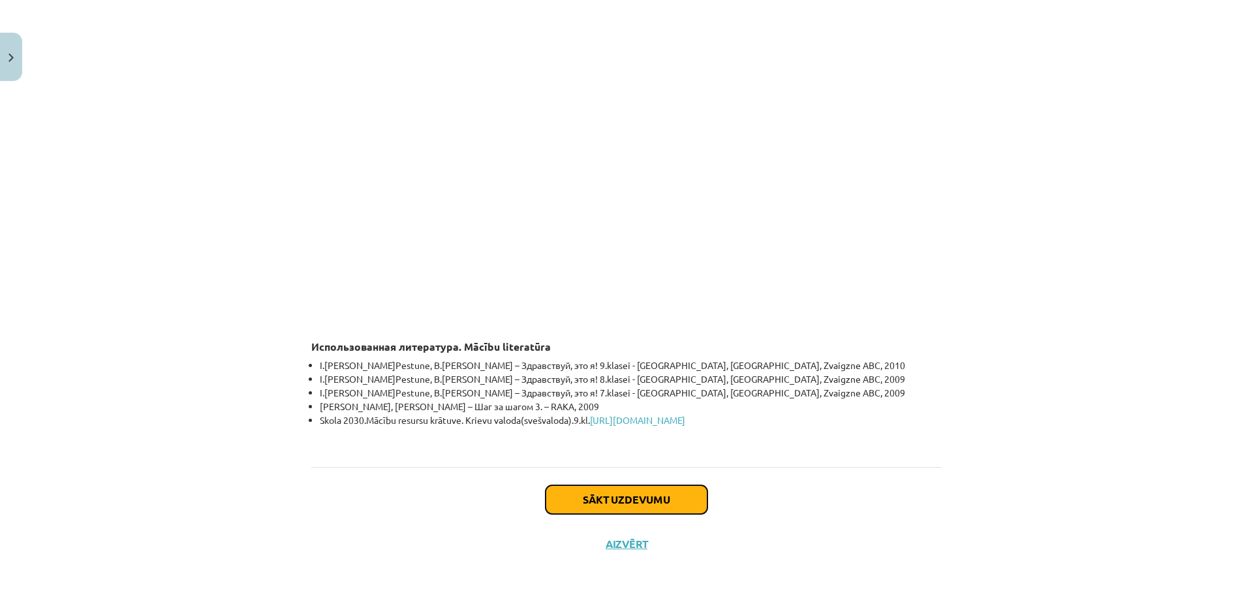
click at [631, 503] on button "Sākt uzdevumu" at bounding box center [627, 499] width 162 height 29
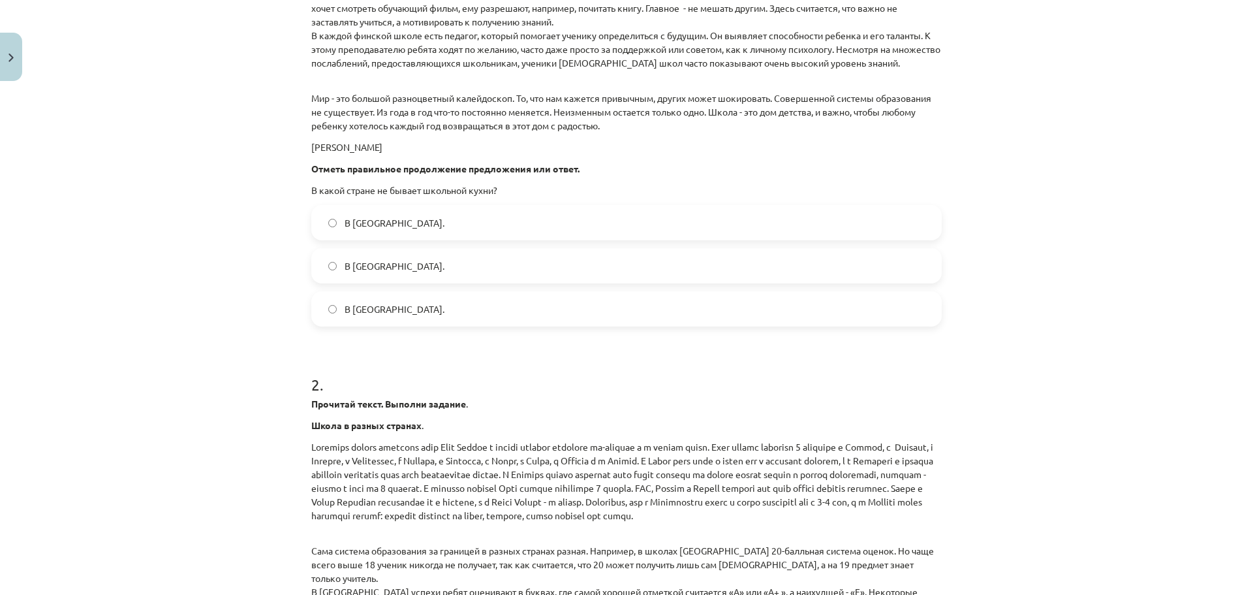
click at [375, 281] on label "В Норвегии." at bounding box center [627, 265] width 628 height 33
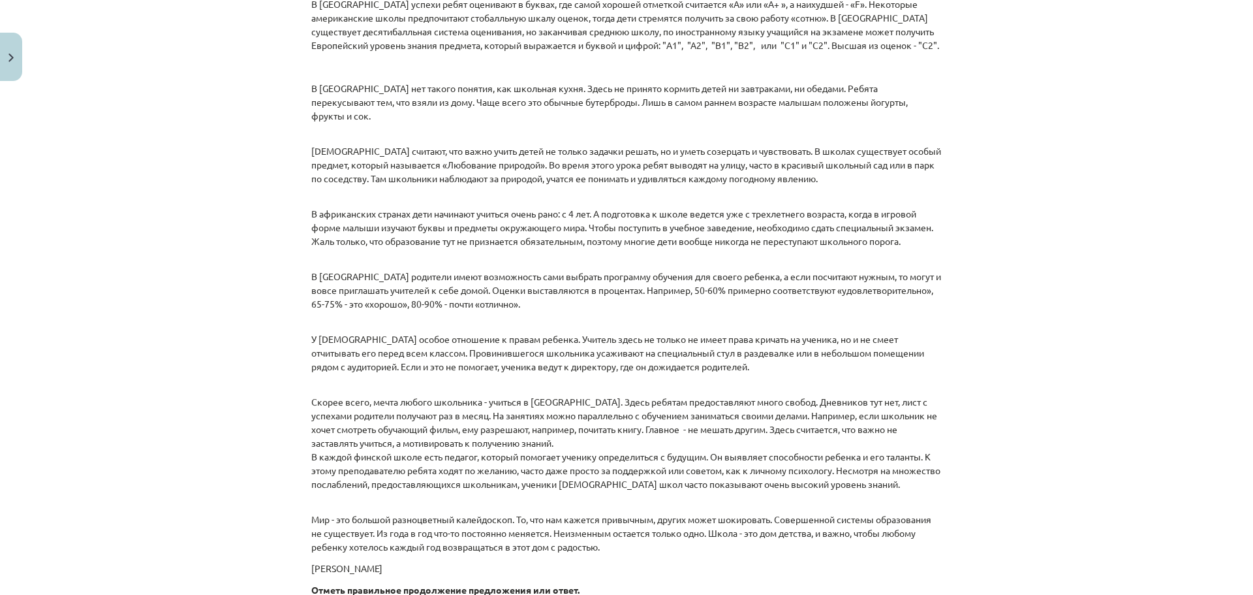
scroll to position [1765, 0]
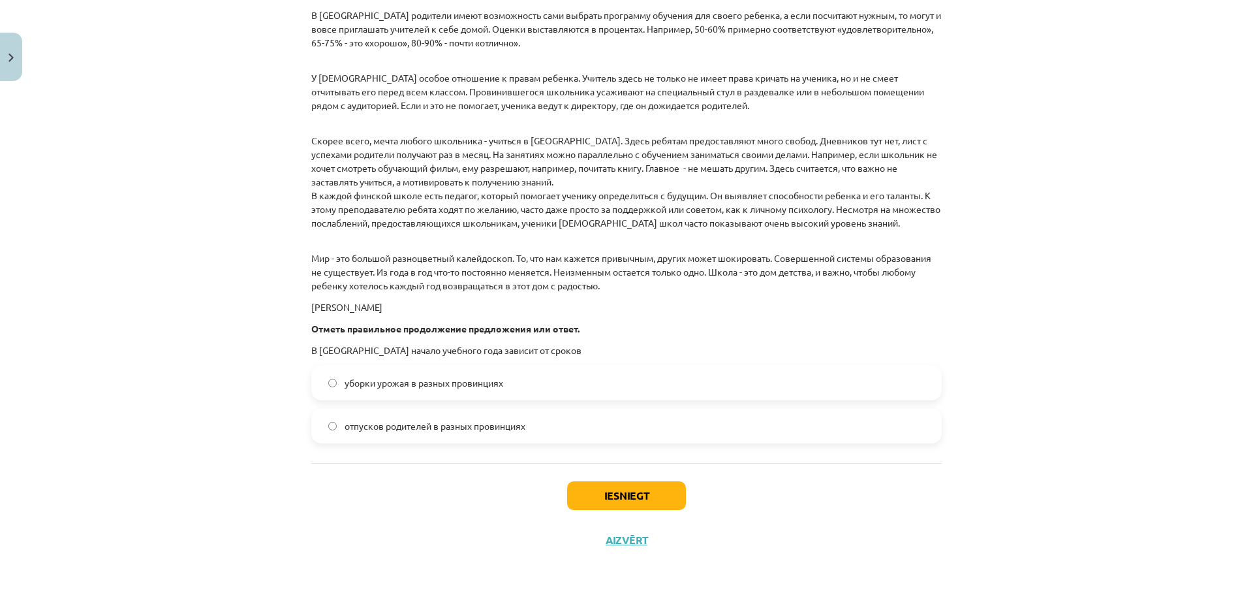
click at [371, 392] on label "уборки урожая в разных провинциях" at bounding box center [627, 382] width 628 height 33
click at [602, 475] on div "Iesniegt Aizvērt" at bounding box center [626, 508] width 631 height 91
click at [606, 491] on button "Iesniegt" at bounding box center [626, 495] width 119 height 29
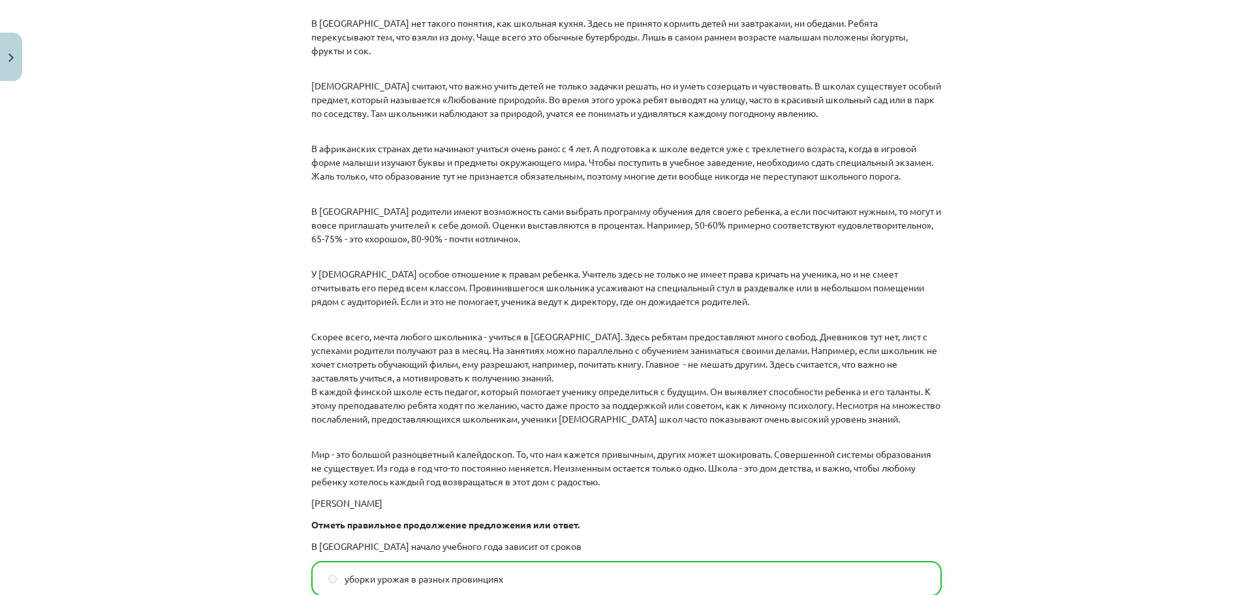
scroll to position [1806, 0]
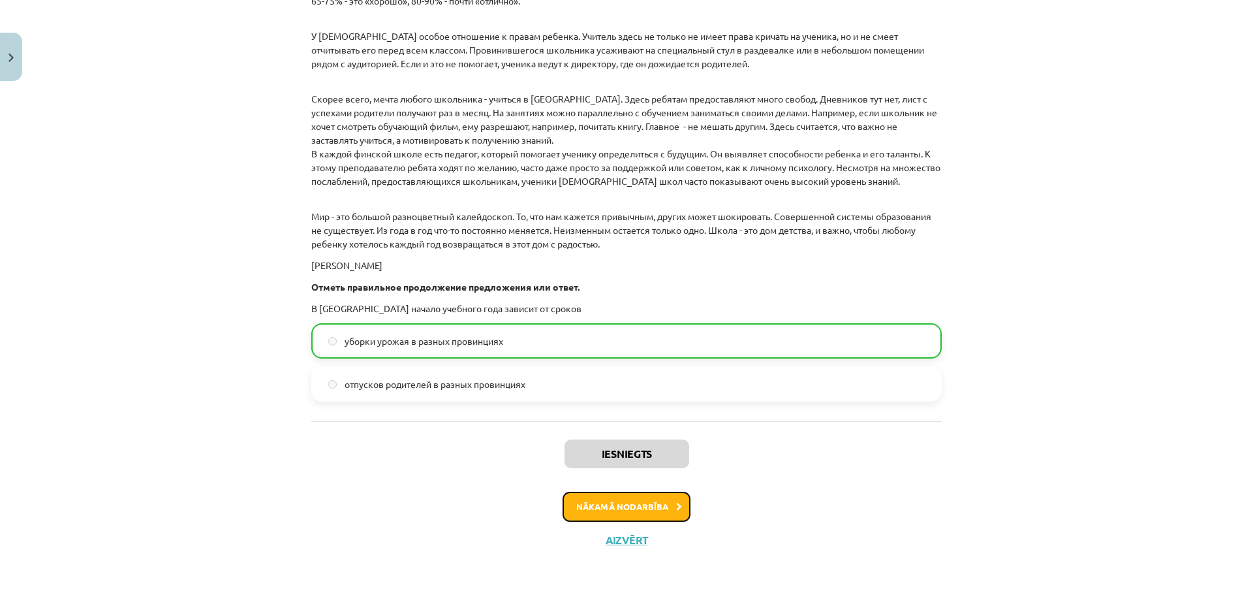
click at [615, 511] on button "Nākamā nodarbība" at bounding box center [627, 507] width 128 height 30
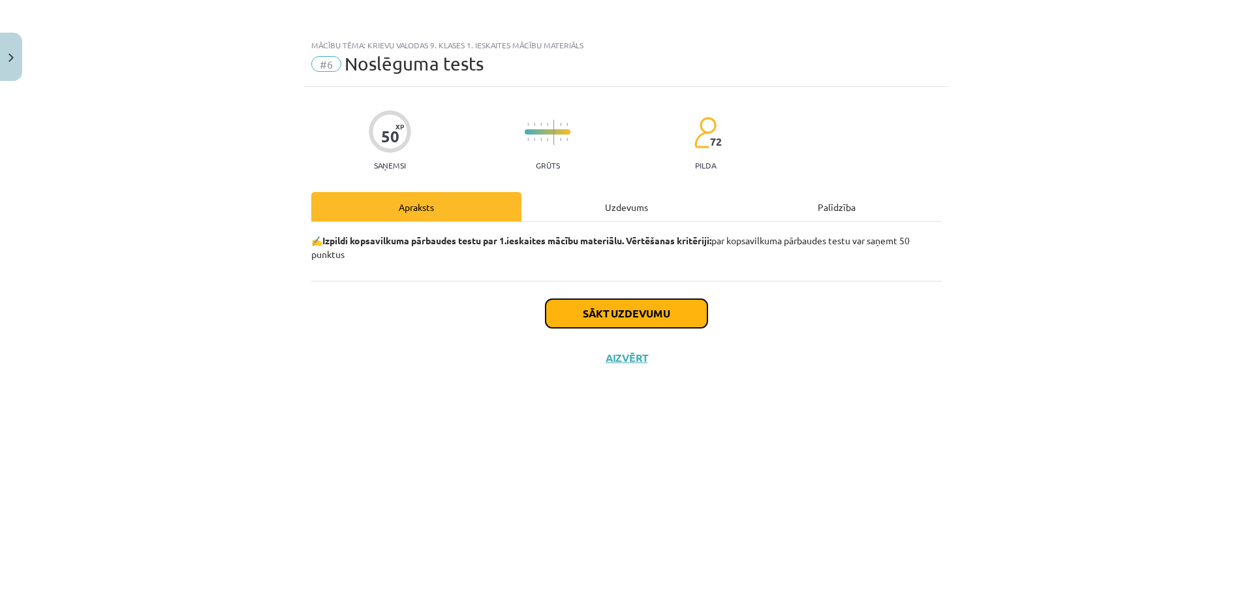
click at [576, 320] on button "Sākt uzdevumu" at bounding box center [627, 313] width 162 height 29
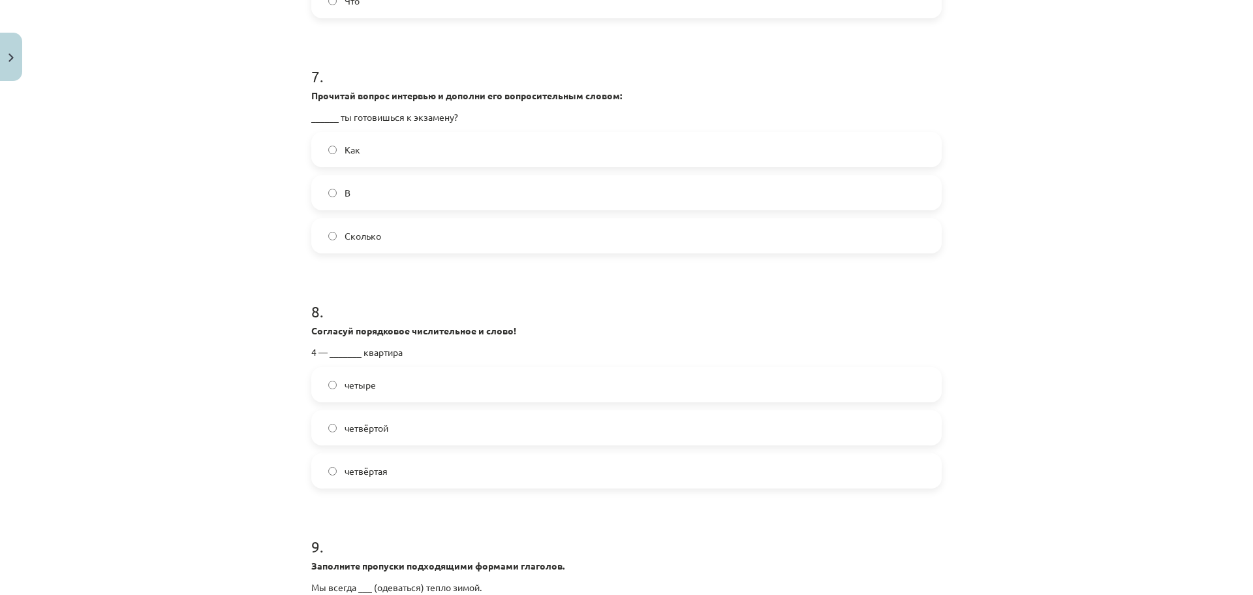
scroll to position [2098, 0]
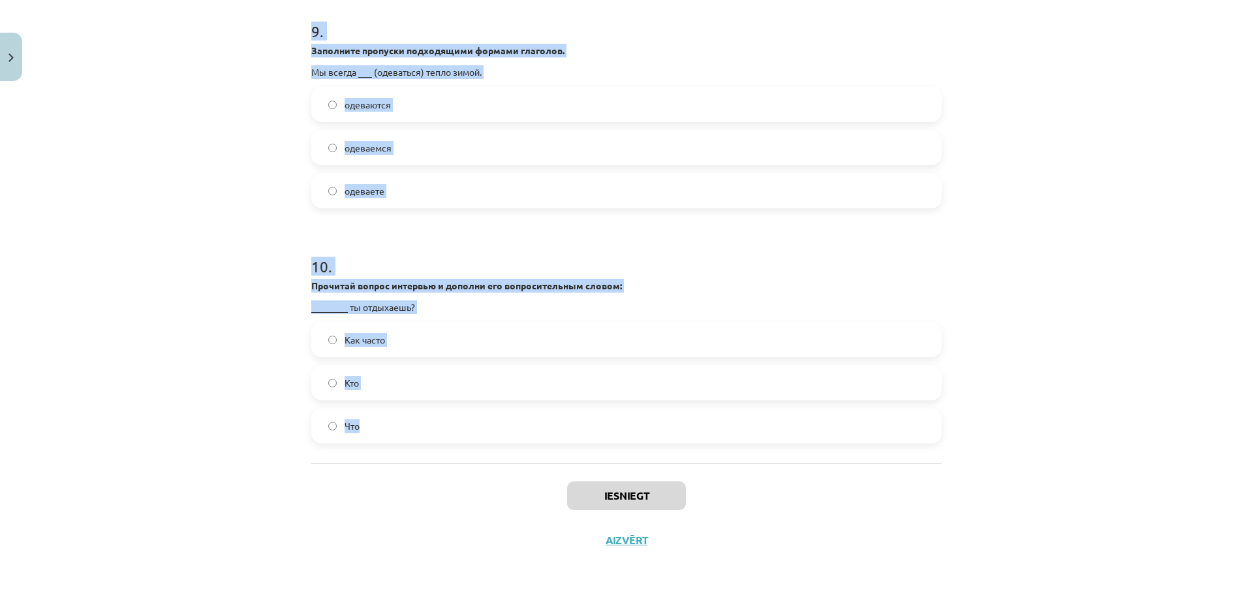
drag, startPoint x: 391, startPoint y: 339, endPoint x: 673, endPoint y: 420, distance: 293.4
click at [673, 420] on div "Mācību tēma: Krievu valodas 9. klases 1. ieskaites mācību materiāls #6 Noslēgum…" at bounding box center [626, 297] width 1253 height 595
copy form "1 . Исправьте ошибку в слове: сем — симь семь сем 2 . Выбери правильное порядко…"
click at [262, 375] on div "Mācību tēma: Krievu valodas 9. klases 1. ieskaites mācību materiāls #6 Noslēgum…" at bounding box center [626, 297] width 1253 height 595
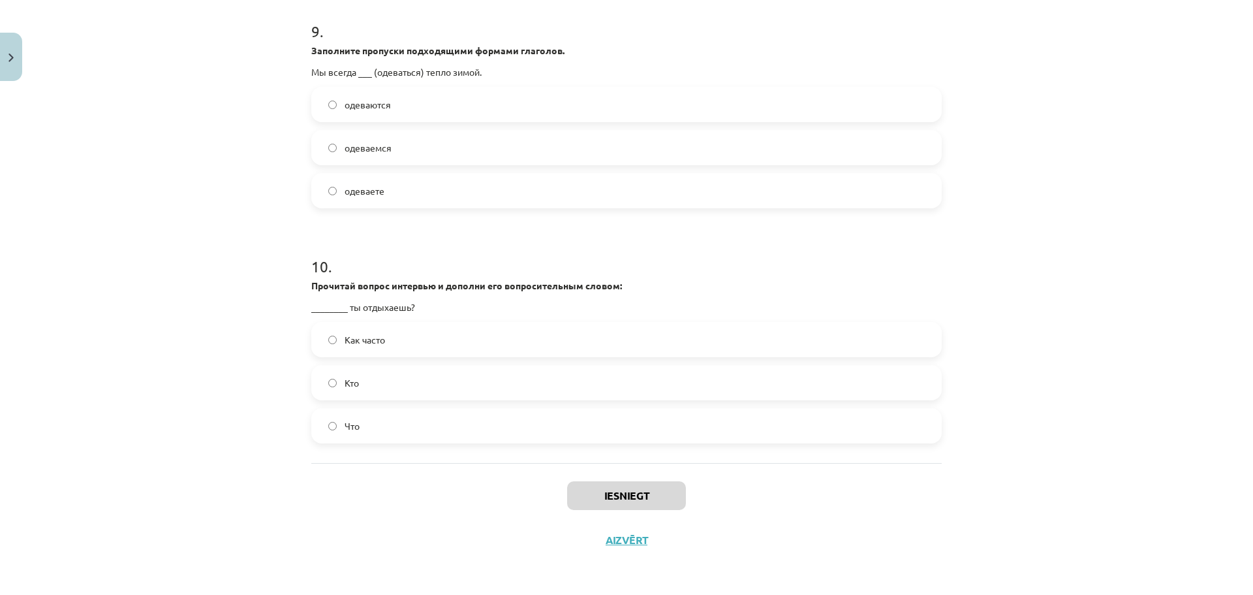
click at [262, 375] on div "Mācību tēma: Krievu valodas 9. klases 1. ieskaites mācību materiāls #6 Noslēgum…" at bounding box center [626, 297] width 1253 height 595
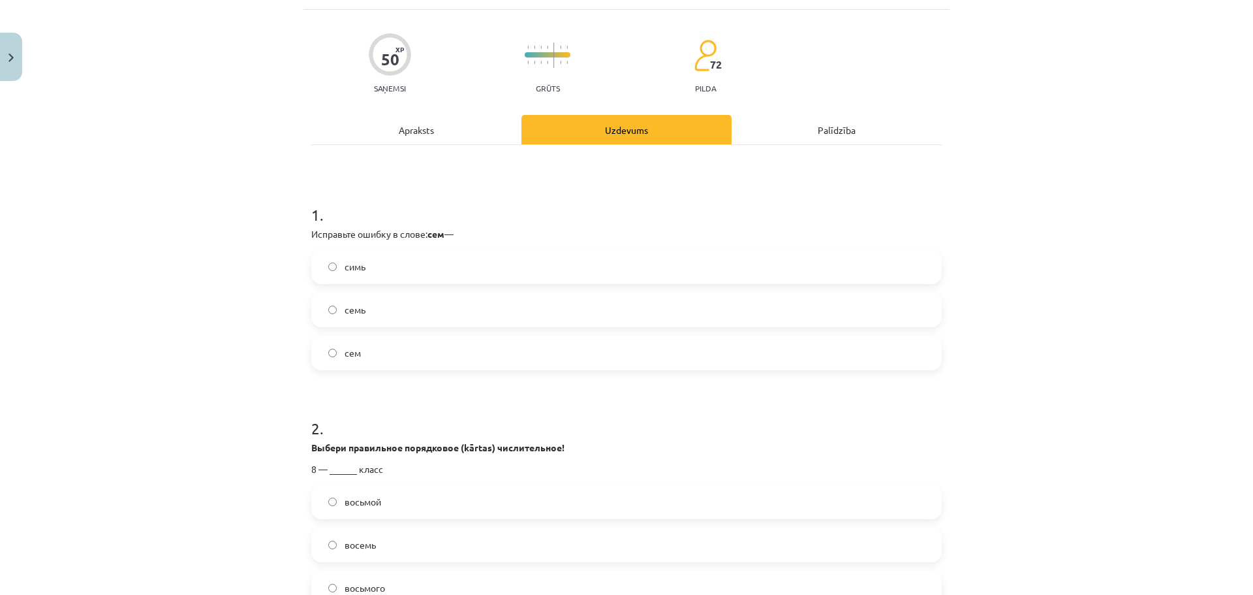
scroll to position [0, 0]
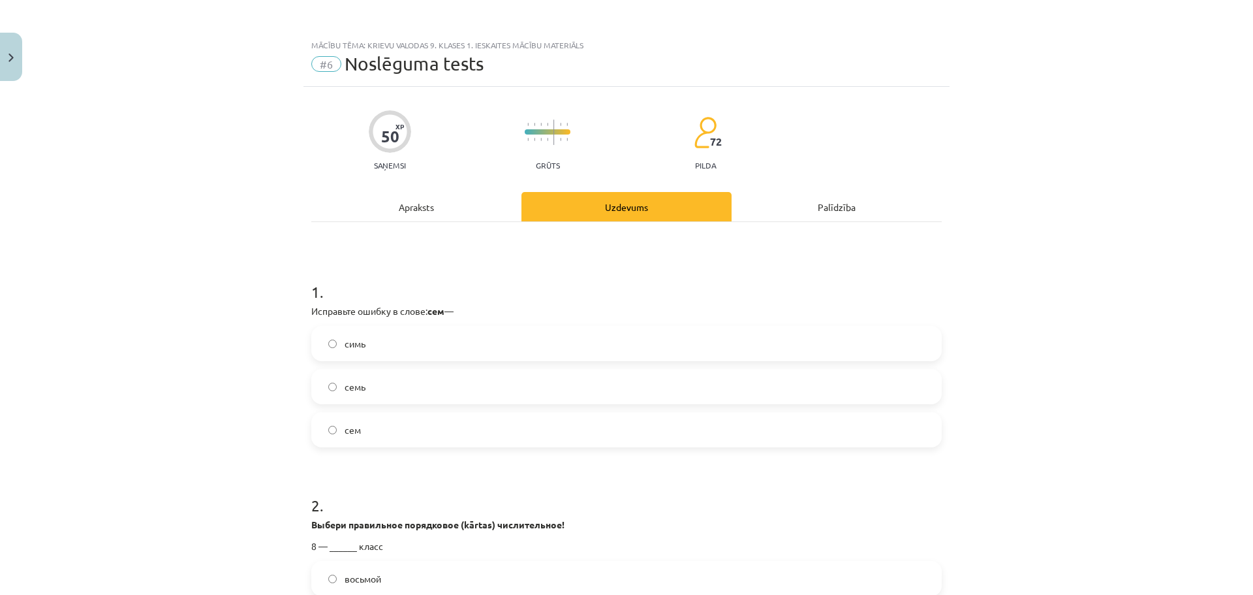
drag, startPoint x: 347, startPoint y: 433, endPoint x: 362, endPoint y: 426, distance: 16.6
click at [348, 433] on span "сем" at bounding box center [353, 430] width 16 height 14
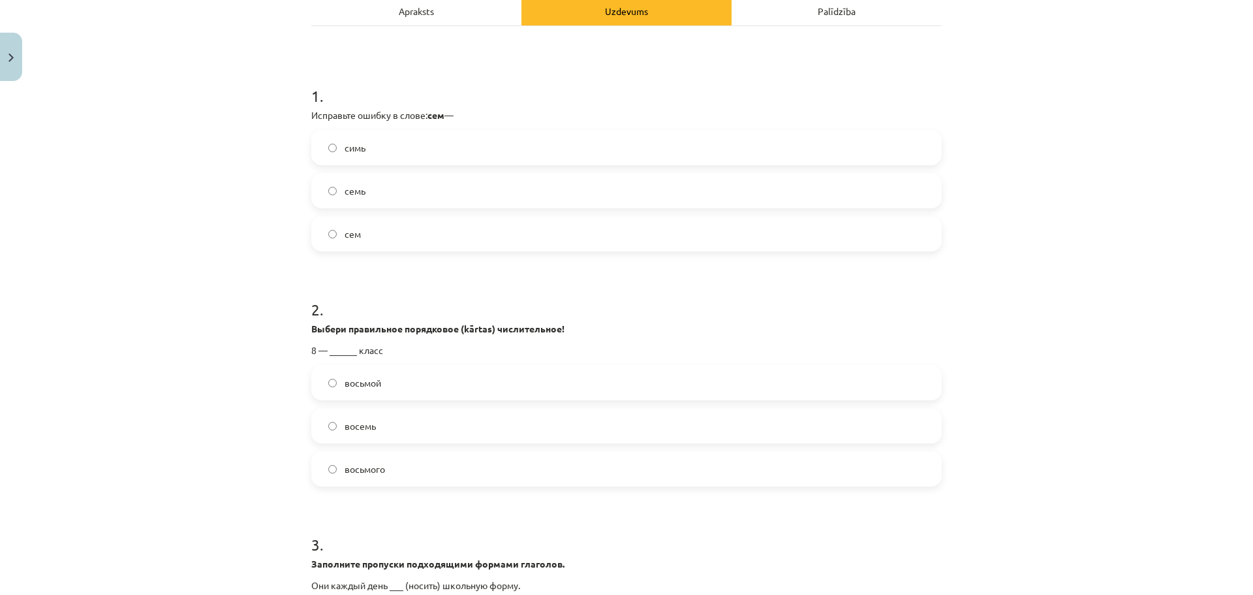
click at [364, 202] on label "семь" at bounding box center [627, 190] width 628 height 33
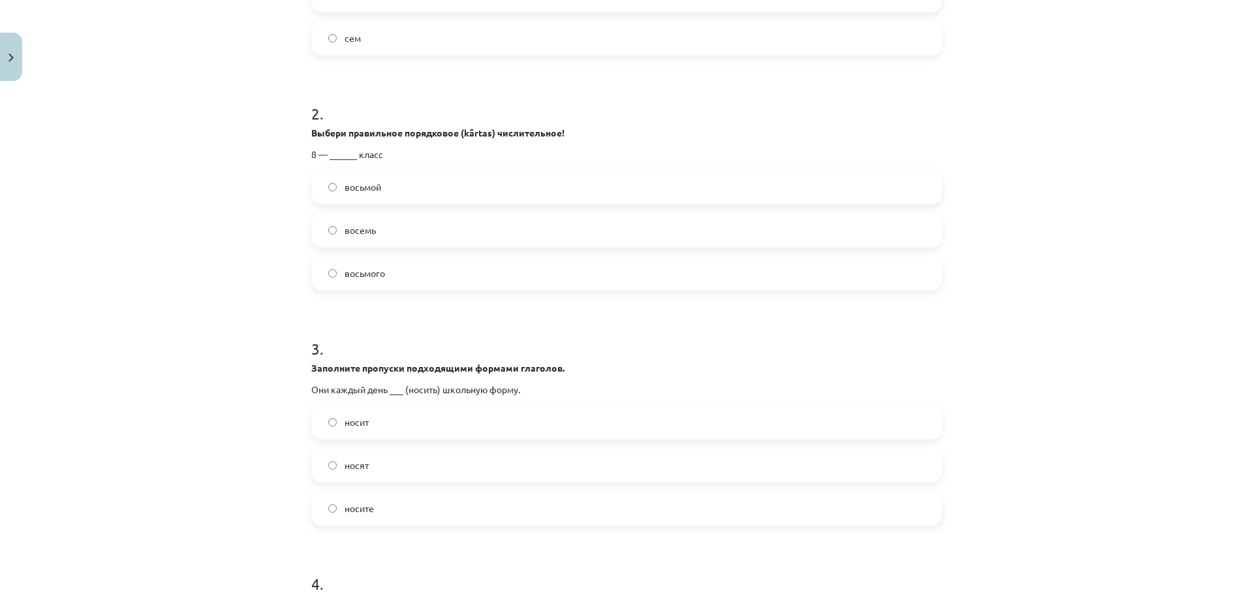
scroll to position [457, 0]
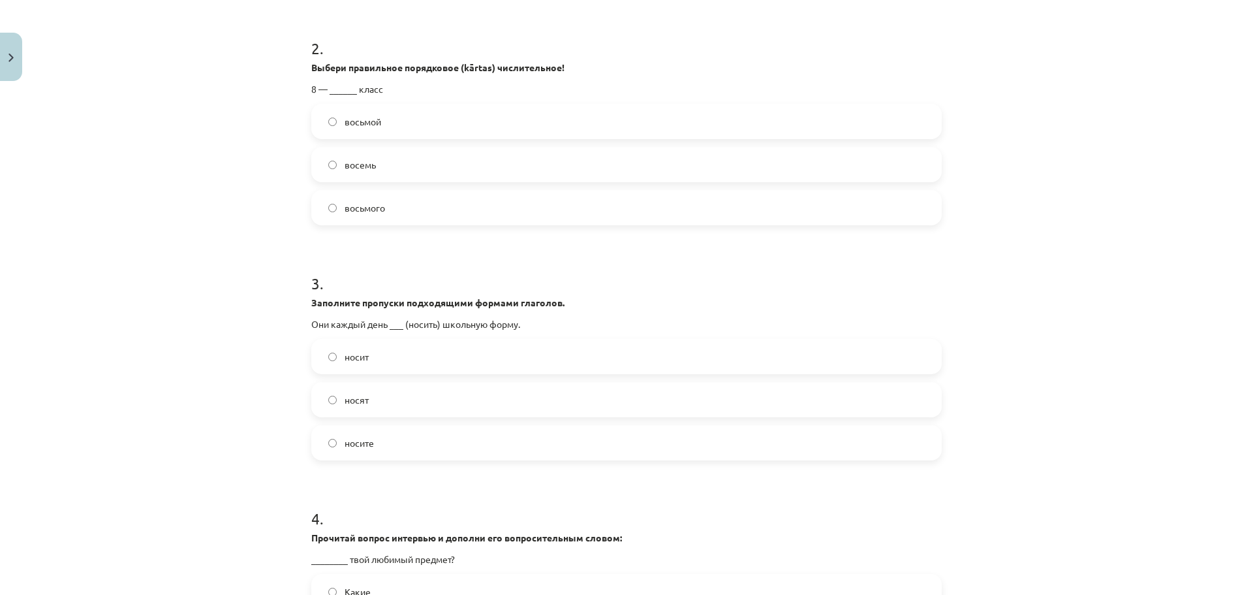
click at [397, 115] on label "восьмой" at bounding box center [627, 121] width 628 height 33
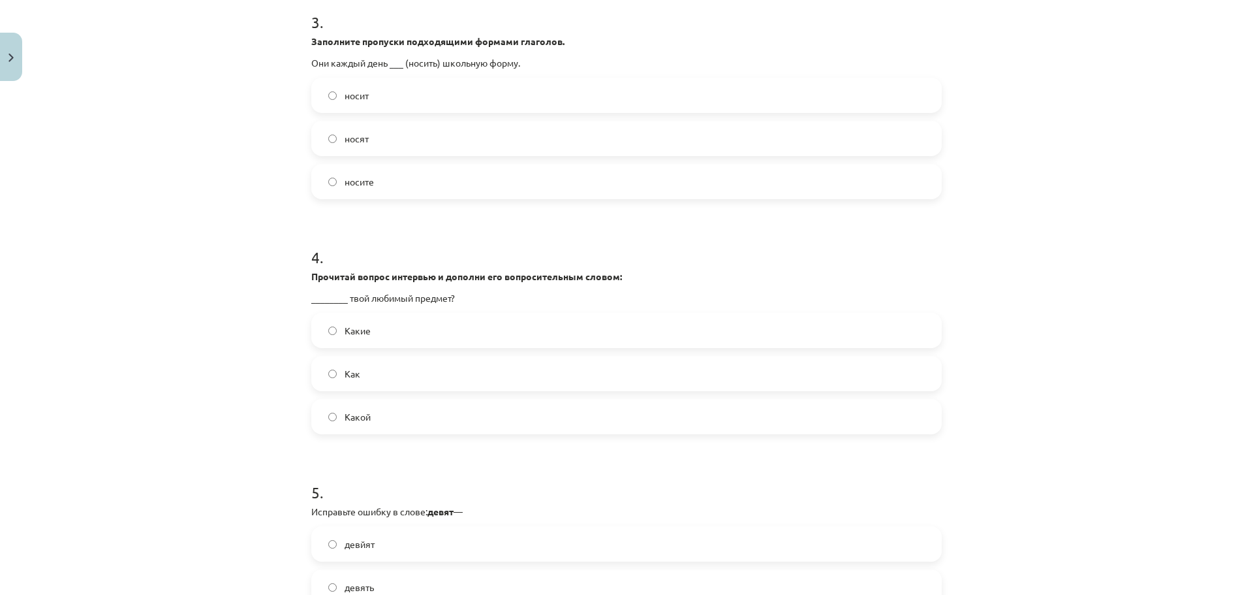
click at [386, 141] on label "носят" at bounding box center [627, 138] width 628 height 33
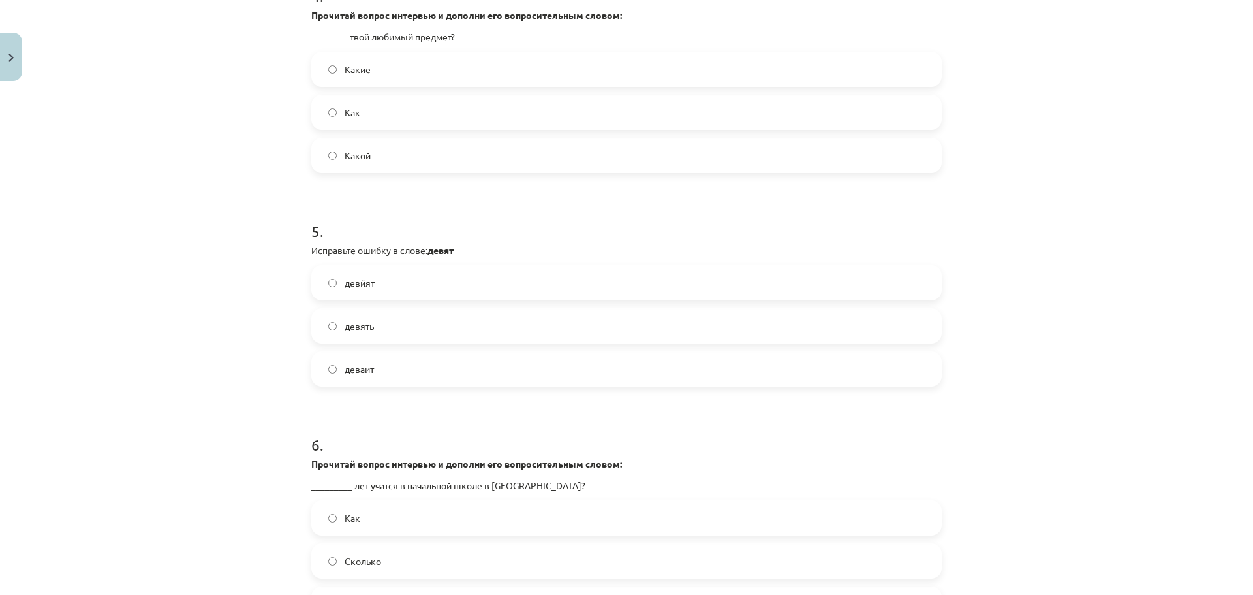
click at [392, 165] on label "Какой" at bounding box center [627, 155] width 628 height 33
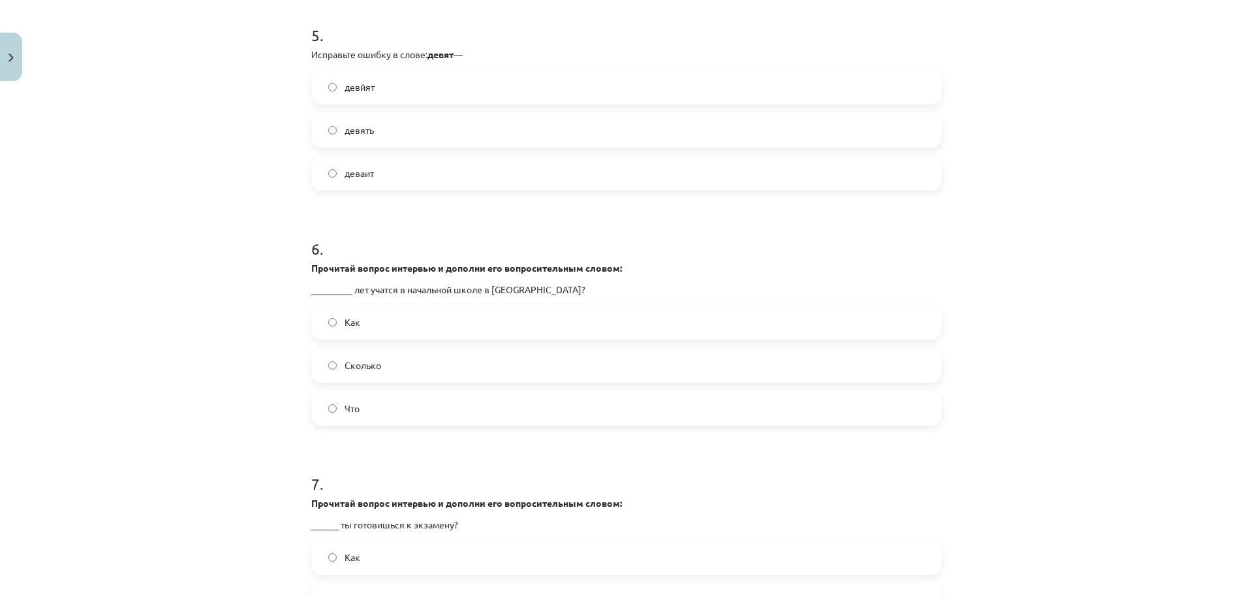
click at [410, 168] on label "деваит" at bounding box center [627, 173] width 628 height 33
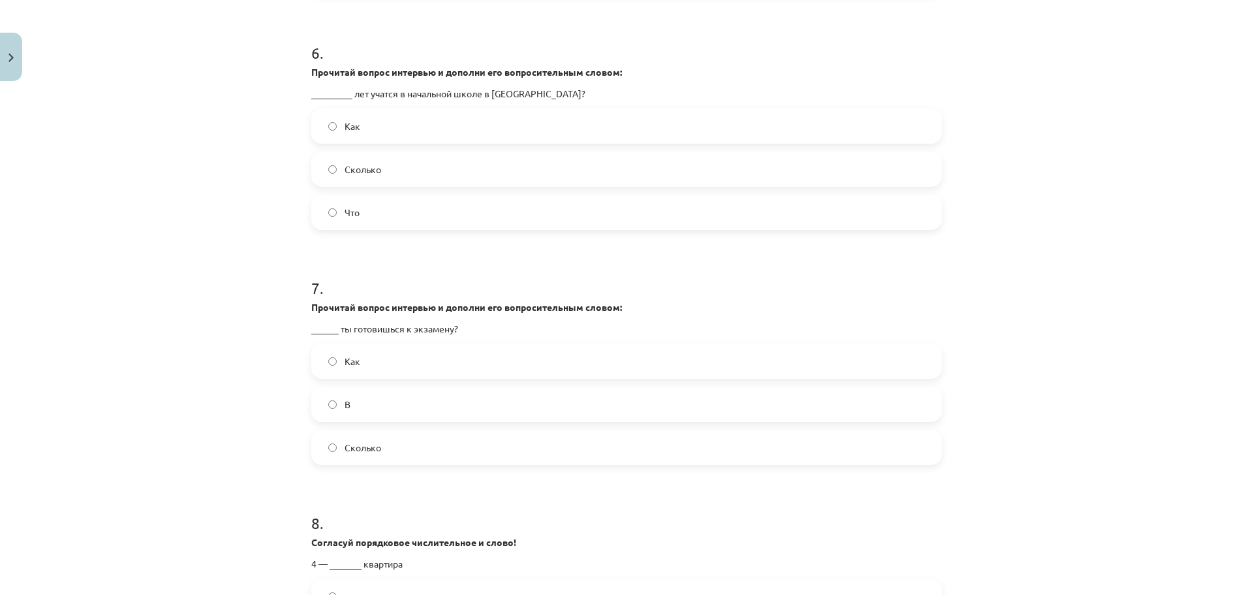
click at [437, 176] on label "Сколько" at bounding box center [627, 169] width 628 height 33
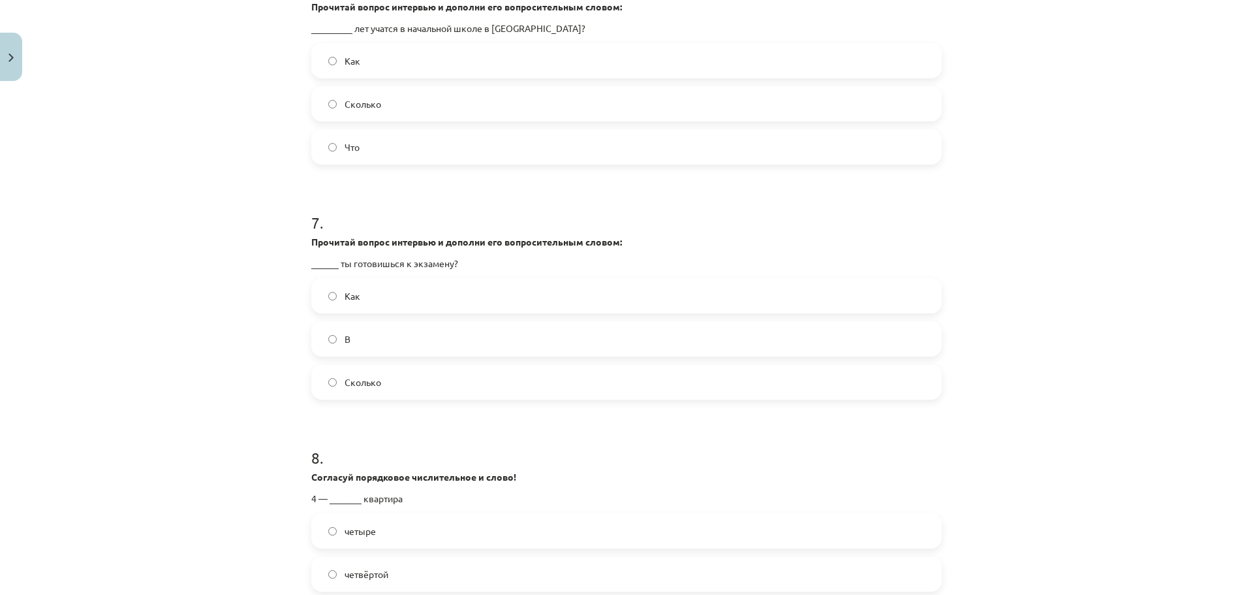
click at [469, 304] on label "Как" at bounding box center [627, 295] width 628 height 33
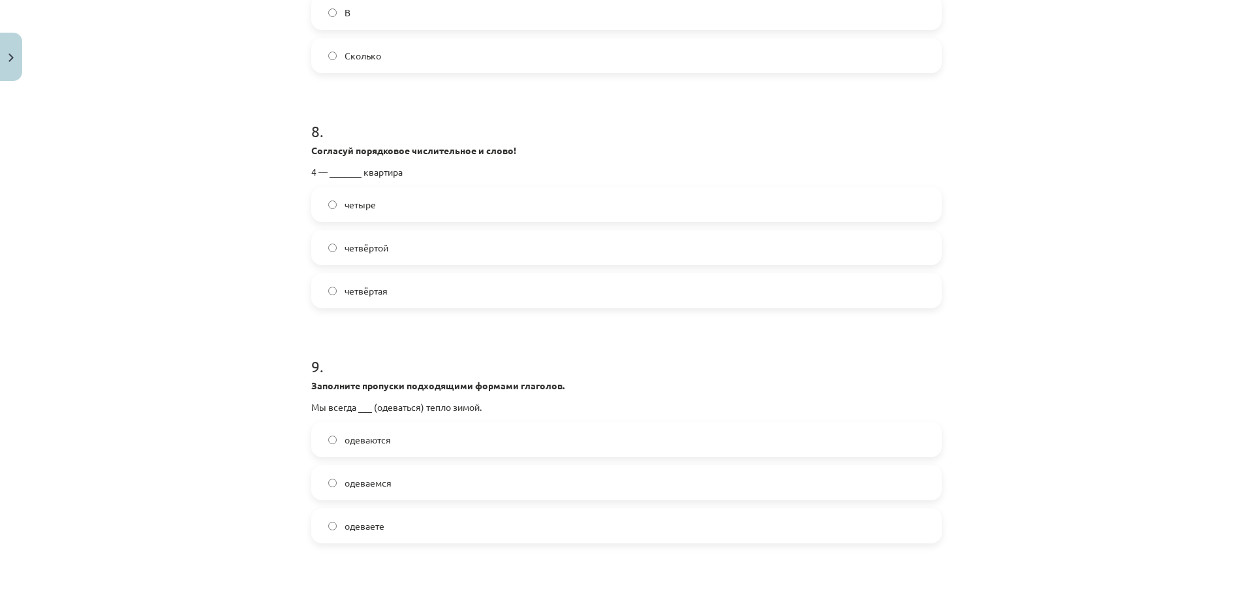
click at [433, 304] on label "четвёртая" at bounding box center [627, 290] width 628 height 33
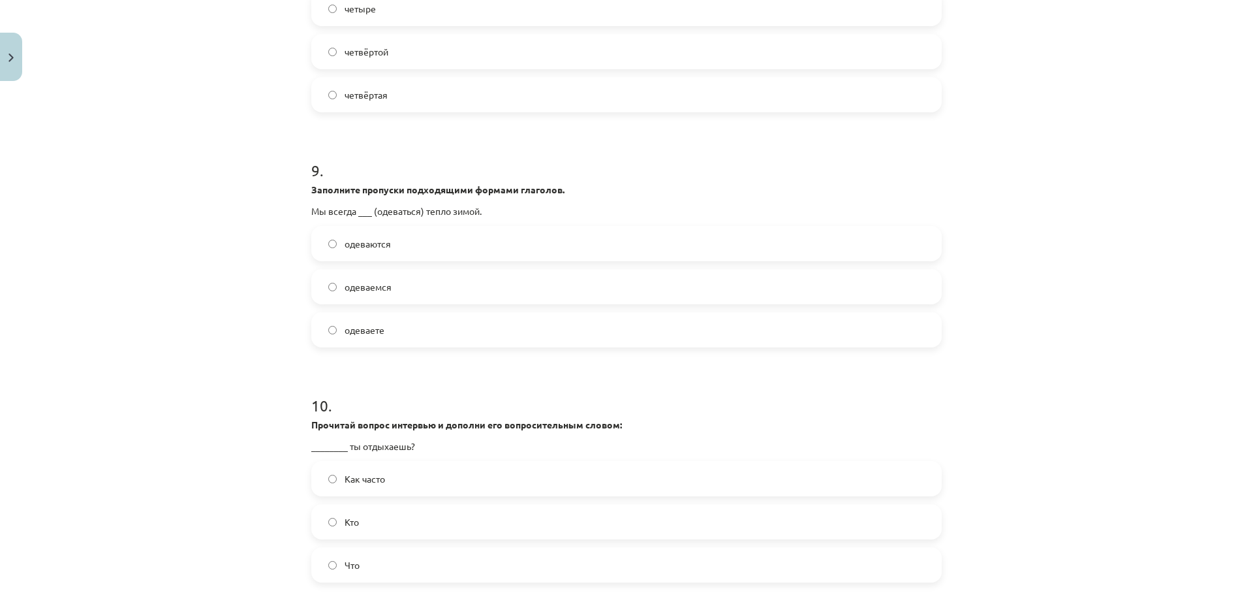
click at [438, 337] on label "одеваете" at bounding box center [627, 329] width 628 height 33
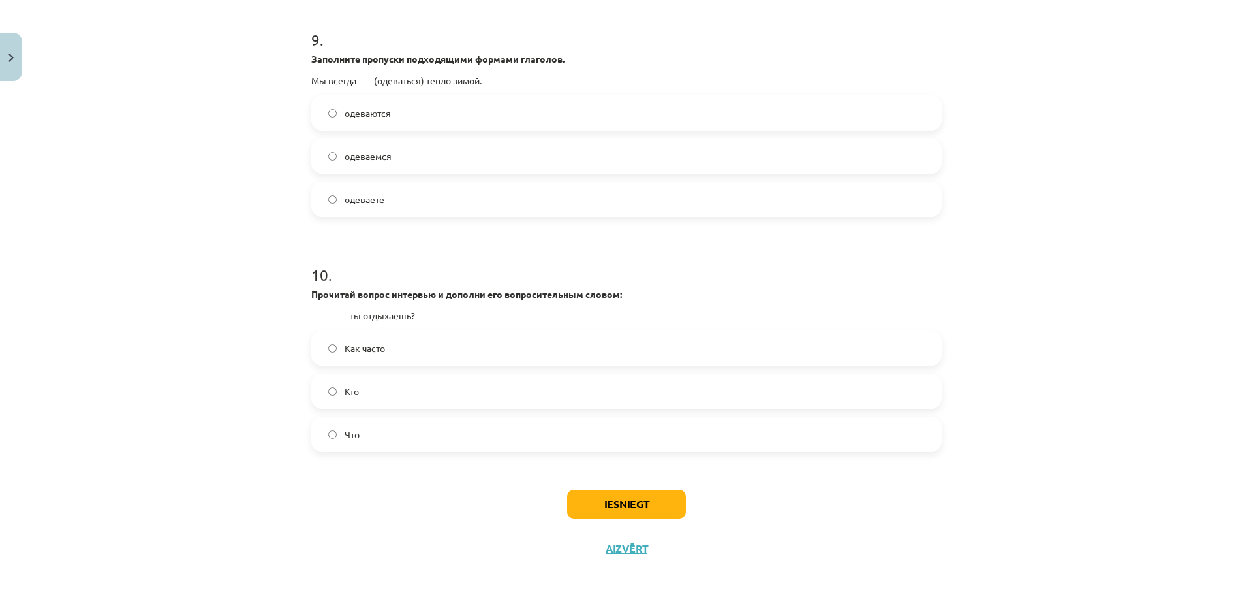
click at [430, 362] on label "Как часто" at bounding box center [627, 348] width 628 height 33
click at [593, 486] on div "Iesniegt Aizvērt" at bounding box center [626, 516] width 631 height 91
drag, startPoint x: 598, startPoint y: 507, endPoint x: 600, endPoint y: 497, distance: 9.3
click at [597, 504] on button "Iesniegt" at bounding box center [626, 504] width 119 height 29
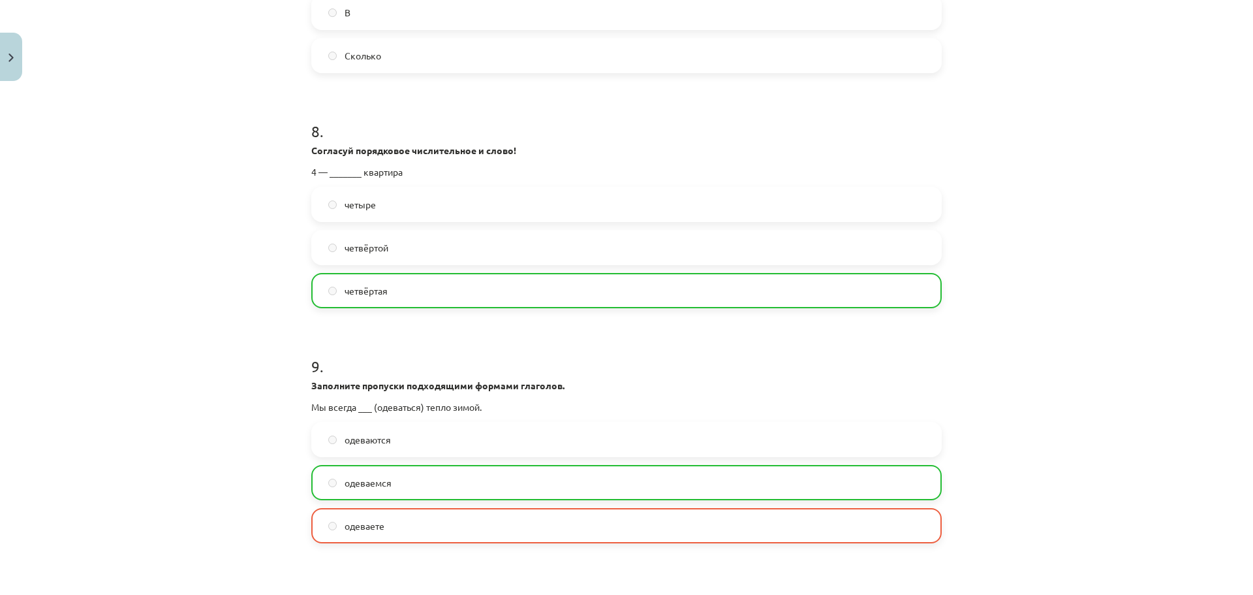
scroll to position [2139, 0]
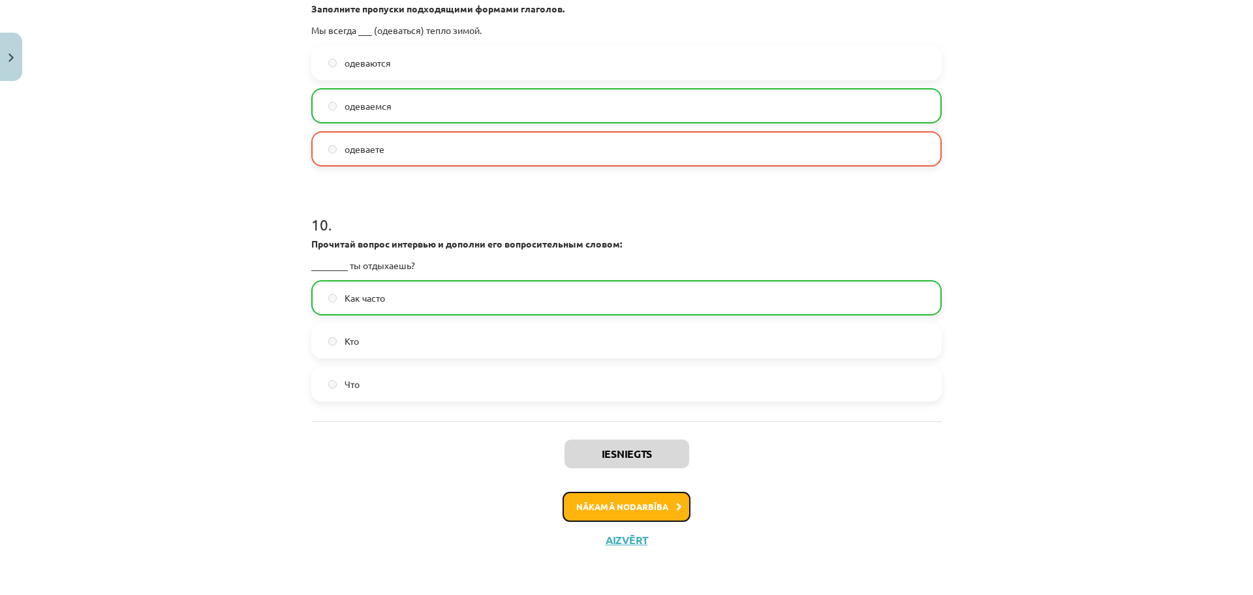
click at [627, 514] on button "Nākamā nodarbība" at bounding box center [627, 507] width 128 height 30
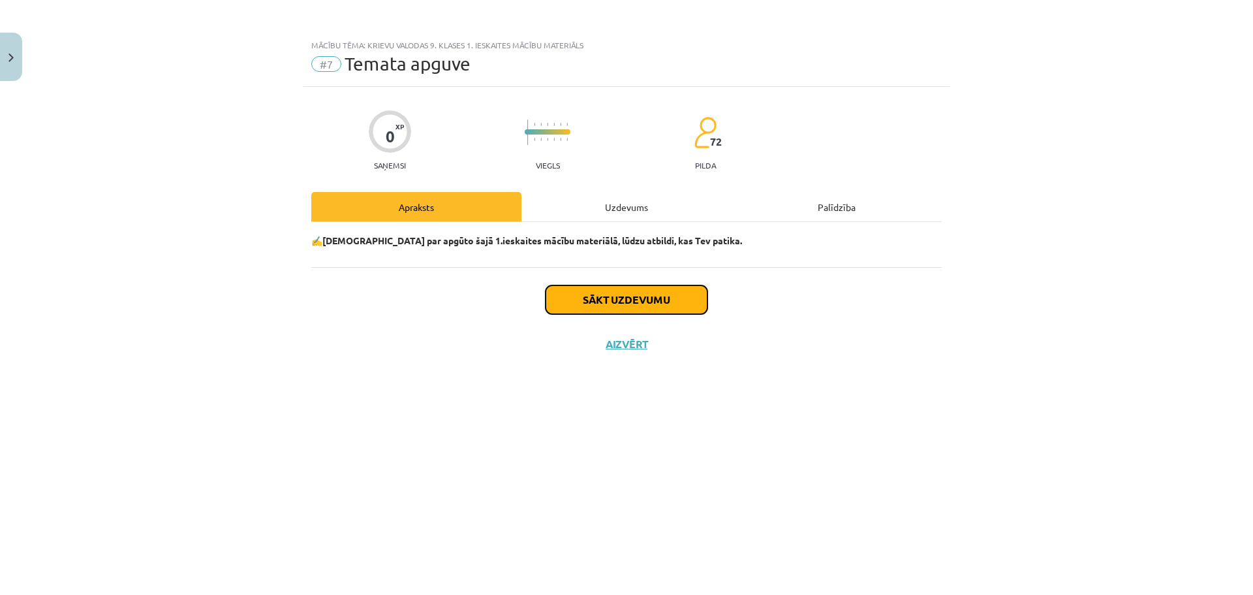
click at [585, 286] on button "Sākt uzdevumu" at bounding box center [627, 299] width 162 height 29
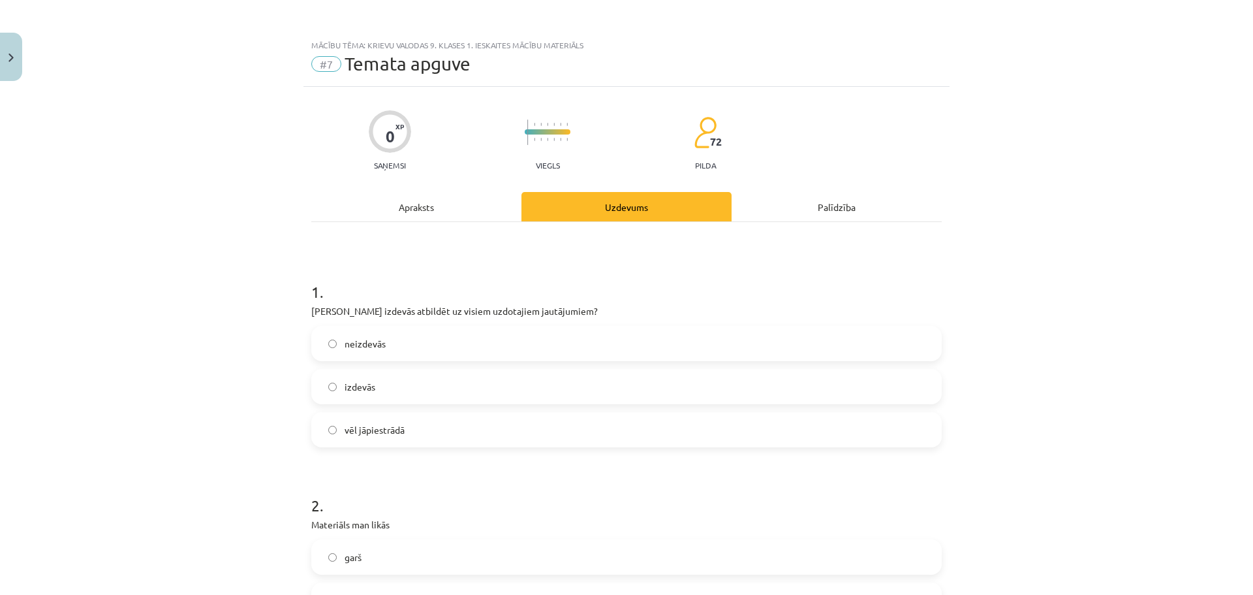
click at [320, 72] on div "#7 Temata apguve" at bounding box center [626, 64] width 631 height 21
click at [326, 61] on span "#7" at bounding box center [326, 64] width 30 height 16
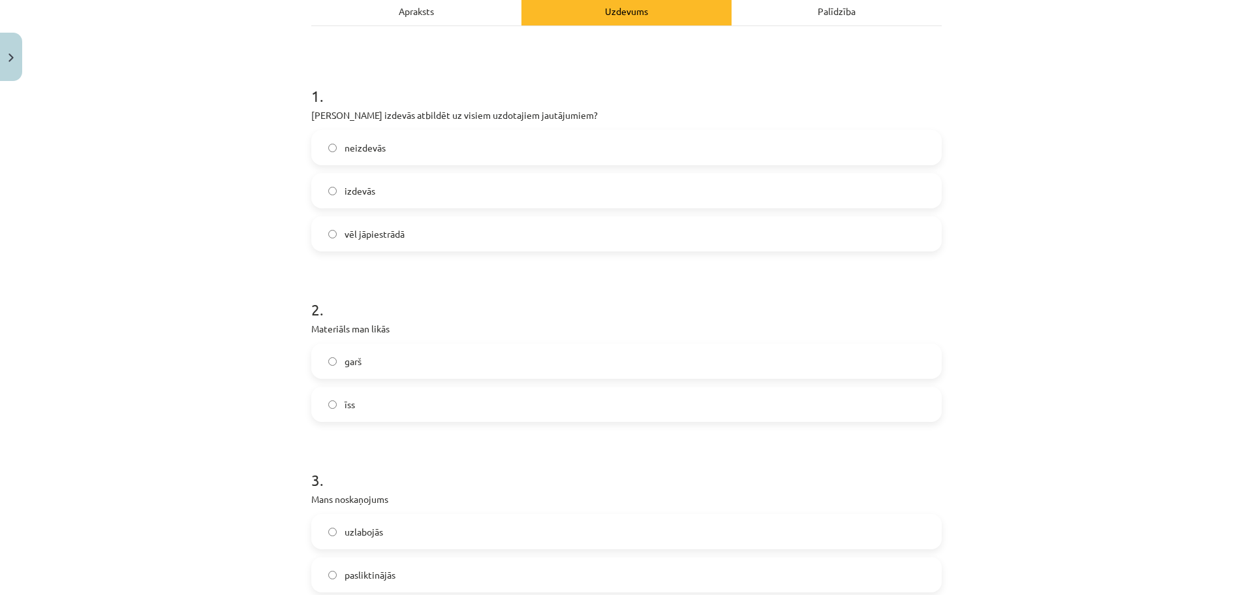
scroll to position [261, 0]
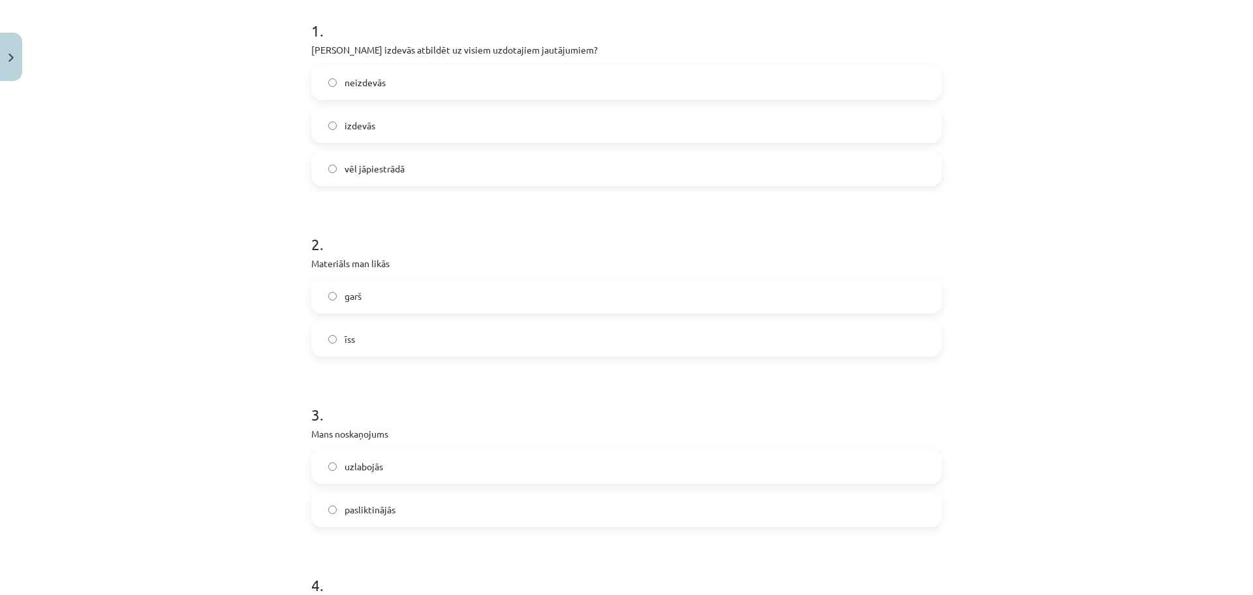
click at [384, 93] on label "neizdevās" at bounding box center [627, 82] width 628 height 33
click at [386, 114] on label "izdevās" at bounding box center [627, 125] width 628 height 33
click at [396, 331] on label "īss" at bounding box center [627, 339] width 628 height 33
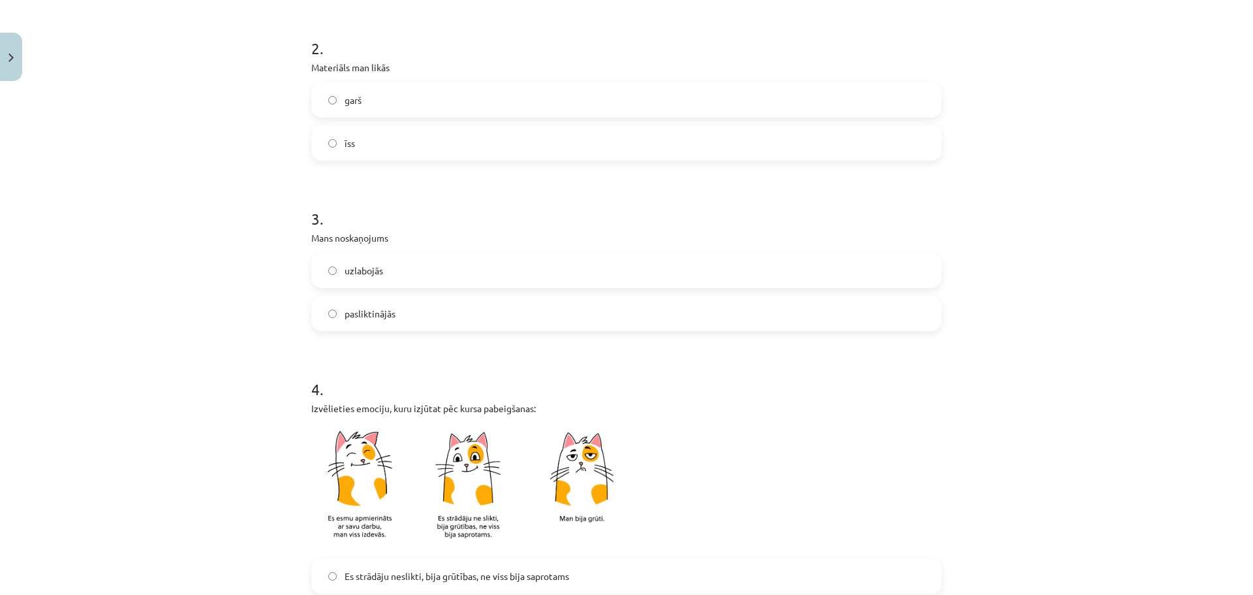
scroll to position [522, 0]
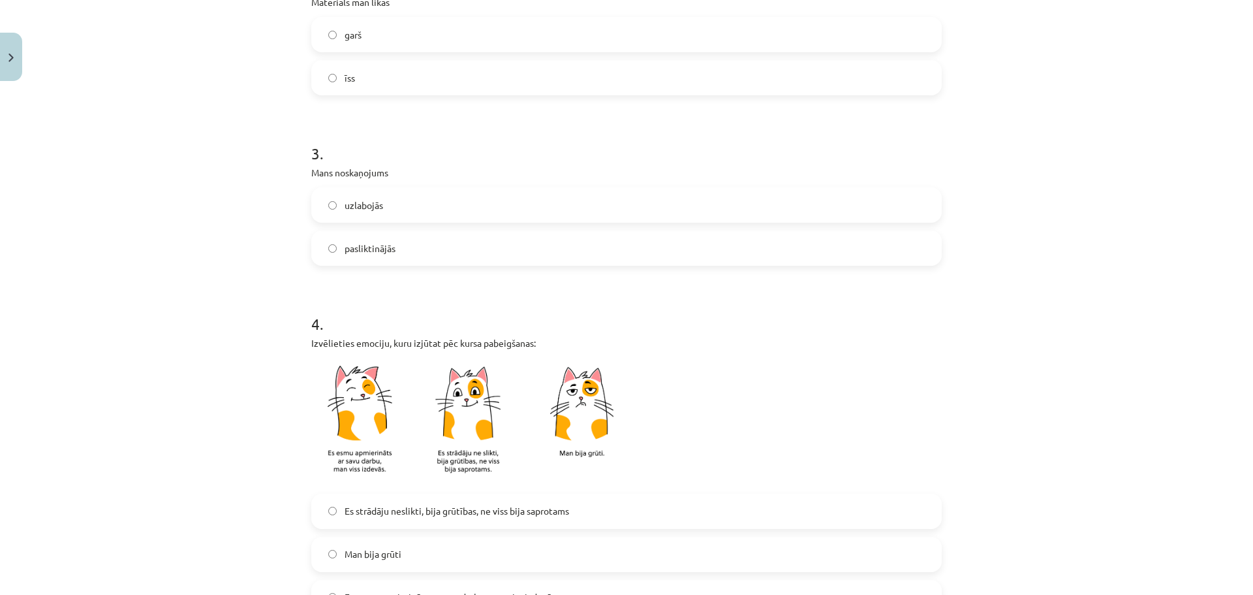
click at [394, 39] on label "garš" at bounding box center [627, 34] width 628 height 33
click at [384, 211] on label "uzlabojās" at bounding box center [627, 205] width 628 height 33
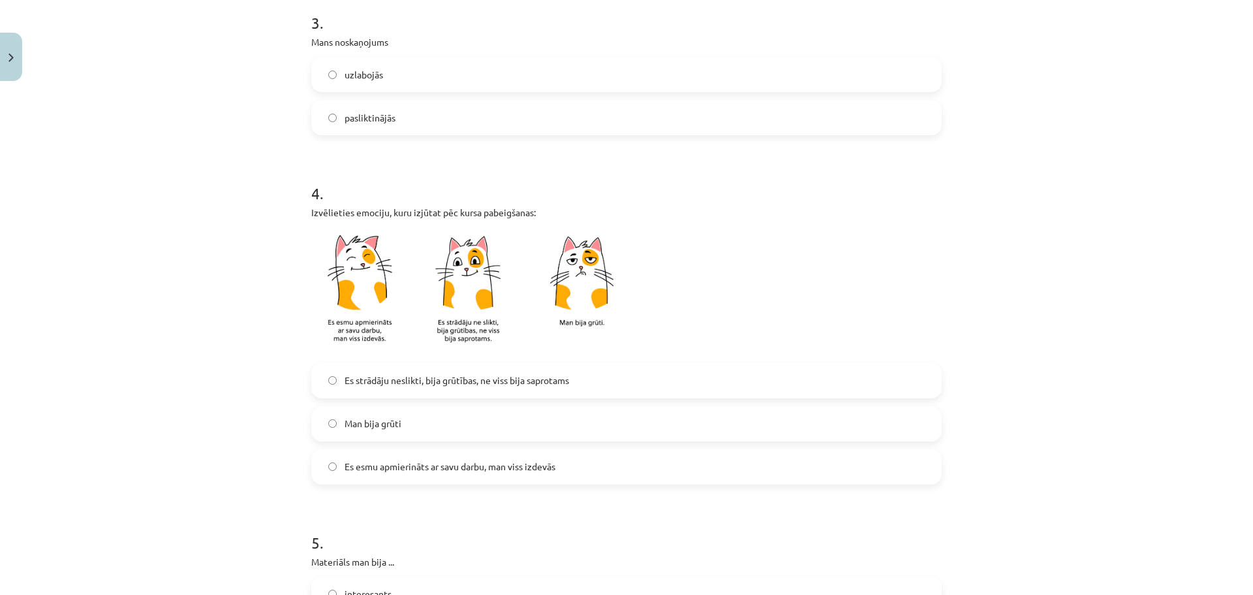
click at [408, 430] on label "Man bija grūti" at bounding box center [627, 423] width 628 height 33
click at [418, 473] on span "Es esmu apmierināts ar savu darbu, man viss izdevās" at bounding box center [450, 467] width 211 height 14
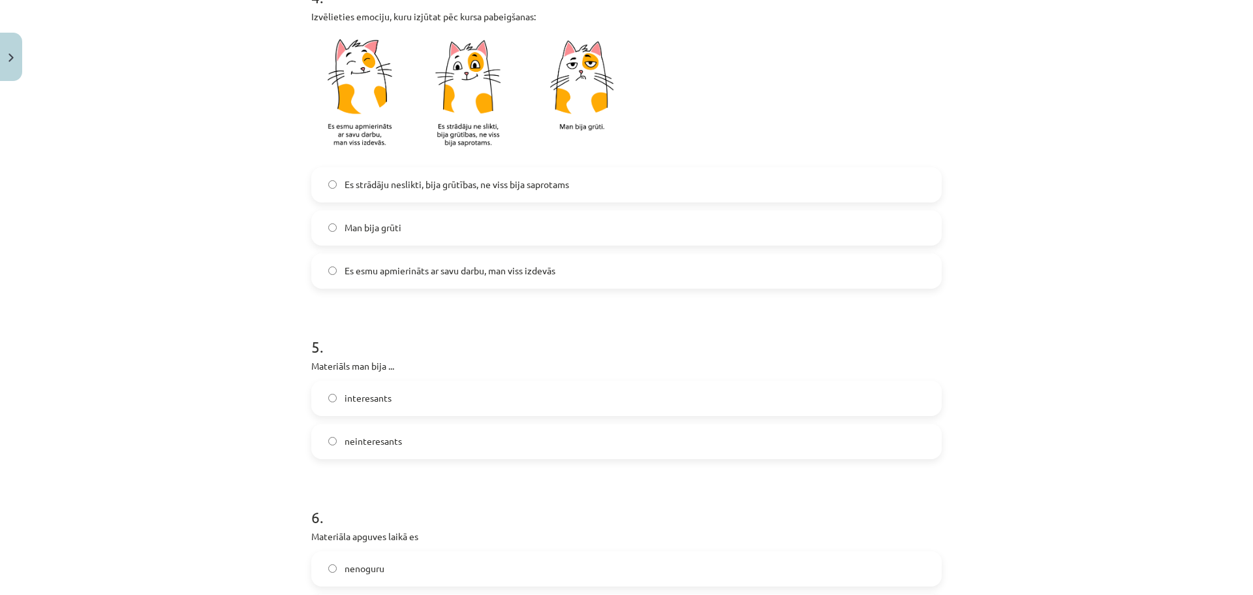
click at [413, 378] on div "5 . Materiāls man bija ... interesants neinteresants" at bounding box center [626, 387] width 631 height 144
click at [413, 409] on label "interesants" at bounding box center [627, 398] width 628 height 33
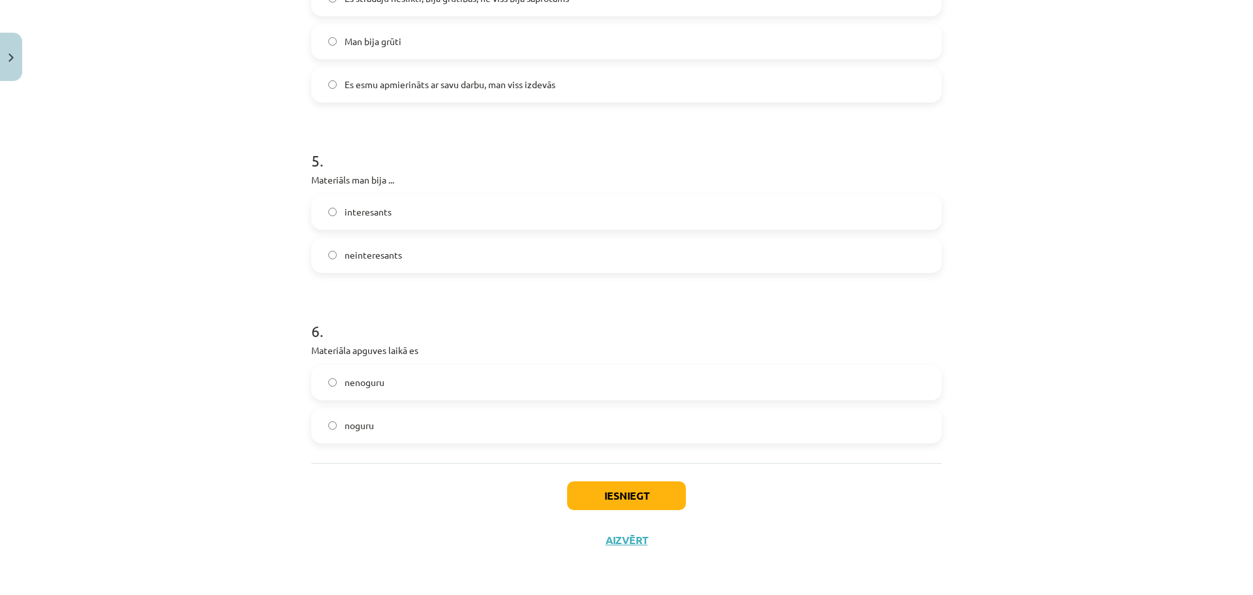
click at [407, 388] on label "nenoguru" at bounding box center [627, 382] width 628 height 33
click at [632, 497] on button "Iesniegt" at bounding box center [626, 495] width 119 height 29
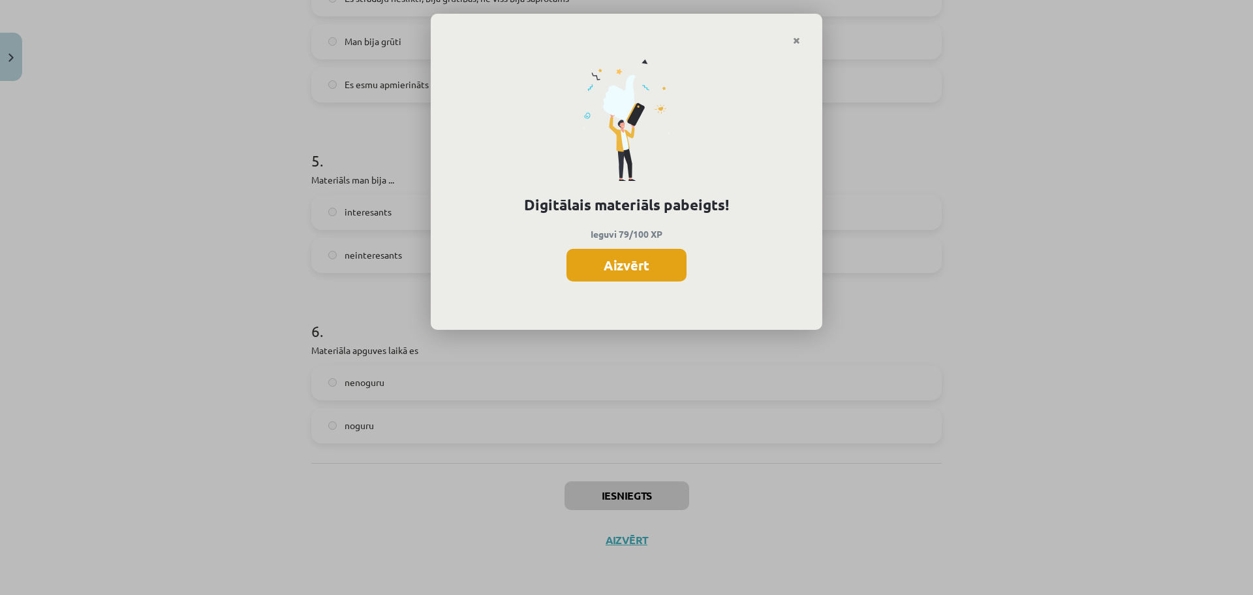
click at [589, 262] on button "Aizvērt" at bounding box center [627, 265] width 120 height 33
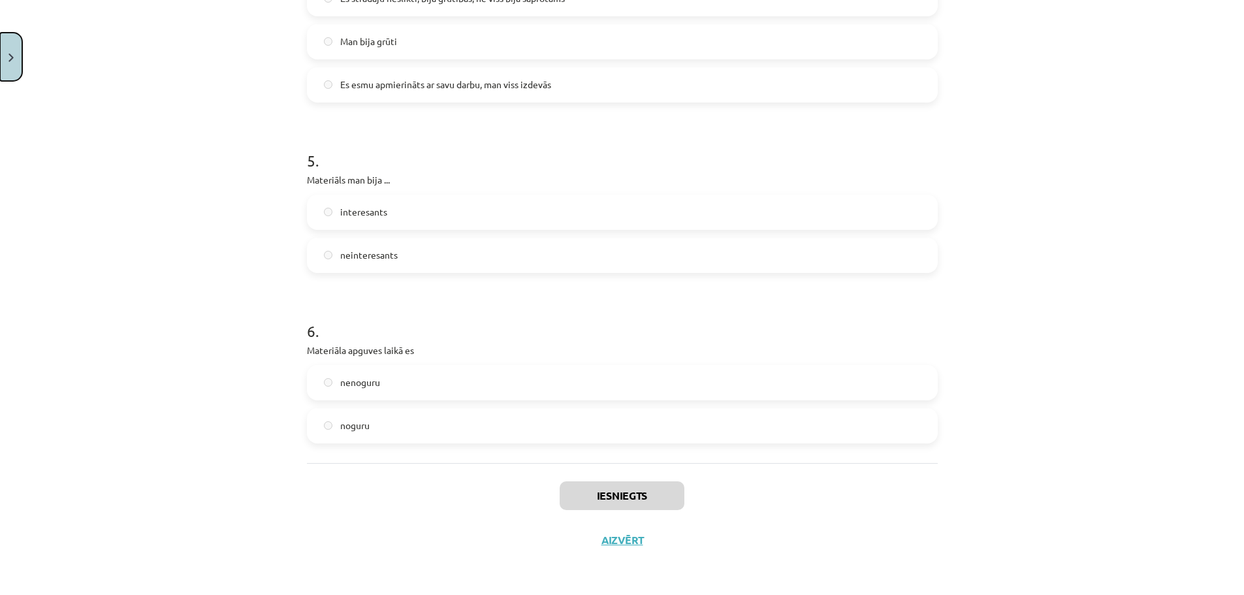
click at [7, 52] on button "Close" at bounding box center [11, 57] width 22 height 48
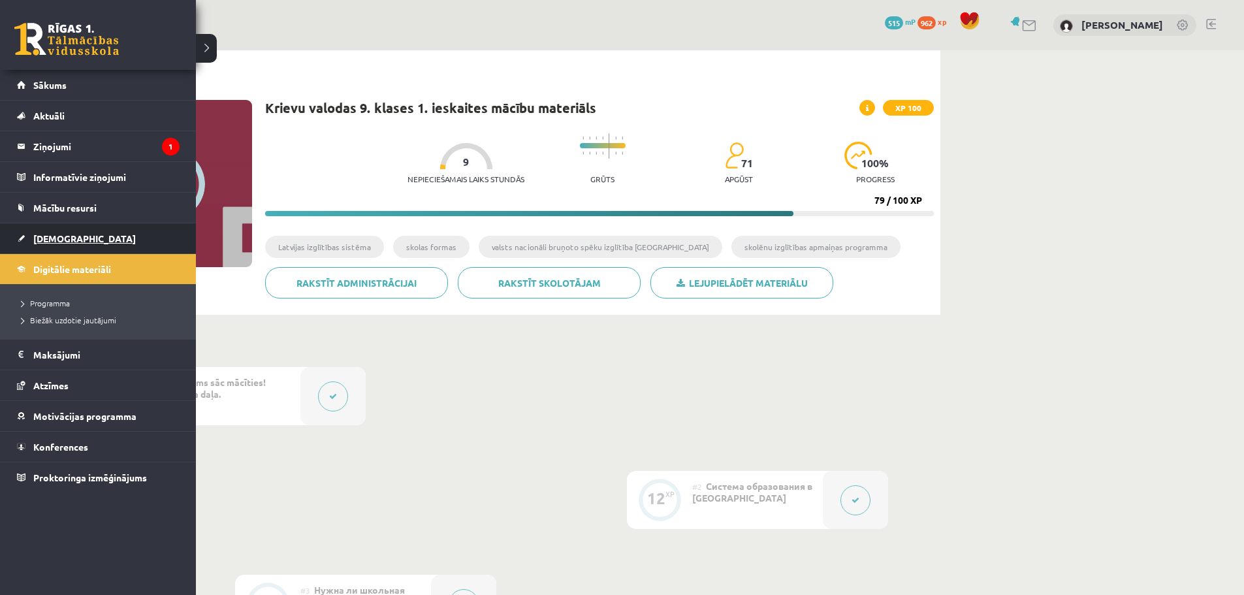
click at [43, 245] on link "[DEMOGRAPHIC_DATA]" at bounding box center [98, 238] width 163 height 30
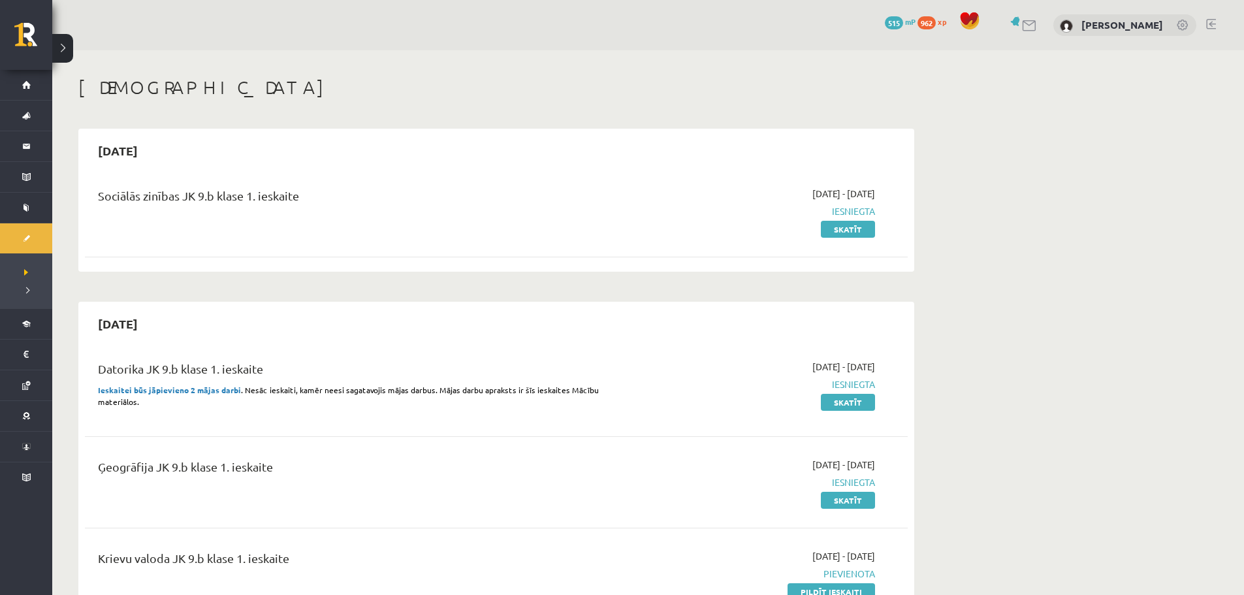
scroll to position [131, 0]
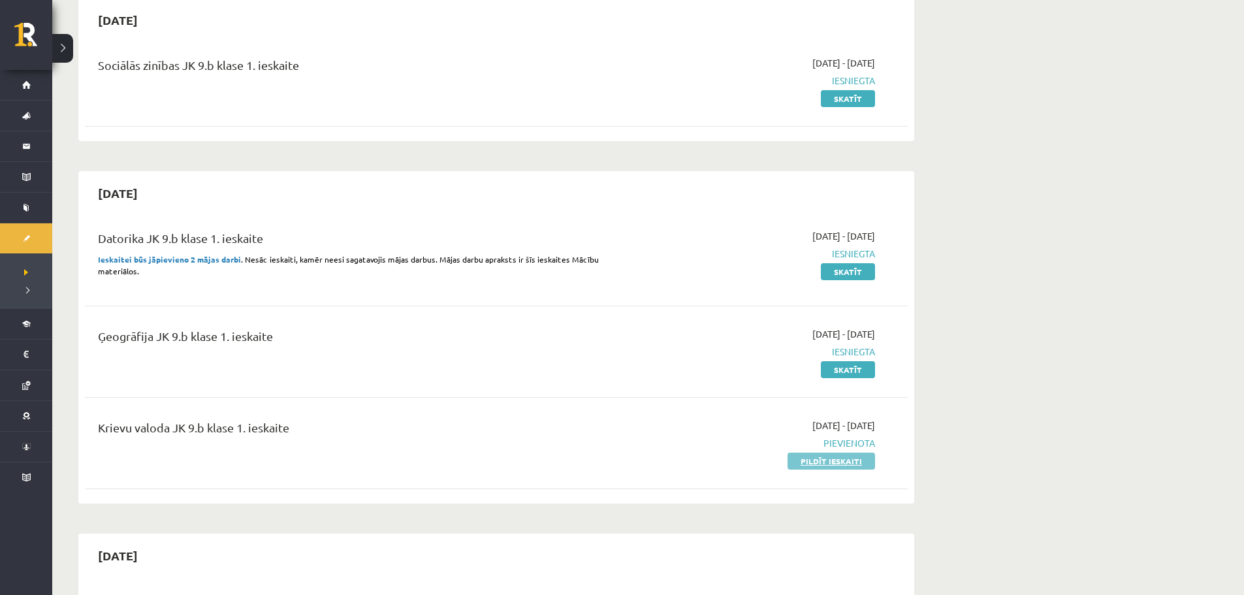
click at [818, 465] on link "Pildīt ieskaiti" at bounding box center [830, 460] width 87 height 17
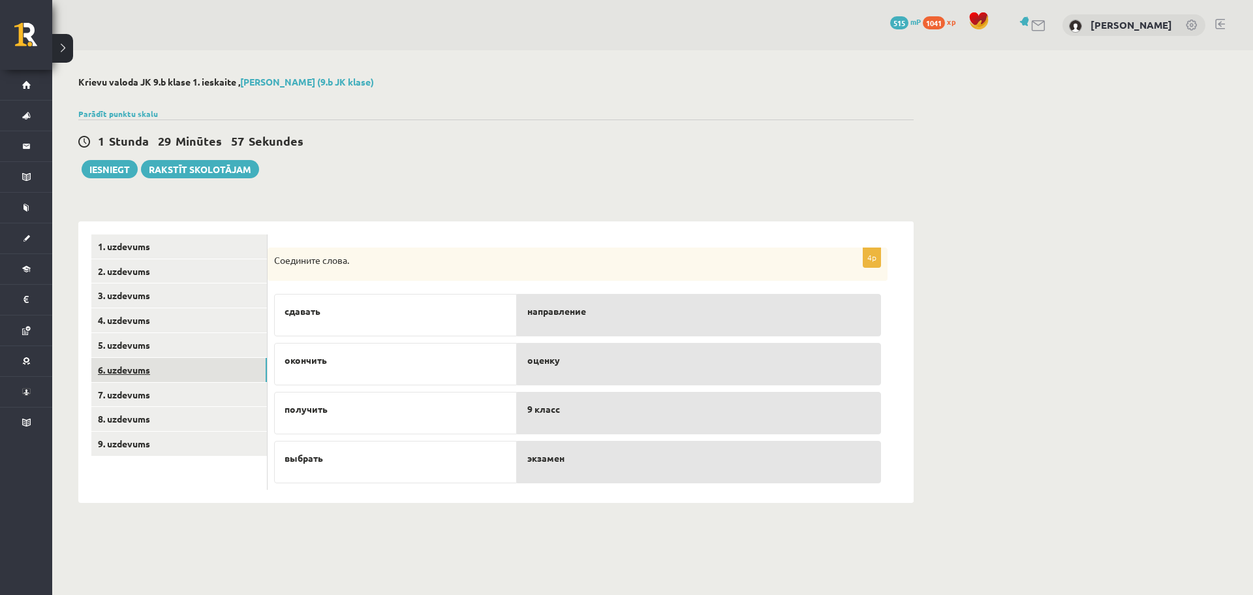
click at [189, 375] on link "6. uzdevums" at bounding box center [179, 370] width 176 height 24
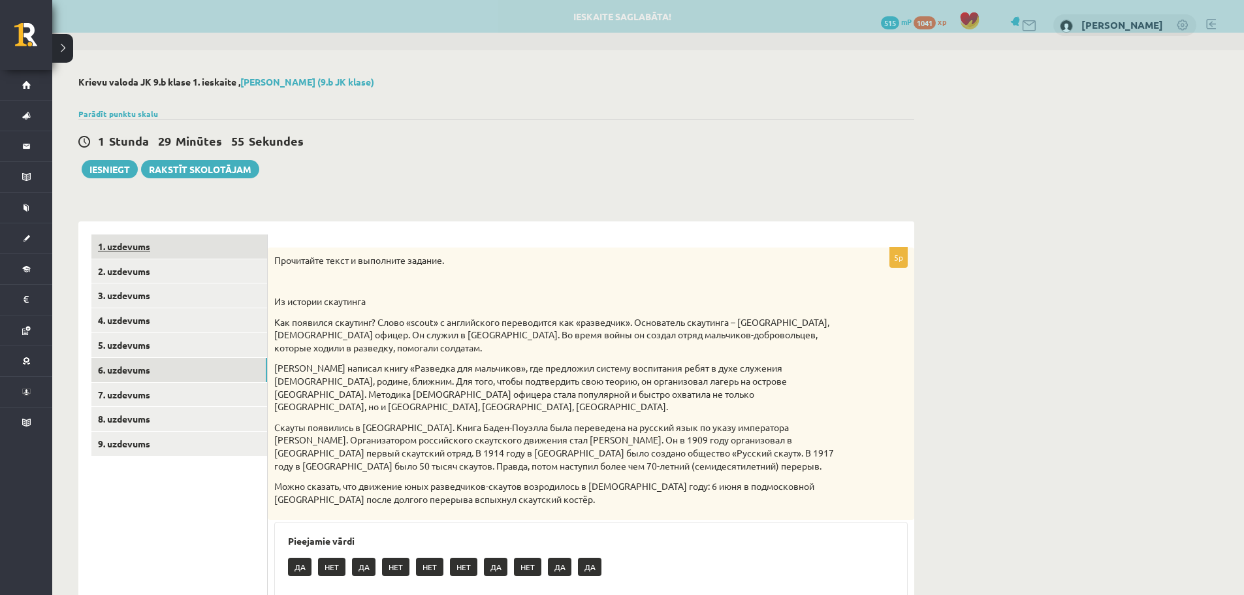
click at [138, 251] on link "1. uzdevums" at bounding box center [179, 246] width 176 height 24
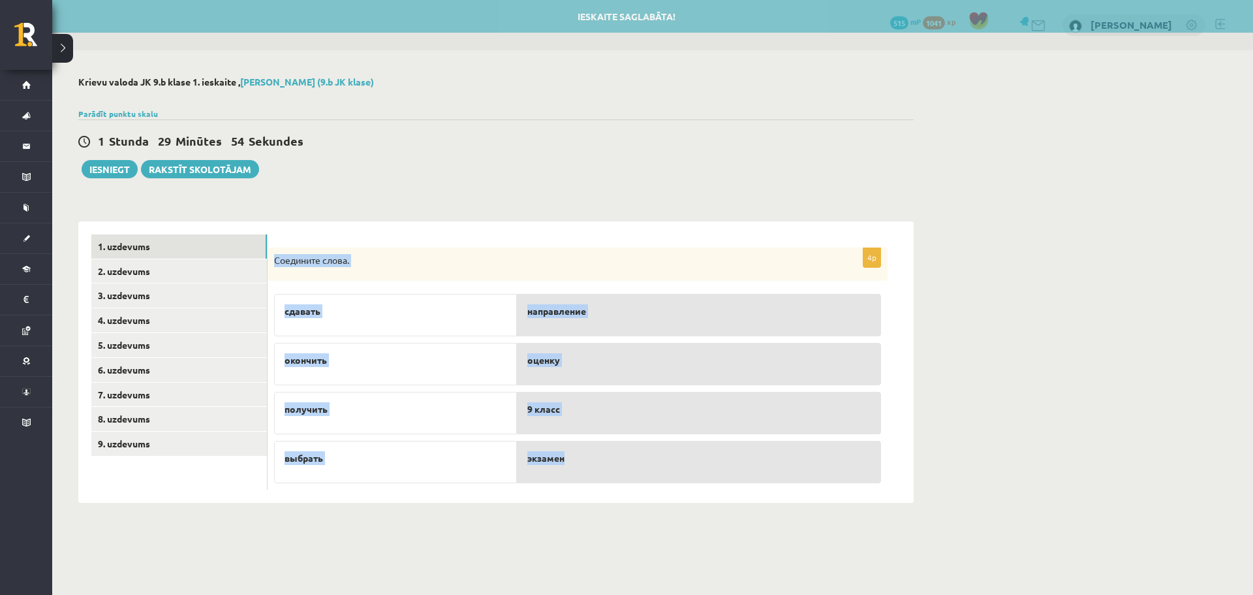
drag, startPoint x: 273, startPoint y: 264, endPoint x: 659, endPoint y: 464, distance: 435.1
click at [659, 464] on div "4p Соедините слова. сдавать окончить получить выбрать направление оценку 9 клас…" at bounding box center [578, 368] width 620 height 243
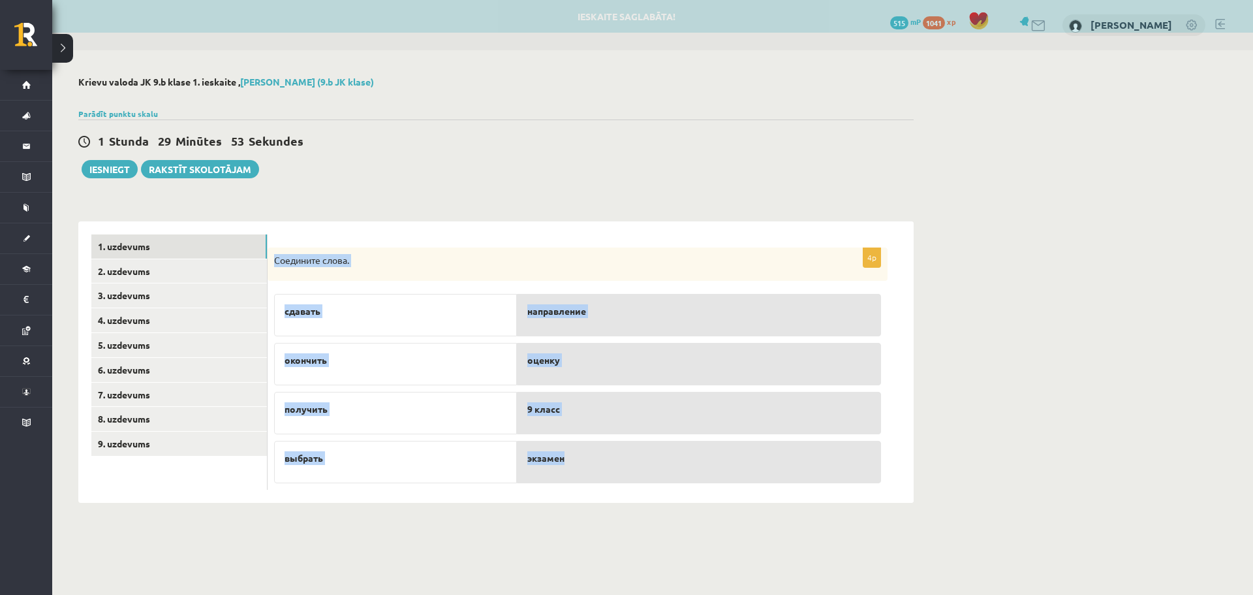
copy div "Соедините слова. сдавать окончить получить выбрать направление оценку 9 класс э…"
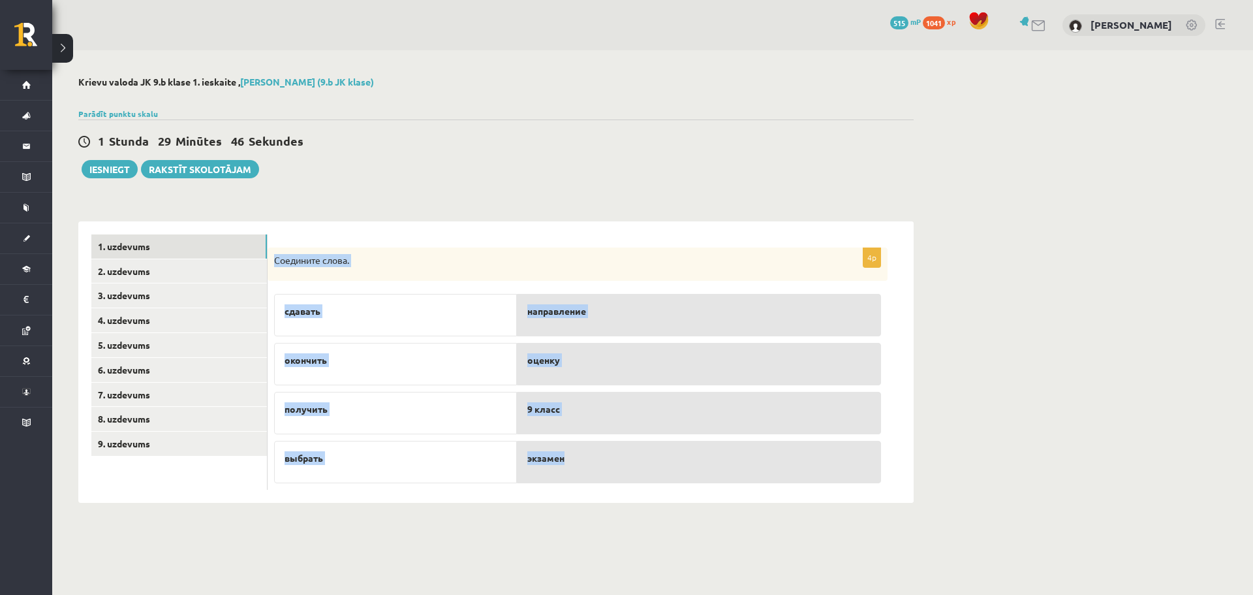
click at [419, 468] on div "выбрать" at bounding box center [395, 462] width 243 height 42
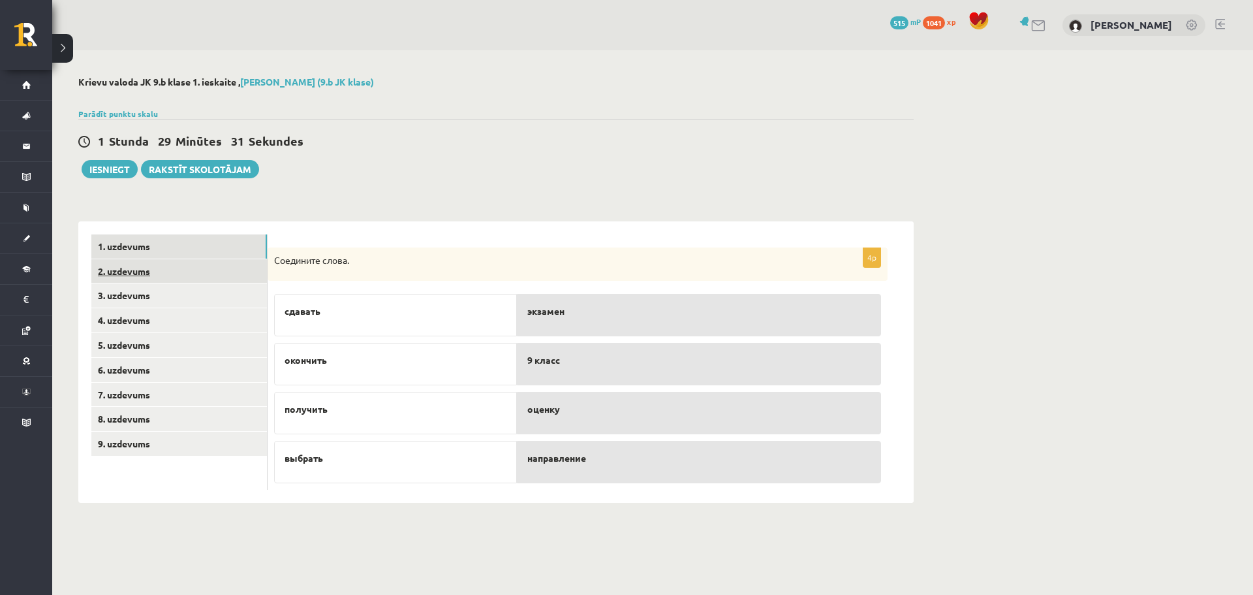
click at [182, 272] on link "2. uzdevums" at bounding box center [179, 271] width 176 height 24
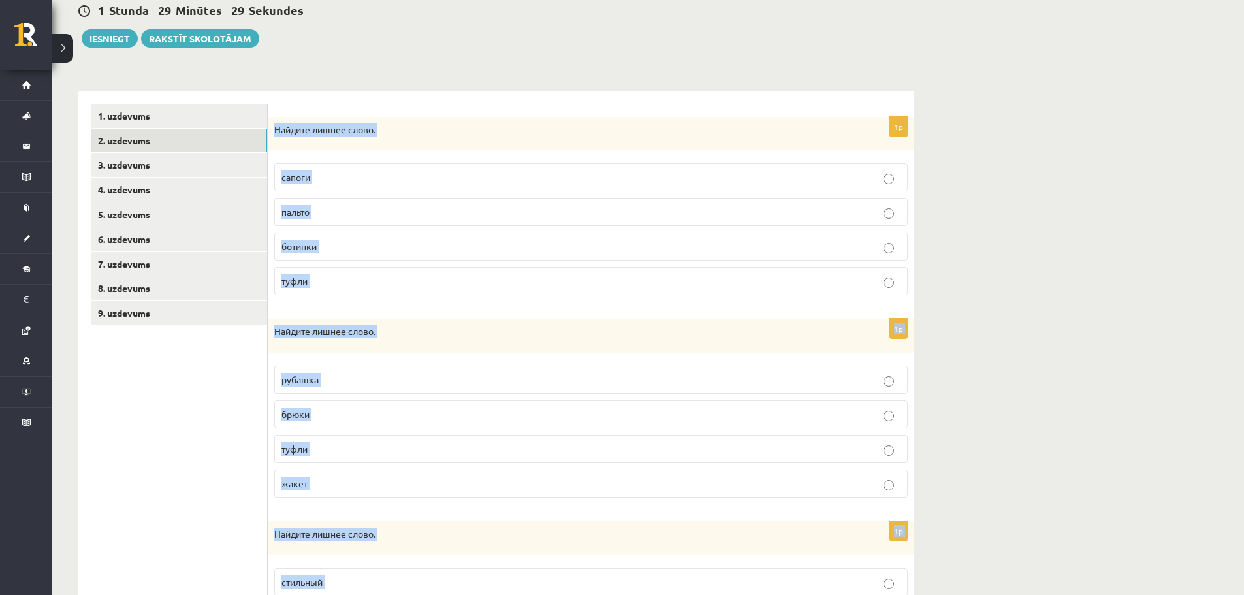
scroll to position [286, 0]
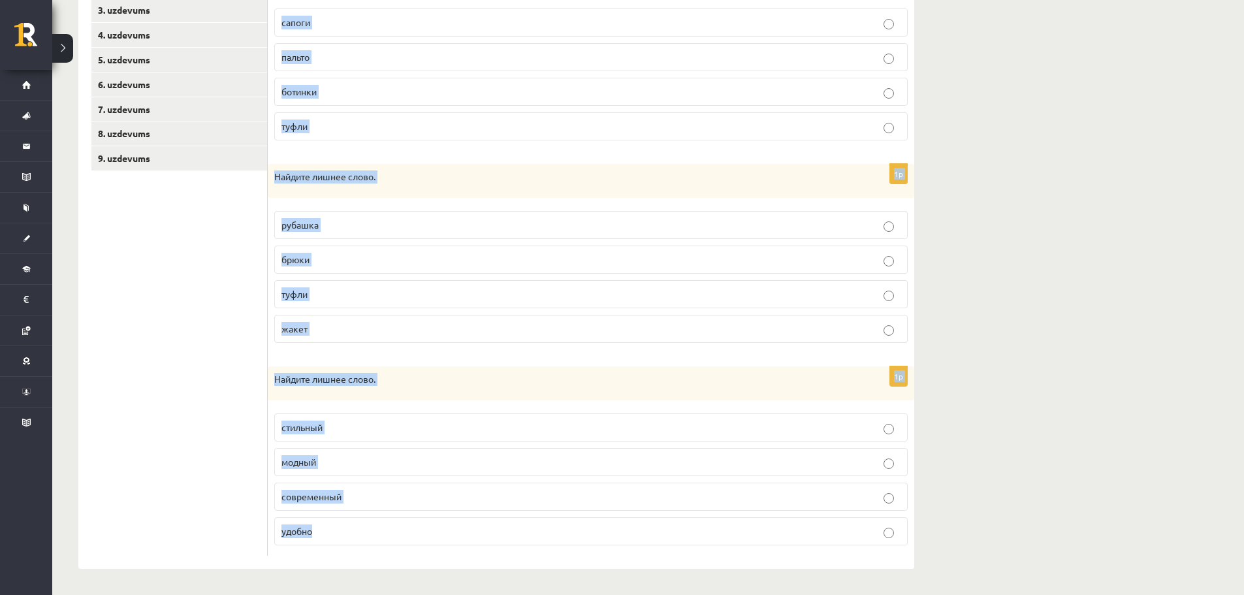
drag, startPoint x: 270, startPoint y: 127, endPoint x: 468, endPoint y: 625, distance: 536.8
click at [468, 309] on html "0 Dāvanas 515 mP 1041 xp [PERSON_NAME] Sākums Aktuāli Kā mācīties eSKOLĀ Kontak…" at bounding box center [622, 12] width 1244 height 595
copy form "Найдите лишнее слово. сапоги пальто ботинки туфли 1p Найдите лишнее слово. руба…"
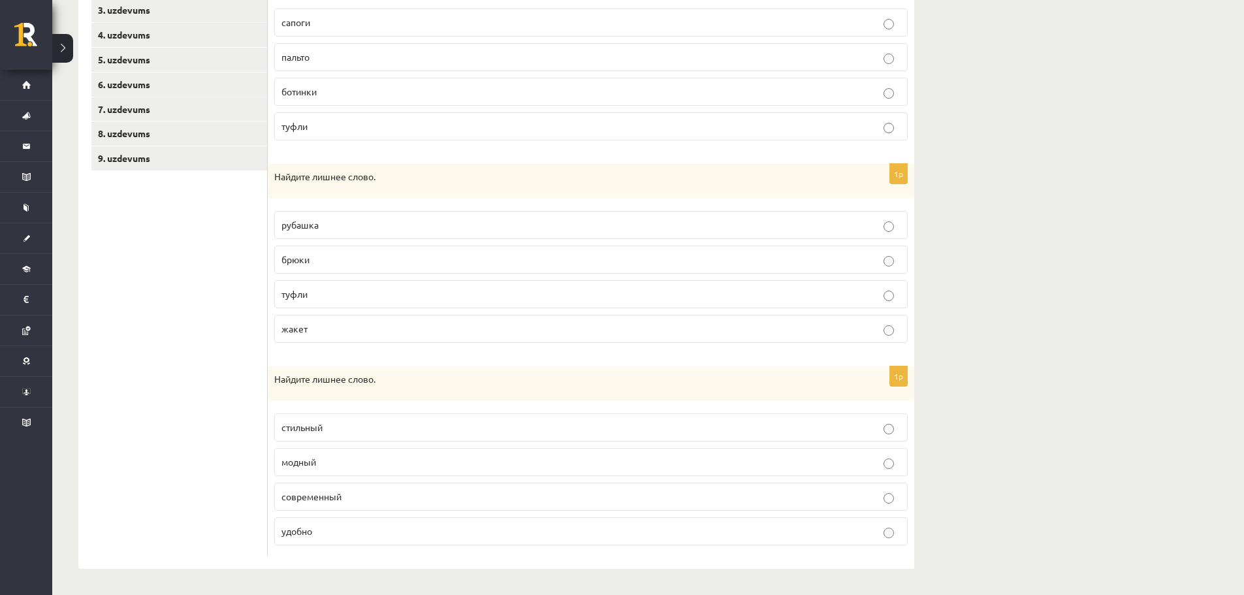
click at [205, 458] on ul "1. uzdevums 2. uzdevums 3. uzdevums 4. uzdevums 5. uzdevums 6. uzdevums 7. uzde…" at bounding box center [179, 252] width 176 height 606
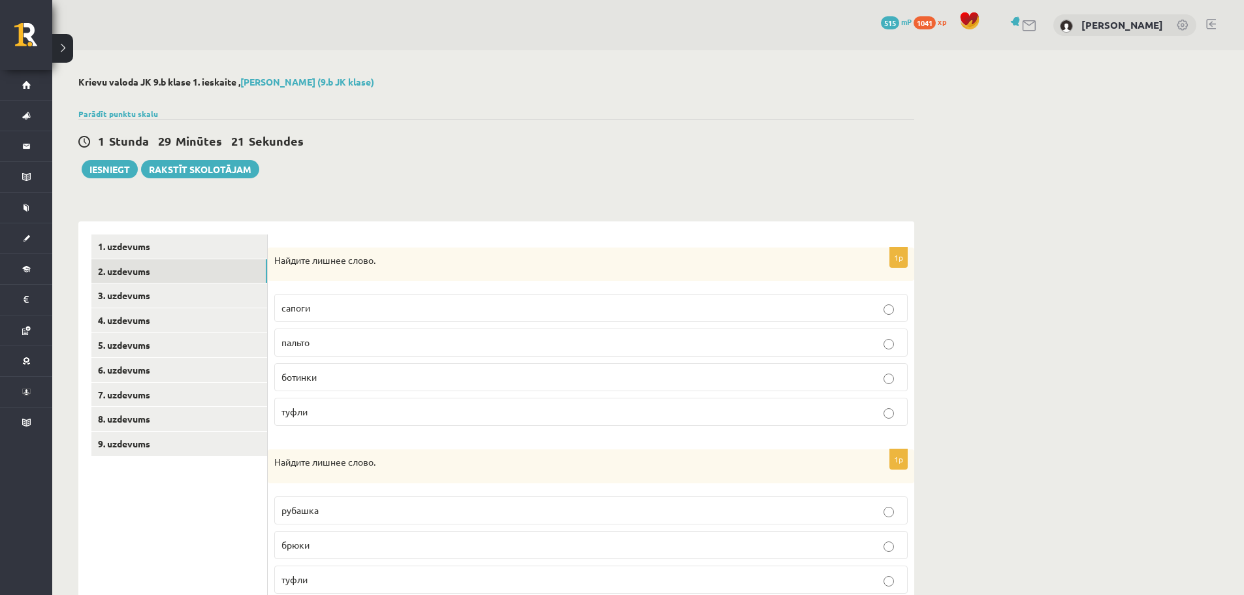
click at [335, 343] on p "пальто" at bounding box center [590, 343] width 619 height 14
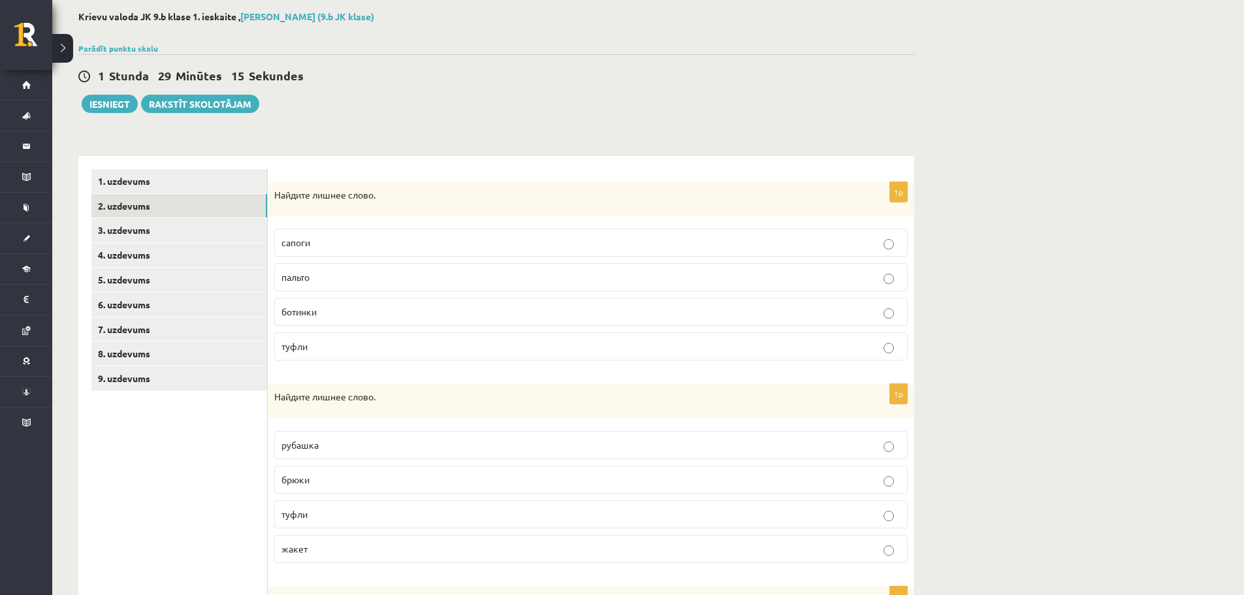
click at [336, 520] on p "туфли" at bounding box center [590, 514] width 619 height 14
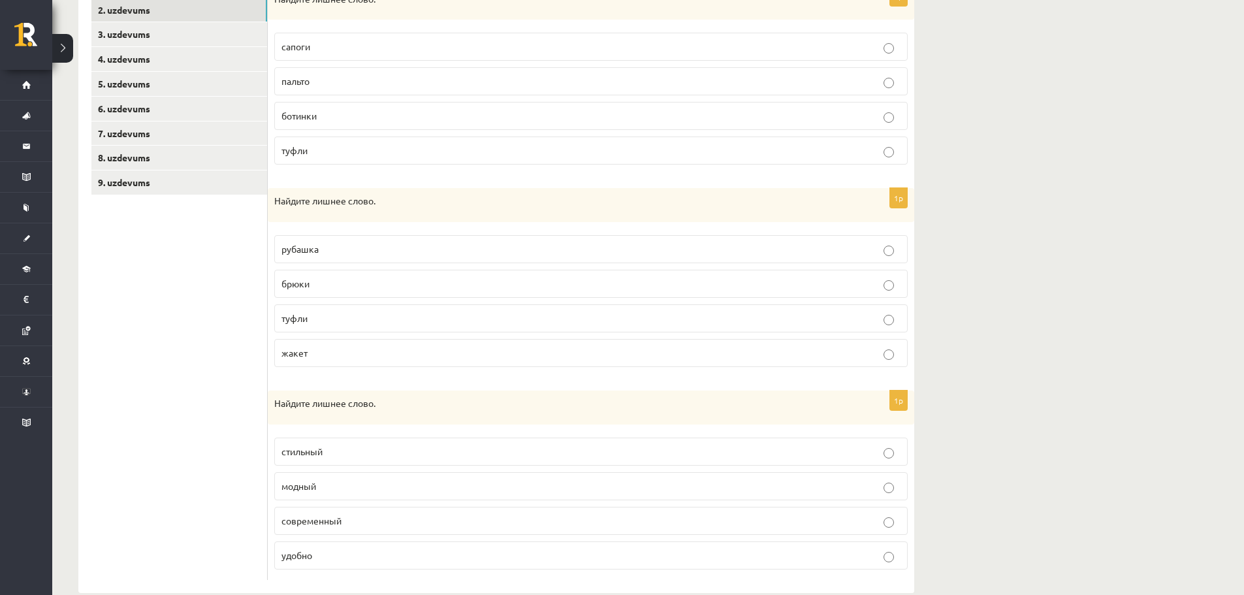
scroll to position [286, 0]
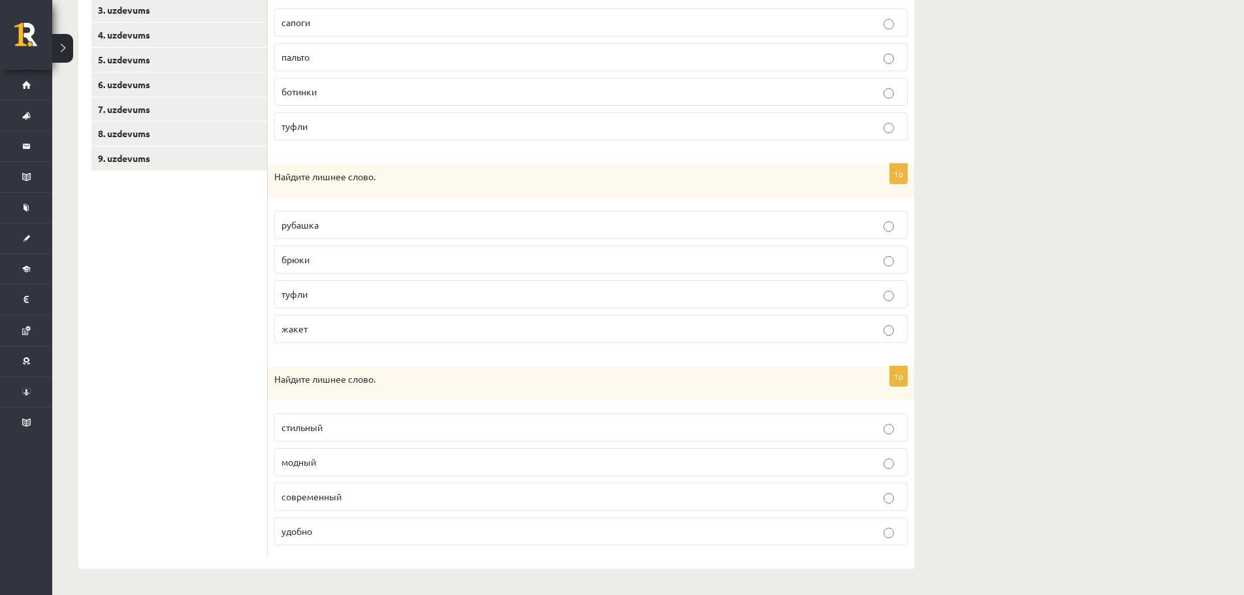
click at [341, 532] on p "удобно" at bounding box center [590, 531] width 619 height 14
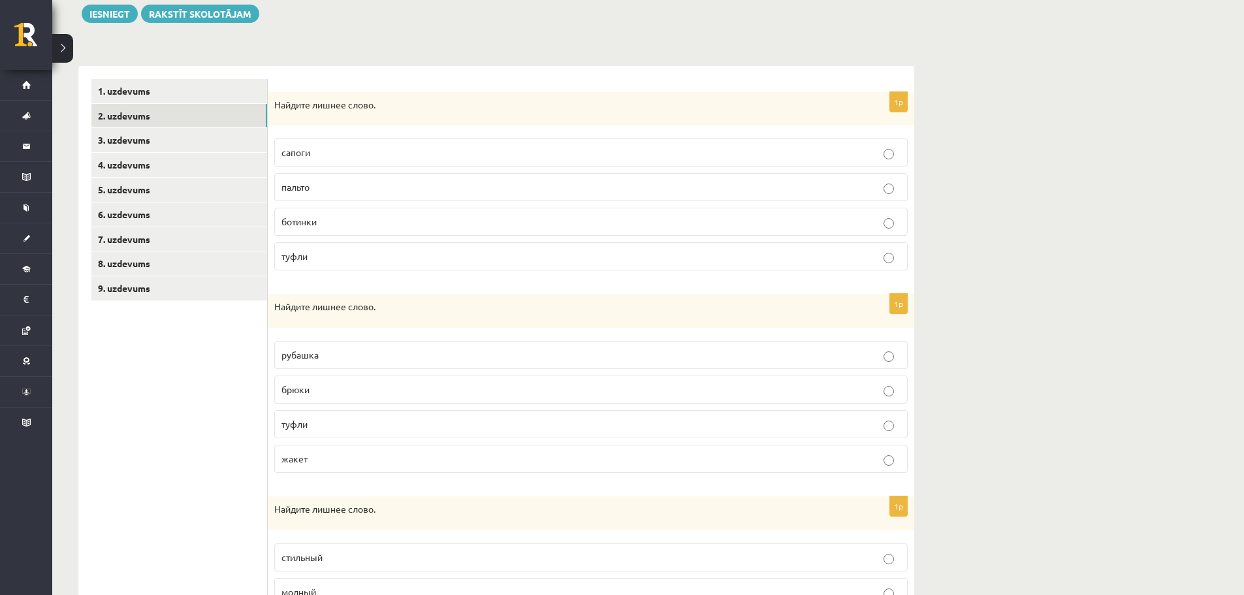
scroll to position [25, 0]
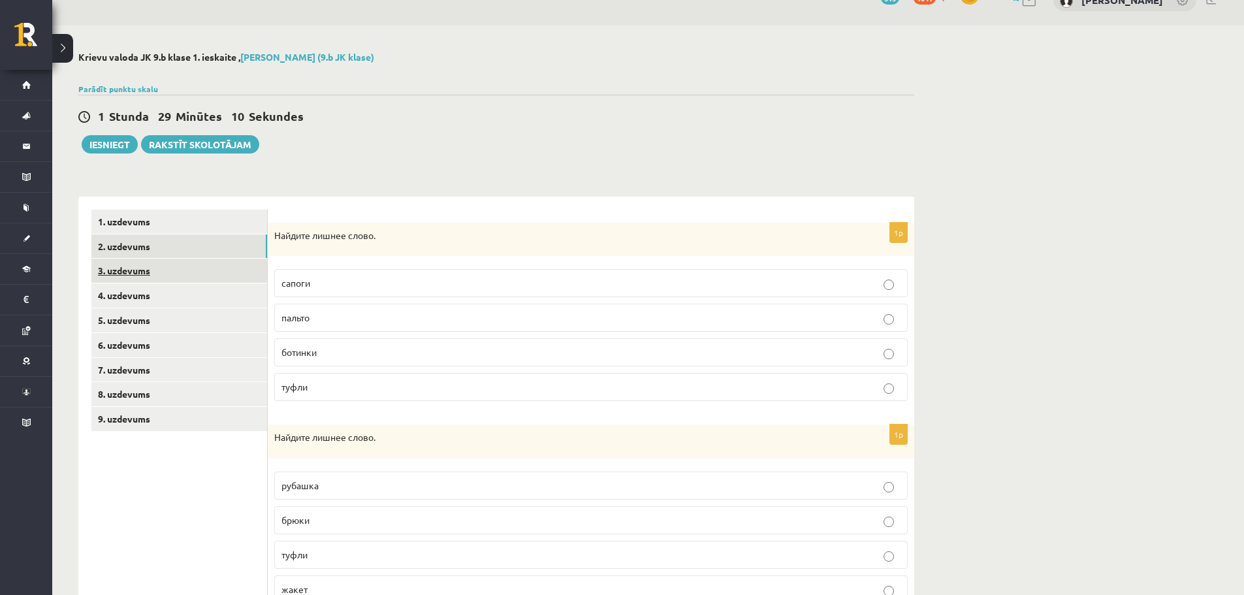
click at [150, 274] on link "3. uzdevums" at bounding box center [179, 271] width 176 height 24
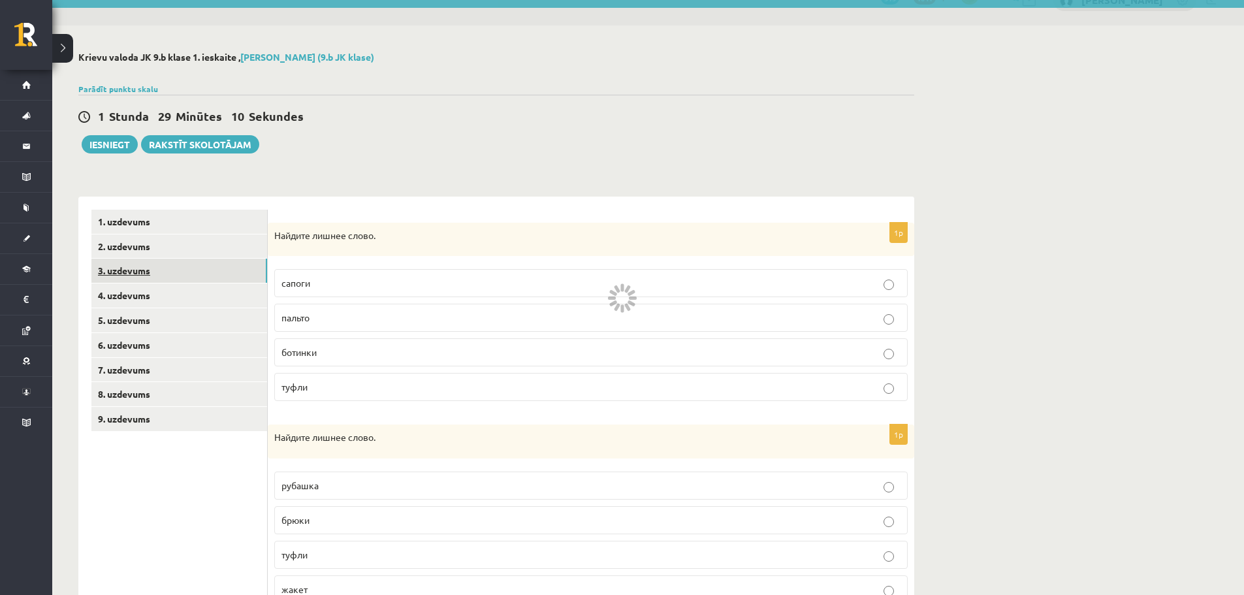
scroll to position [0, 0]
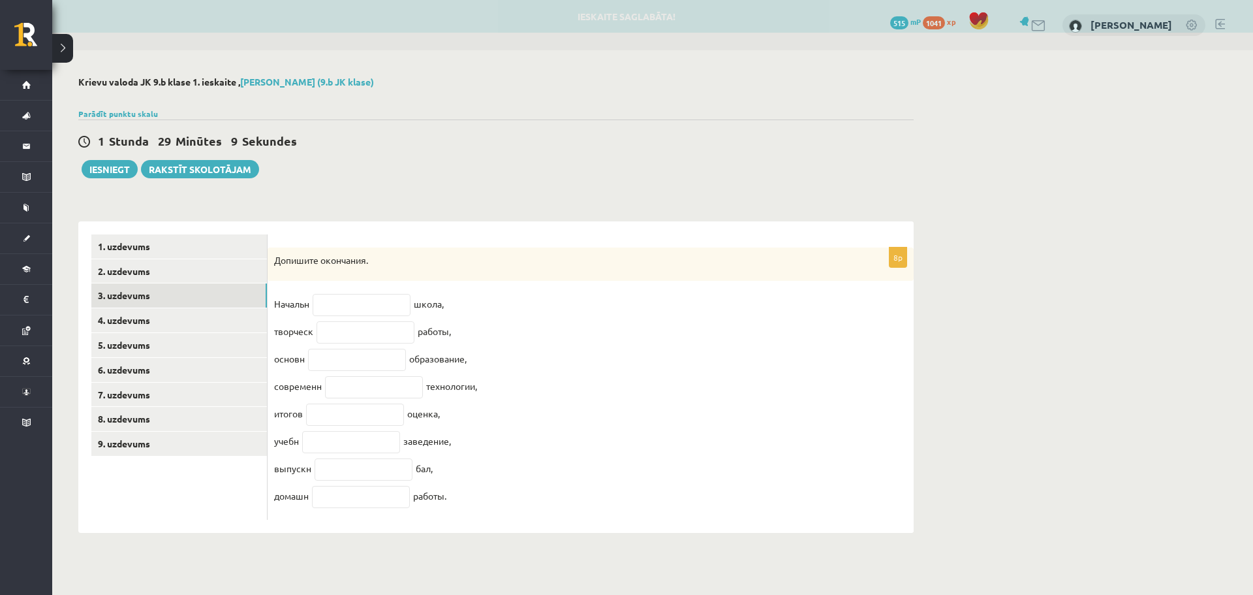
drag, startPoint x: 271, startPoint y: 262, endPoint x: 473, endPoint y: 511, distance: 320.3
click at [473, 511] on div "8p Допишите окончания. Начальн школа, творческ работы, основн образование, совр…" at bounding box center [591, 383] width 646 height 273
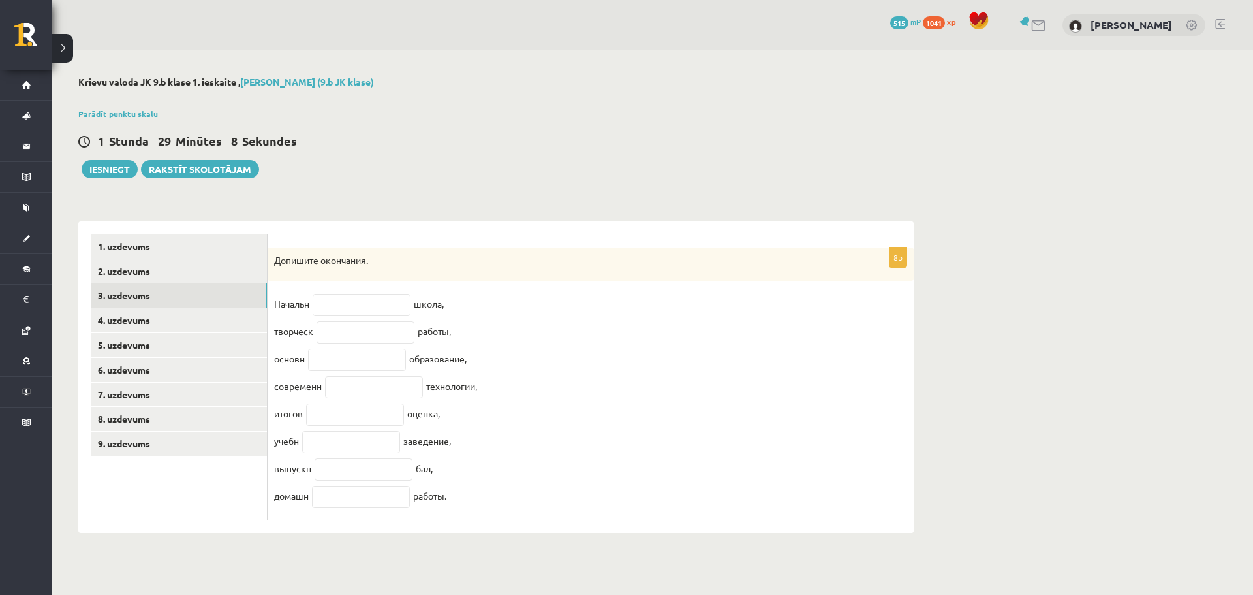
copy div "Допишите окончания. Начальн школа, творческ работы, основн образование, совреме…"
drag, startPoint x: 334, startPoint y: 376, endPoint x: 356, endPoint y: 371, distance: 22.7
click at [334, 376] on fieldset "Начальн школа, творческ работы, основн образование, современн технологии, итого…" at bounding box center [590, 403] width 633 height 219
click at [335, 313] on input "text" at bounding box center [362, 305] width 98 height 22
drag, startPoint x: 272, startPoint y: 259, endPoint x: 388, endPoint y: 274, distance: 117.1
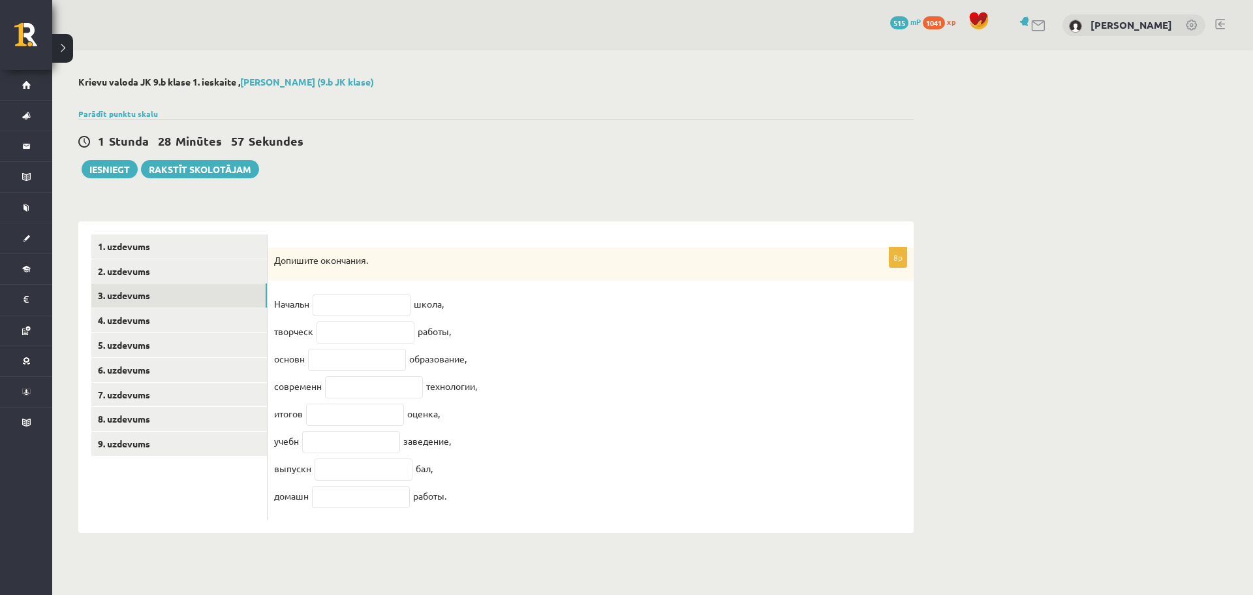
click at [388, 274] on div "Допишите окончания." at bounding box center [591, 264] width 646 height 34
copy p "Допишите окончания."
click at [371, 312] on input "text" at bounding box center [362, 305] width 98 height 22
type input "**"
click at [406, 338] on input "text" at bounding box center [366, 332] width 98 height 22
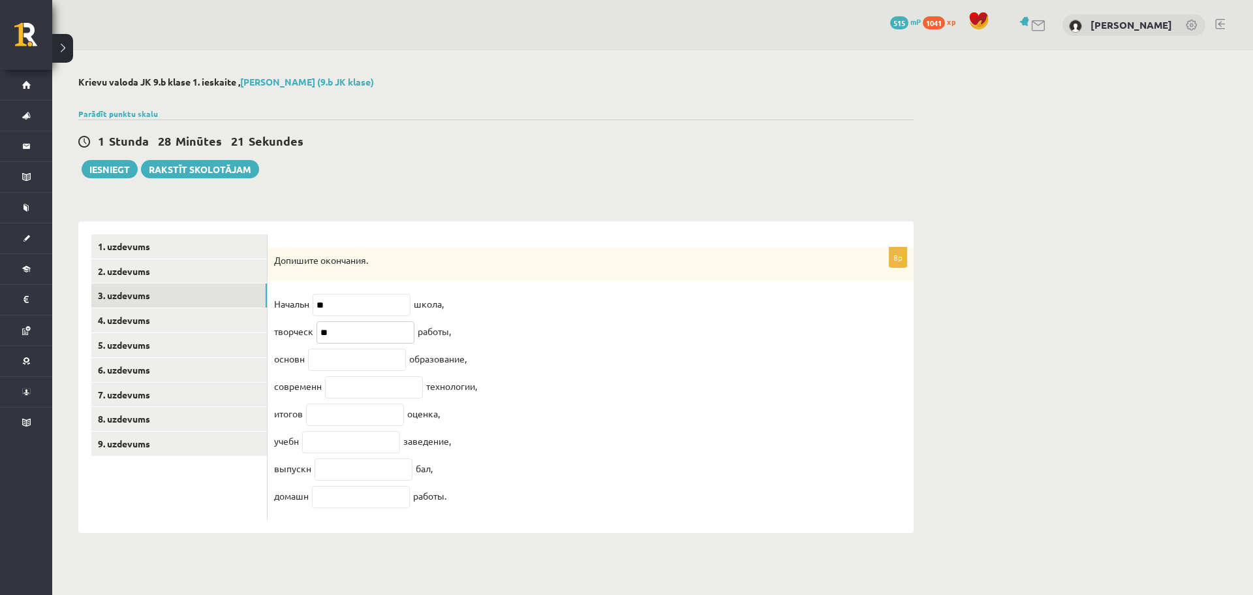
type input "**"
click at [317, 370] on input "text" at bounding box center [357, 360] width 98 height 22
type input "**"
click at [346, 398] on input "text" at bounding box center [374, 387] width 98 height 22
click at [360, 417] on input "text" at bounding box center [355, 414] width 98 height 22
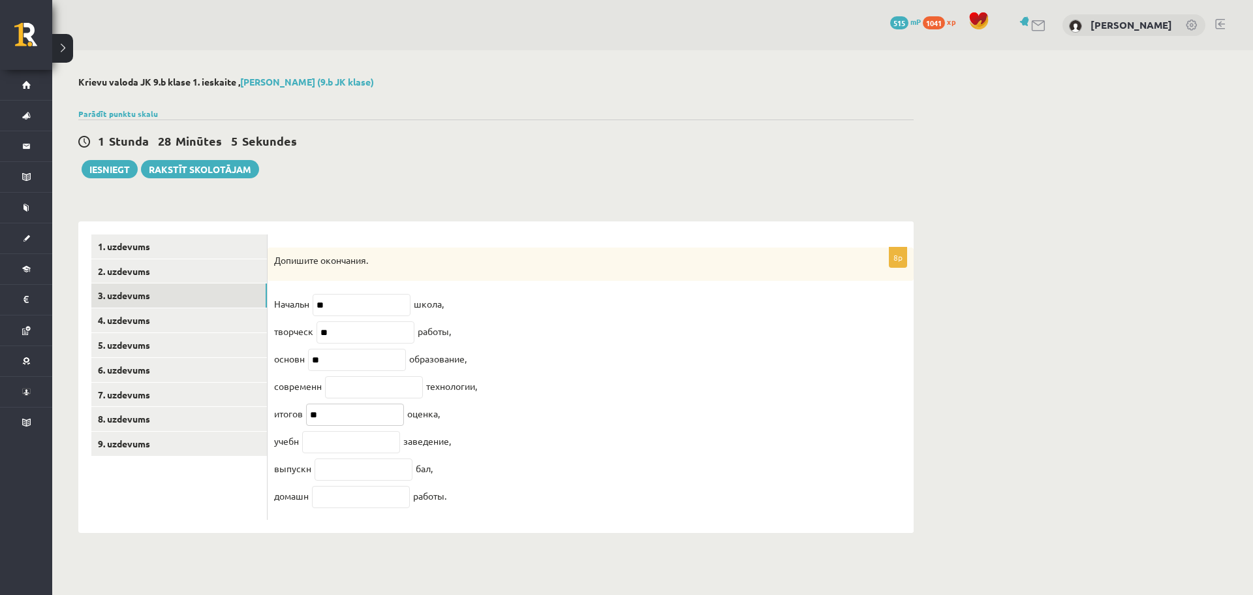
type input "**"
click at [338, 452] on input "text" at bounding box center [351, 442] width 98 height 22
type input "**"
click at [349, 475] on input "text" at bounding box center [364, 469] width 98 height 22
click at [378, 508] on input "text" at bounding box center [361, 497] width 98 height 22
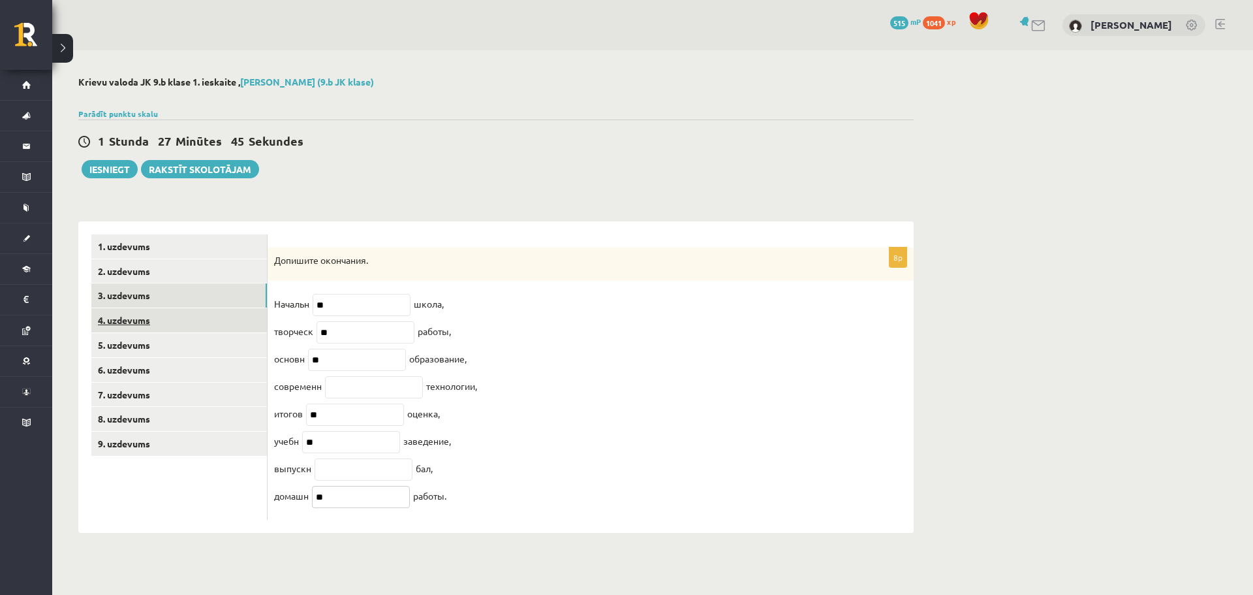
type input "**"
click at [142, 330] on link "4. uzdevums" at bounding box center [179, 320] width 176 height 24
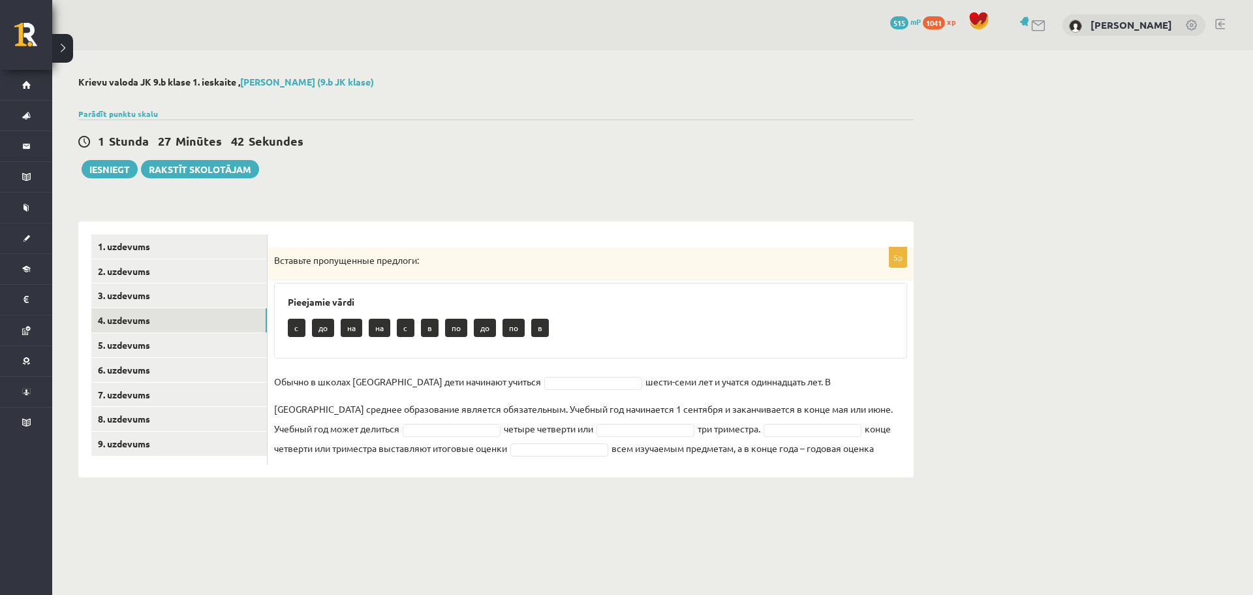
drag, startPoint x: 270, startPoint y: 255, endPoint x: 854, endPoint y: 465, distance: 620.6
click at [854, 465] on div "5p Вставьте пропущенные предлоги: Pieejamie vārdi c до на на c в по до по в Обы…" at bounding box center [591, 349] width 646 height 256
copy div "Loremips dolorsitame consecte: Adipiscin elits d ei te in u l et do ma a Enimad…"
click at [283, 563] on body "0 Dāvanas 515 mP 1041 xp [PERSON_NAME] Sākums Aktuāli Kā mācīties eSKOLĀ Kontak…" at bounding box center [626, 297] width 1253 height 595
click at [295, 551] on body "0 Dāvanas 515 mP 1041 xp [PERSON_NAME] Sākums Aktuāli Kā mācīties eSKOLĀ Kontak…" at bounding box center [626, 297] width 1253 height 595
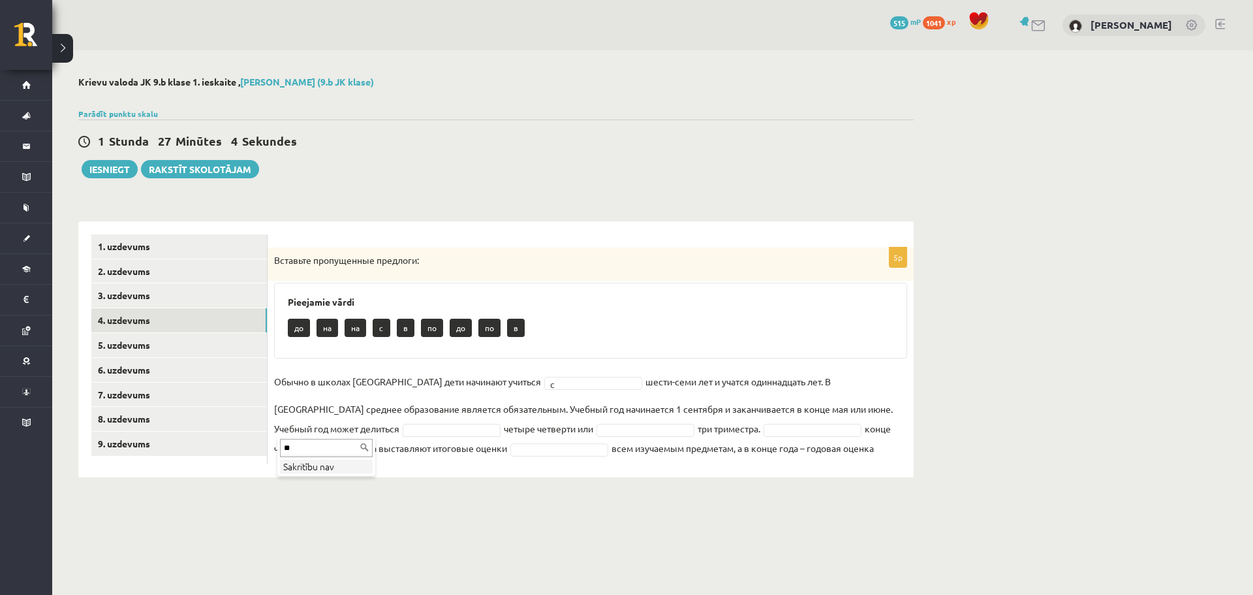
type input "*"
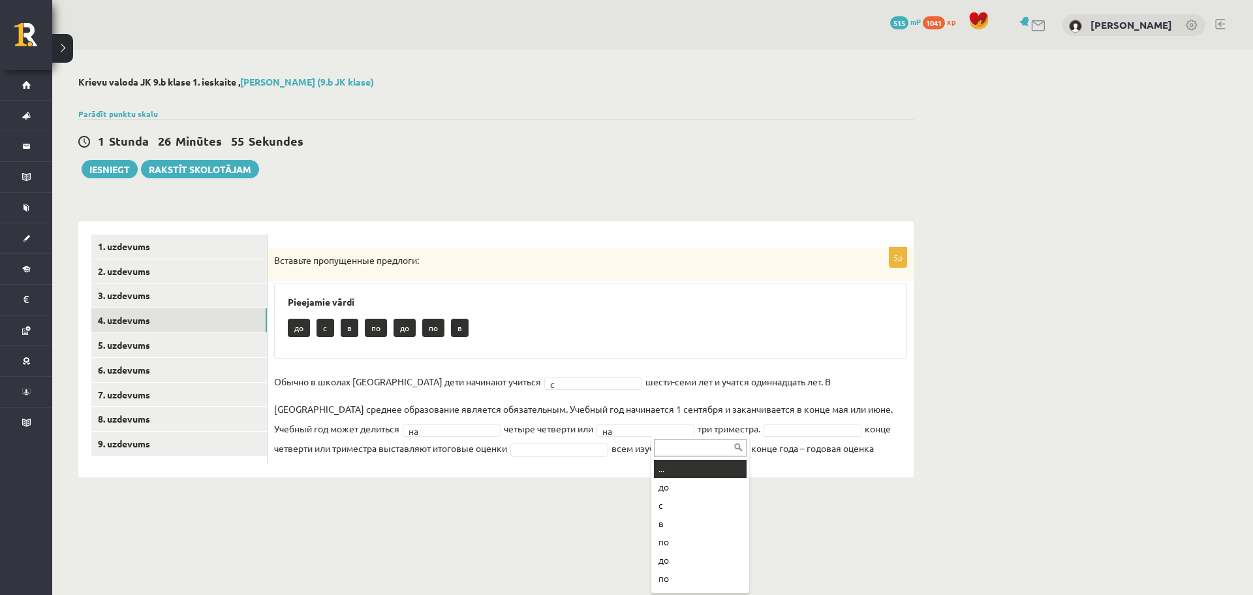
type input "*"
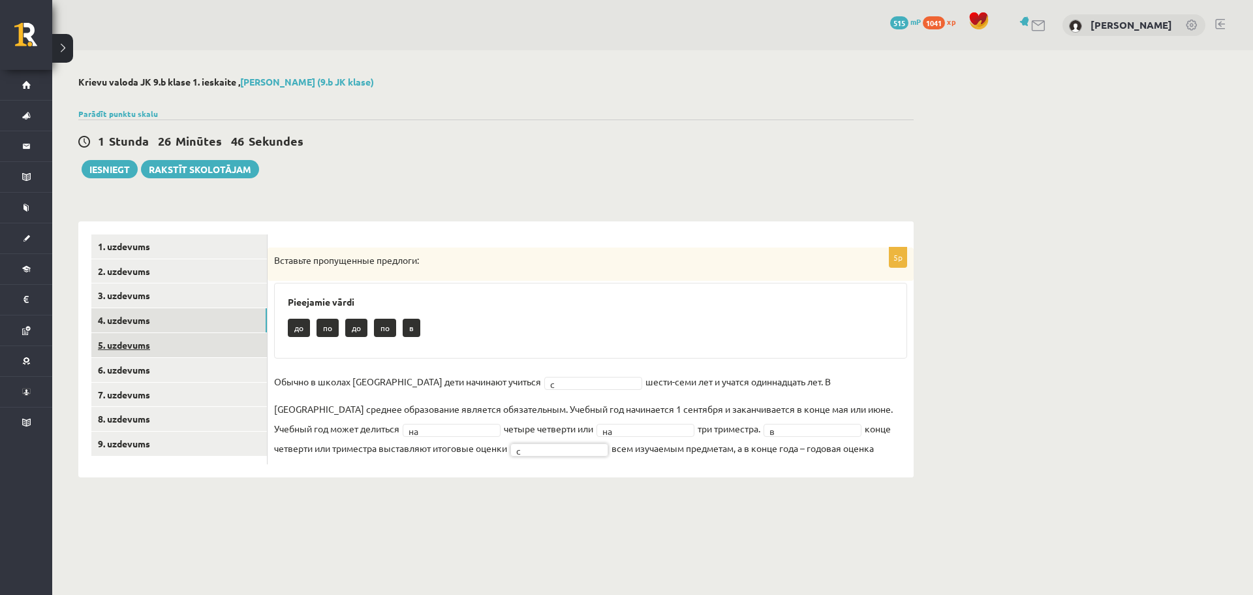
click at [176, 350] on link "5. uzdevums" at bounding box center [179, 345] width 176 height 24
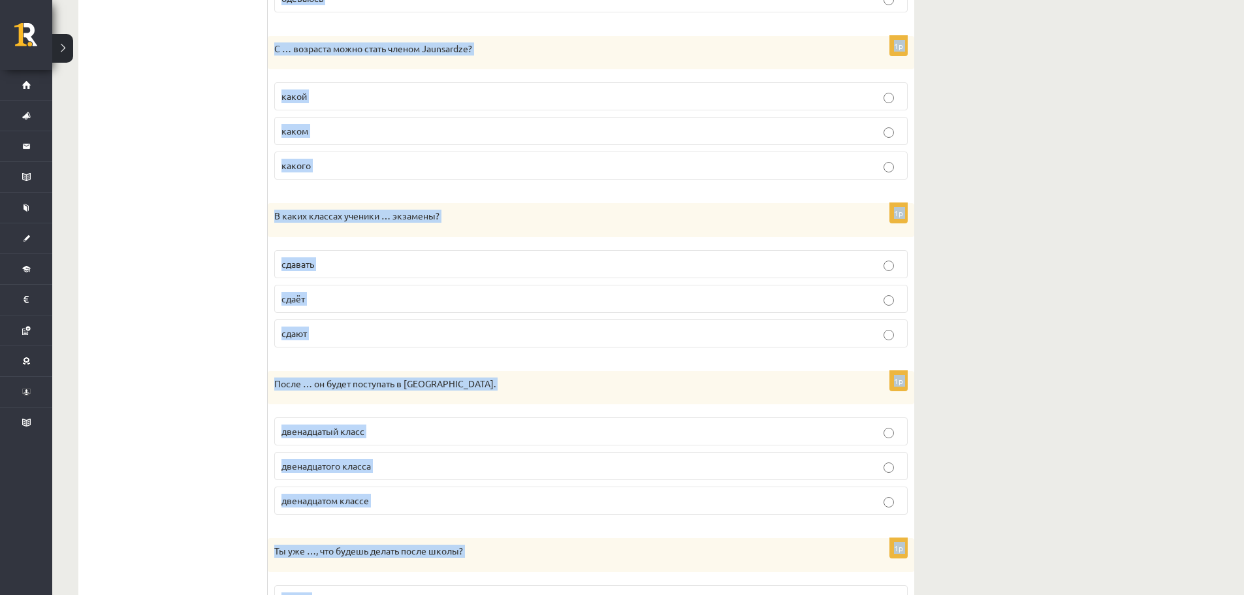
scroll to position [1355, 0]
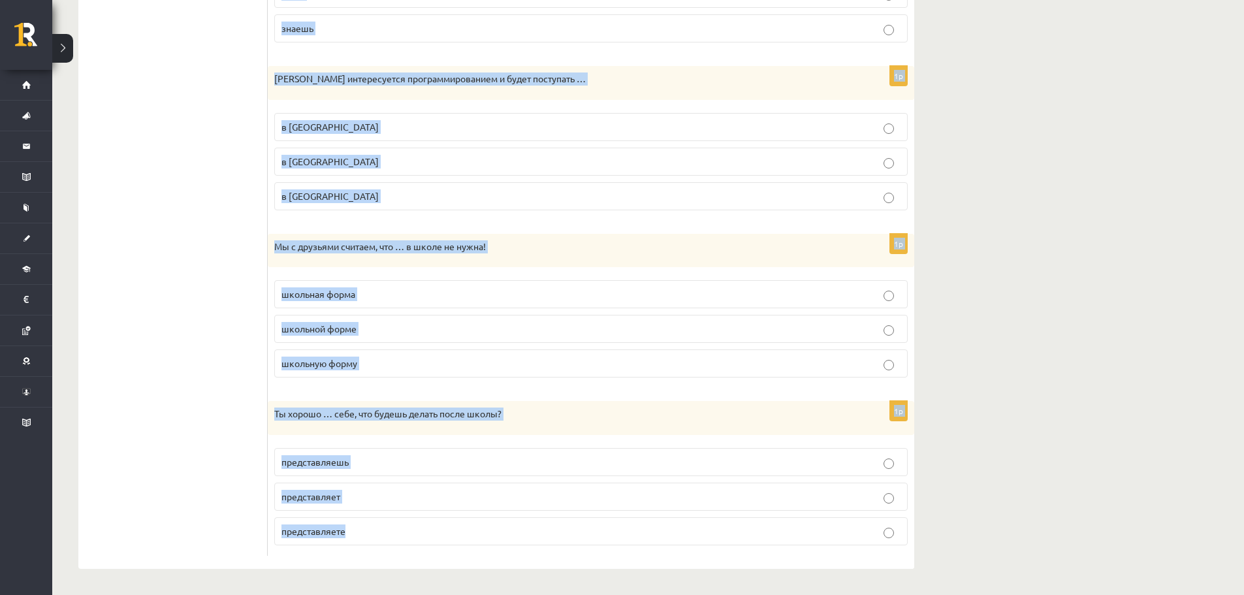
drag, startPoint x: 271, startPoint y: 267, endPoint x: 678, endPoint y: 625, distance: 541.7
copy form "Lo i dolorsit ametcon, adi … elits doeius tempor i utlaboree dolor! magnaali en…"
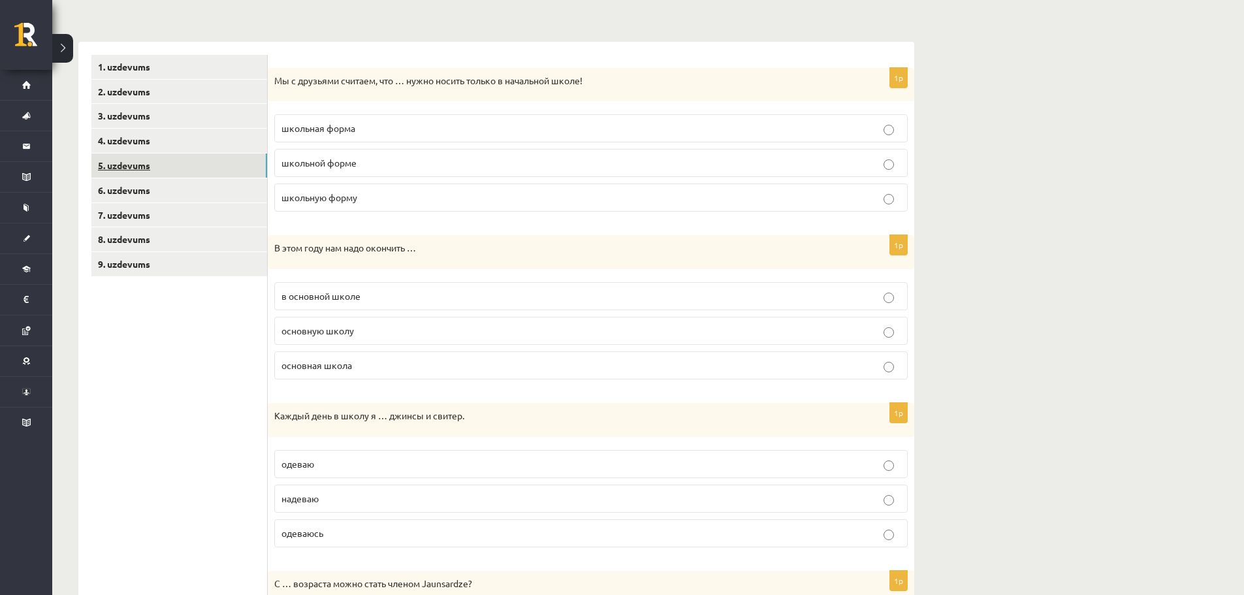
scroll to position [0, 0]
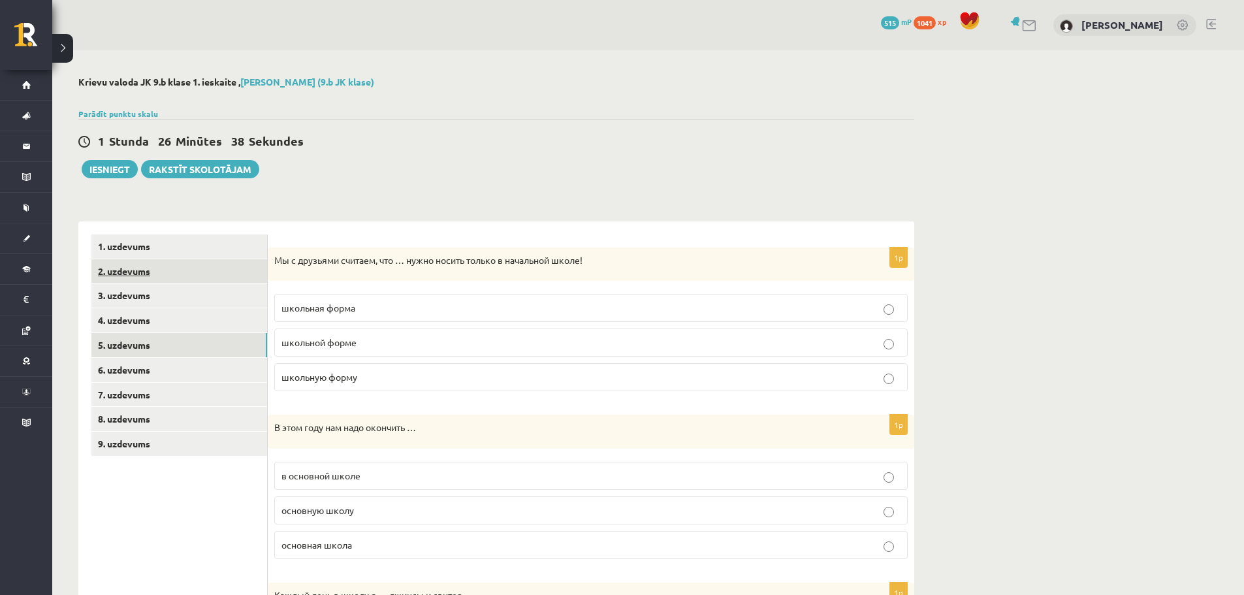
click at [144, 270] on link "2. uzdevums" at bounding box center [179, 271] width 176 height 24
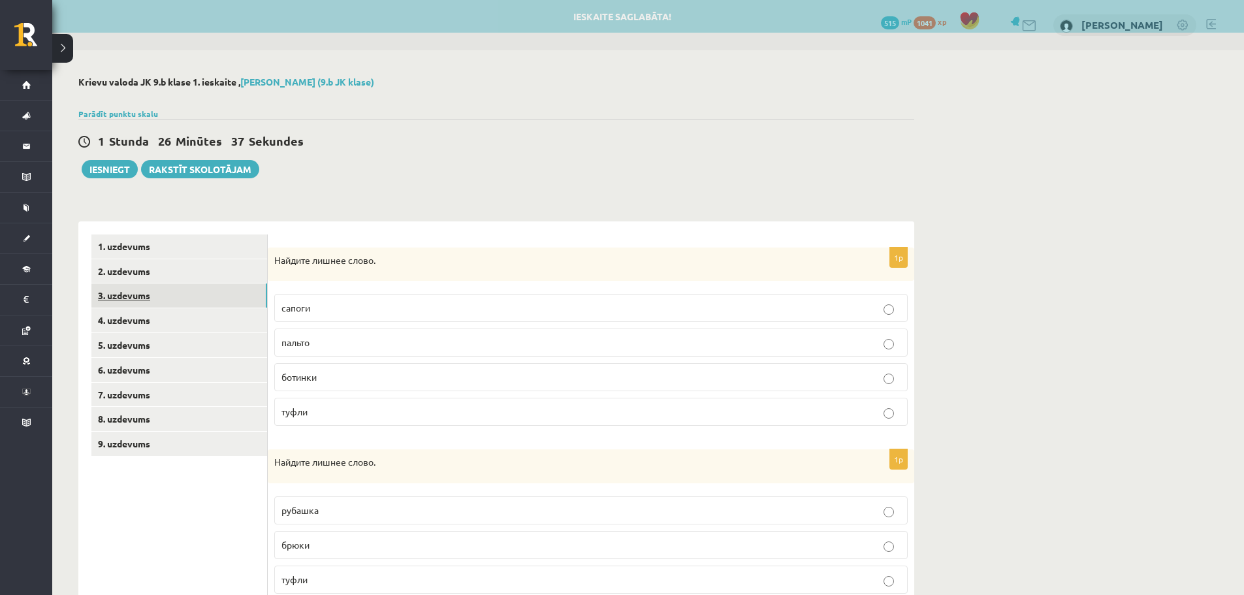
click at [137, 303] on link "3. uzdevums" at bounding box center [179, 295] width 176 height 24
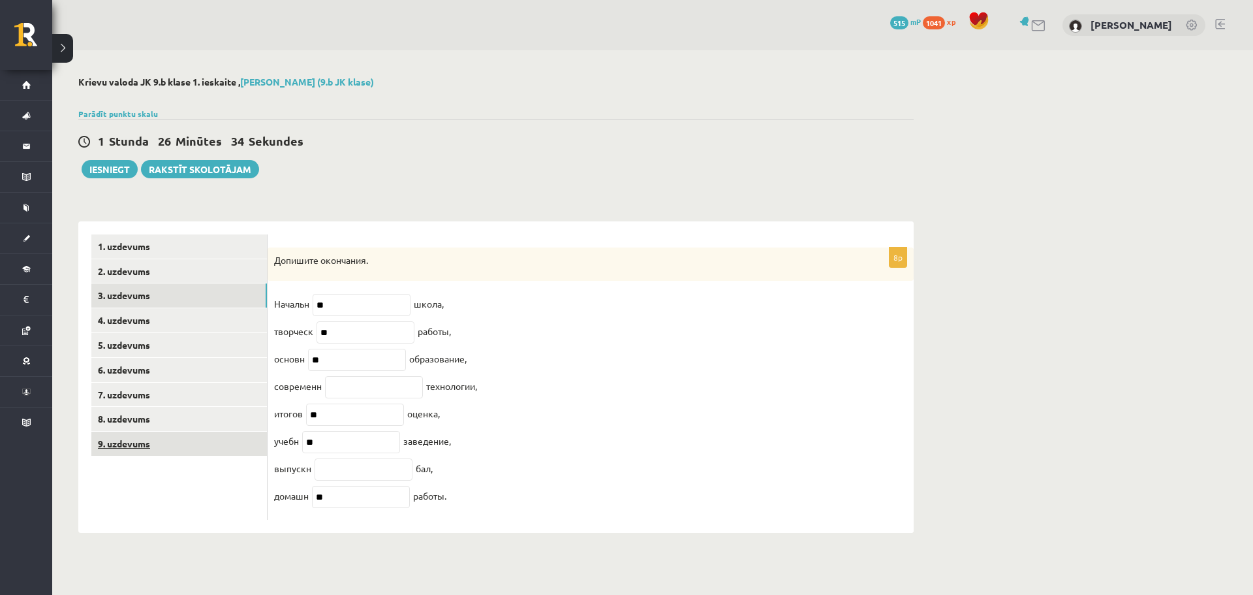
click at [145, 445] on link "9. uzdevums" at bounding box center [179, 444] width 176 height 24
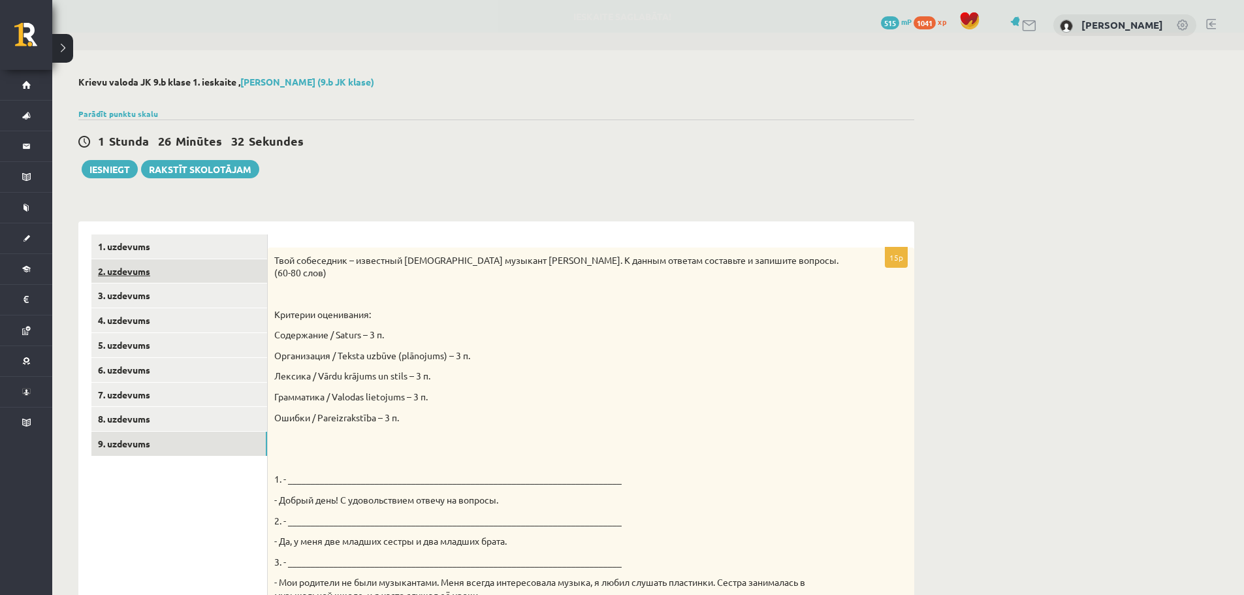
click at [123, 274] on link "2. uzdevums" at bounding box center [179, 271] width 176 height 24
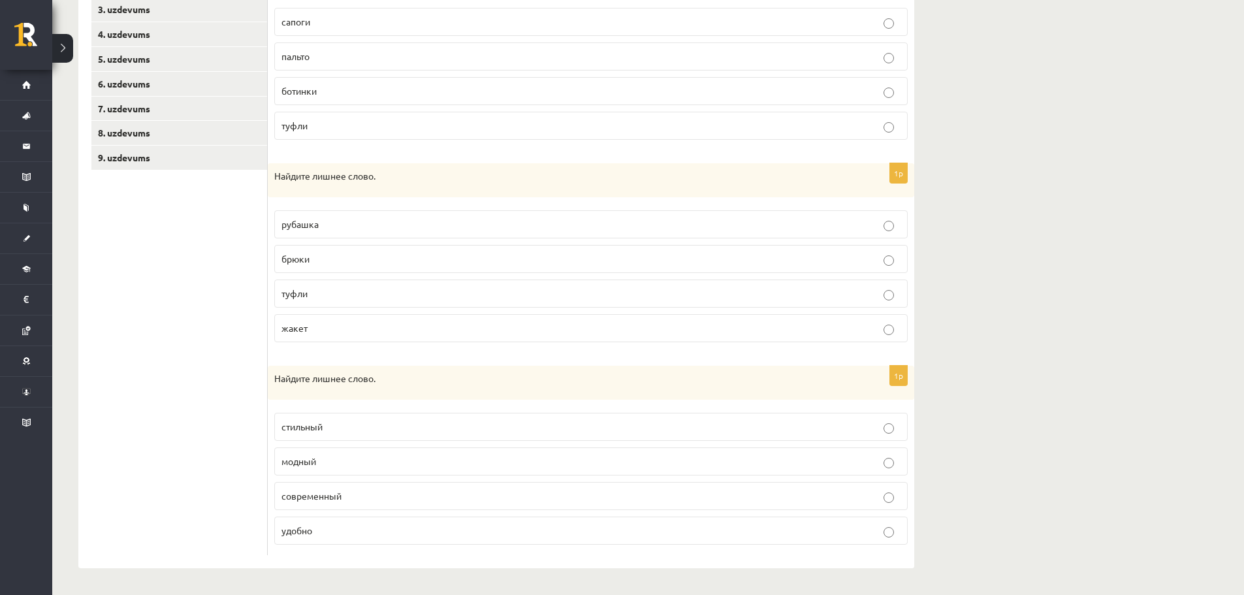
scroll to position [91, 0]
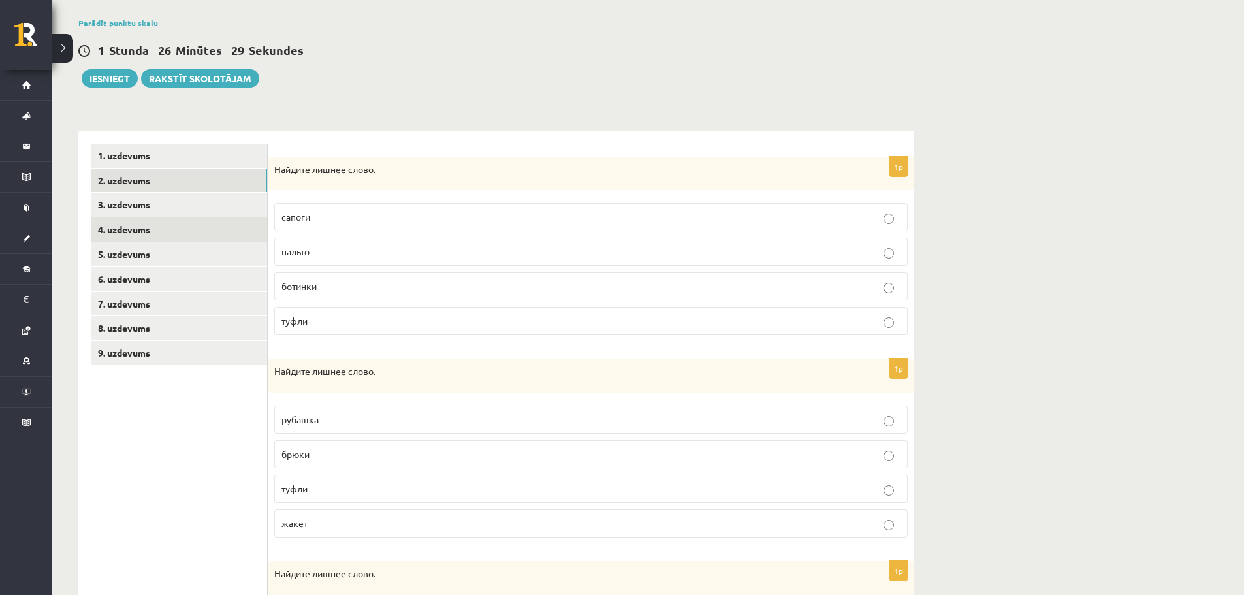
click at [156, 219] on link "4. uzdevums" at bounding box center [179, 229] width 176 height 24
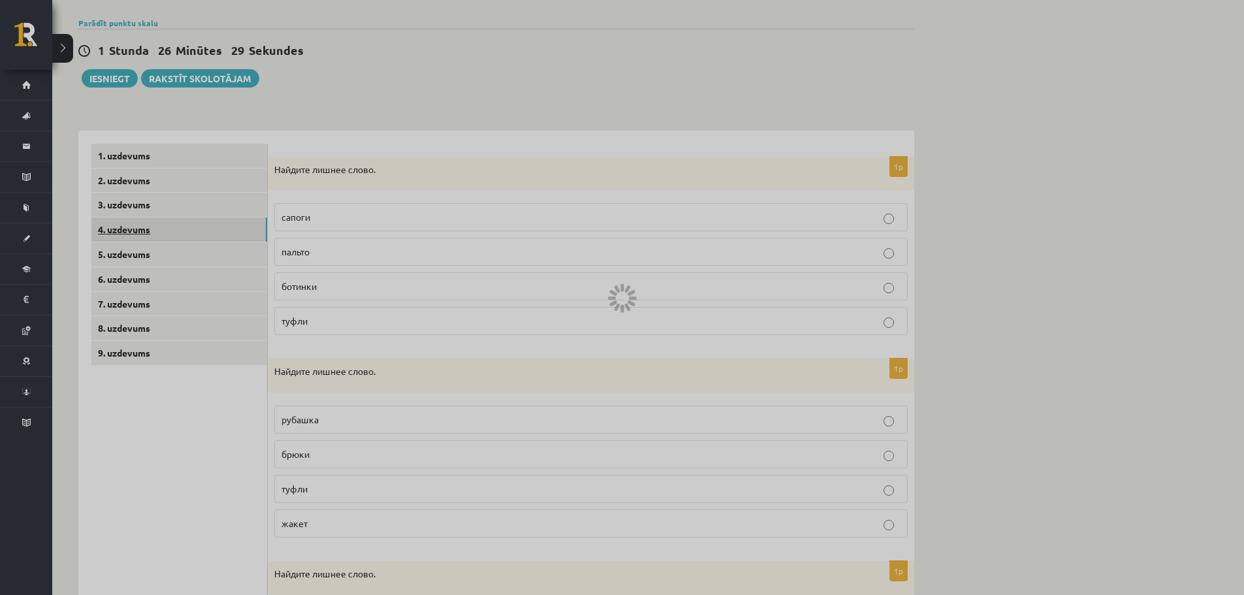
scroll to position [0, 0]
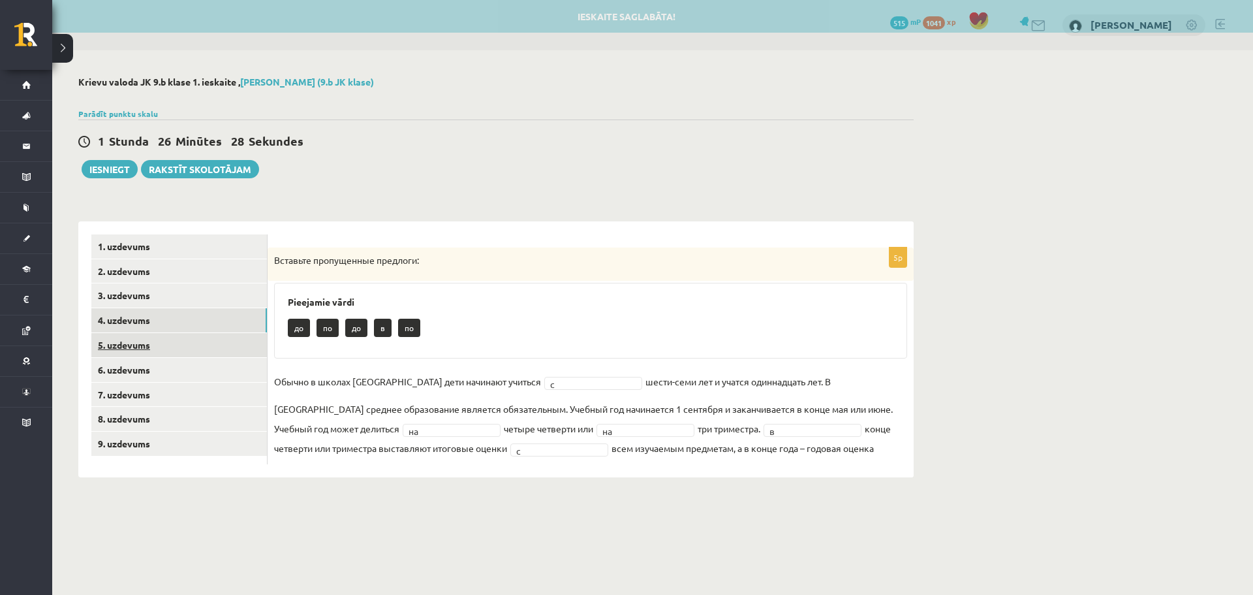
click at [146, 347] on link "5. uzdevums" at bounding box center [179, 345] width 176 height 24
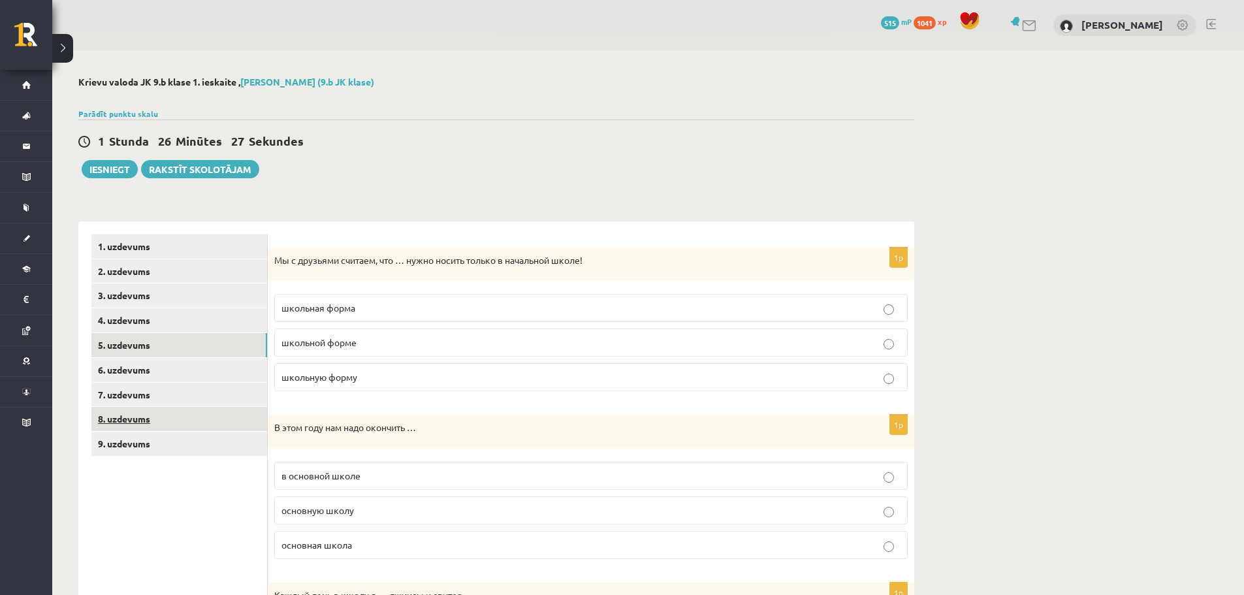
scroll to position [65, 0]
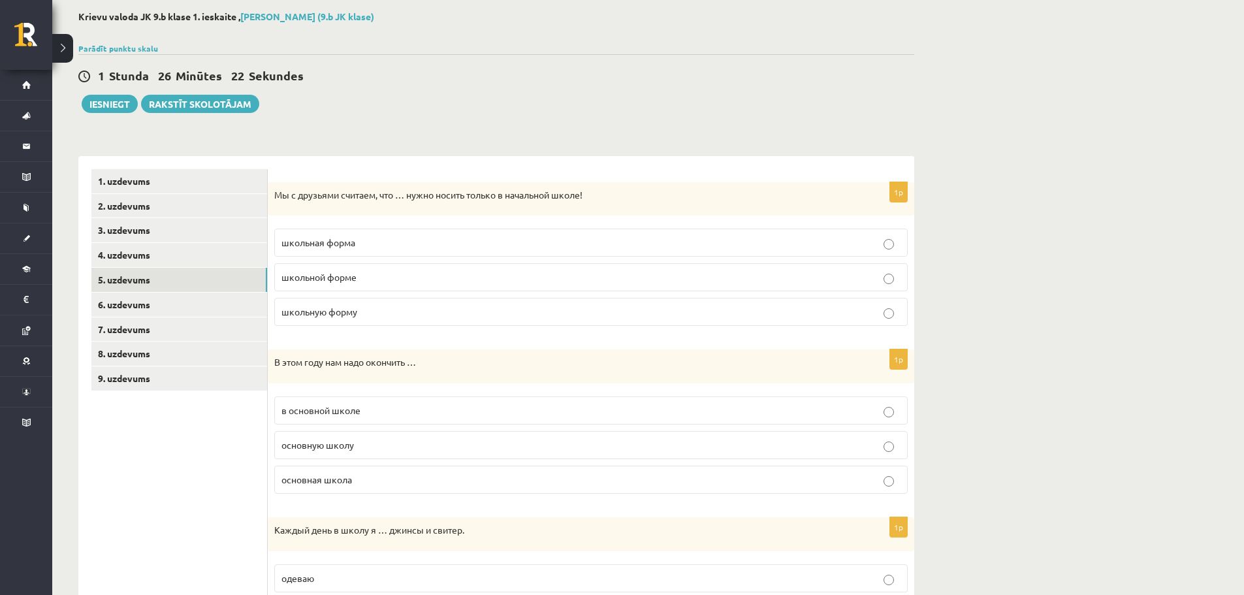
click at [370, 285] on label "школьной форме" at bounding box center [590, 277] width 633 height 28
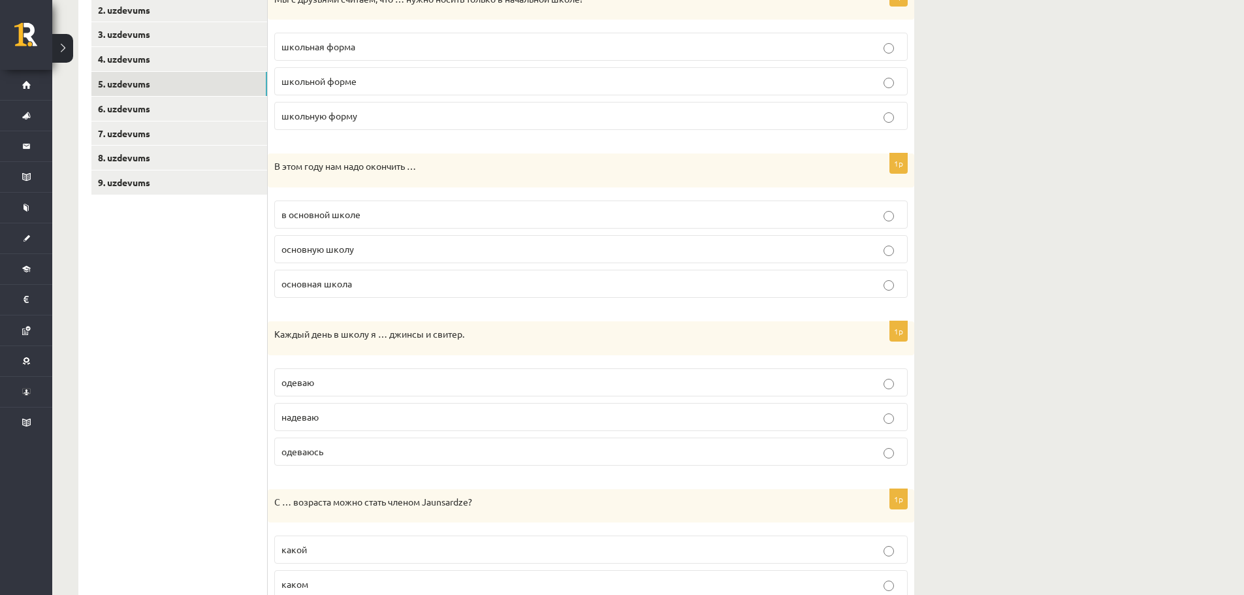
click at [325, 263] on label "основную школу" at bounding box center [590, 249] width 633 height 28
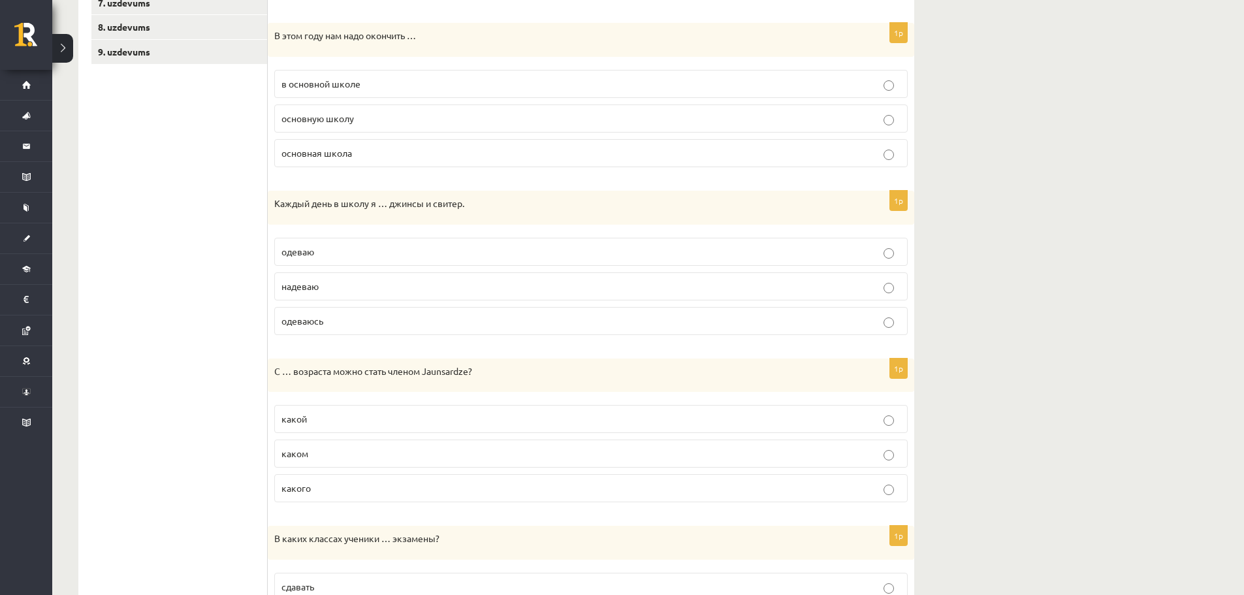
click at [311, 282] on span "надеваю" at bounding box center [299, 286] width 37 height 12
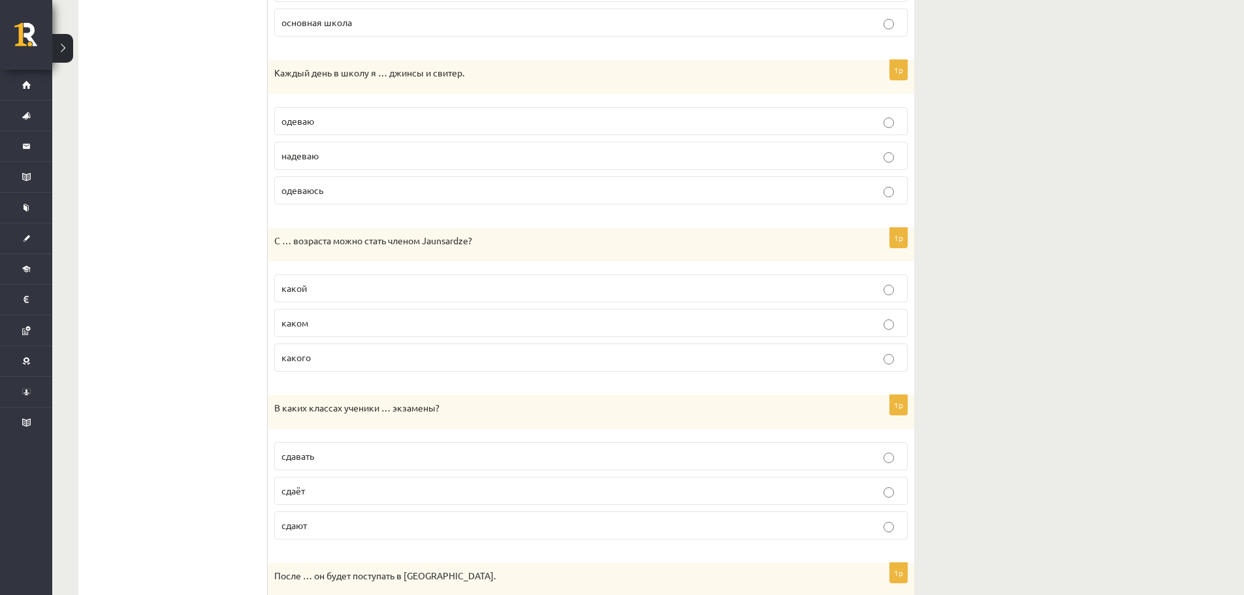
scroll to position [588, 0]
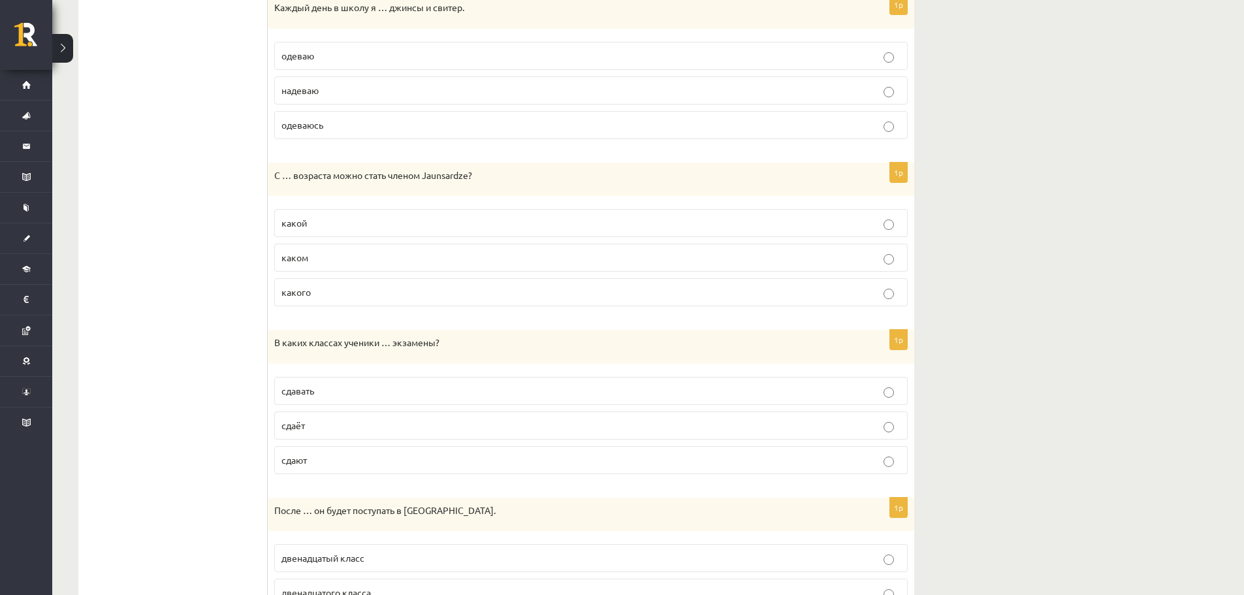
click at [362, 286] on p "какого" at bounding box center [590, 292] width 619 height 14
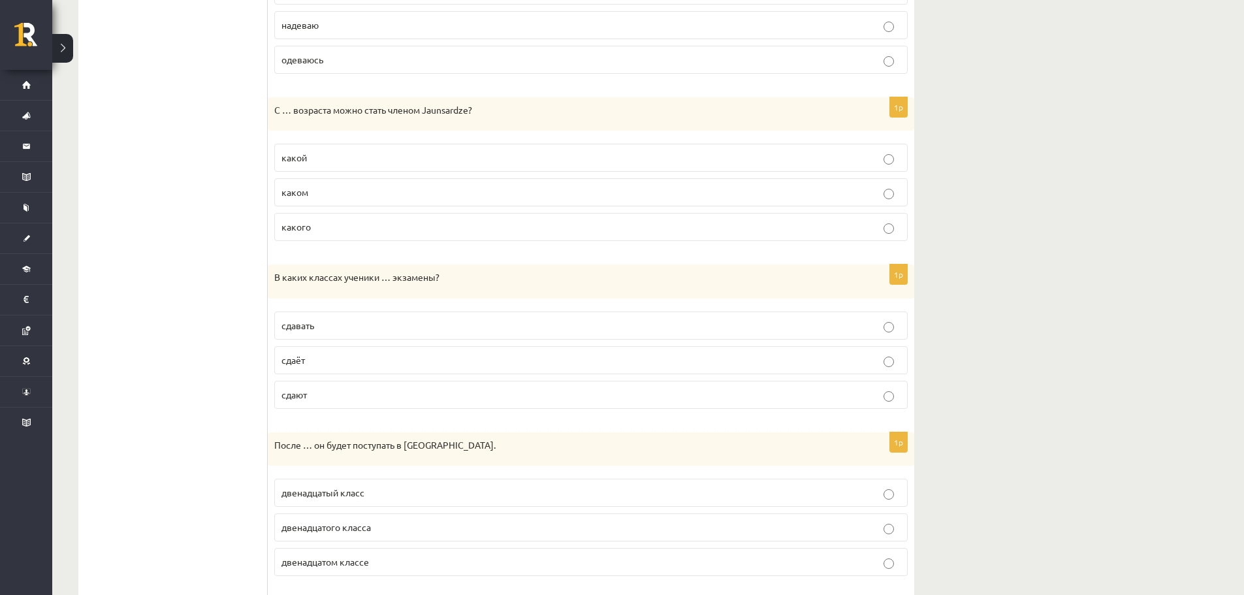
click at [371, 328] on p "сдавать" at bounding box center [590, 326] width 619 height 14
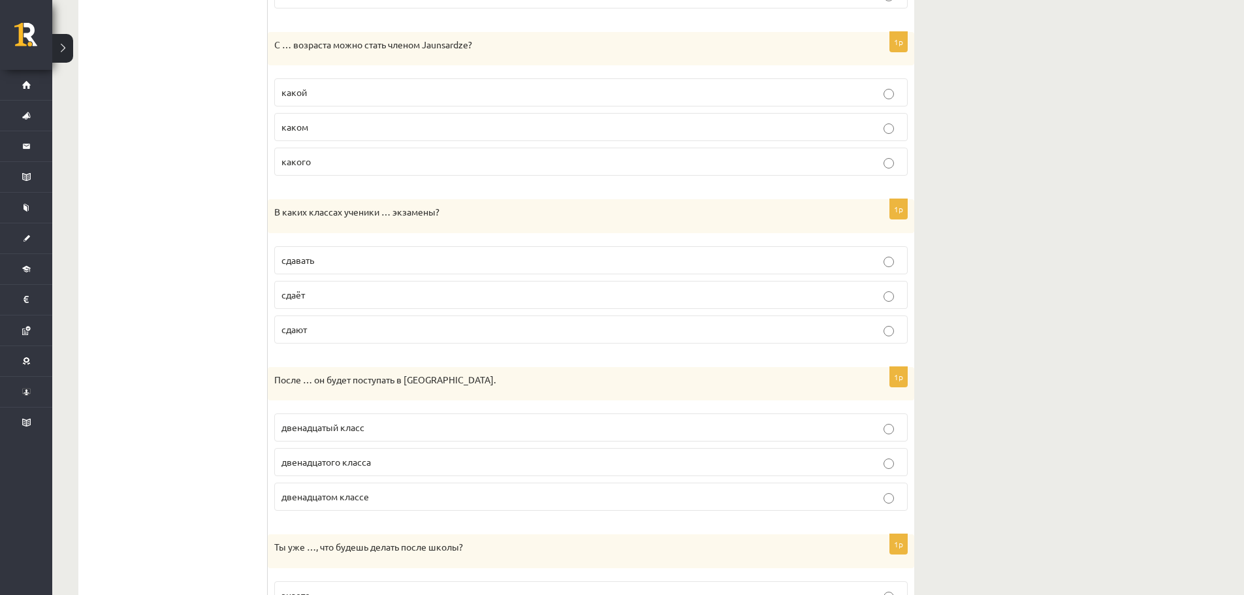
click at [376, 501] on p "двенадцатом классе" at bounding box center [590, 497] width 619 height 14
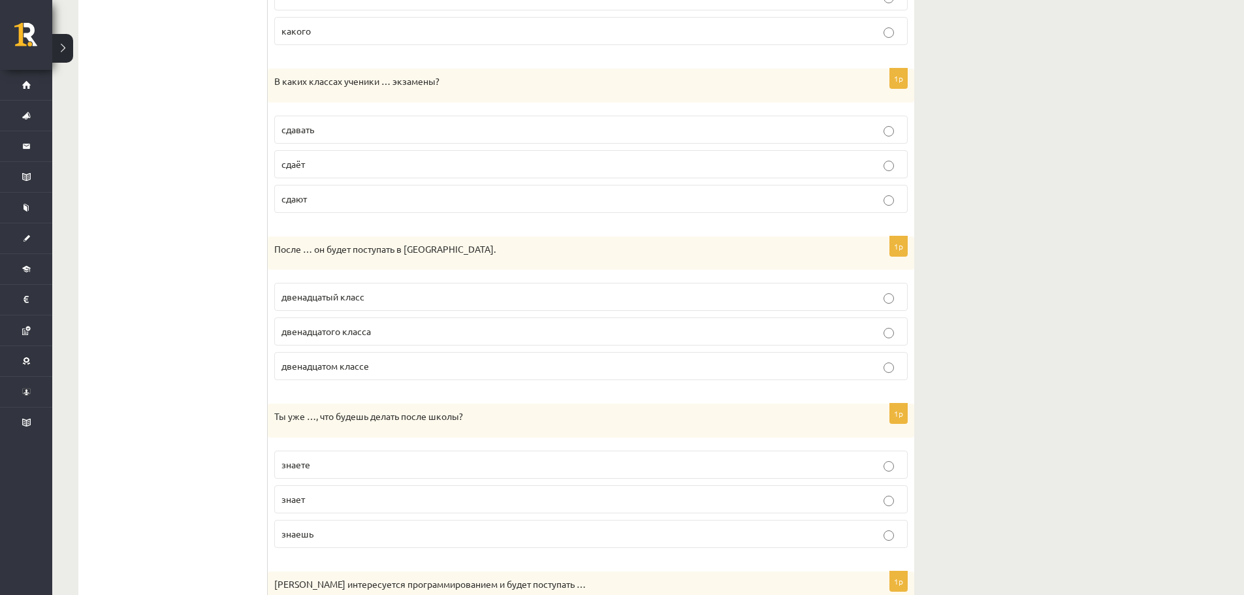
click at [386, 337] on p "двенадцатого класса" at bounding box center [590, 331] width 619 height 14
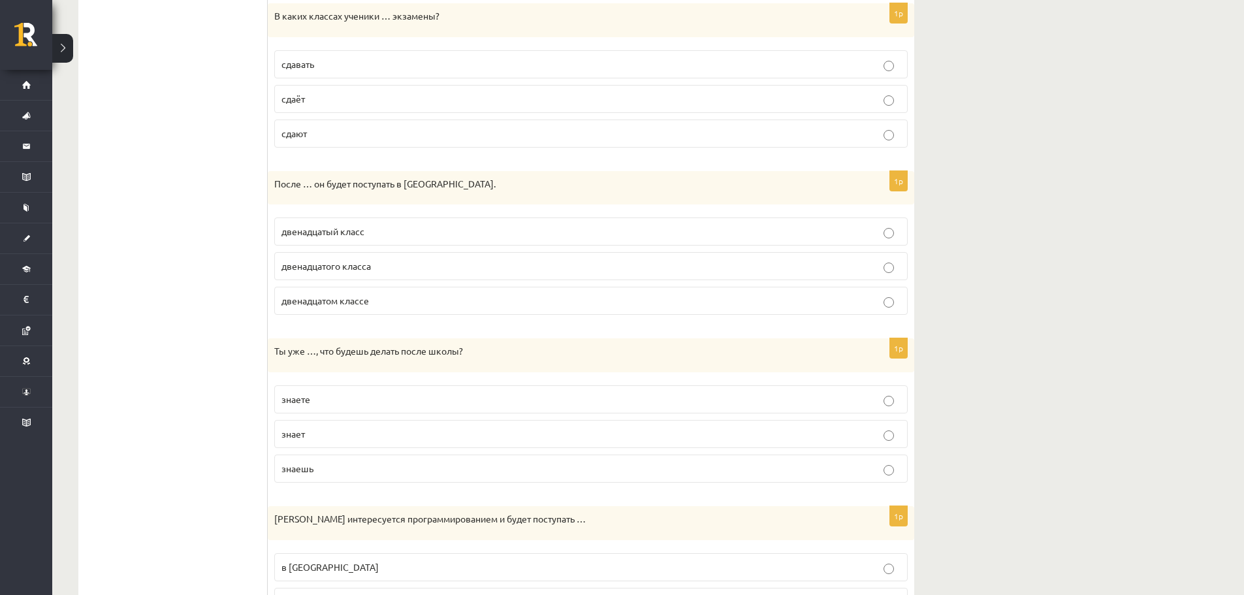
click at [350, 462] on p "знаешь" at bounding box center [590, 469] width 619 height 14
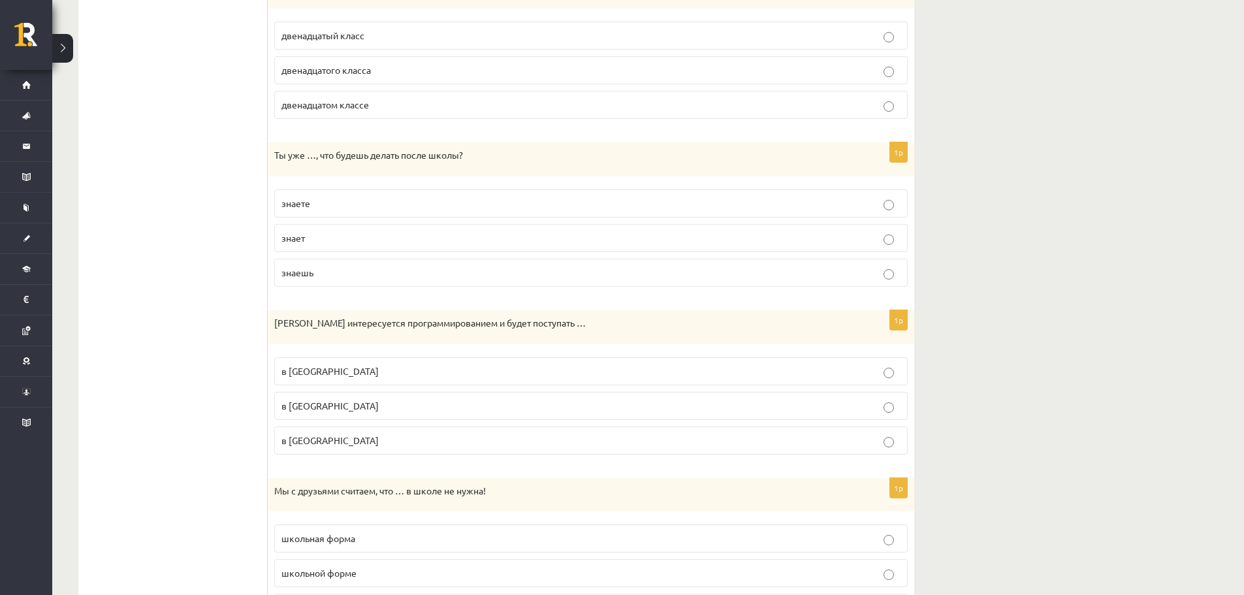
click at [403, 377] on p "в [GEOGRAPHIC_DATA]" at bounding box center [590, 371] width 619 height 14
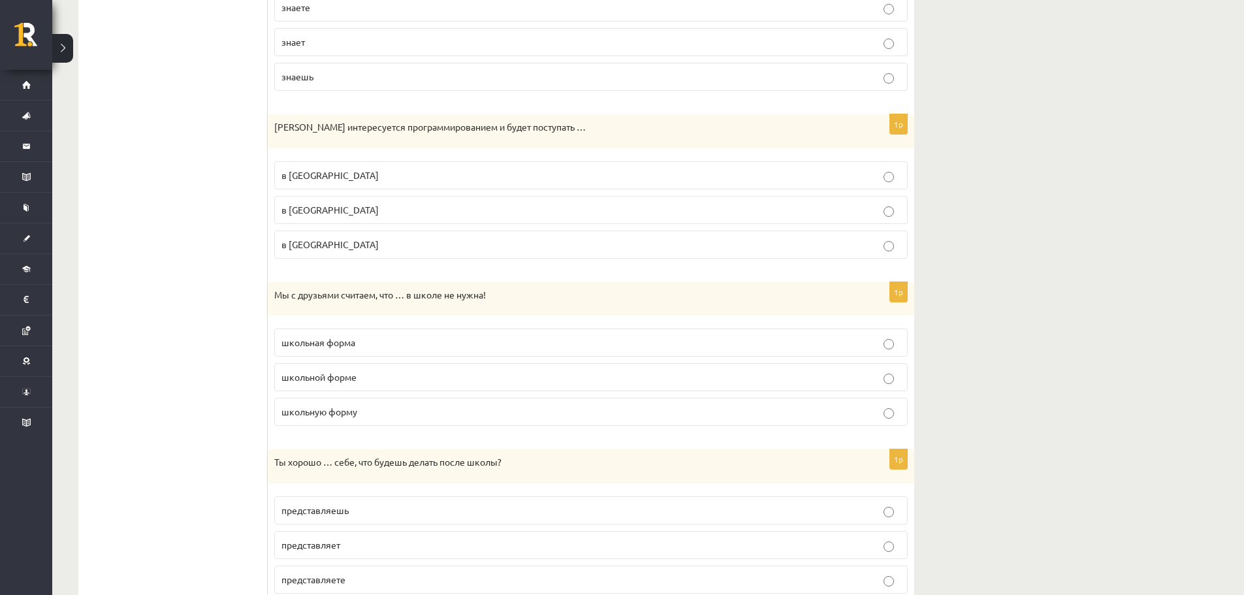
scroll to position [1355, 0]
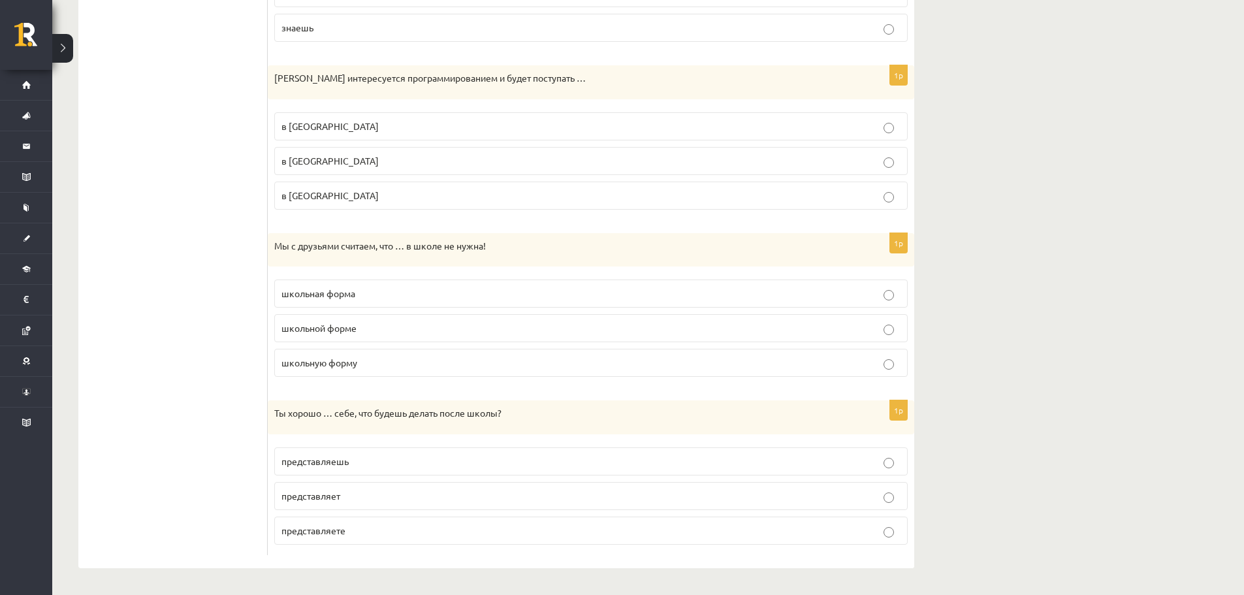
drag, startPoint x: 395, startPoint y: 364, endPoint x: 399, endPoint y: 393, distance: 29.0
click at [395, 364] on p "школьную форму" at bounding box center [590, 363] width 619 height 14
click at [409, 499] on p "представляет" at bounding box center [590, 496] width 619 height 14
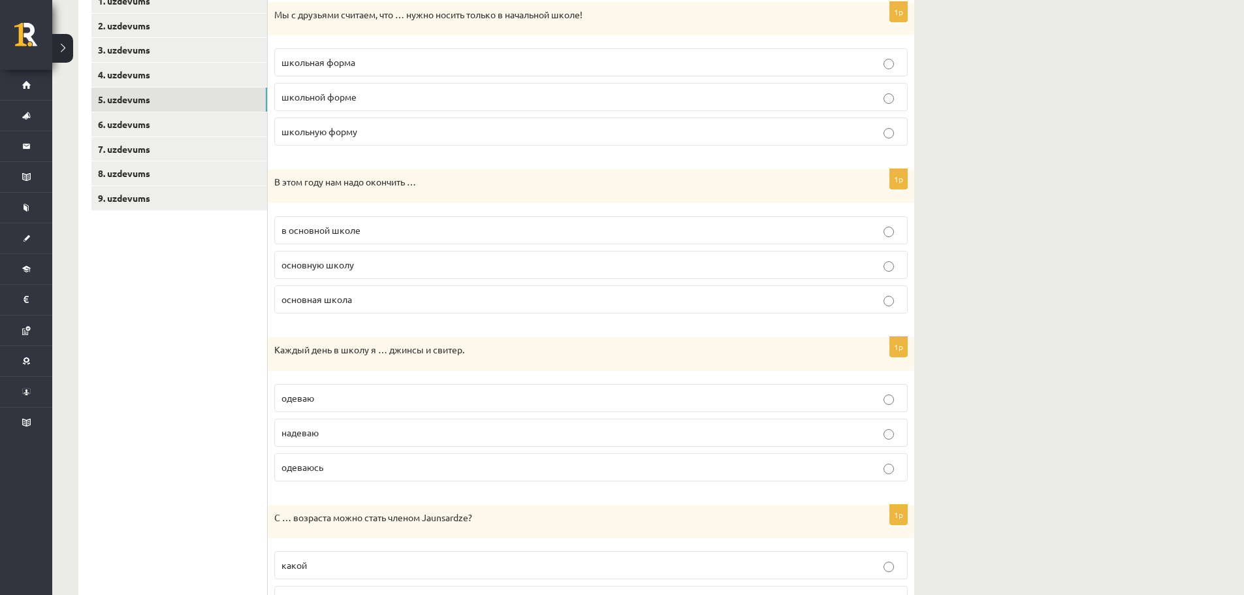
scroll to position [0, 0]
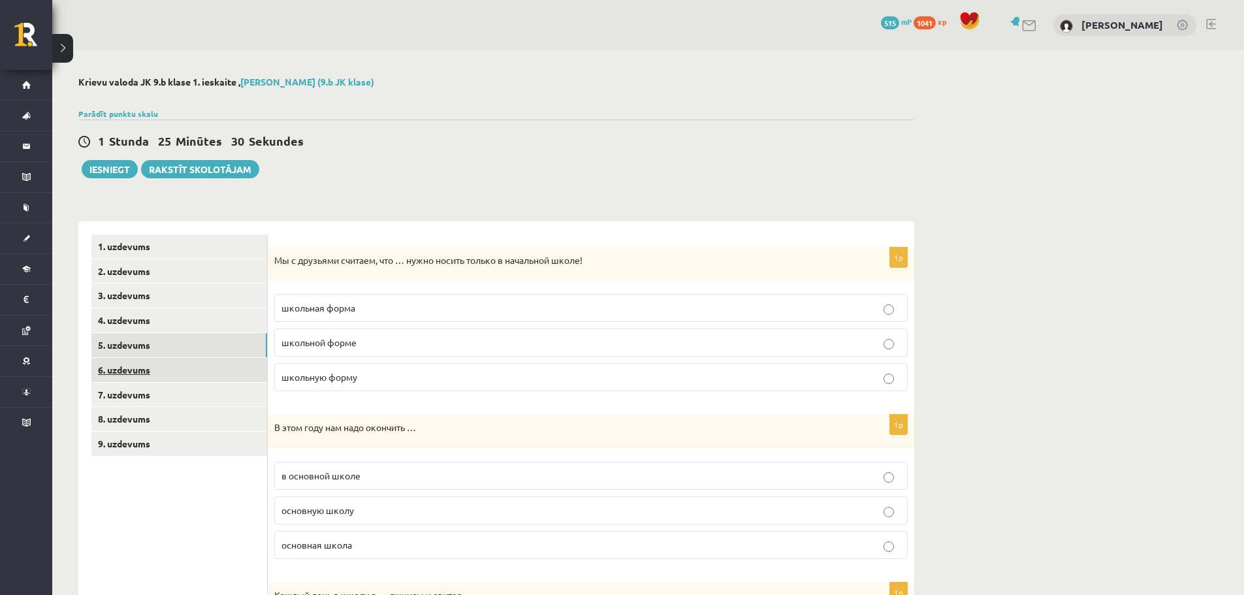
click at [161, 379] on link "6. uzdevums" at bounding box center [179, 370] width 176 height 24
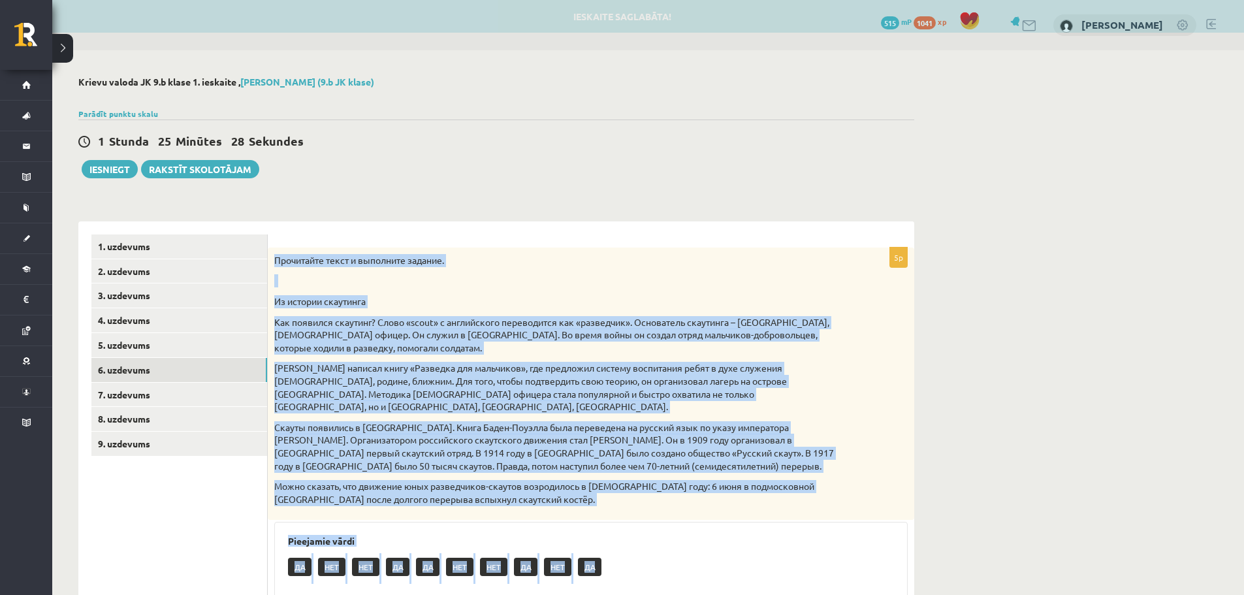
scroll to position [187, 0]
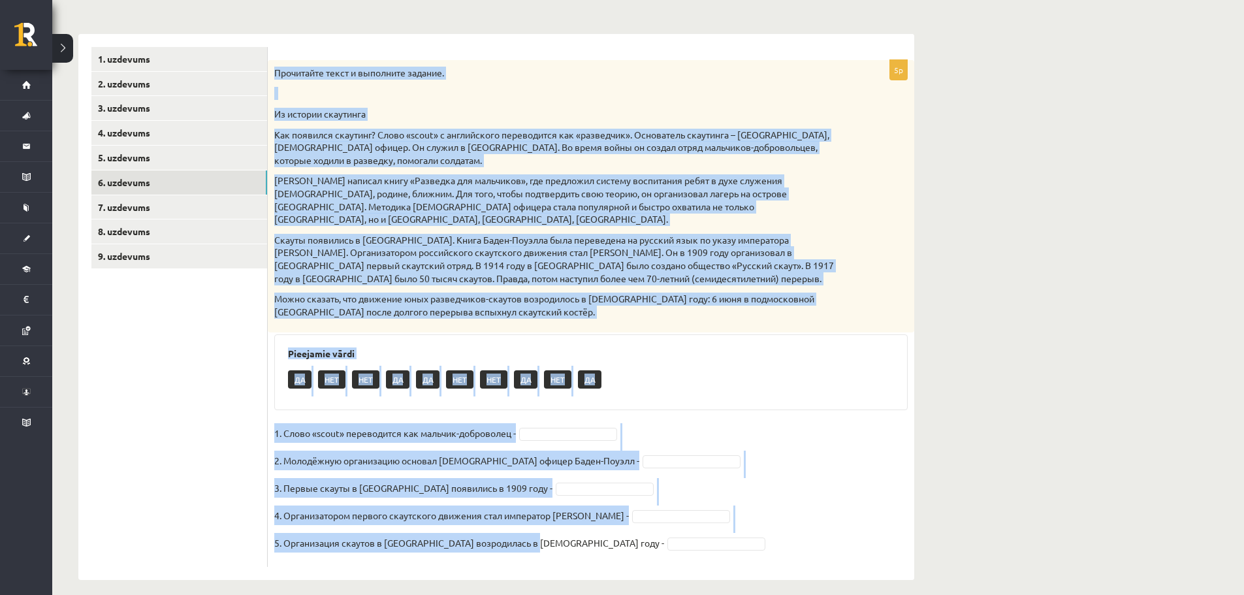
drag, startPoint x: 270, startPoint y: 269, endPoint x: 507, endPoint y: 625, distance: 428.0
click at [507, 407] on html "0 Dāvanas 515 mP 1041 xp [PERSON_NAME] Sākums Aktuāli Kā mācīties eSKOLĀ Kontak…" at bounding box center [622, 110] width 1244 height 595
copy div "Прочитайте текст и выполните задание. Из истории скаутинга Как появился скаутин…"
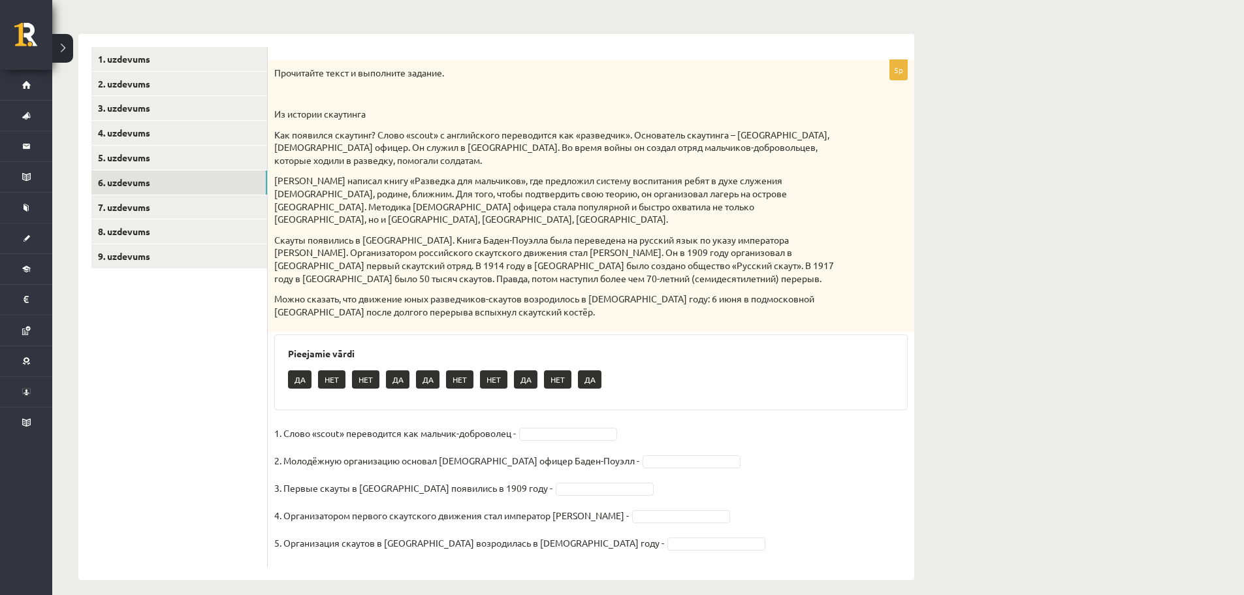
click at [227, 460] on ul "1. uzdevums 2. uzdevums 3. uzdevums 4. uzdevums 5. uzdevums 6. uzdevums 7. uzde…" at bounding box center [179, 307] width 176 height 520
click at [565, 487] on fieldset "1. Слово «scout» переводится как мальчик-доброволец - НЕТ *** 2. Молодёжную орг…" at bounding box center [590, 491] width 633 height 137
click at [561, 467] on fieldset "1. Слово «scout» переводится как мальчик-доброволец - НЕТ *** 2. Молодёжную орг…" at bounding box center [590, 491] width 633 height 137
click at [671, 516] on fieldset "1. Слово «scout» переводится как мальчик-доброволец - НЕТ *** 2. Молодёжную орг…" at bounding box center [590, 491] width 633 height 137
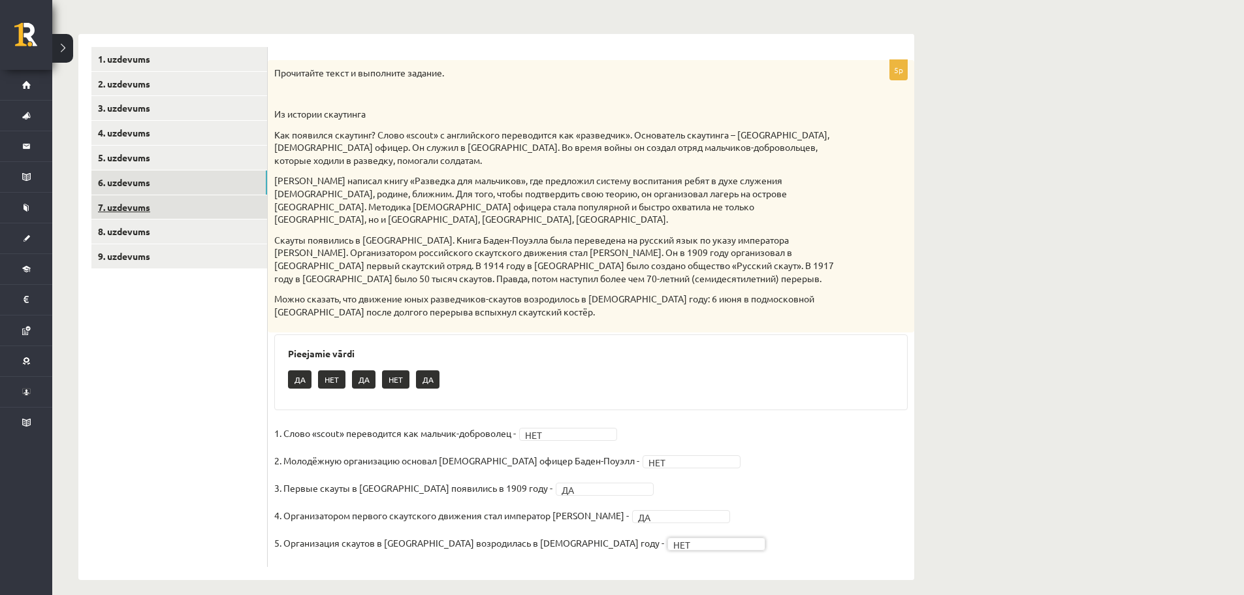
click at [197, 213] on link "7. uzdevums" at bounding box center [179, 207] width 176 height 24
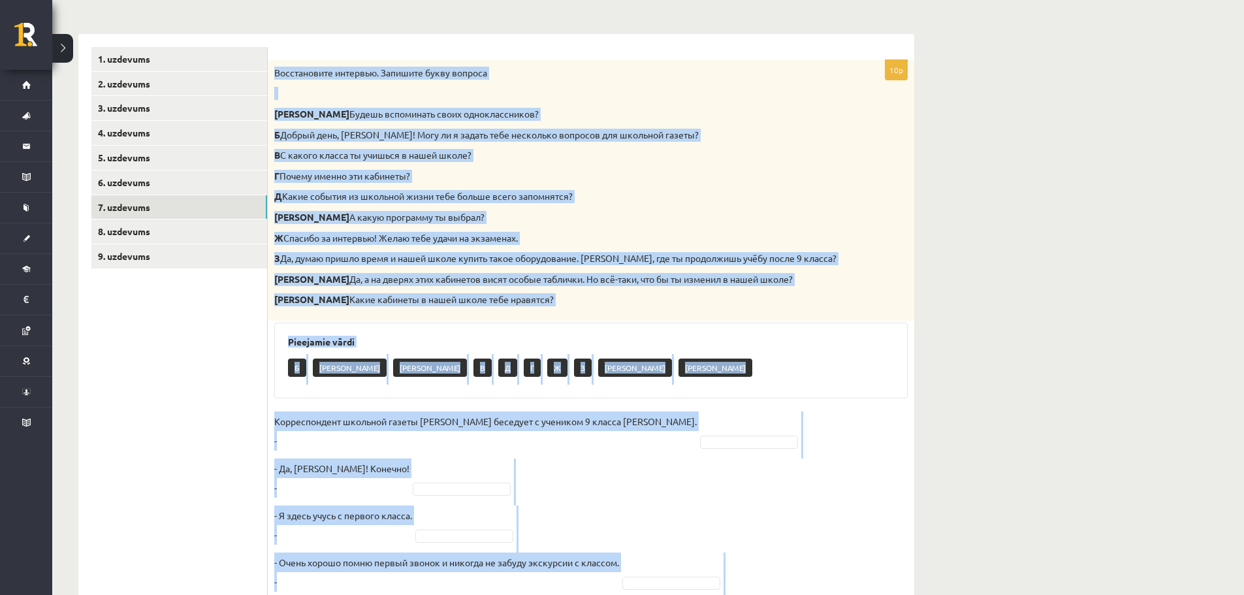
scroll to position [619, 0]
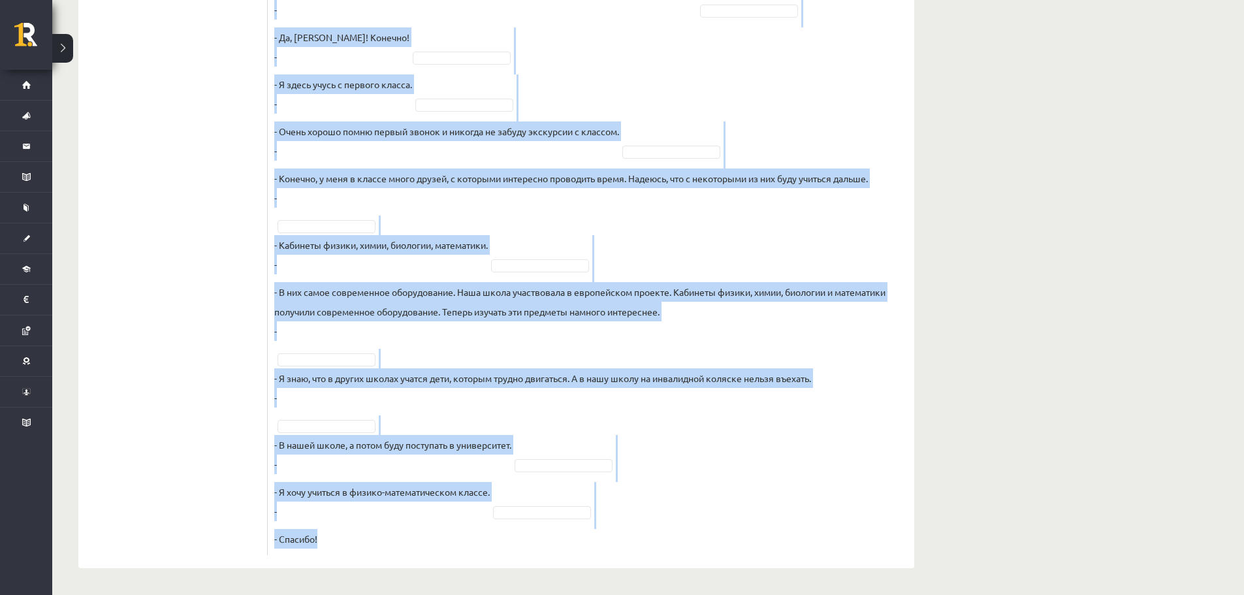
drag, startPoint x: 275, startPoint y: 71, endPoint x: 636, endPoint y: 604, distance: 644.1
copy div "Восстановите интервью. Запишите букву вопроса А Будешь вспоминать своих однокла…"
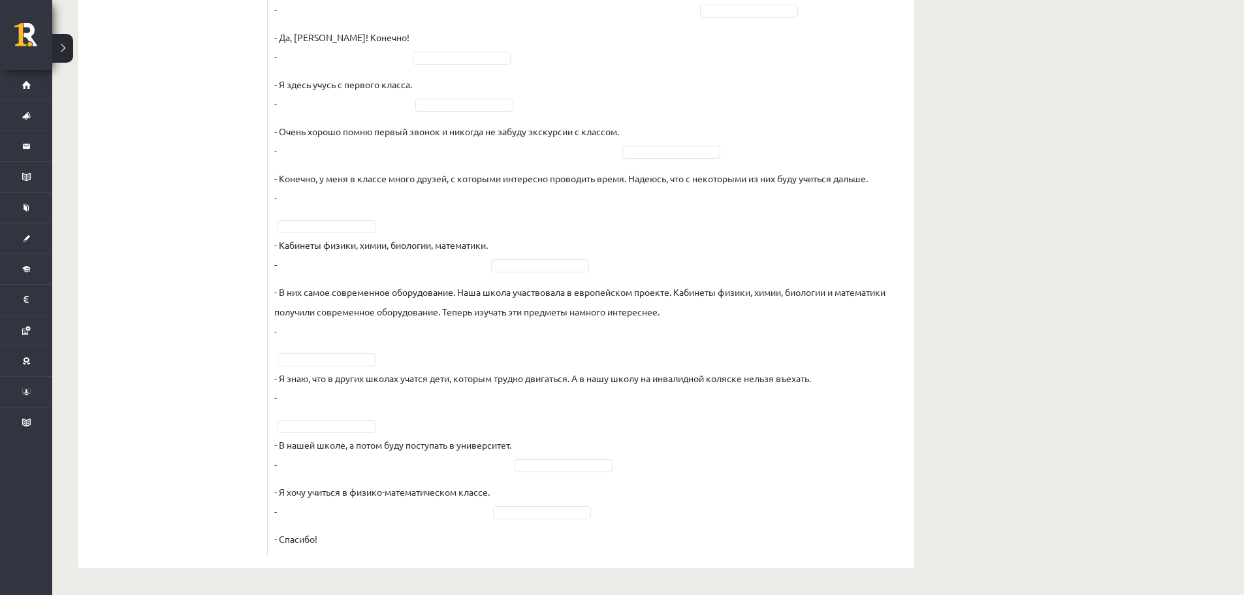
click at [253, 284] on ul "1. uzdevums 2. uzdevums 3. uzdevums 4. uzdevums 5. uzdevums 6. uzdevums 7. uzde…" at bounding box center [179, 85] width 176 height 939
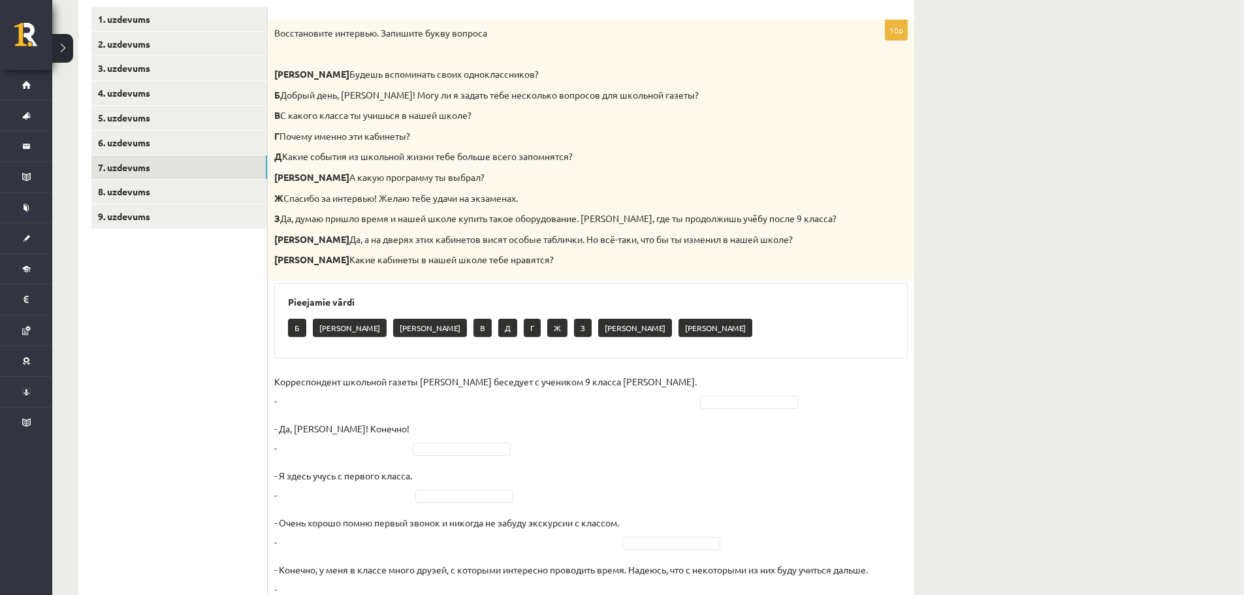
scroll to position [162, 0]
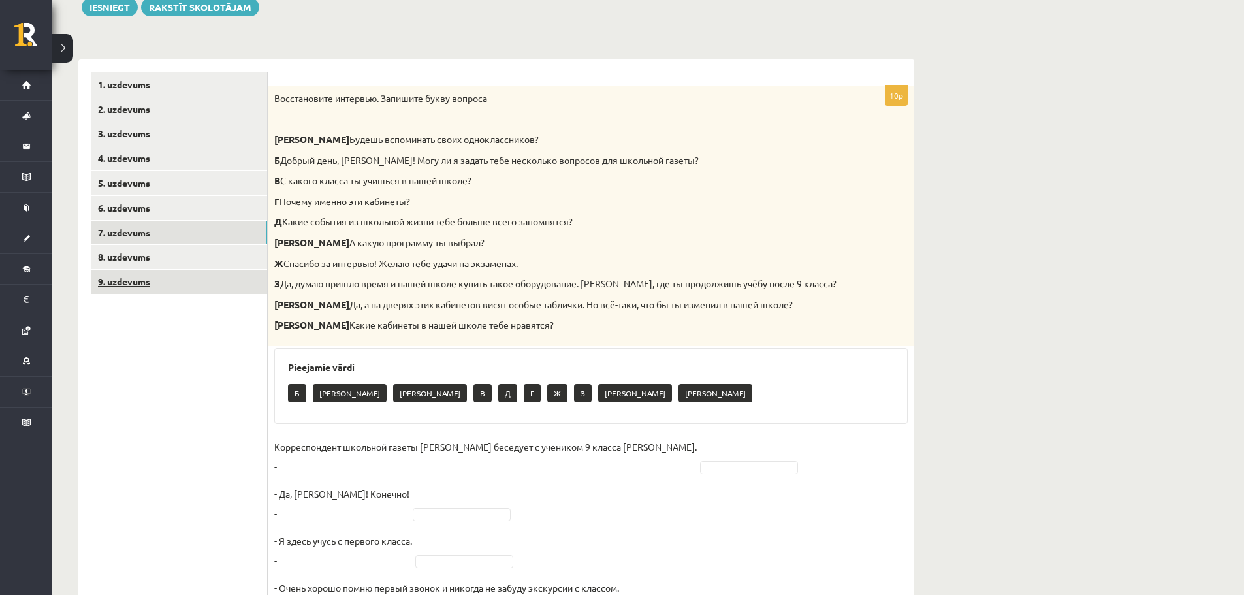
click at [166, 270] on link "9. uzdevums" at bounding box center [179, 282] width 176 height 24
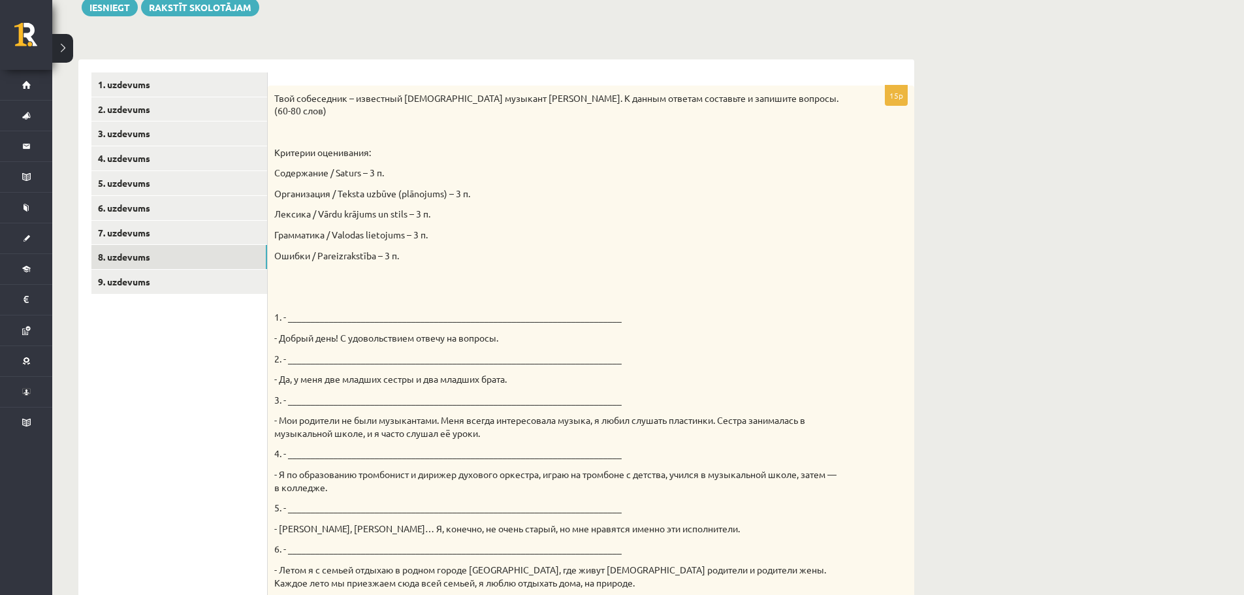
click at [166, 265] on link "8. uzdevums" at bounding box center [179, 257] width 176 height 24
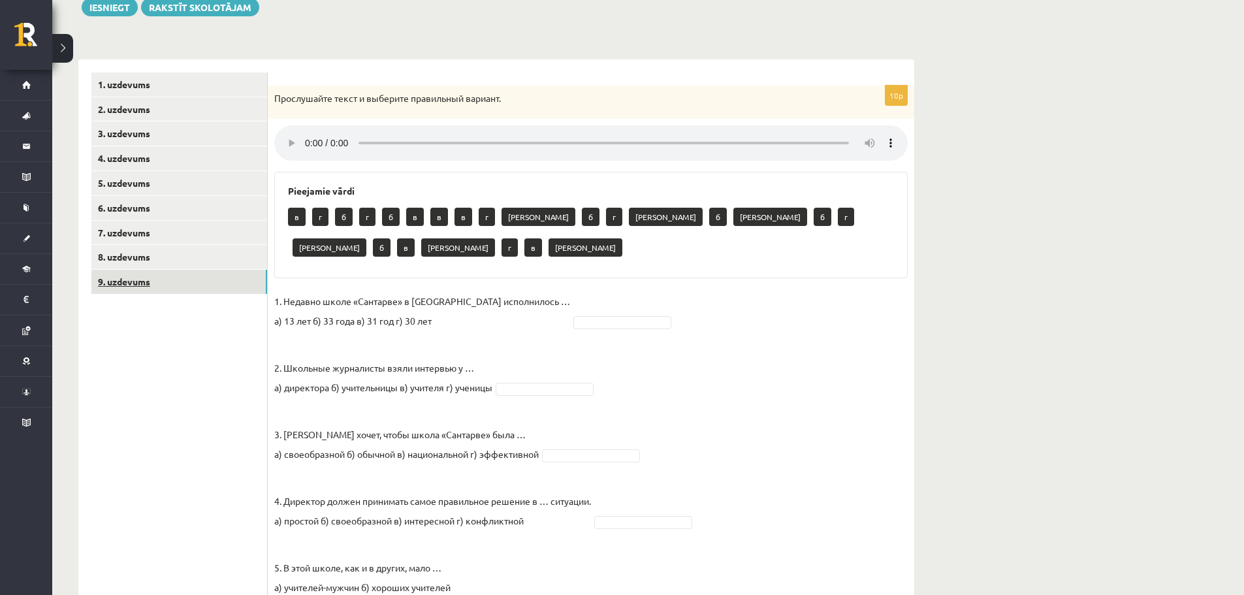
click at [172, 281] on link "9. uzdevums" at bounding box center [179, 282] width 176 height 24
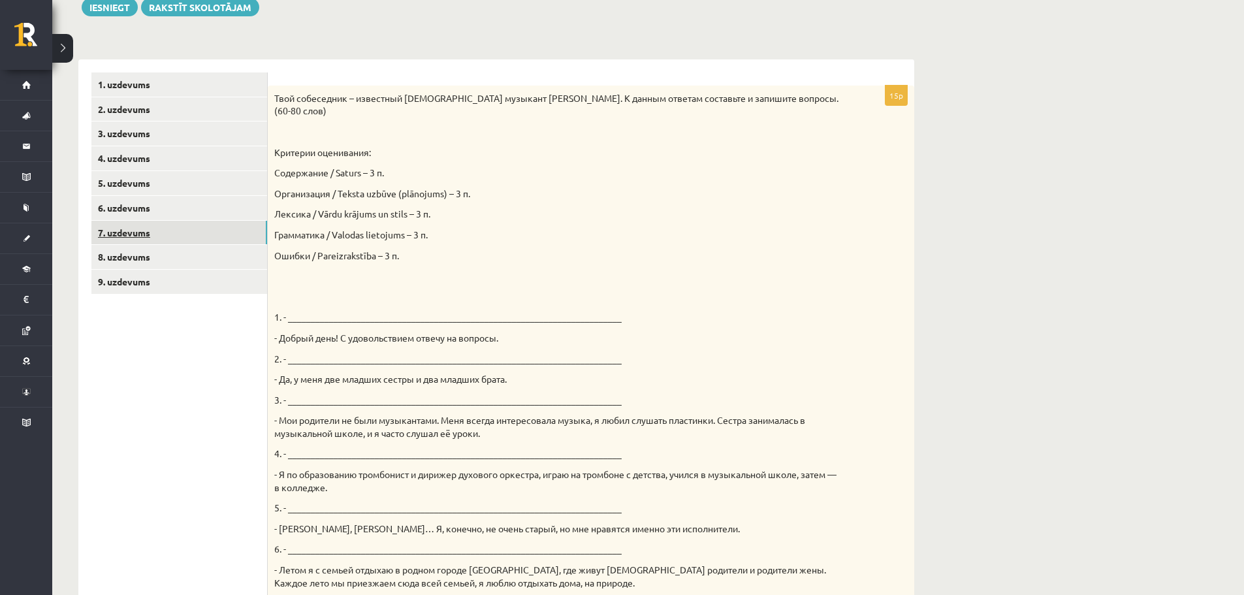
click at [166, 234] on link "7. uzdevums" at bounding box center [179, 233] width 176 height 24
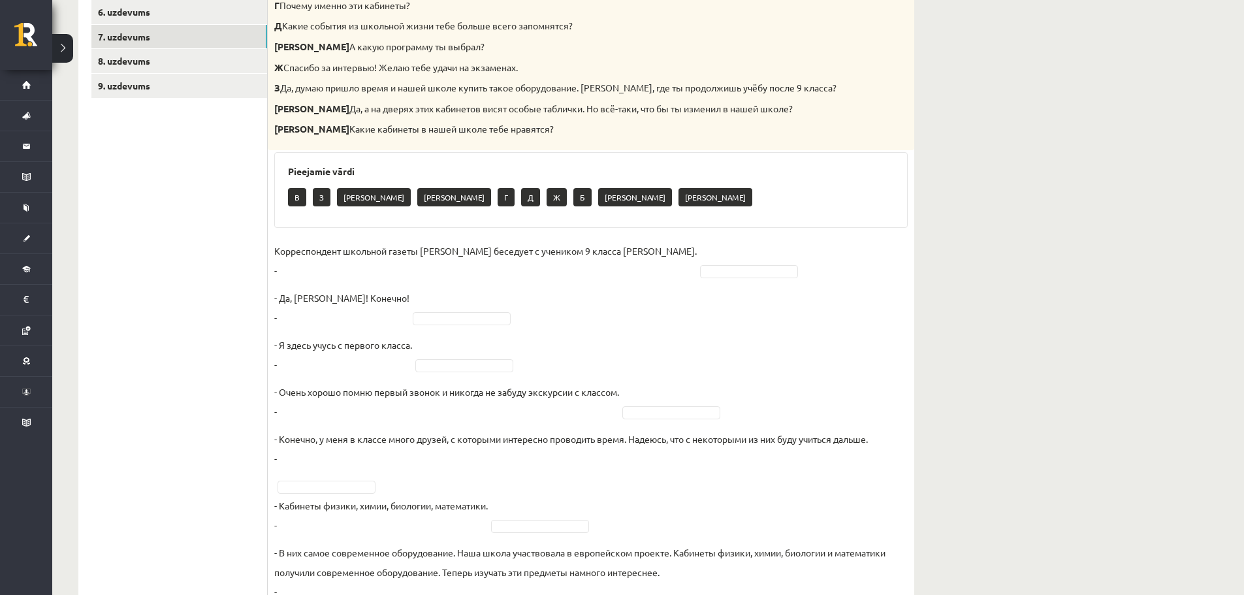
scroll to position [292, 0]
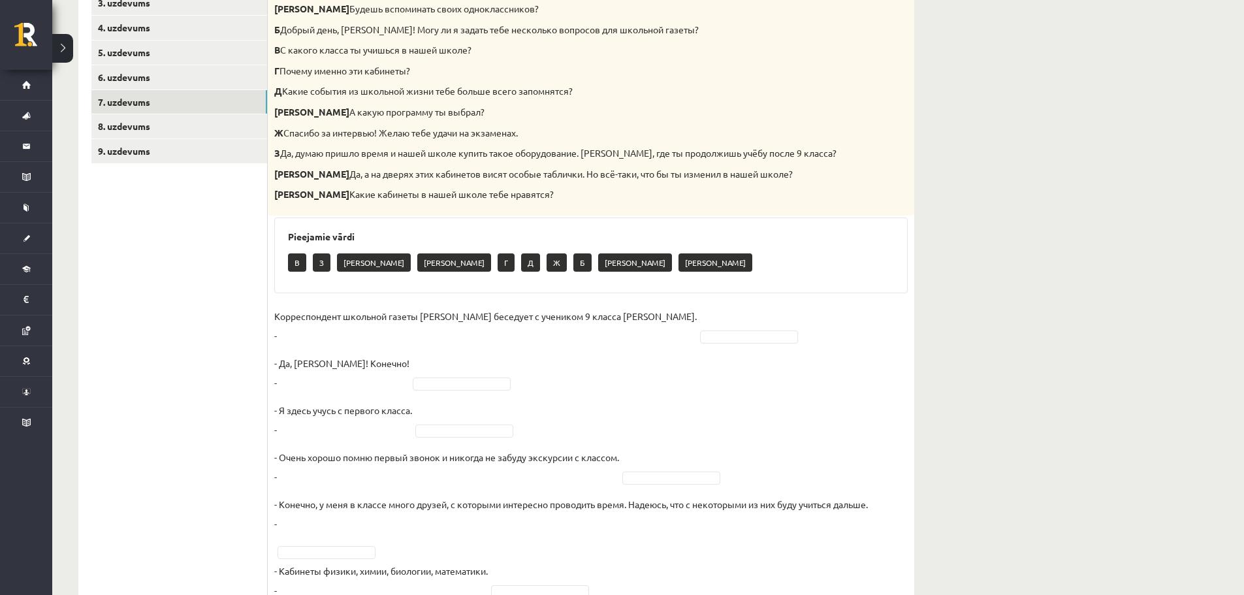
click at [413, 326] on p "Корреспондент школьной газеты Анна Берзиня беседует с учеником 9 класса Андреем…" at bounding box center [485, 325] width 422 height 39
type input "*"
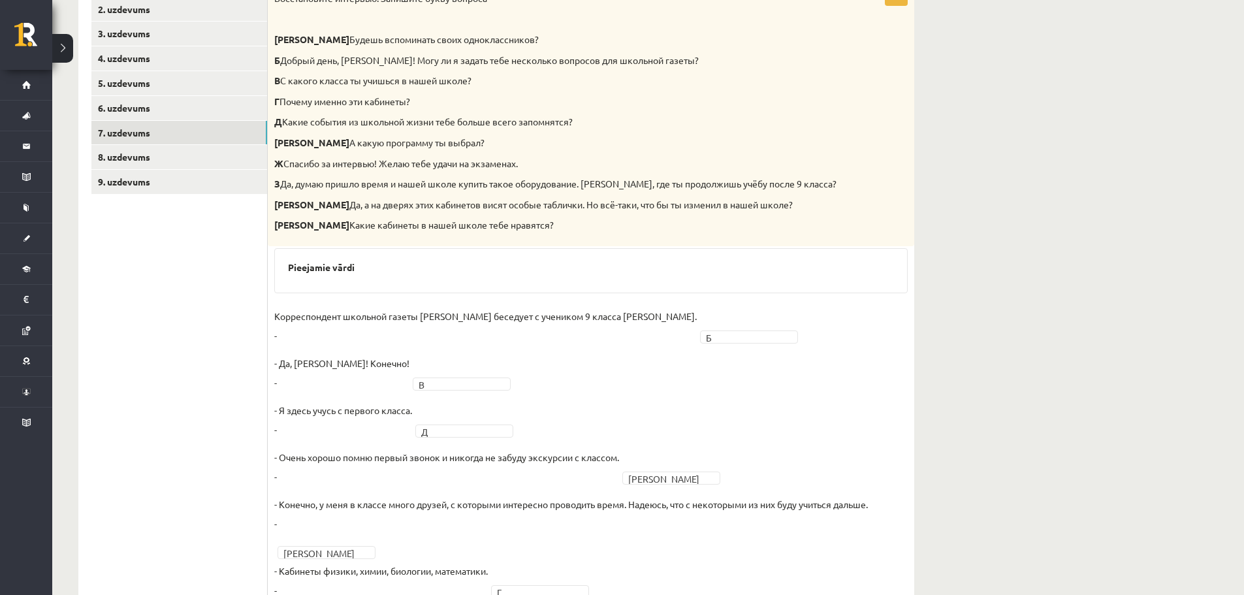
scroll to position [66, 0]
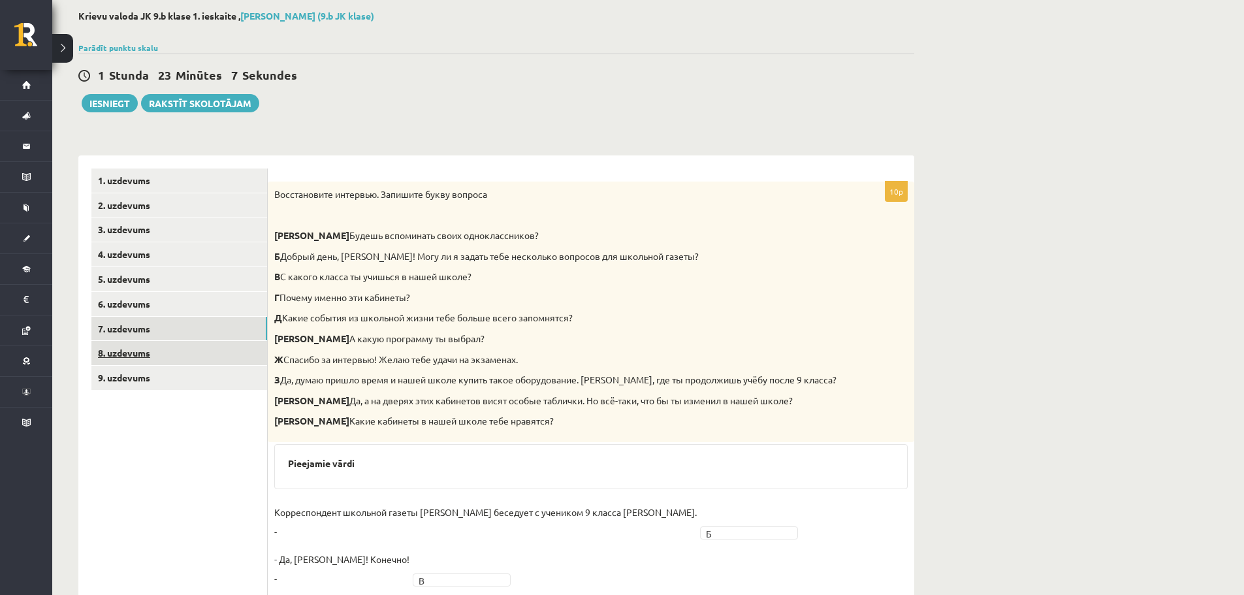
click at [202, 357] on link "8. uzdevums" at bounding box center [179, 353] width 176 height 24
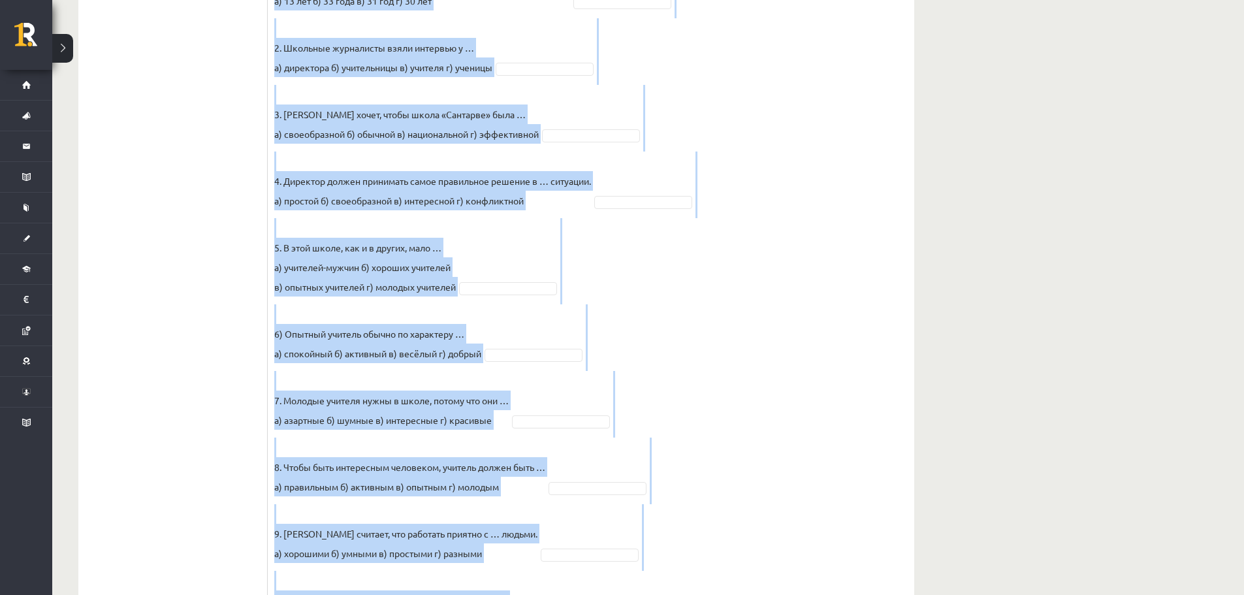
scroll to position [541, 0]
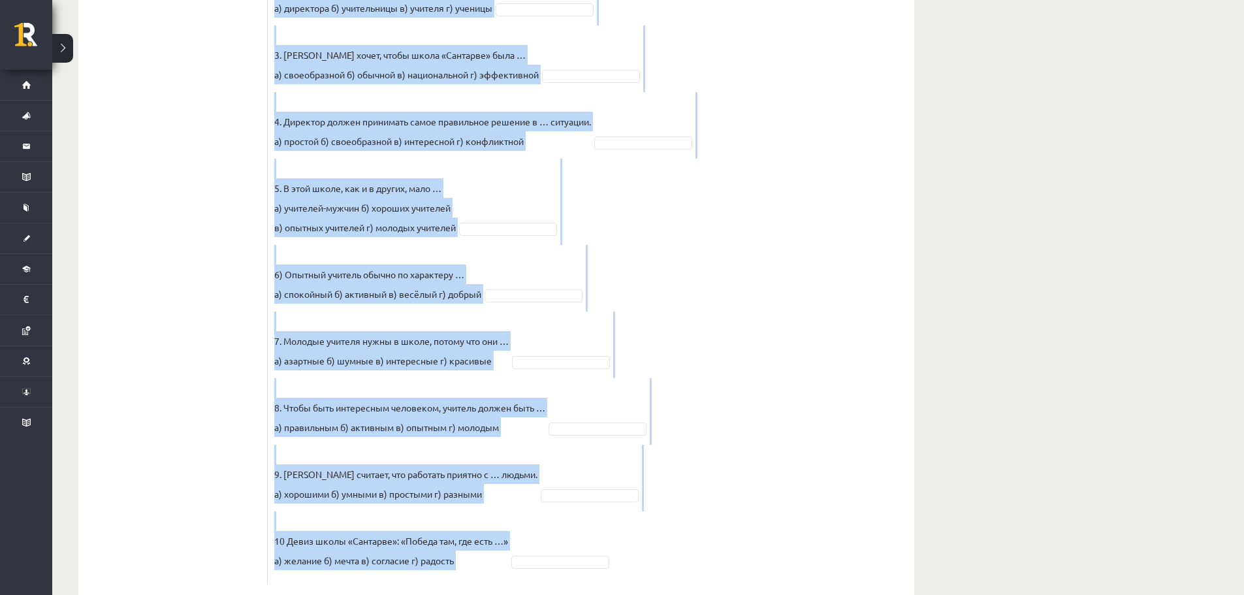
drag, startPoint x: 276, startPoint y: 196, endPoint x: 670, endPoint y: 624, distance: 582.1
copy div "Прослушайте текст и выберите правильный вариант. Pieejamie vārdi а б г б в в г …"
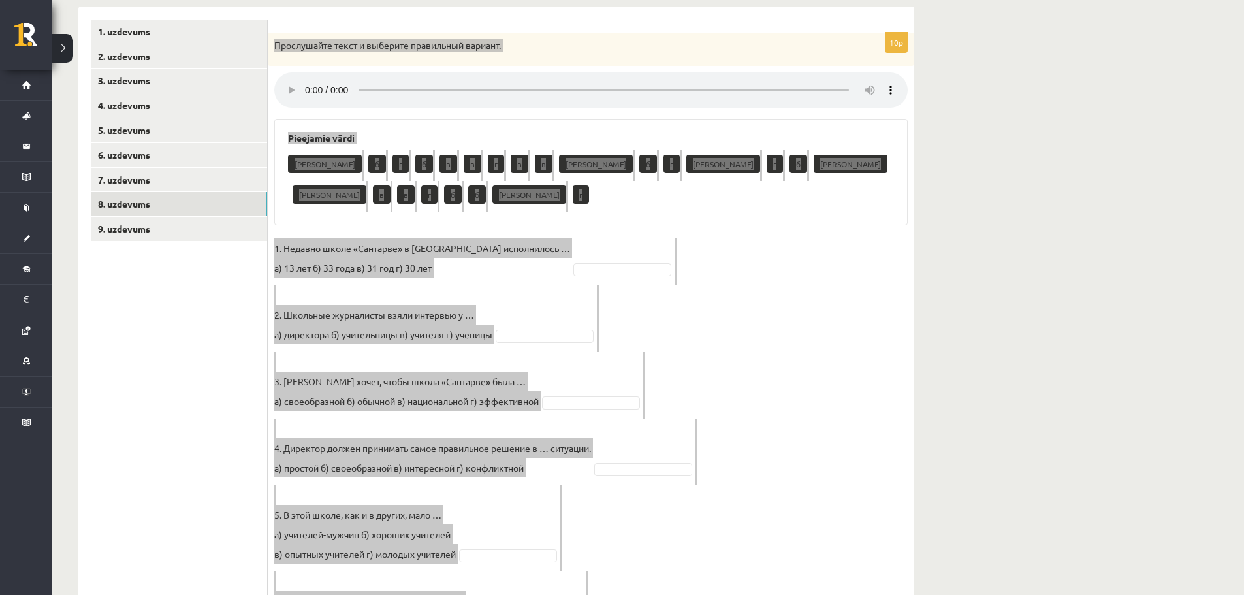
scroll to position [0, 0]
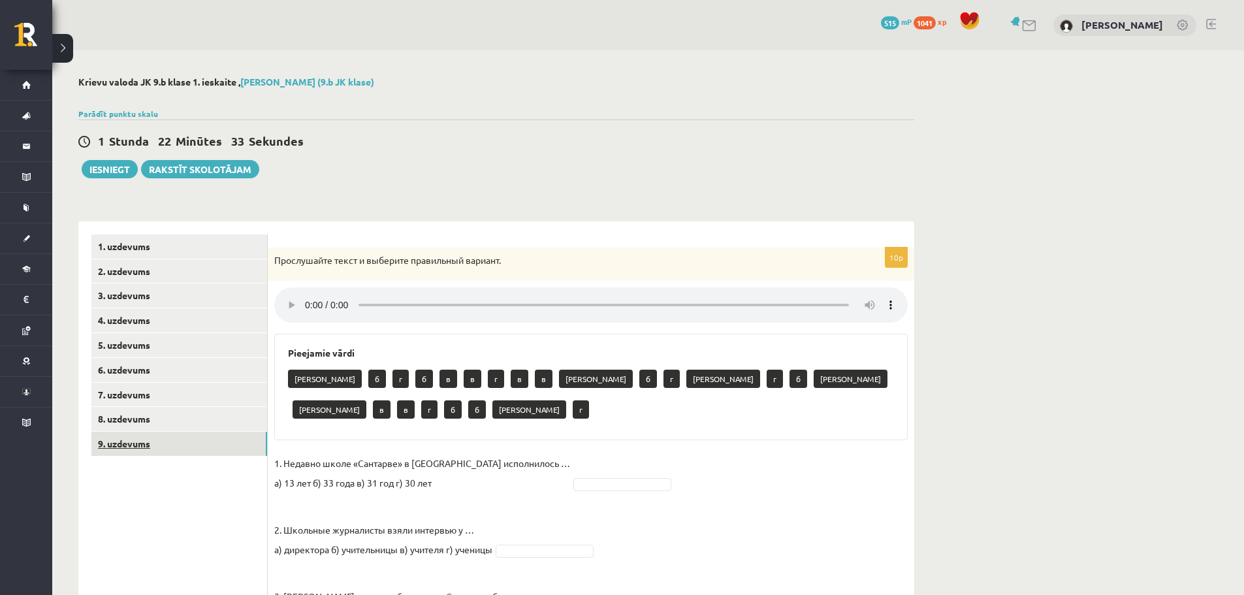
click at [213, 444] on link "9. uzdevums" at bounding box center [179, 444] width 176 height 24
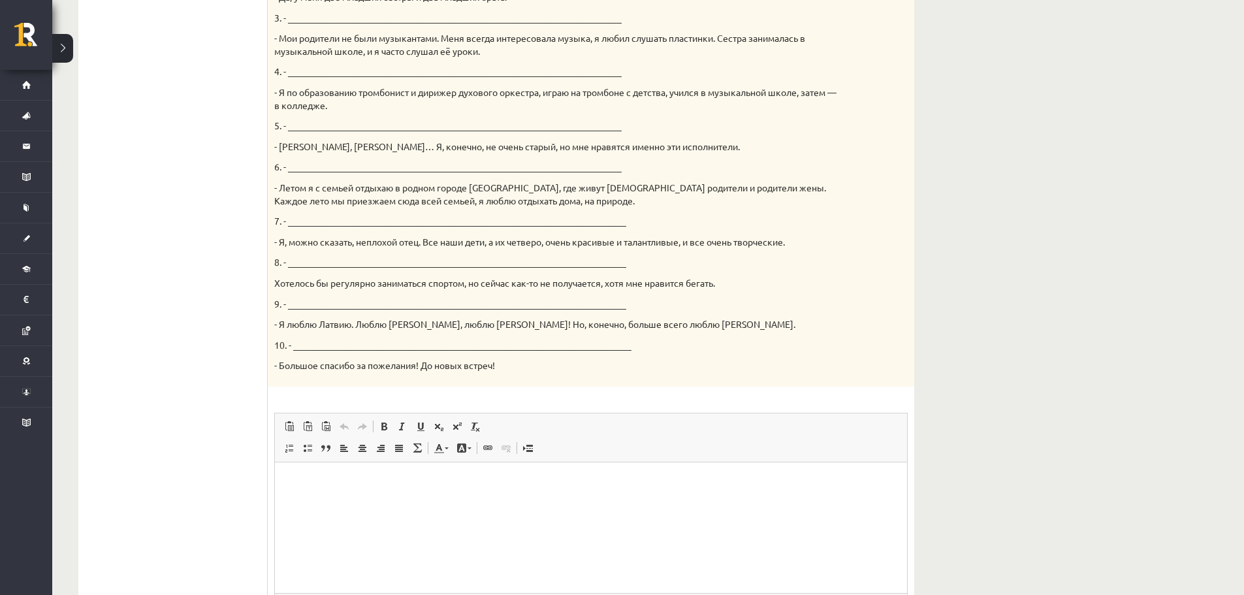
scroll to position [152, 0]
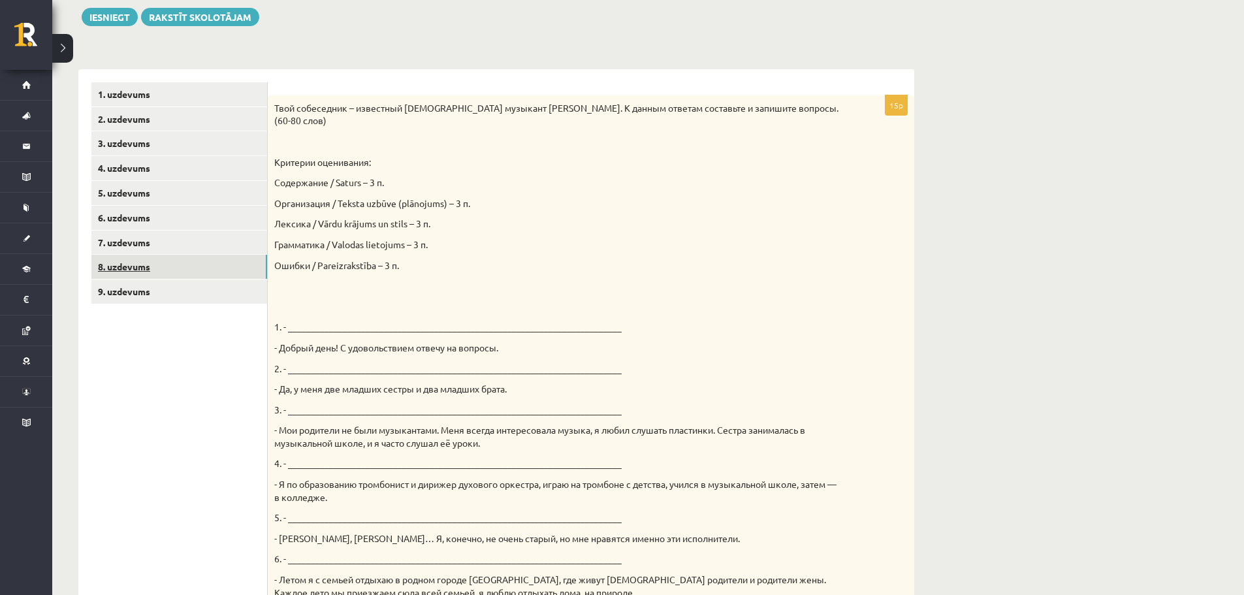
click at [150, 276] on link "8. uzdevums" at bounding box center [179, 267] width 176 height 24
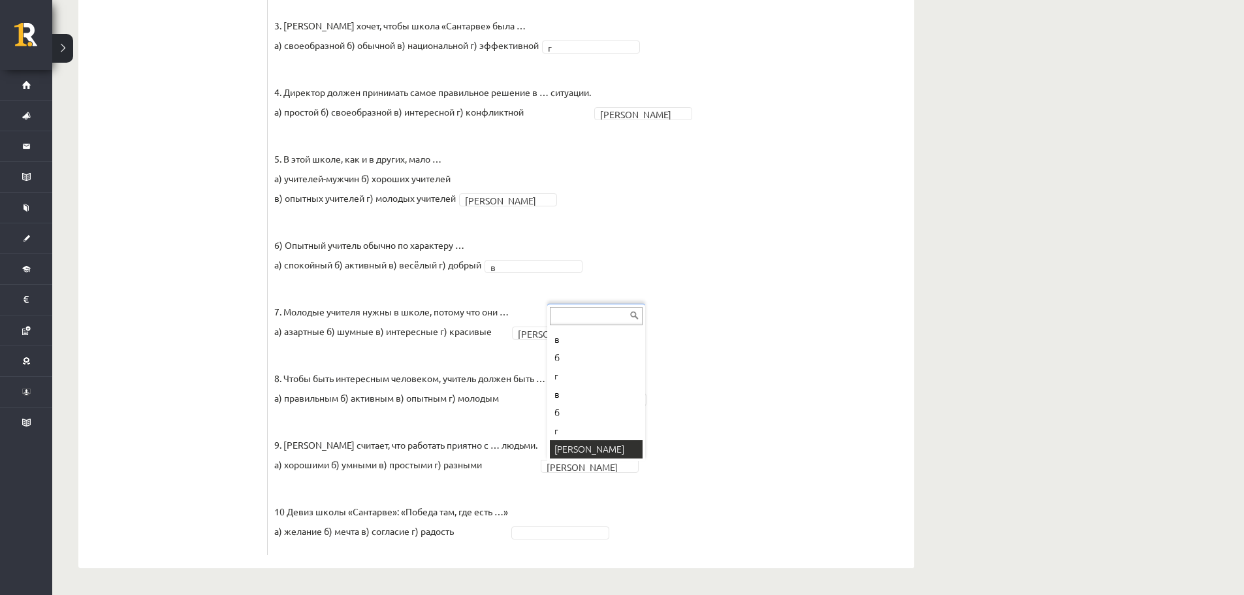
scroll to position [34, 0]
drag, startPoint x: 584, startPoint y: 422, endPoint x: 584, endPoint y: 412, distance: 10.4
click at [584, 412] on fieldset "1. Недавно школе «Сантарве» в Клайпеде исполнилось … а) 13 лет б) 33 года в) 31…" at bounding box center [590, 215] width 633 height 666
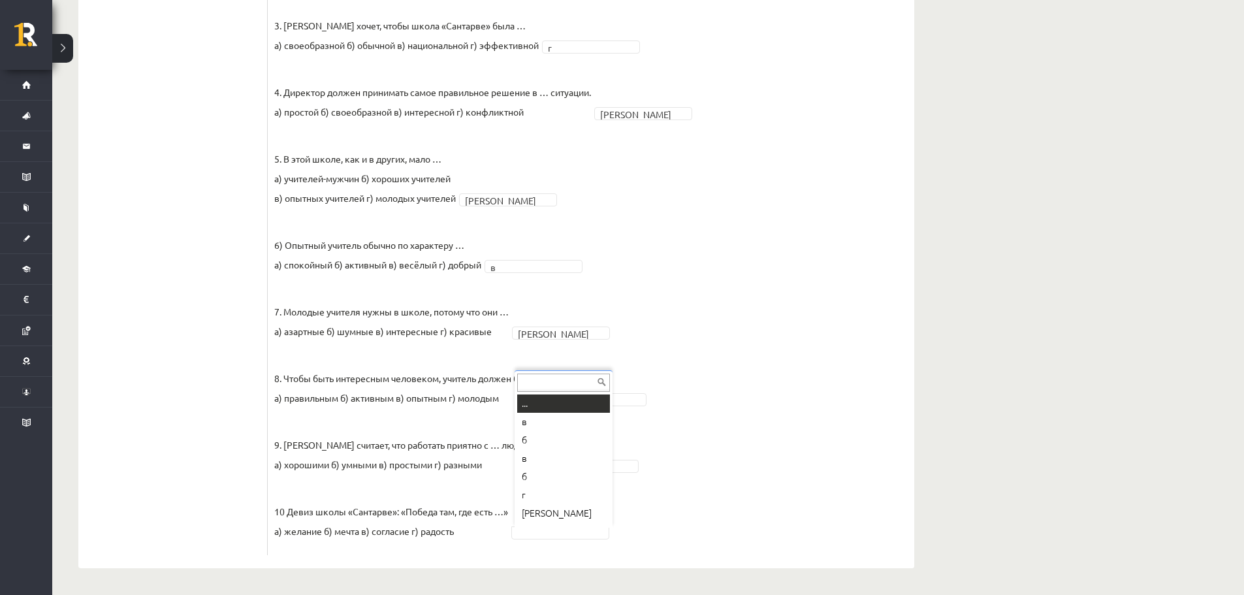
scroll to position [16, 0]
click at [535, 543] on fieldset "1. Недавно школе «Сантарве» в Клайпеде исполнилось … а) 13 лет б) 33 года в) 31…" at bounding box center [590, 215] width 633 height 666
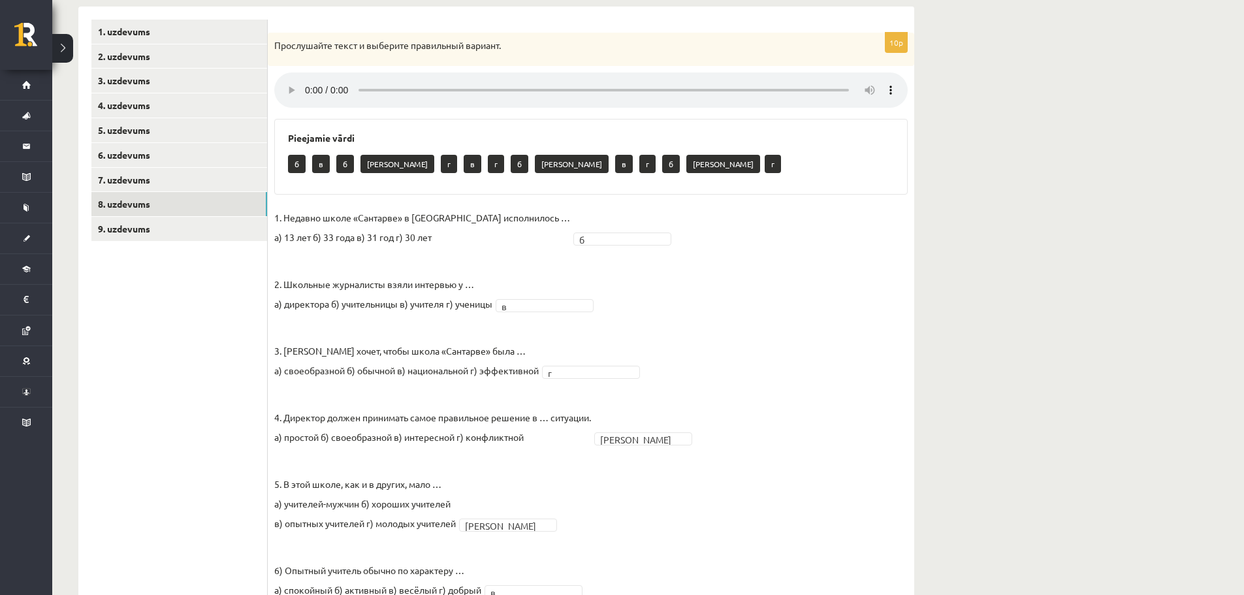
scroll to position [150, 0]
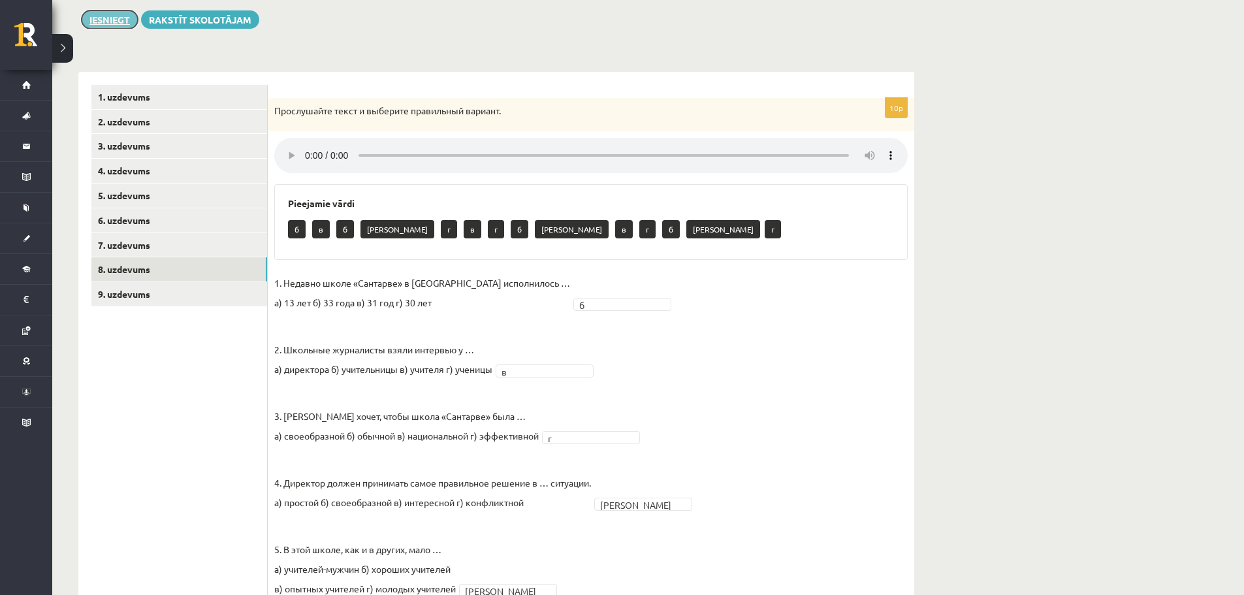
click at [120, 20] on button "Iesniegt" at bounding box center [110, 19] width 56 height 18
click at [151, 144] on link "3. uzdevums" at bounding box center [179, 146] width 176 height 24
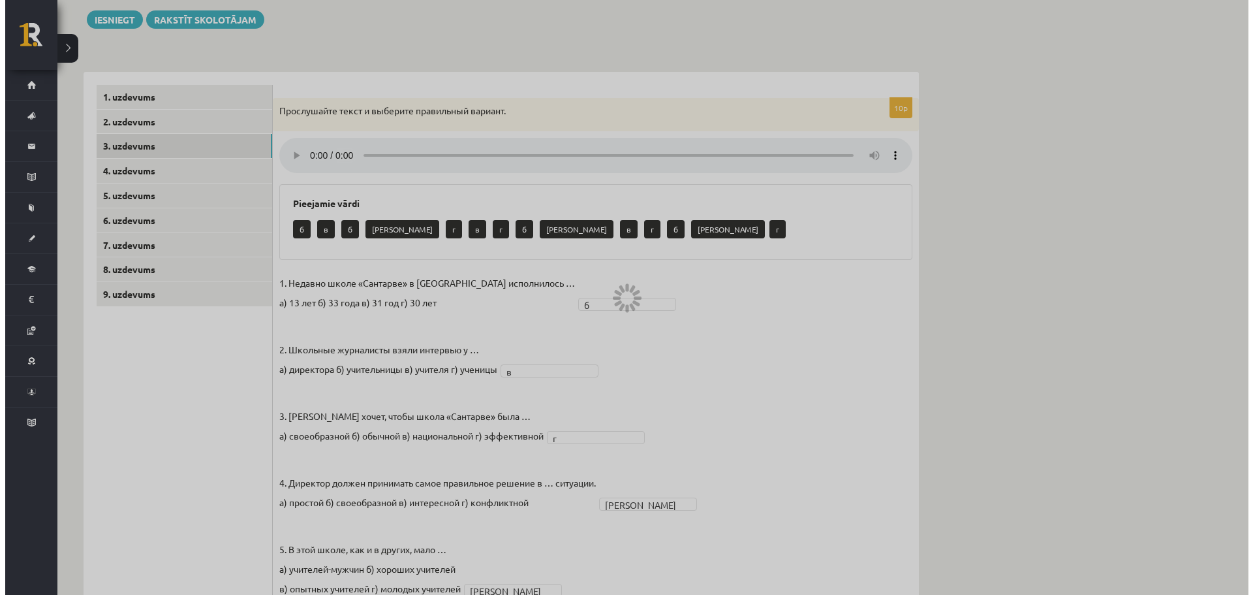
scroll to position [0, 0]
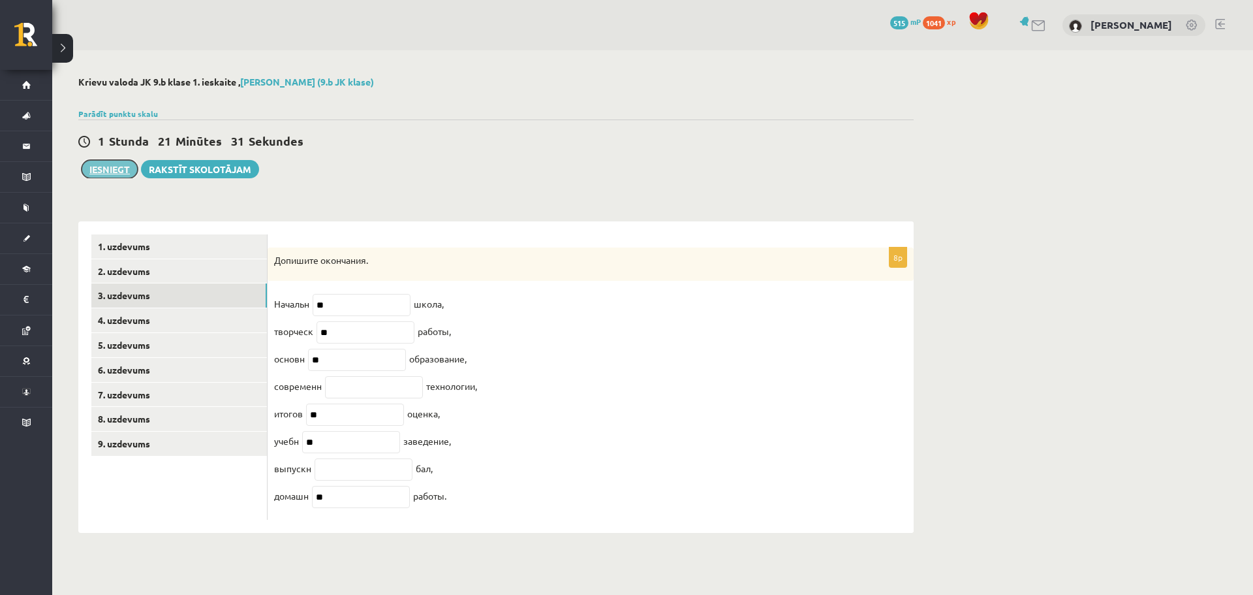
click at [104, 168] on button "Iesniegt" at bounding box center [110, 169] width 56 height 18
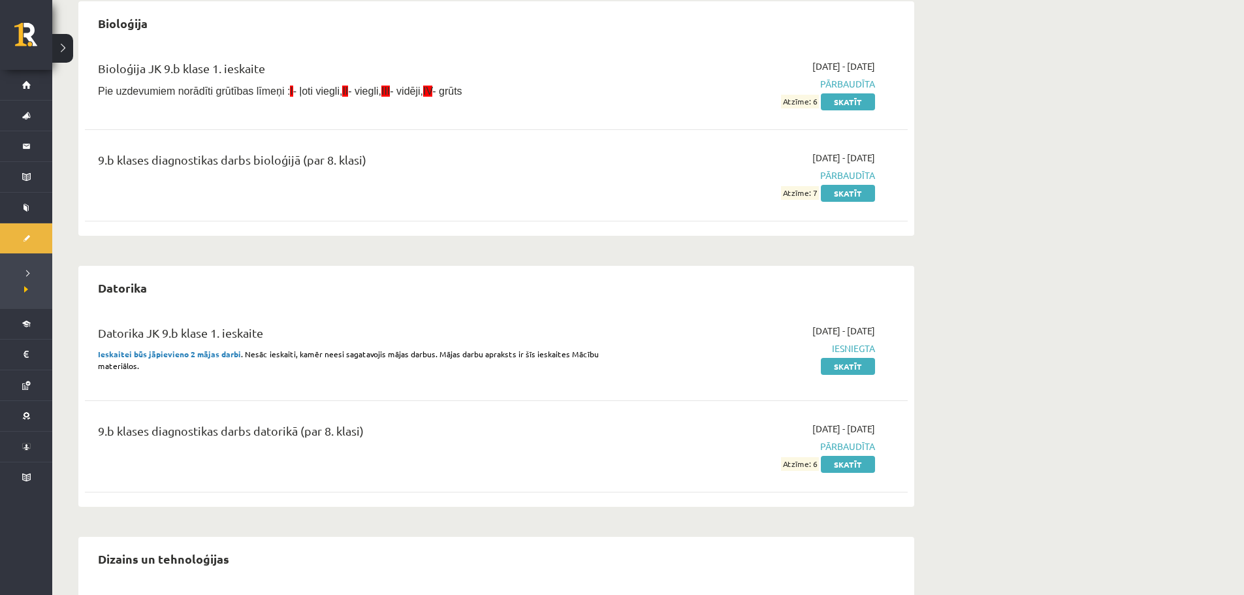
scroll to position [457, 0]
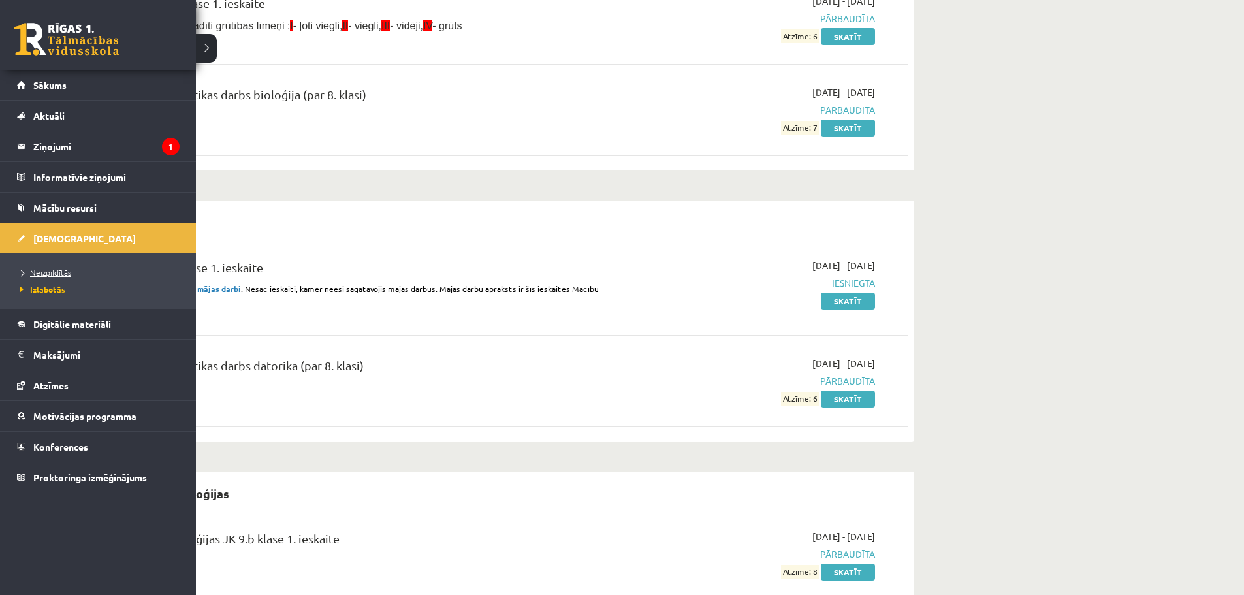
click at [51, 270] on span "Neizpildītās" at bounding box center [43, 272] width 55 height 10
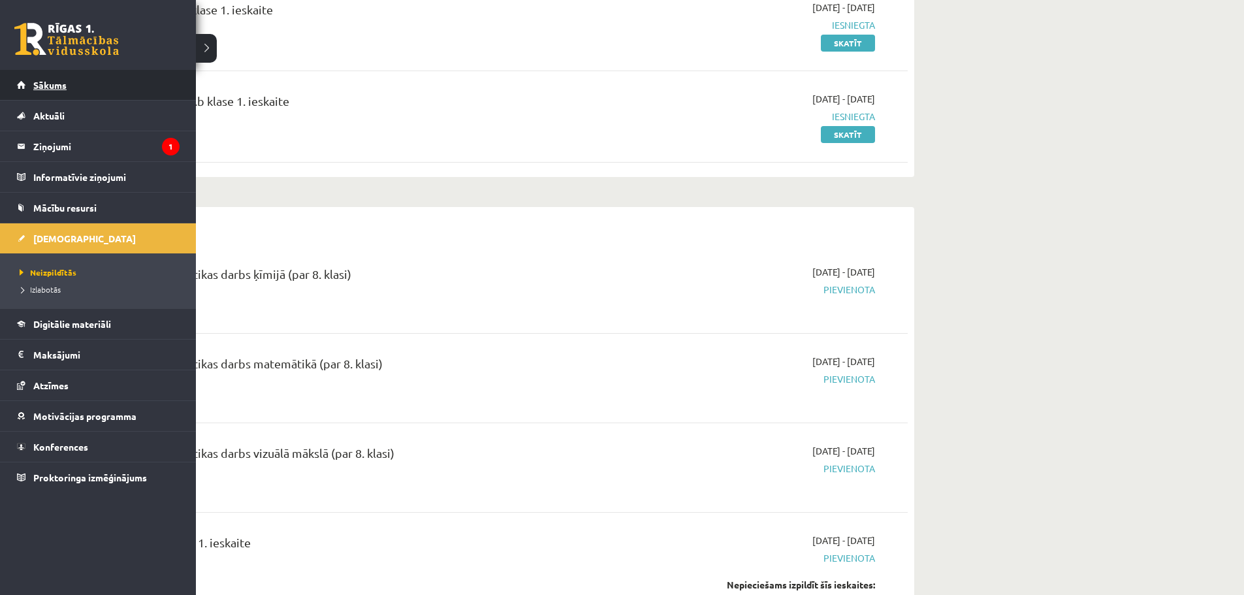
click at [59, 86] on span "Sākums" at bounding box center [49, 85] width 33 height 12
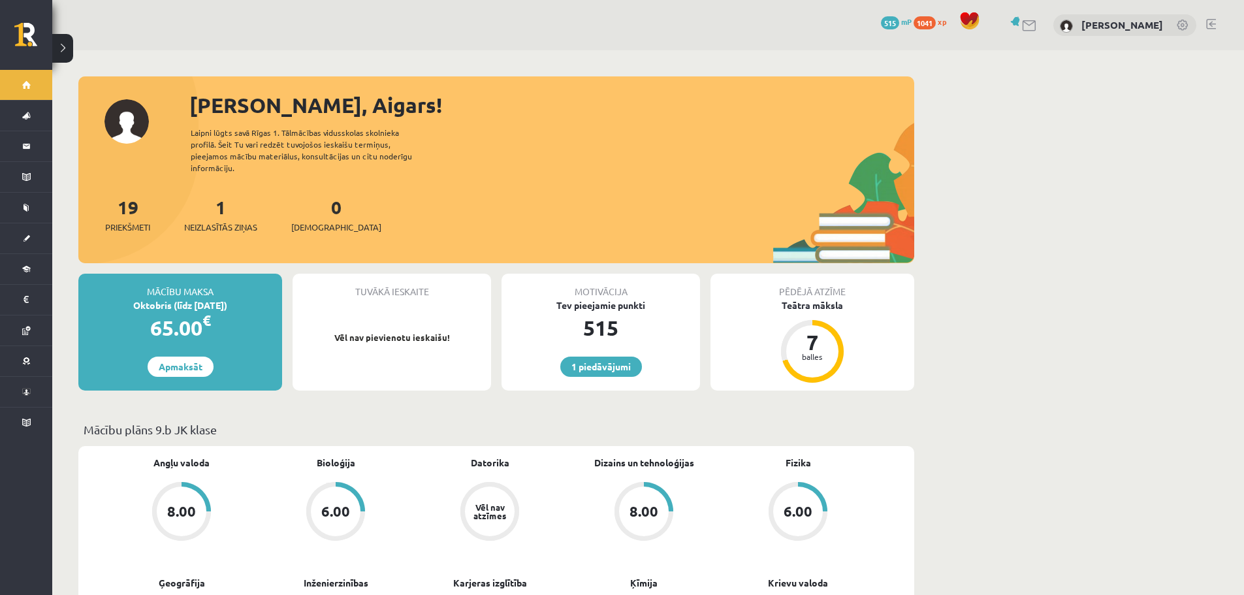
scroll to position [65, 0]
